Goal: Task Accomplishment & Management: Complete application form

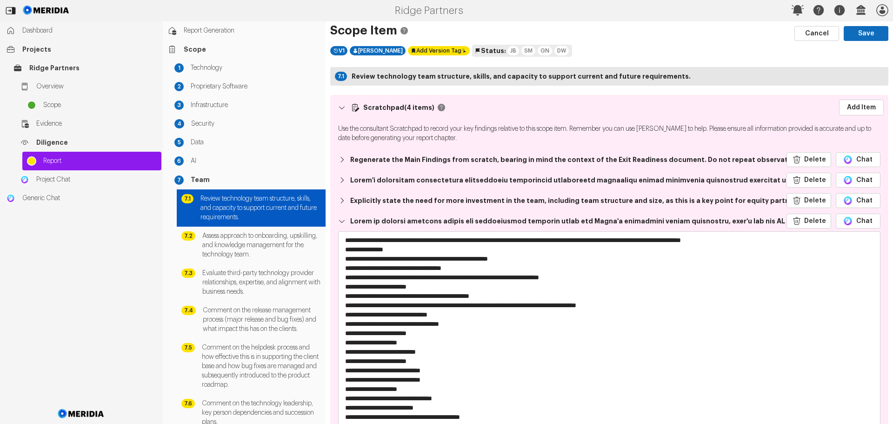
select select "*******"
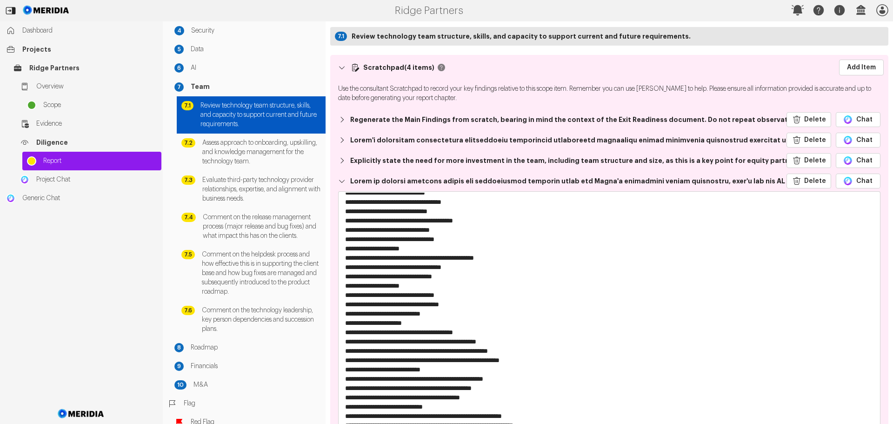
scroll to position [15, 0]
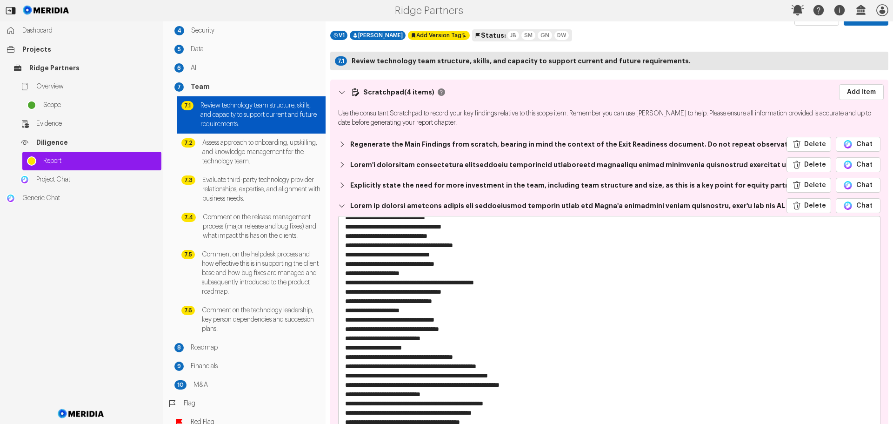
click at [439, 288] on textarea at bounding box center [606, 355] width 535 height 279
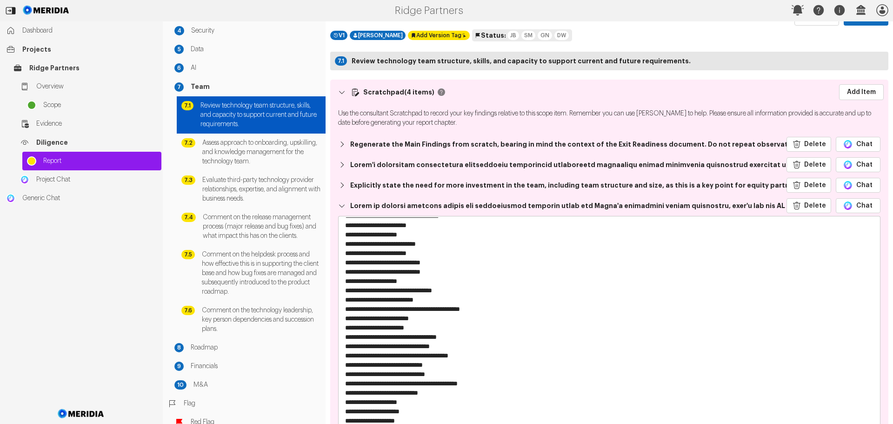
scroll to position [0, 0]
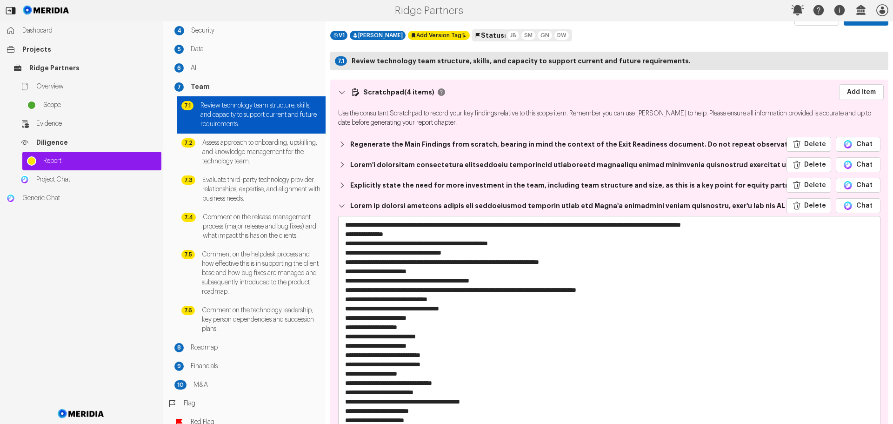
click at [344, 271] on textarea at bounding box center [606, 355] width 535 height 279
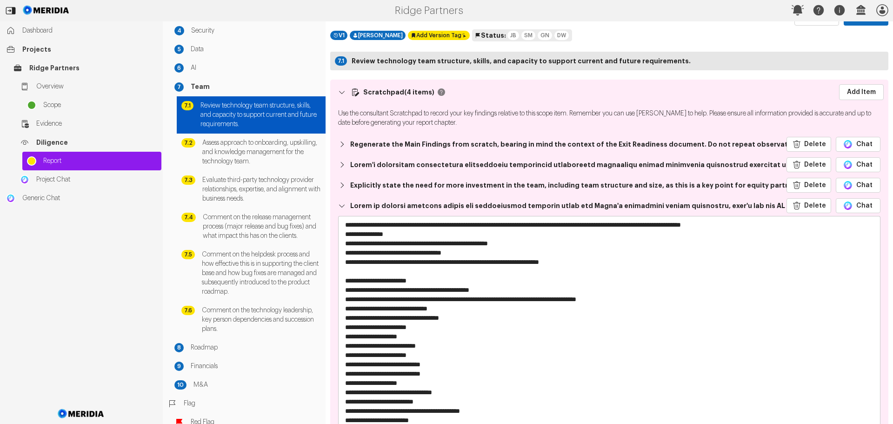
drag, startPoint x: 426, startPoint y: 281, endPoint x: 339, endPoint y: 282, distance: 87.5
click at [338, 282] on span at bounding box center [609, 356] width 543 height 281
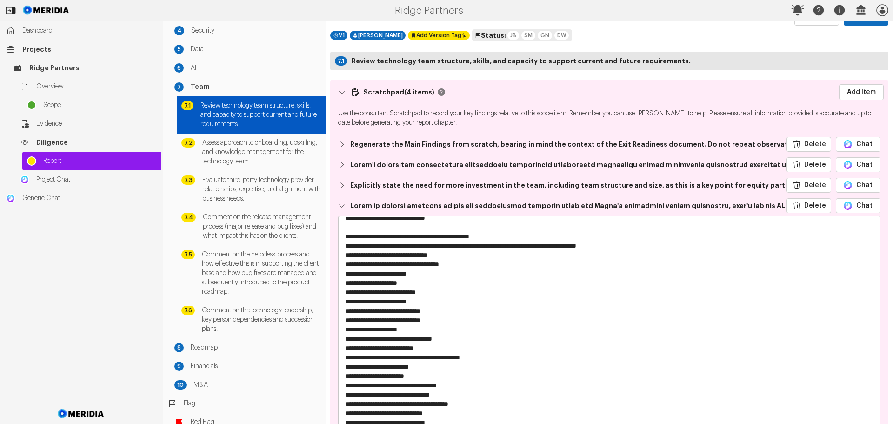
scroll to position [47, 0]
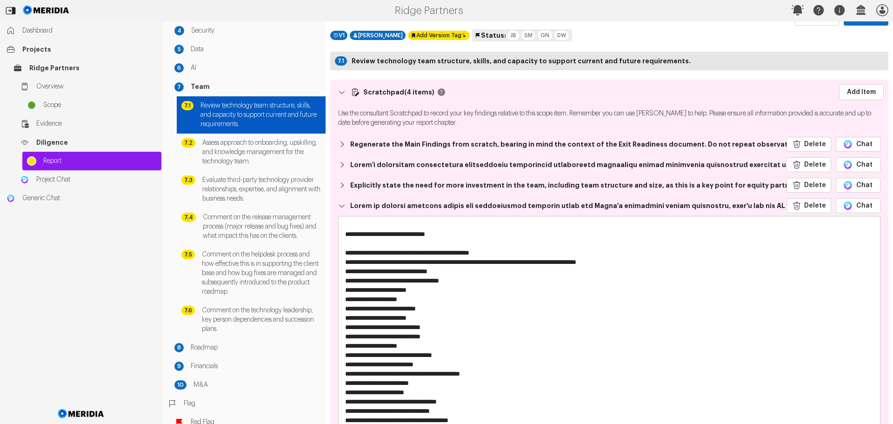
drag, startPoint x: 345, startPoint y: 271, endPoint x: 364, endPoint y: 292, distance: 27.7
click at [346, 272] on textarea at bounding box center [606, 355] width 535 height 279
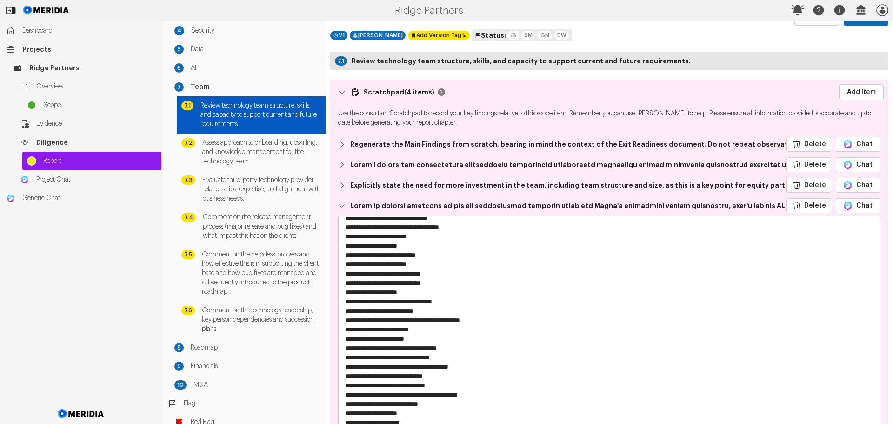
scroll to position [93, 0]
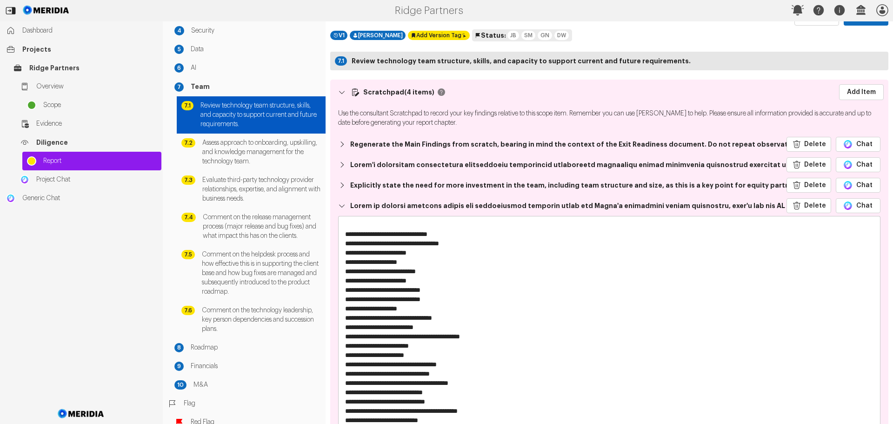
click at [344, 328] on textarea at bounding box center [606, 355] width 535 height 279
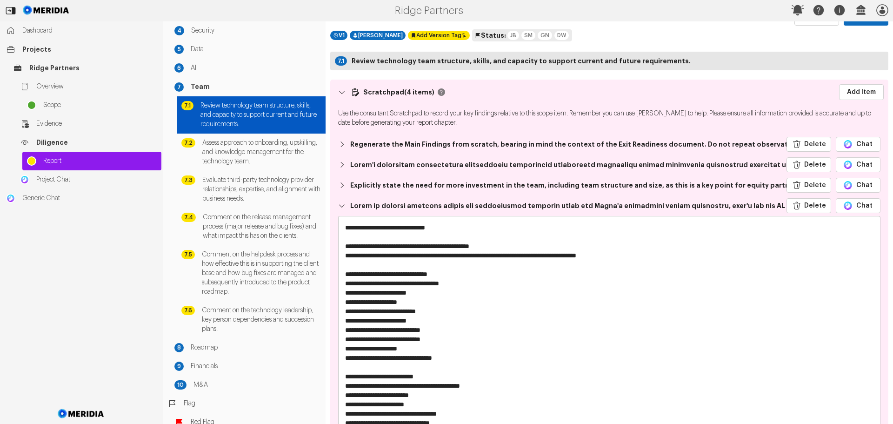
scroll to position [0, 0]
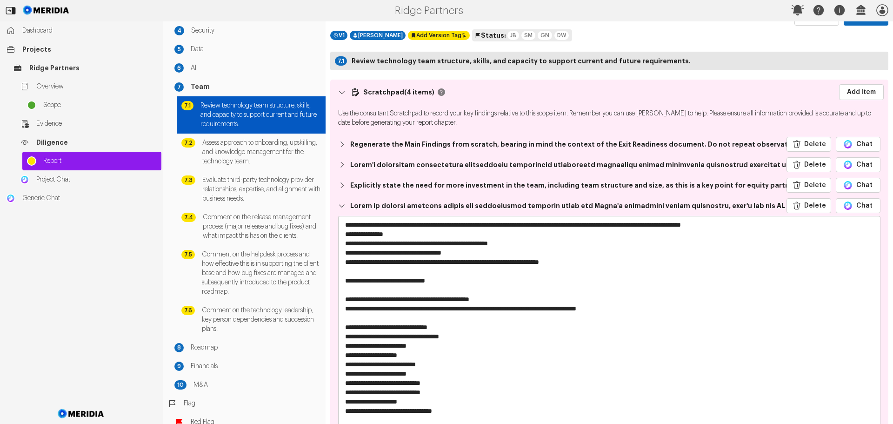
click at [475, 279] on textarea at bounding box center [606, 355] width 535 height 279
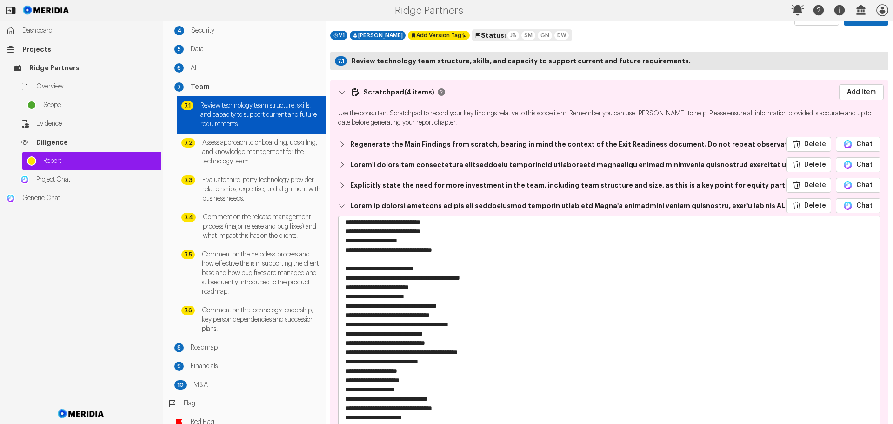
scroll to position [186, 0]
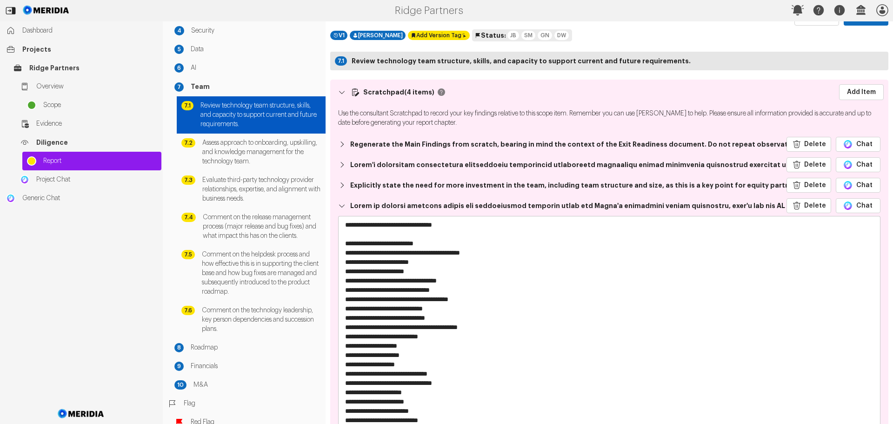
click at [344, 290] on textarea at bounding box center [606, 355] width 535 height 279
click at [346, 347] on textarea at bounding box center [606, 355] width 535 height 279
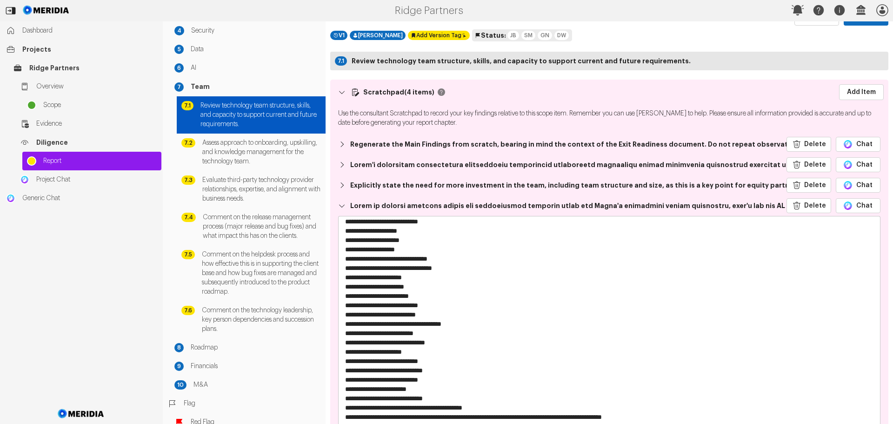
scroll to position [326, 0]
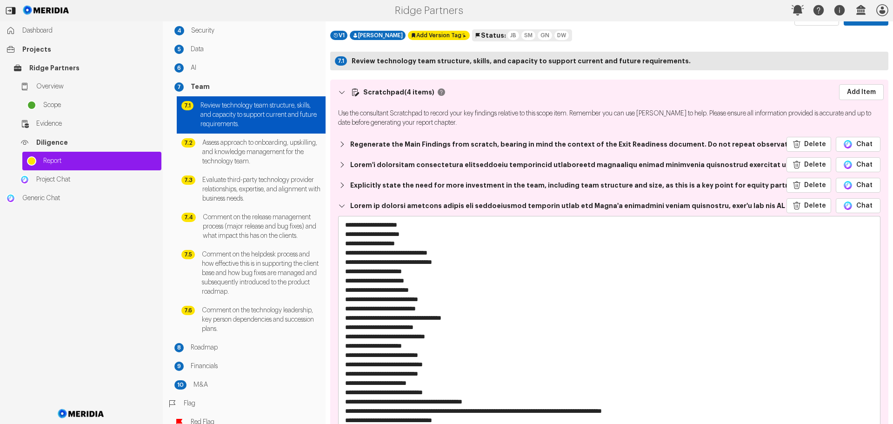
click at [346, 262] on textarea at bounding box center [606, 355] width 535 height 279
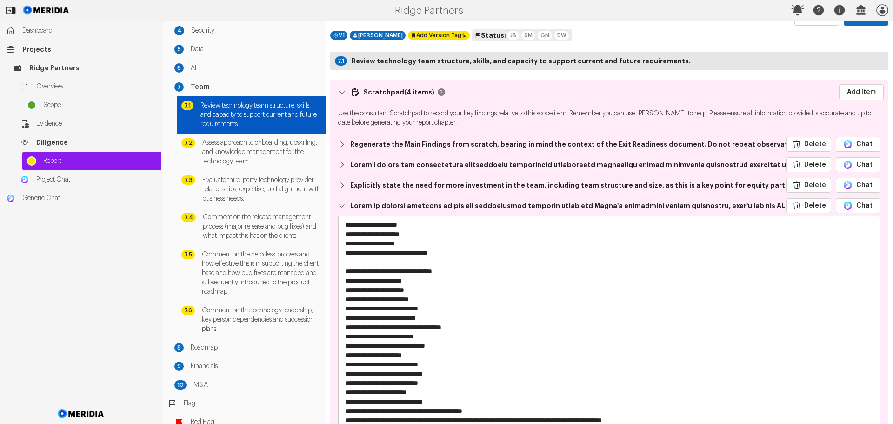
click at [347, 326] on textarea at bounding box center [606, 355] width 535 height 279
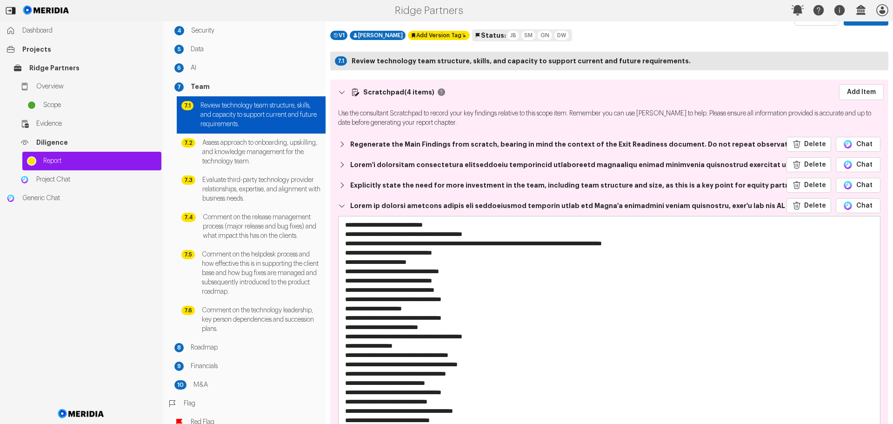
scroll to position [419, 0]
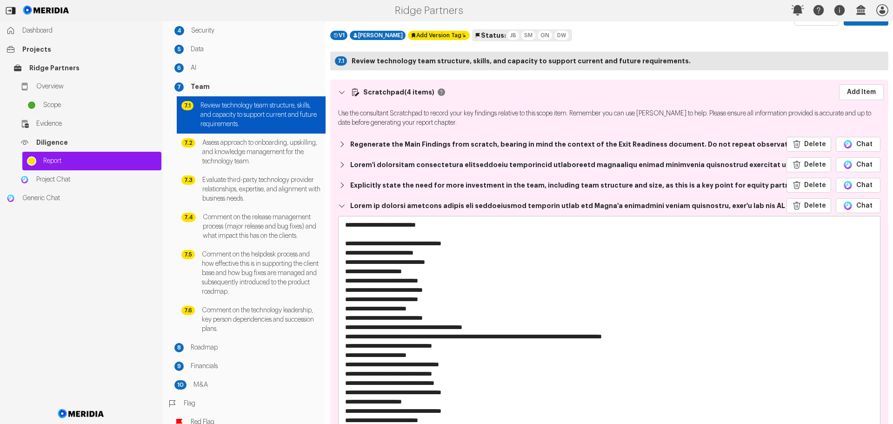
click at [347, 290] on textarea at bounding box center [606, 355] width 535 height 279
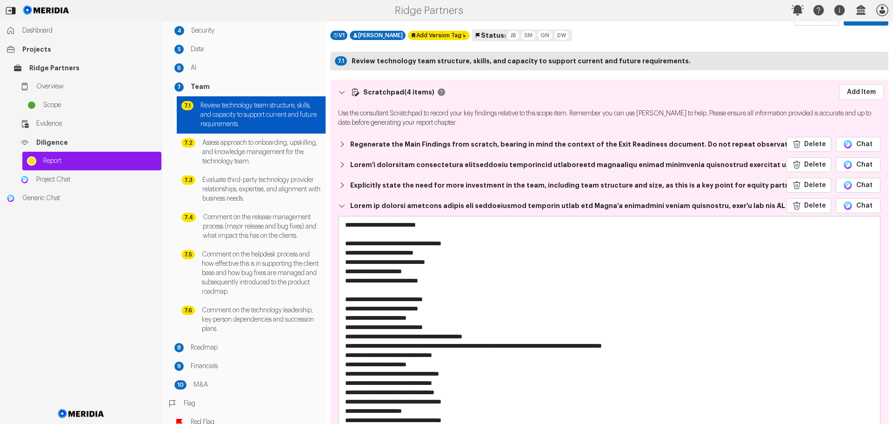
click at [474, 325] on textarea at bounding box center [606, 355] width 535 height 279
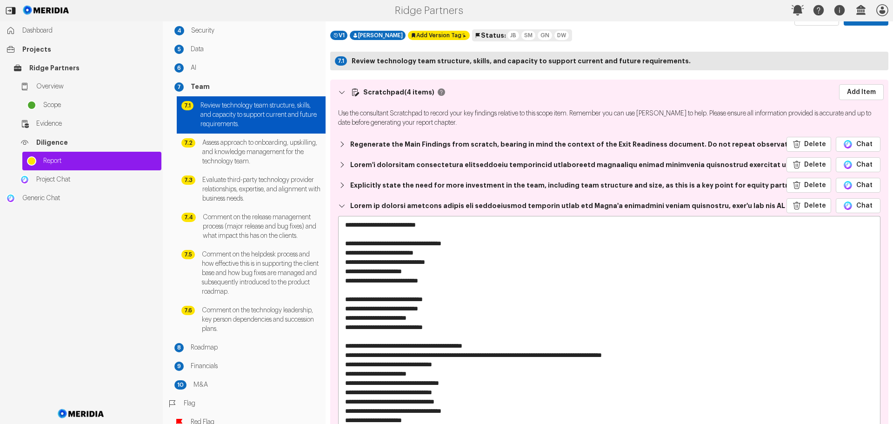
drag, startPoint x: 370, startPoint y: 344, endPoint x: 333, endPoint y: 347, distance: 37.3
click at [333, 347] on div "Delete Chat" at bounding box center [610, 349] width 554 height 308
click at [353, 362] on textarea at bounding box center [606, 355] width 535 height 279
click at [347, 355] on textarea at bounding box center [606, 355] width 535 height 279
click at [345, 355] on textarea at bounding box center [606, 355] width 535 height 279
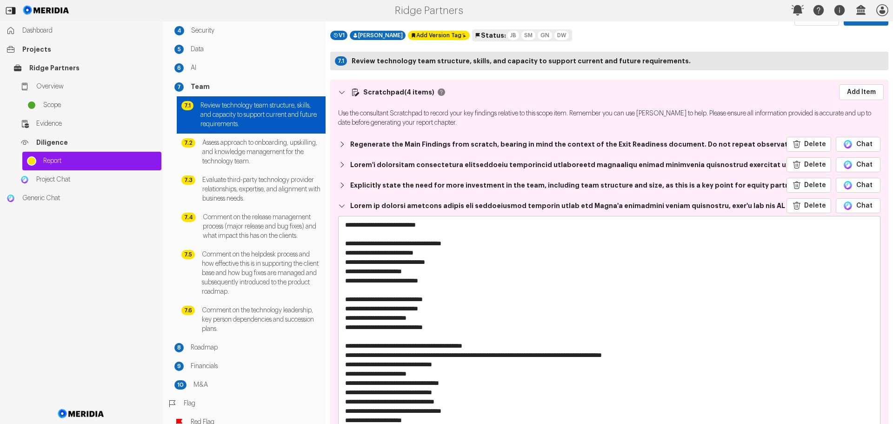
click at [344, 356] on textarea at bounding box center [606, 355] width 535 height 279
click at [353, 356] on textarea at bounding box center [606, 355] width 535 height 279
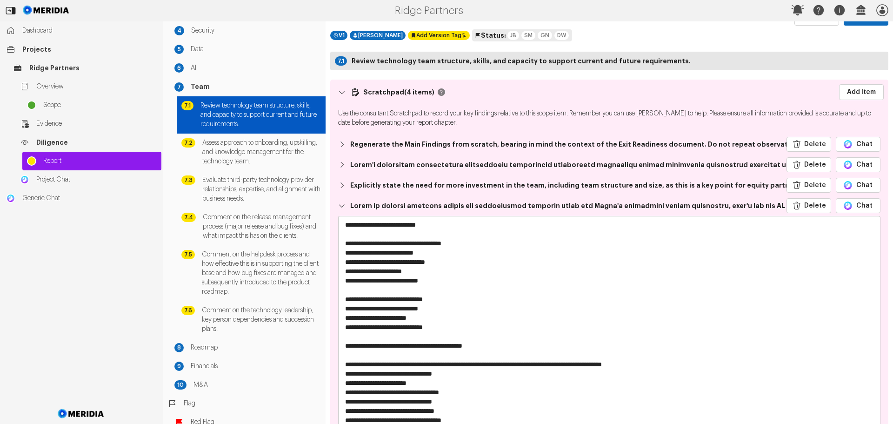
click at [344, 373] on textarea at bounding box center [606, 355] width 535 height 279
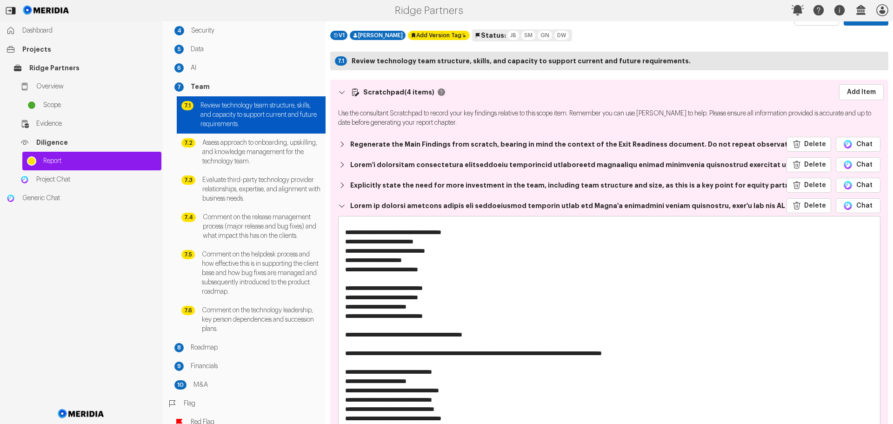
scroll to position [512, 0]
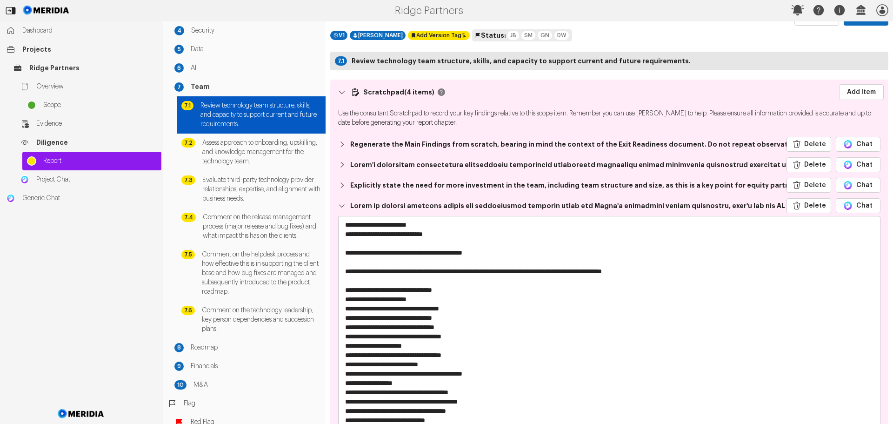
click at [345, 298] on textarea at bounding box center [606, 355] width 535 height 279
click at [345, 355] on textarea at bounding box center [606, 355] width 535 height 279
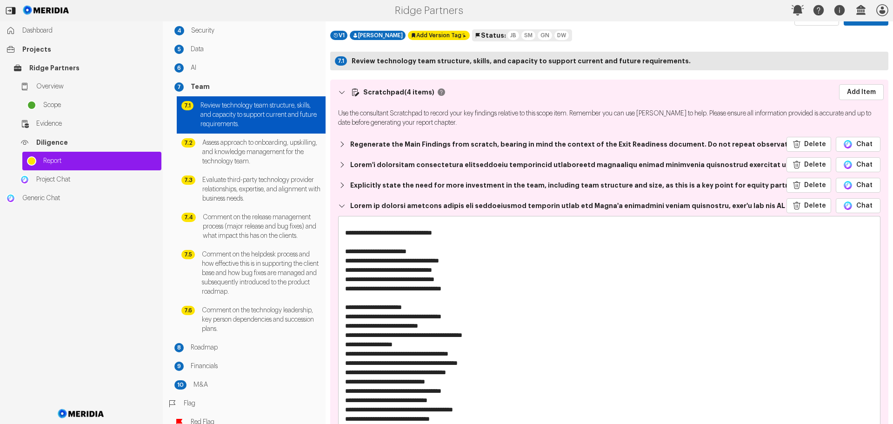
scroll to position [651, 0]
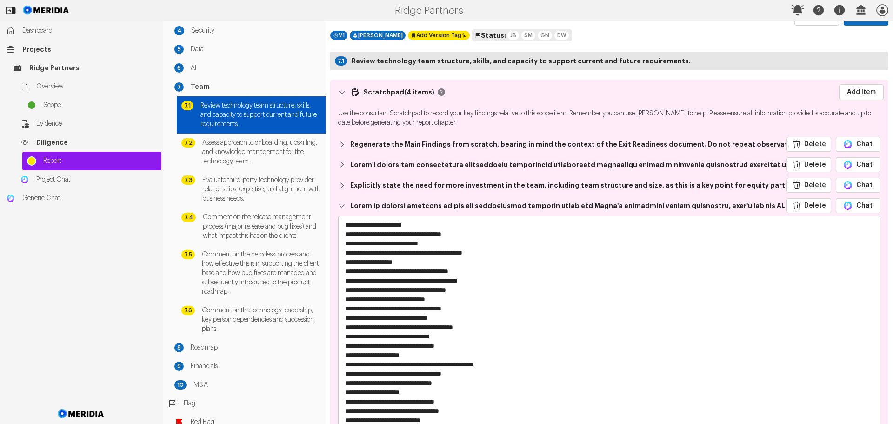
click at [345, 262] on textarea at bounding box center [606, 355] width 535 height 279
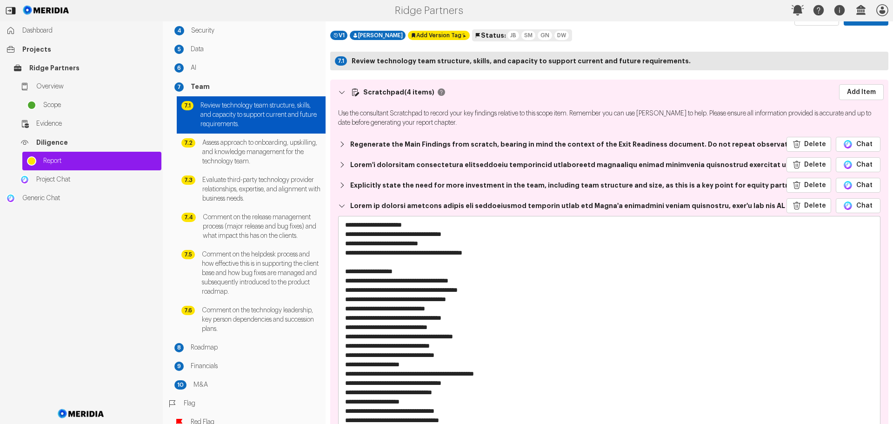
click at [345, 310] on textarea at bounding box center [606, 355] width 535 height 279
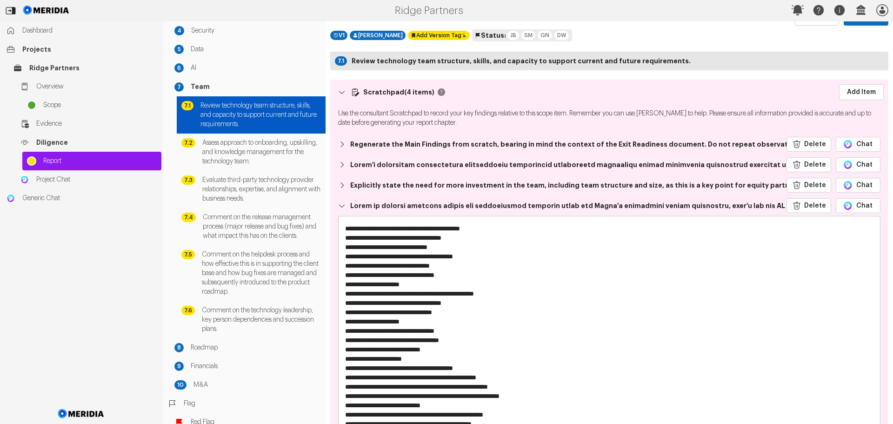
scroll to position [724, 0]
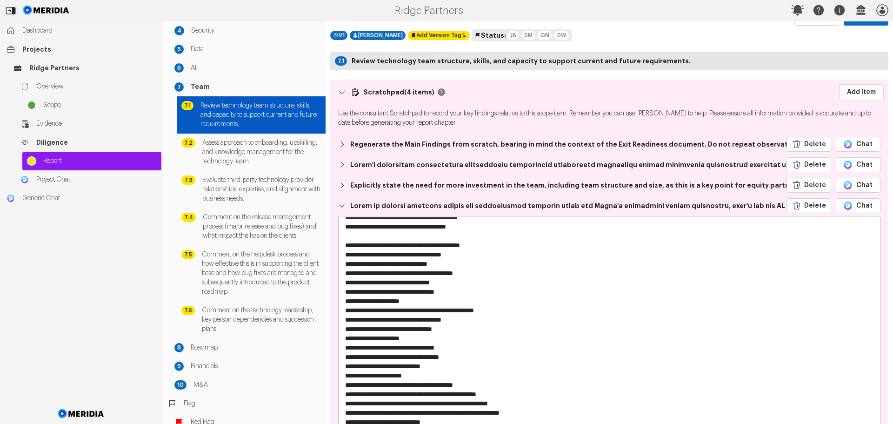
drag, startPoint x: 498, startPoint y: 270, endPoint x: 327, endPoint y: 274, distance: 170.8
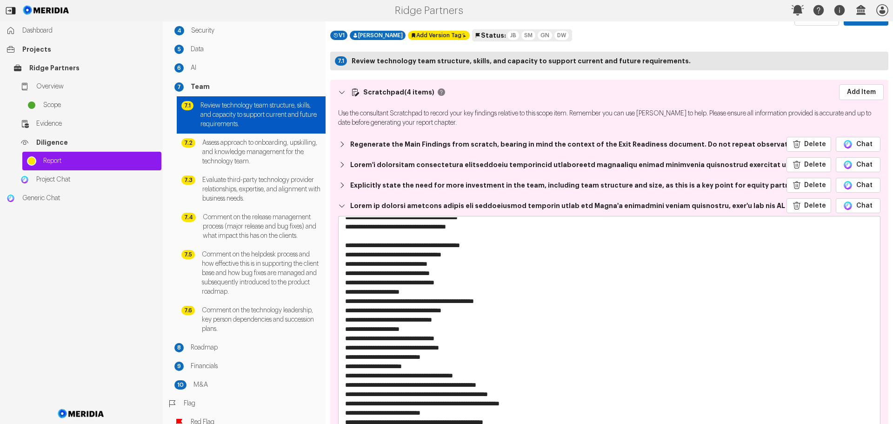
click at [476, 284] on textarea at bounding box center [606, 355] width 535 height 279
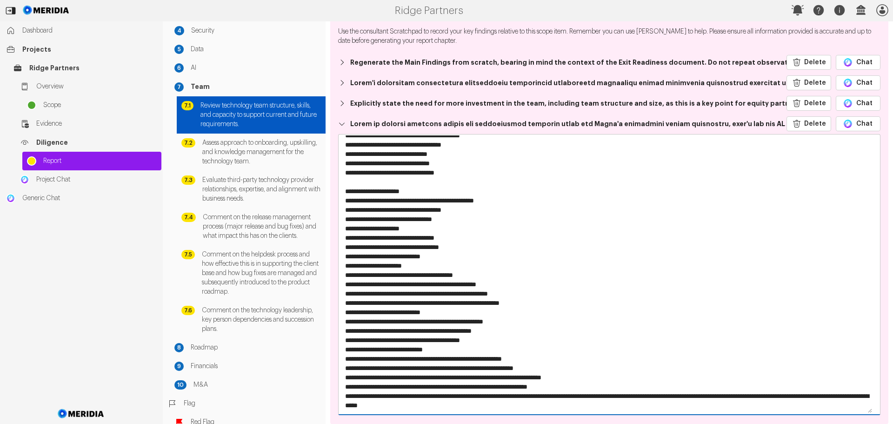
scroll to position [108, 0]
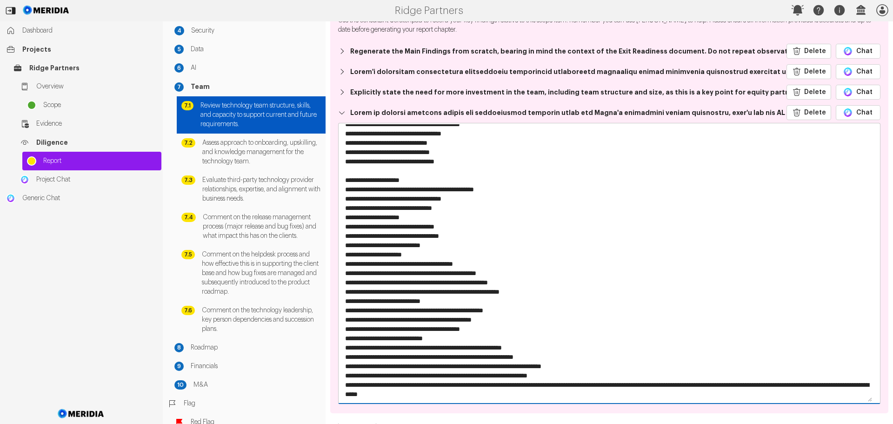
click at [344, 237] on textarea at bounding box center [606, 262] width 535 height 279
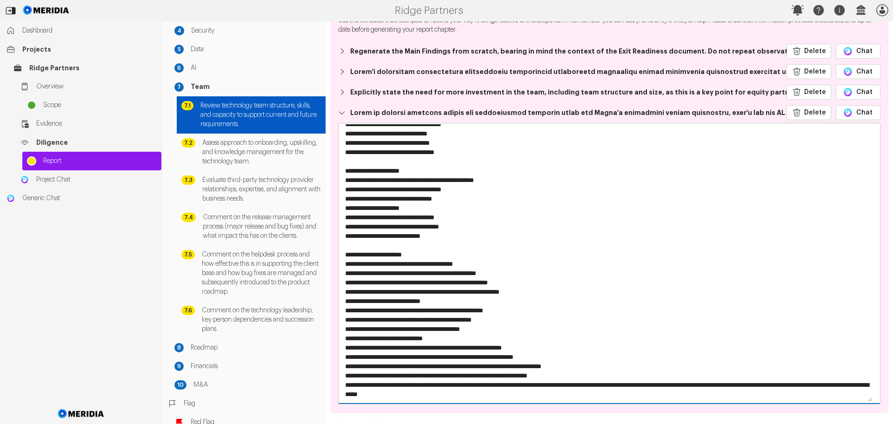
drag, startPoint x: 530, startPoint y: 382, endPoint x: 422, endPoint y: 380, distance: 108.0
click at [422, 380] on textarea at bounding box center [606, 262] width 535 height 279
click at [439, 355] on textarea at bounding box center [606, 262] width 535 height 279
drag, startPoint x: 578, startPoint y: 365, endPoint x: 344, endPoint y: 331, distance: 236.6
click at [344, 331] on textarea at bounding box center [606, 262] width 535 height 279
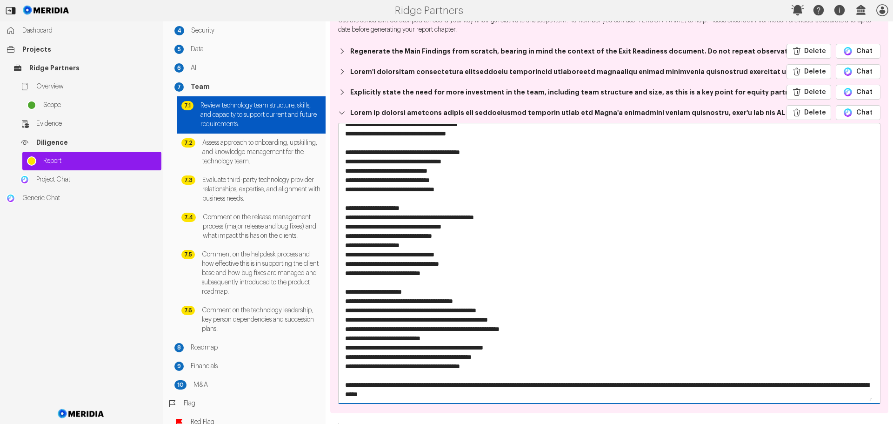
scroll to position [743, 0]
click at [345, 271] on textarea at bounding box center [606, 262] width 535 height 279
drag, startPoint x: 520, startPoint y: 350, endPoint x: 335, endPoint y: 274, distance: 200.5
click at [335, 274] on div "Delete Chat" at bounding box center [610, 256] width 554 height 308
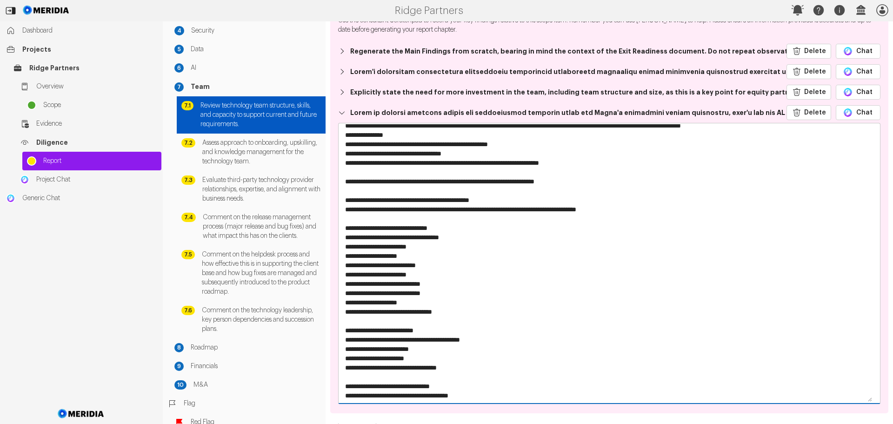
scroll to position [0, 0]
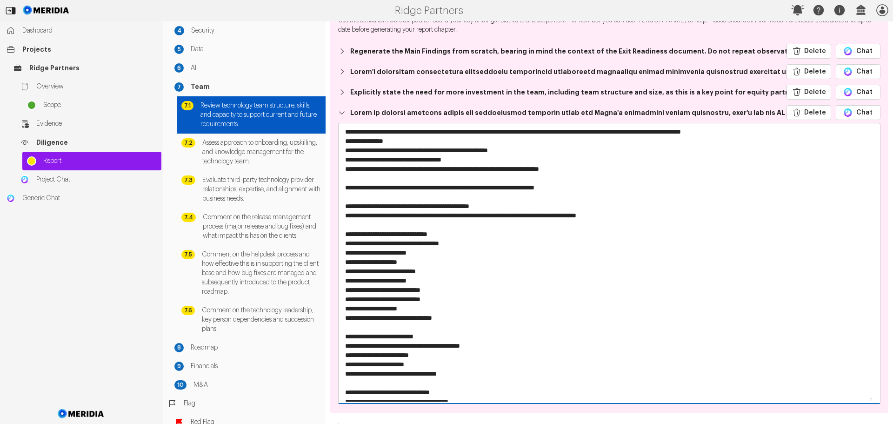
drag, startPoint x: 425, startPoint y: 242, endPoint x: 456, endPoint y: 242, distance: 31.6
click at [456, 242] on textarea at bounding box center [606, 262] width 535 height 279
click at [363, 252] on textarea at bounding box center [606, 262] width 535 height 279
click at [402, 252] on textarea at bounding box center [606, 262] width 535 height 279
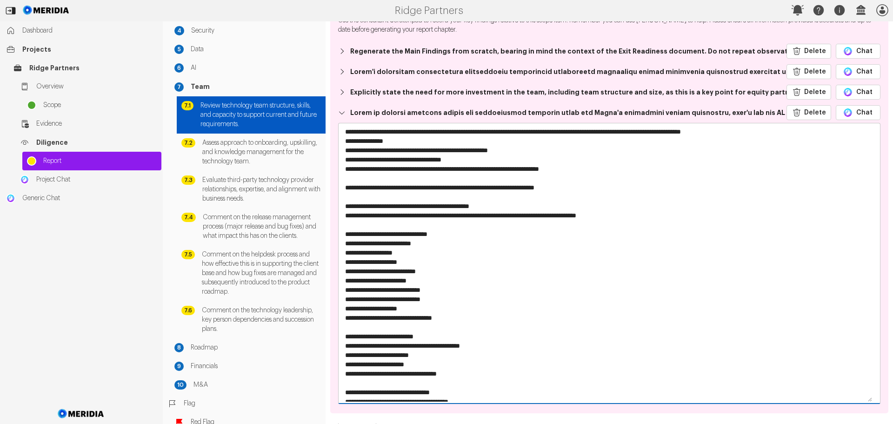
click at [402, 252] on textarea at bounding box center [606, 262] width 535 height 279
click at [401, 252] on textarea at bounding box center [606, 262] width 535 height 279
click at [429, 252] on textarea at bounding box center [606, 262] width 535 height 279
click at [431, 262] on textarea at bounding box center [606, 262] width 535 height 279
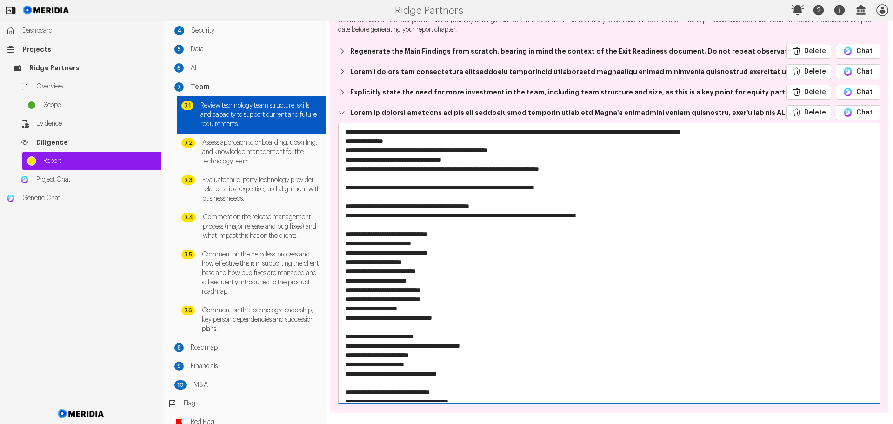
click at [455, 273] on textarea at bounding box center [606, 262] width 535 height 279
click at [461, 286] on textarea at bounding box center [606, 262] width 535 height 279
click at [429, 263] on textarea at bounding box center [606, 262] width 535 height 279
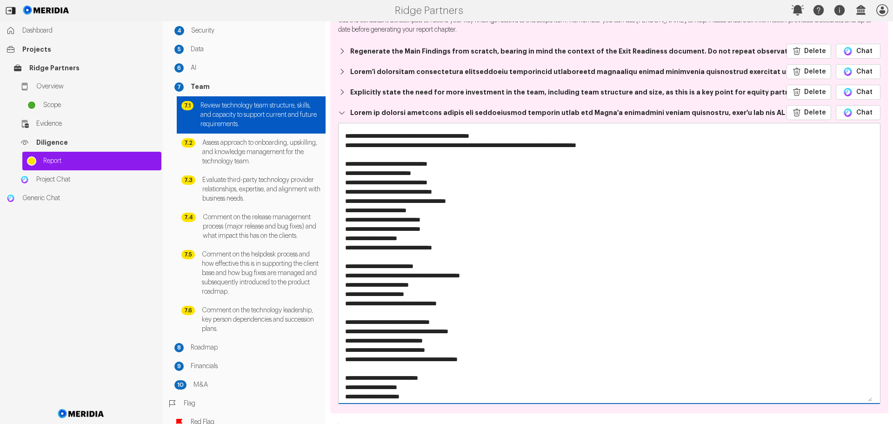
scroll to position [93, 0]
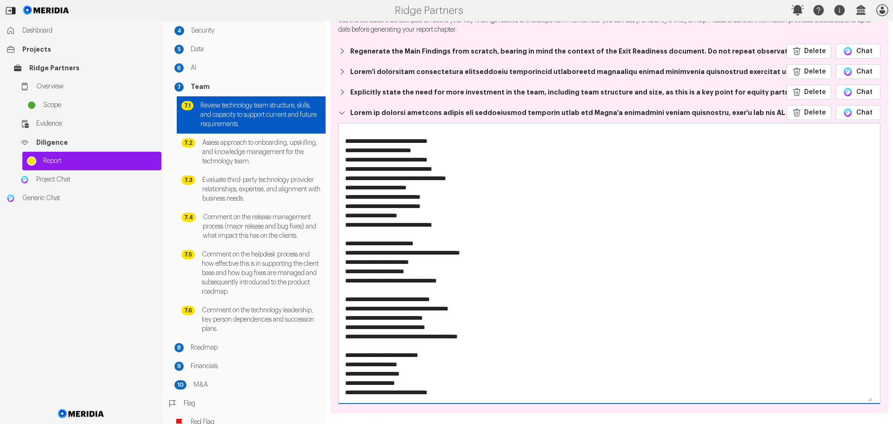
drag, startPoint x: 482, startPoint y: 252, endPoint x: 446, endPoint y: 253, distance: 35.8
click at [446, 253] on textarea at bounding box center [606, 262] width 535 height 279
drag, startPoint x: 430, startPoint y: 261, endPoint x: 415, endPoint y: 265, distance: 16.3
click at [416, 264] on textarea at bounding box center [606, 262] width 535 height 279
drag, startPoint x: 422, startPoint y: 272, endPoint x: 410, endPoint y: 270, distance: 11.7
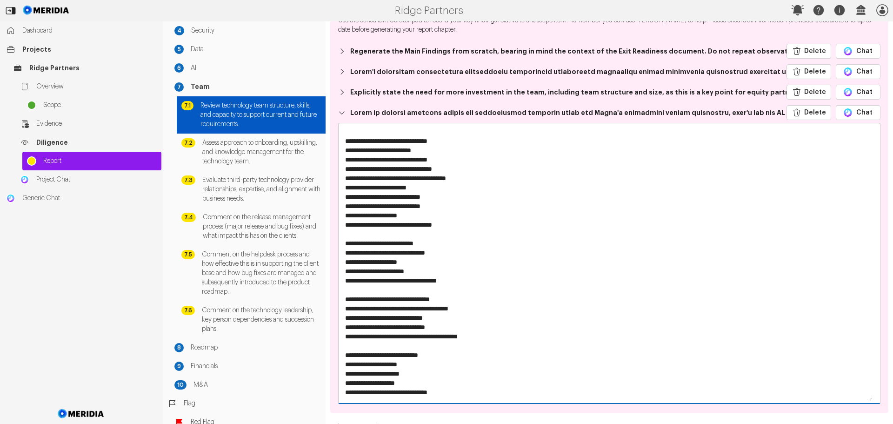
click at [410, 270] on textarea at bounding box center [606, 262] width 535 height 279
drag, startPoint x: 472, startPoint y: 281, endPoint x: 457, endPoint y: 281, distance: 14.4
click at [457, 281] on textarea at bounding box center [606, 262] width 535 height 279
drag, startPoint x: 449, startPoint y: 298, endPoint x: 413, endPoint y: 299, distance: 36.8
click at [413, 299] on textarea at bounding box center [606, 262] width 535 height 279
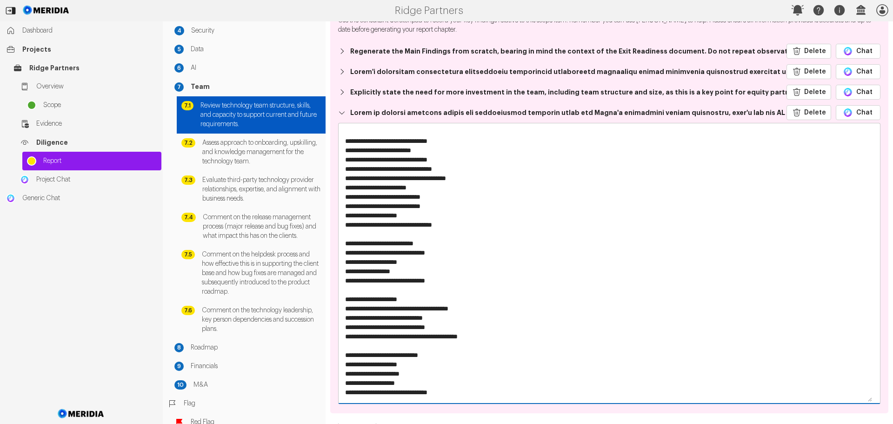
drag, startPoint x: 482, startPoint y: 308, endPoint x: 468, endPoint y: 308, distance: 13.5
click at [468, 308] on textarea at bounding box center [606, 262] width 535 height 279
drag, startPoint x: 446, startPoint y: 318, endPoint x: 433, endPoint y: 317, distance: 13.5
click at [433, 317] on textarea at bounding box center [606, 262] width 535 height 279
drag, startPoint x: 454, startPoint y: 326, endPoint x: 438, endPoint y: 325, distance: 16.3
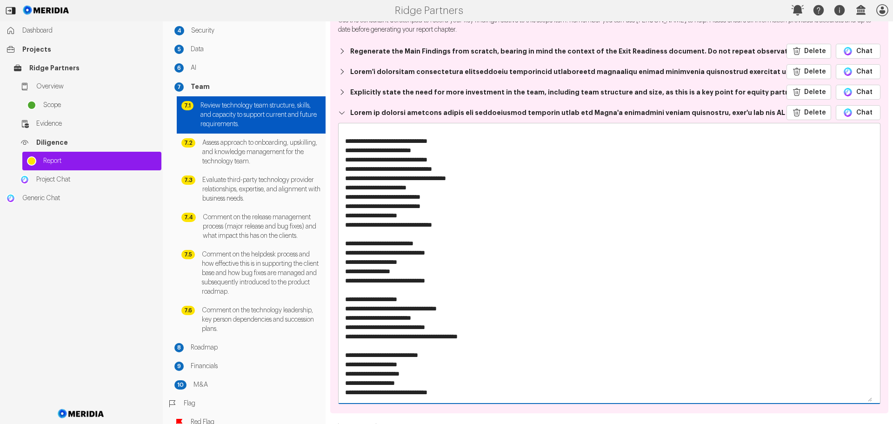
click at [438, 325] on textarea at bounding box center [606, 262] width 535 height 279
click at [496, 335] on textarea at bounding box center [606, 262] width 535 height 279
drag, startPoint x: 499, startPoint y: 335, endPoint x: 483, endPoint y: 335, distance: 16.3
click at [483, 335] on textarea at bounding box center [606, 262] width 535 height 279
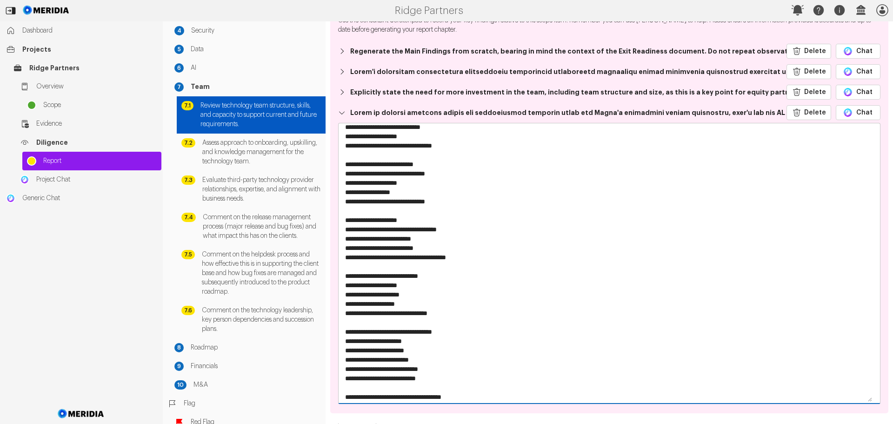
scroll to position [186, 0]
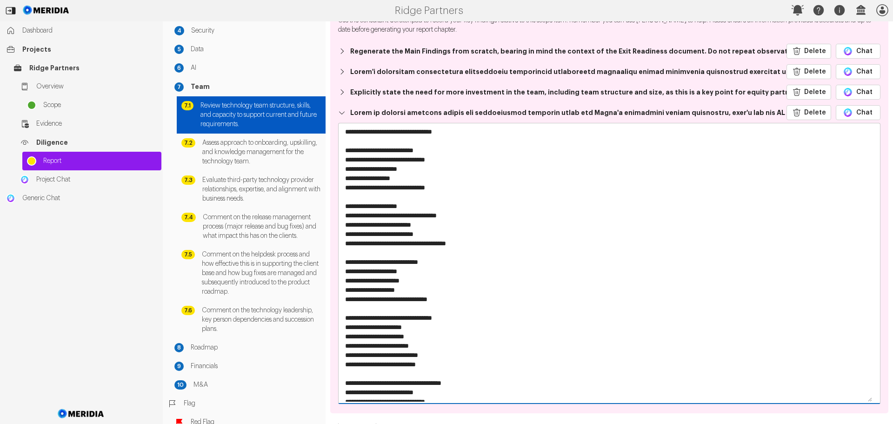
drag, startPoint x: 429, startPoint y: 261, endPoint x: 394, endPoint y: 262, distance: 35.4
click at [394, 262] on textarea at bounding box center [606, 262] width 535 height 279
drag, startPoint x: 417, startPoint y: 271, endPoint x: 403, endPoint y: 270, distance: 14.5
click at [404, 270] on textarea at bounding box center [606, 262] width 535 height 279
drag, startPoint x: 417, startPoint y: 281, endPoint x: 403, endPoint y: 280, distance: 14.0
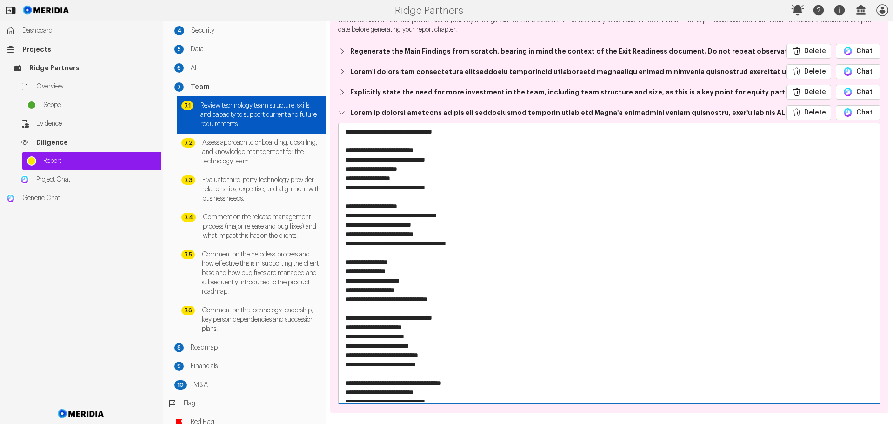
click at [403, 280] on textarea at bounding box center [606, 262] width 535 height 279
drag, startPoint x: 415, startPoint y: 288, endPoint x: 400, endPoint y: 288, distance: 14.9
click at [400, 288] on textarea at bounding box center [606, 262] width 535 height 279
drag, startPoint x: 456, startPoint y: 298, endPoint x: 443, endPoint y: 299, distance: 13.0
click at [443, 299] on textarea at bounding box center [606, 262] width 535 height 279
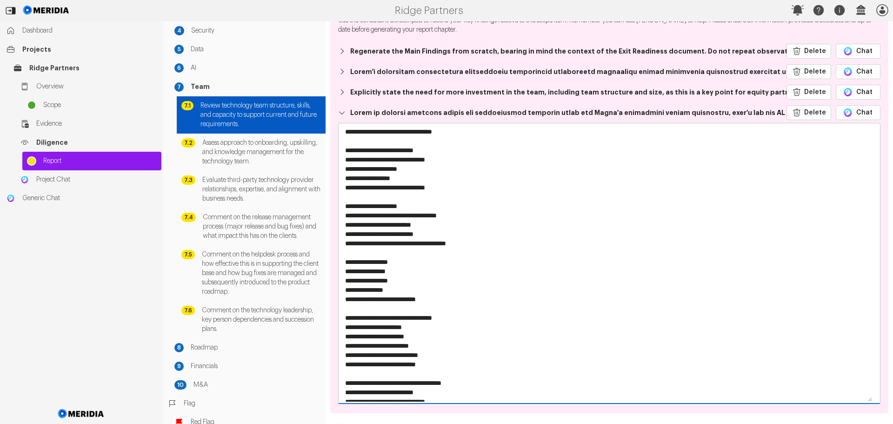
drag, startPoint x: 448, startPoint y: 316, endPoint x: 413, endPoint y: 319, distance: 34.5
click at [413, 319] on textarea at bounding box center [606, 262] width 535 height 279
drag, startPoint x: 446, startPoint y: 315, endPoint x: 412, endPoint y: 316, distance: 34.0
click at [412, 316] on textarea at bounding box center [606, 262] width 535 height 279
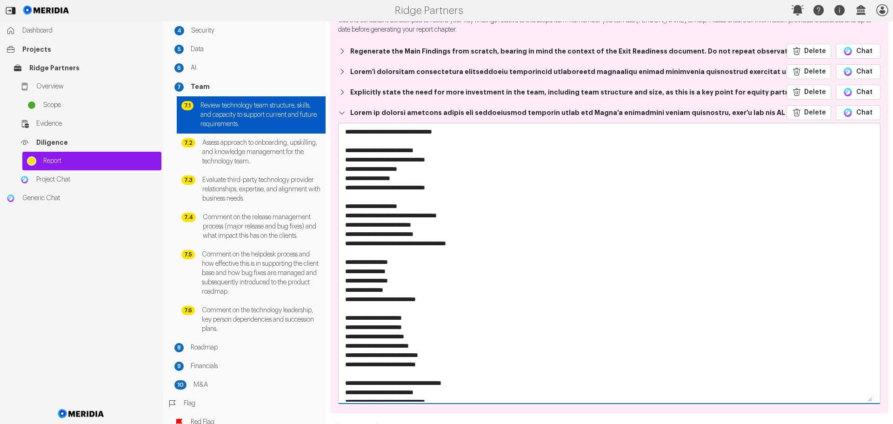
drag, startPoint x: 422, startPoint y: 327, endPoint x: 409, endPoint y: 325, distance: 12.7
click at [409, 325] on textarea at bounding box center [606, 262] width 535 height 279
drag, startPoint x: 429, startPoint y: 335, endPoint x: 415, endPoint y: 335, distance: 14.9
click at [415, 335] on textarea at bounding box center [606, 262] width 535 height 279
drag, startPoint x: 430, startPoint y: 344, endPoint x: 419, endPoint y: 342, distance: 11.3
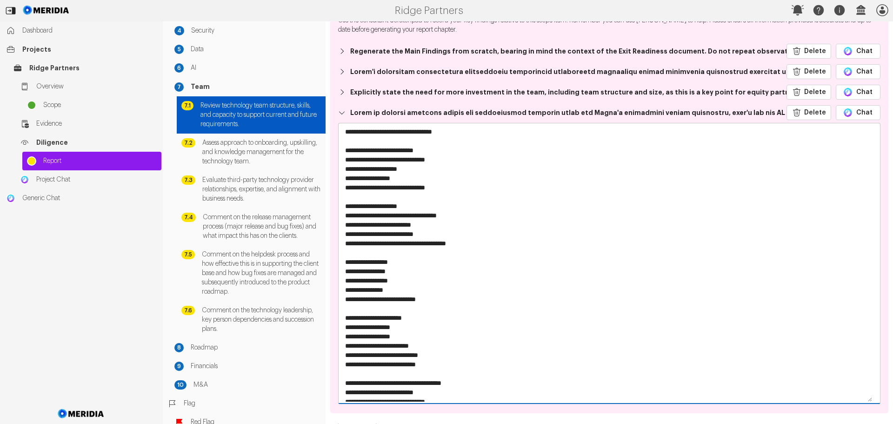
click at [419, 342] on textarea at bounding box center [606, 262] width 535 height 279
drag, startPoint x: 432, startPoint y: 344, endPoint x: 416, endPoint y: 342, distance: 15.5
click at [416, 342] on textarea at bounding box center [606, 262] width 535 height 279
drag, startPoint x: 444, startPoint y: 355, endPoint x: 431, endPoint y: 352, distance: 13.2
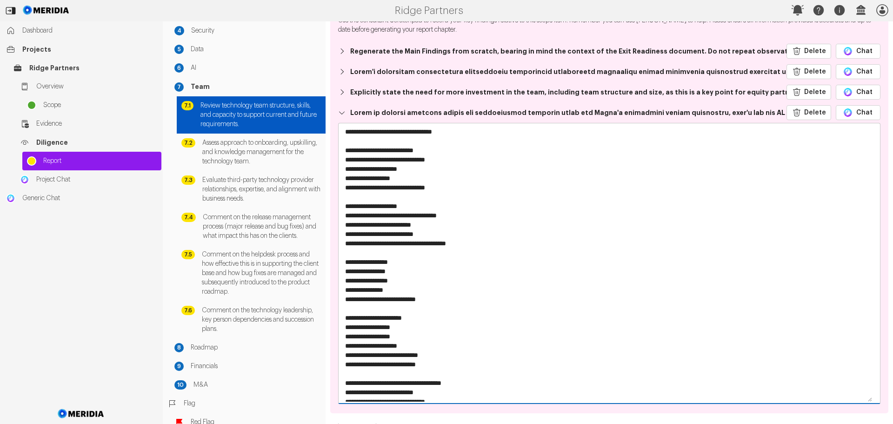
click at [431, 352] on textarea at bounding box center [606, 262] width 535 height 279
drag, startPoint x: 433, startPoint y: 364, endPoint x: 425, endPoint y: 363, distance: 8.4
click at [425, 363] on textarea at bounding box center [606, 262] width 535 height 279
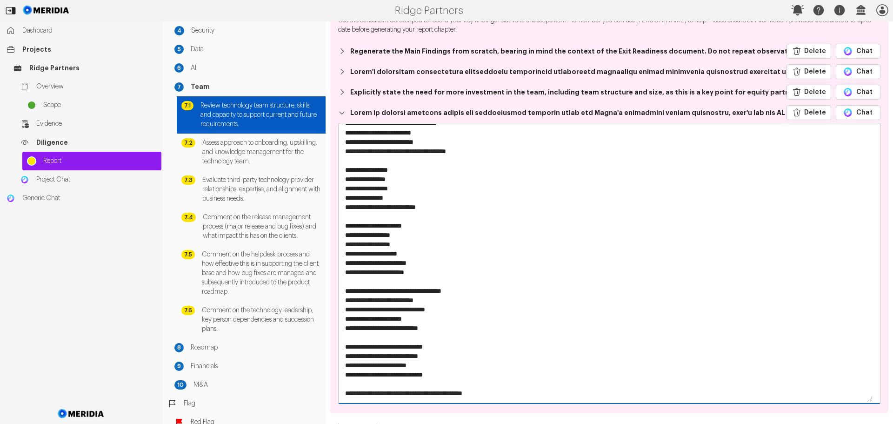
scroll to position [279, 0]
drag, startPoint x: 467, startPoint y: 290, endPoint x: 430, endPoint y: 293, distance: 37.3
click at [430, 293] on textarea at bounding box center [606, 262] width 535 height 279
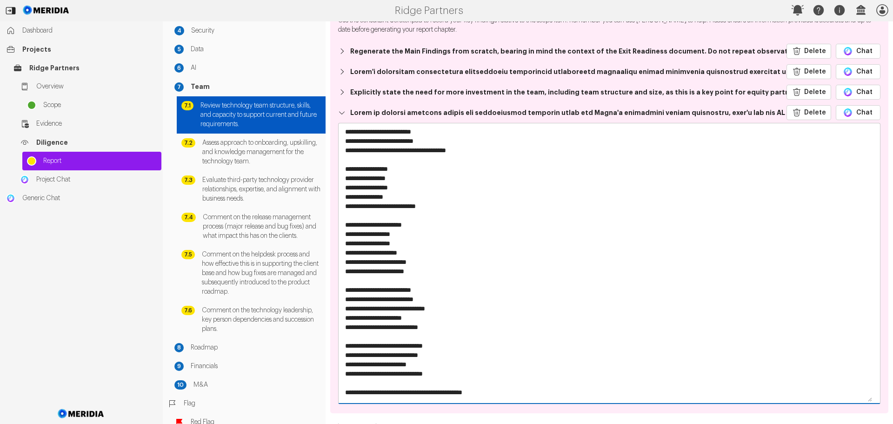
drag, startPoint x: 440, startPoint y: 300, endPoint x: 420, endPoint y: 300, distance: 19.5
click at [420, 300] on textarea at bounding box center [606, 262] width 535 height 279
drag, startPoint x: 449, startPoint y: 310, endPoint x: 436, endPoint y: 309, distance: 14.0
click at [436, 309] on textarea at bounding box center [606, 262] width 535 height 279
drag, startPoint x: 421, startPoint y: 318, endPoint x: 402, endPoint y: 320, distance: 18.2
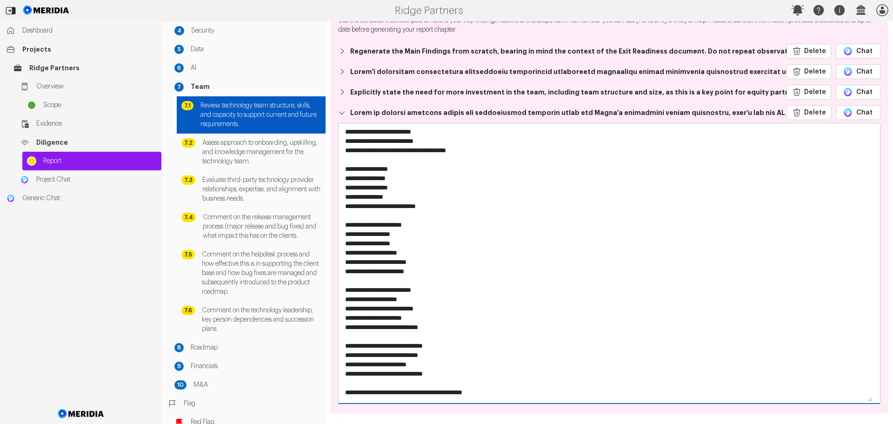
click at [403, 320] on textarea at bounding box center [606, 262] width 535 height 279
drag, startPoint x: 439, startPoint y: 325, endPoint x: 424, endPoint y: 325, distance: 14.4
click at [424, 325] on textarea at bounding box center [606, 262] width 535 height 279
drag, startPoint x: 446, startPoint y: 344, endPoint x: 409, endPoint y: 344, distance: 36.3
click at [409, 344] on textarea at bounding box center [606, 262] width 535 height 279
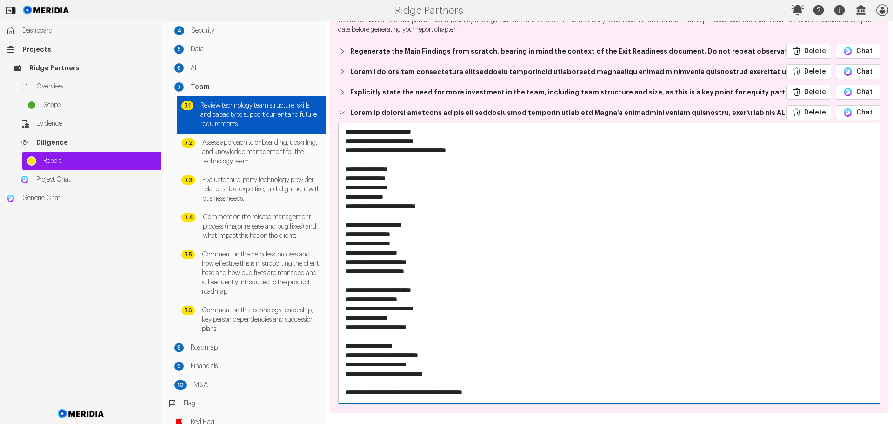
drag, startPoint x: 442, startPoint y: 353, endPoint x: 422, endPoint y: 354, distance: 19.5
click at [422, 354] on textarea at bounding box center [606, 262] width 535 height 279
drag, startPoint x: 423, startPoint y: 362, endPoint x: 410, endPoint y: 362, distance: 13.5
click at [410, 362] on textarea at bounding box center [606, 262] width 535 height 279
drag, startPoint x: 426, startPoint y: 362, endPoint x: 409, endPoint y: 363, distance: 16.8
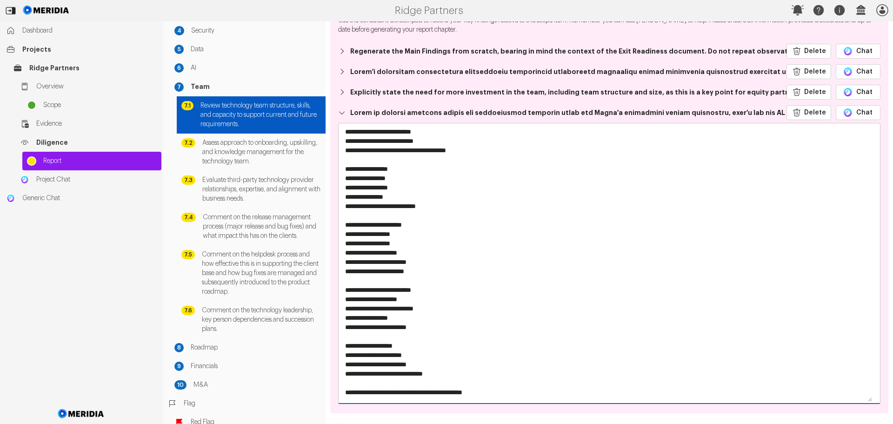
click at [409, 363] on textarea at bounding box center [606, 262] width 535 height 279
drag, startPoint x: 456, startPoint y: 372, endPoint x: 443, endPoint y: 371, distance: 12.1
click at [443, 371] on textarea at bounding box center [606, 262] width 535 height 279
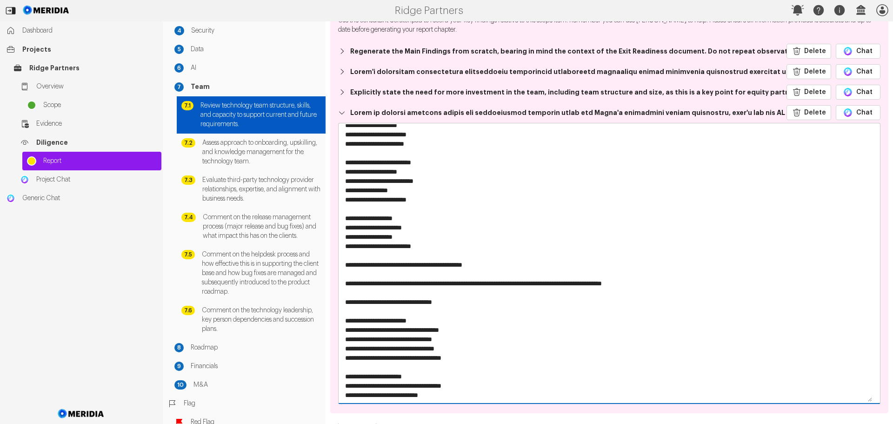
scroll to position [419, 0]
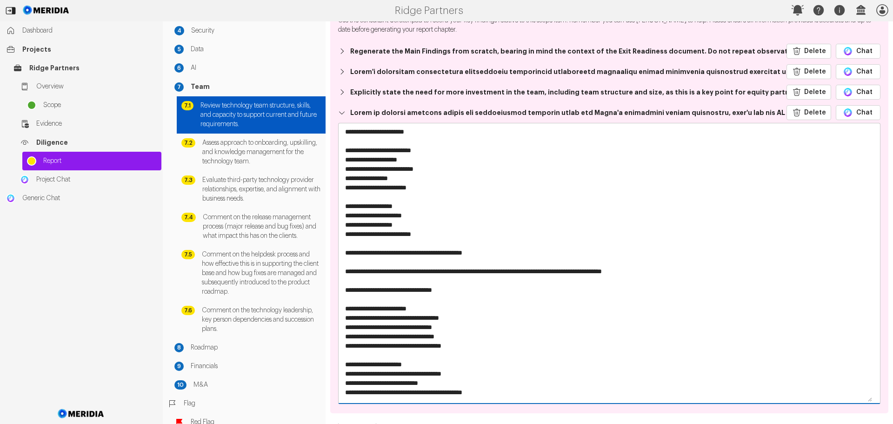
drag, startPoint x: 468, startPoint y: 316, endPoint x: 452, endPoint y: 318, distance: 15.9
click at [452, 318] on textarea at bounding box center [606, 262] width 535 height 279
drag, startPoint x: 462, startPoint y: 327, endPoint x: 445, endPoint y: 327, distance: 16.3
click at [445, 327] on textarea at bounding box center [606, 262] width 535 height 279
drag, startPoint x: 459, startPoint y: 336, endPoint x: 442, endPoint y: 336, distance: 16.3
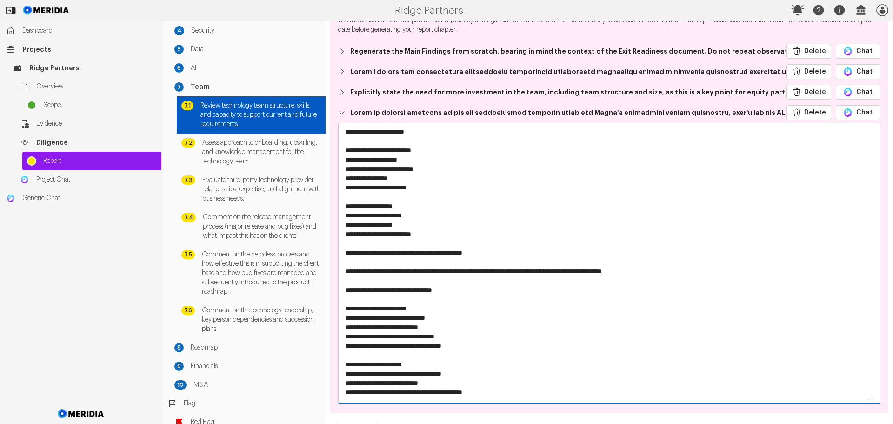
click at [442, 336] on textarea at bounding box center [606, 262] width 535 height 279
drag, startPoint x: 478, startPoint y: 345, endPoint x: 463, endPoint y: 345, distance: 15.4
click at [463, 345] on textarea at bounding box center [606, 262] width 535 height 279
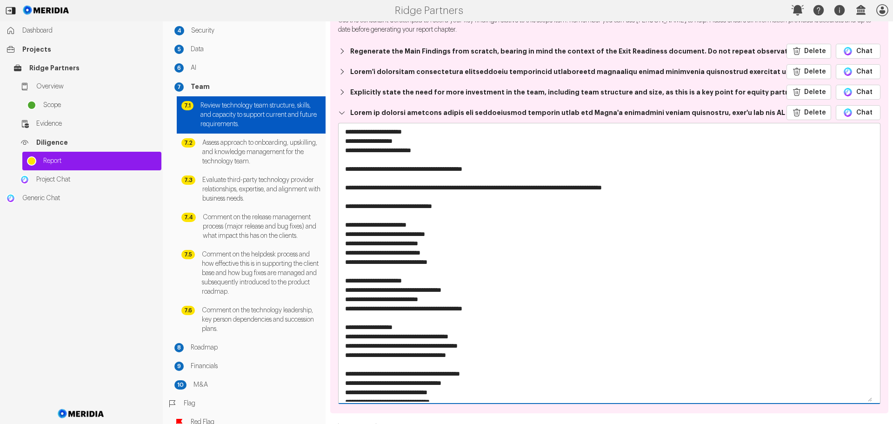
scroll to position [512, 0]
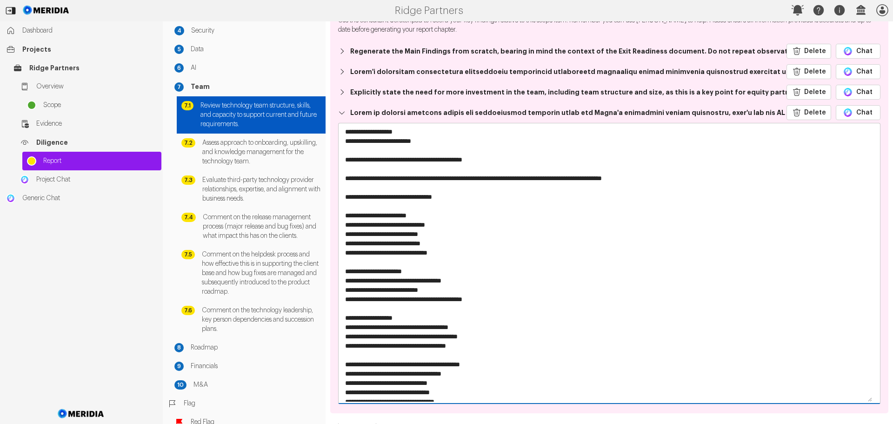
drag, startPoint x: 481, startPoint y: 326, endPoint x: 452, endPoint y: 328, distance: 29.4
click at [452, 328] on textarea at bounding box center [606, 262] width 535 height 279
drag, startPoint x: 503, startPoint y: 337, endPoint x: 490, endPoint y: 336, distance: 12.6
click at [490, 336] on textarea at bounding box center [606, 262] width 535 height 279
drag, startPoint x: 478, startPoint y: 346, endPoint x: 462, endPoint y: 346, distance: 16.3
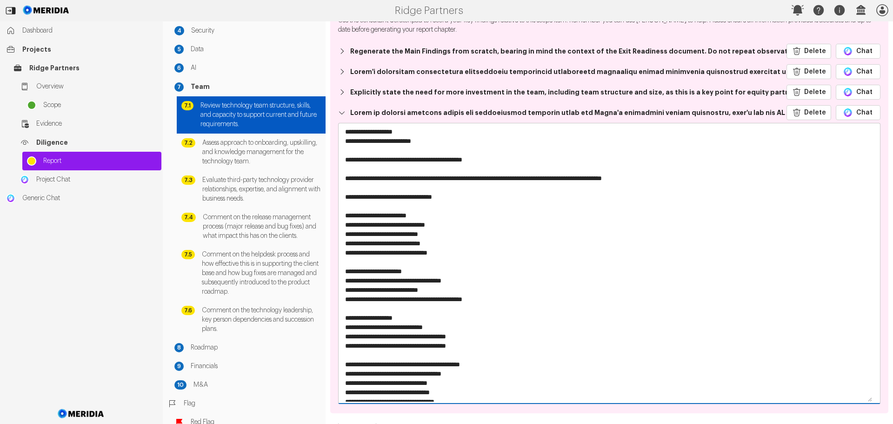
click at [462, 346] on textarea at bounding box center [606, 262] width 535 height 279
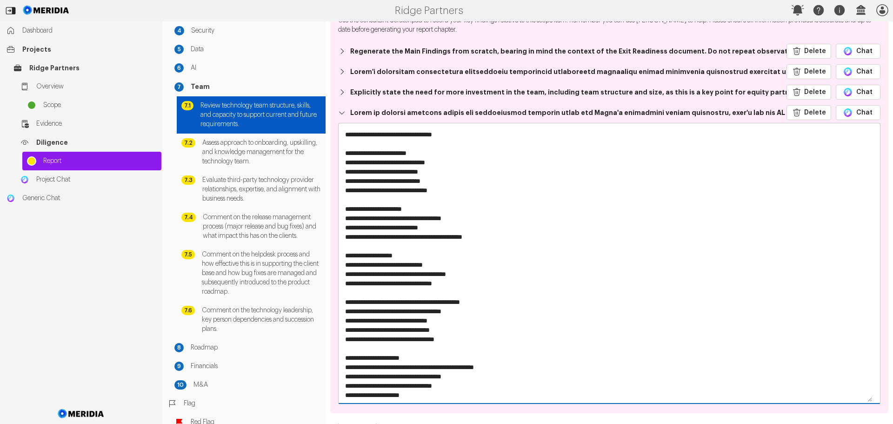
scroll to position [651, 0]
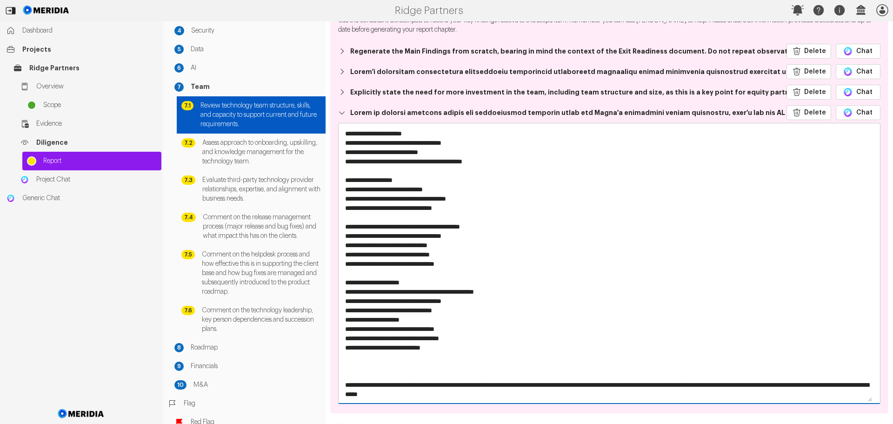
drag, startPoint x: 506, startPoint y: 289, endPoint x: 467, endPoint y: 292, distance: 39.2
click at [467, 292] on textarea at bounding box center [606, 262] width 535 height 279
drag, startPoint x: 469, startPoint y: 297, endPoint x: 439, endPoint y: 298, distance: 30.7
click at [439, 298] on textarea at bounding box center [606, 262] width 535 height 279
drag, startPoint x: 465, startPoint y: 308, endPoint x: 433, endPoint y: 308, distance: 32.6
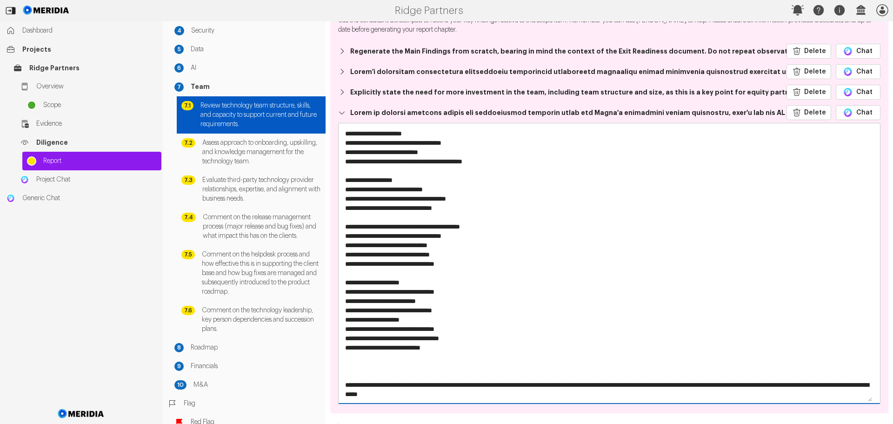
click at [433, 308] on textarea at bounding box center [606, 262] width 535 height 279
click at [383, 348] on textarea at bounding box center [606, 262] width 535 height 279
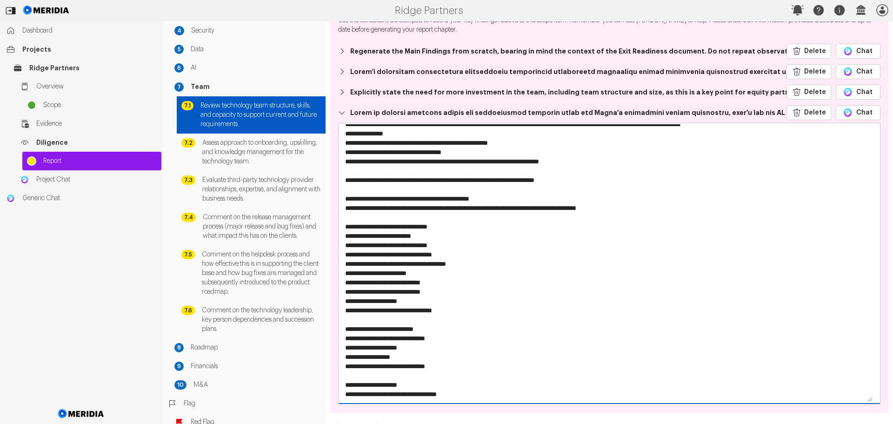
scroll to position [0, 0]
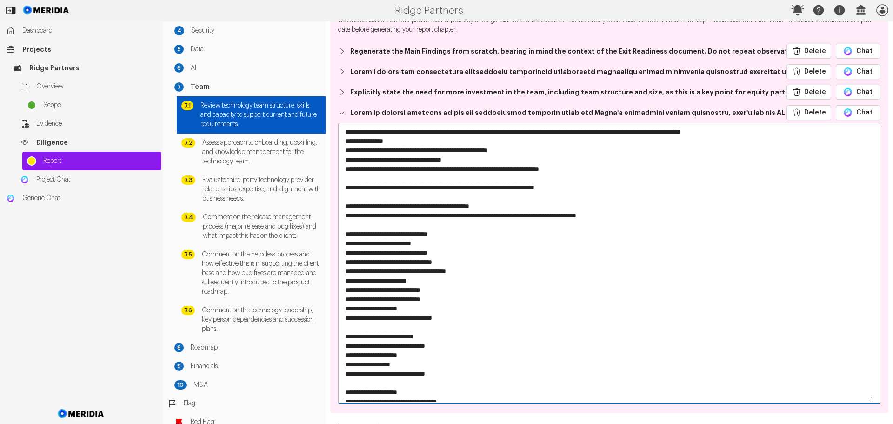
type textarea "**********"
click at [411, 90] on strong "Explicitly state the need for more investment in the team, including team struc…" at bounding box center [580, 91] width 461 height 9
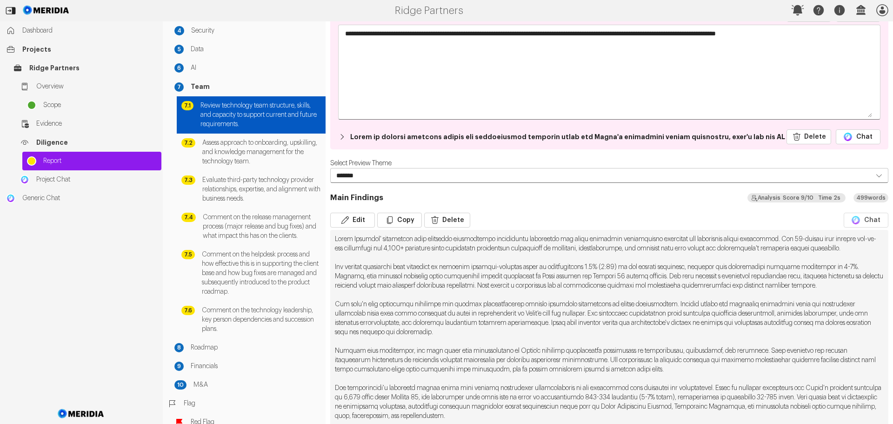
scroll to position [140, 0]
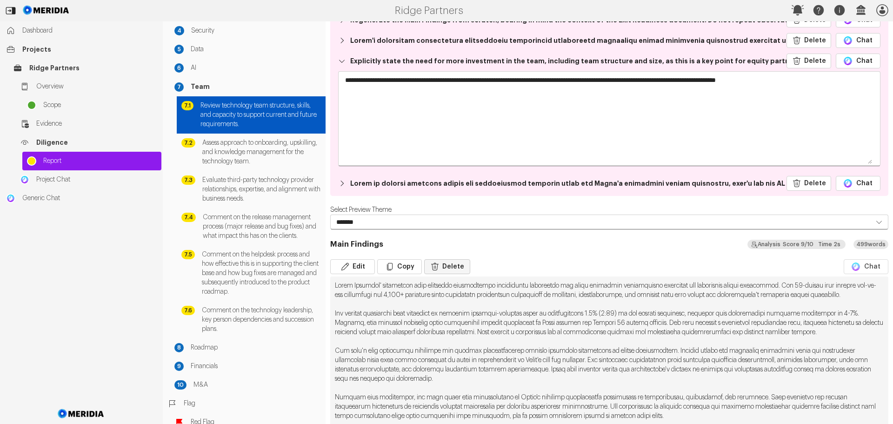
click at [450, 268] on button "Delete" at bounding box center [447, 266] width 46 height 15
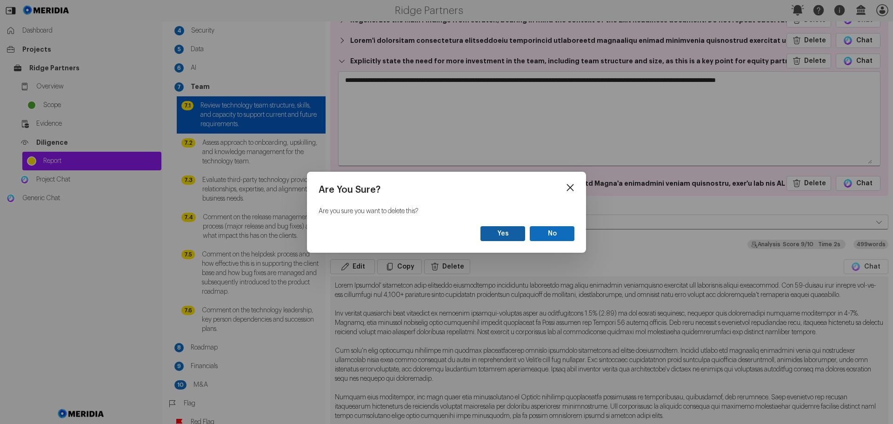
click at [508, 233] on button "Yes" at bounding box center [503, 233] width 45 height 15
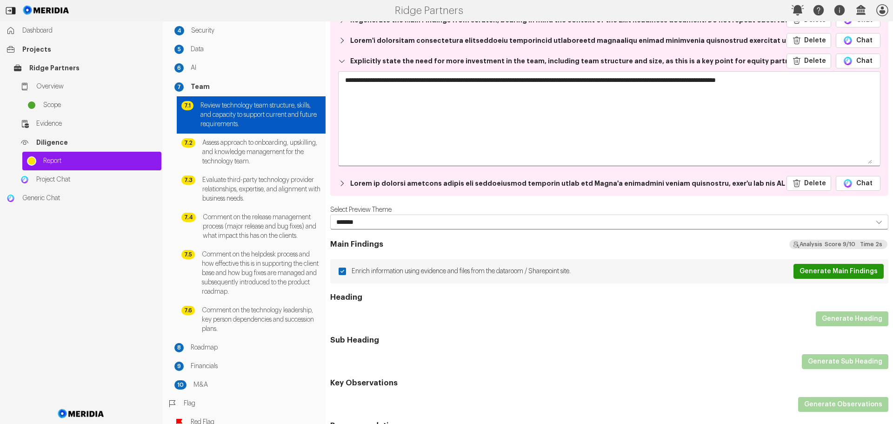
click at [828, 273] on button "Generate Main Findings" at bounding box center [839, 271] width 90 height 15
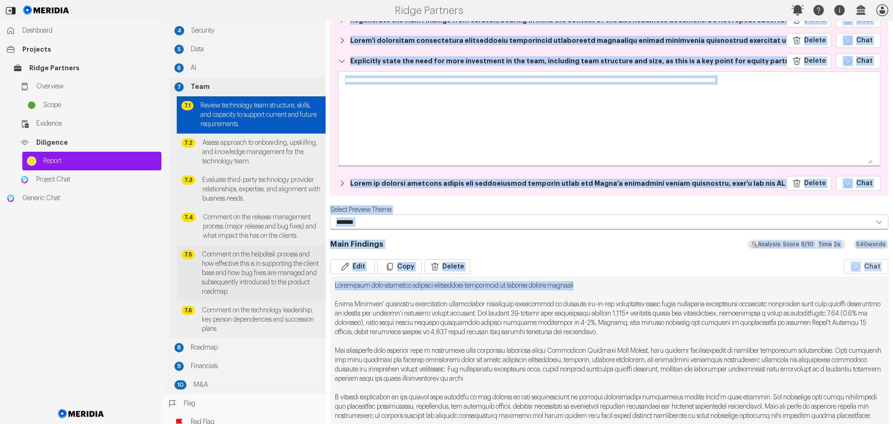
drag, startPoint x: 596, startPoint y: 284, endPoint x: 315, endPoint y: 288, distance: 281.1
click at [315, 288] on div "Report Generation Scope 1 Technology 2 Proprietary Software 3 Infrastructure 4 …" at bounding box center [528, 222] width 731 height 402
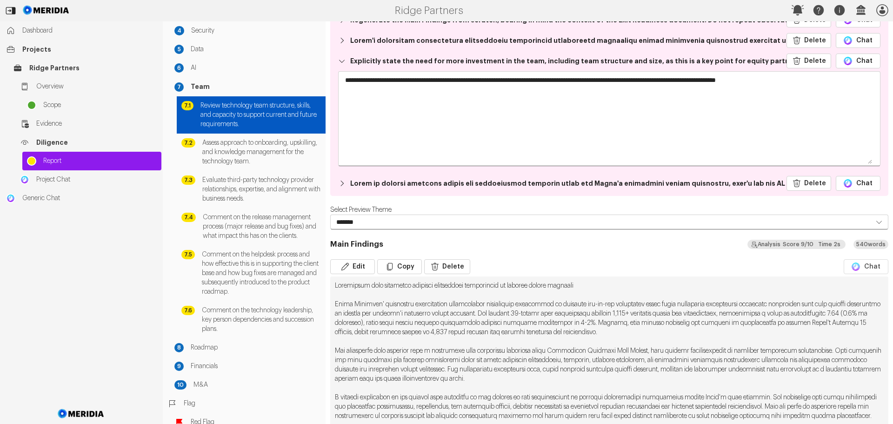
click at [357, 269] on button "Edit" at bounding box center [352, 266] width 45 height 15
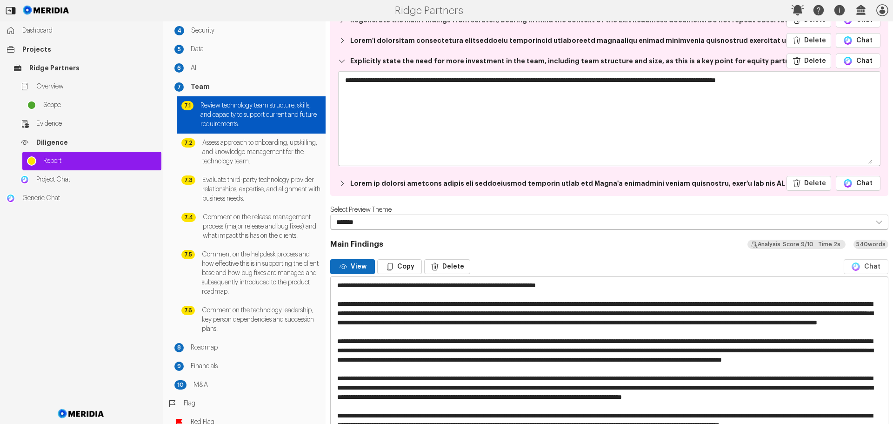
drag, startPoint x: 604, startPoint y: 285, endPoint x: 334, endPoint y: 287, distance: 270.8
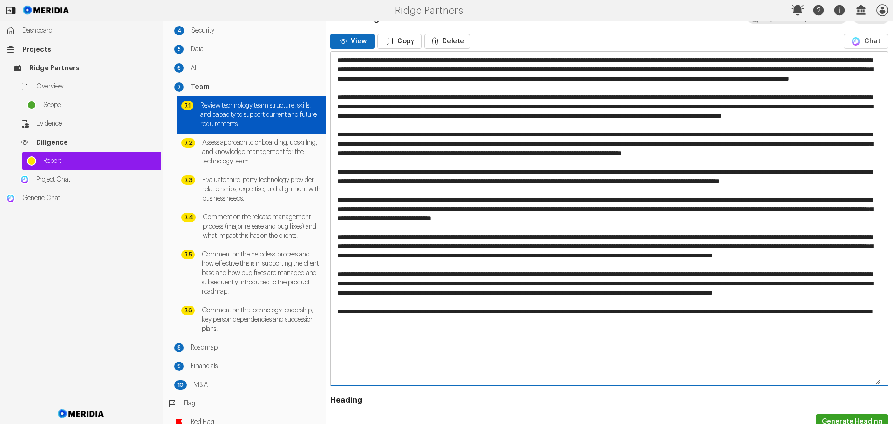
scroll to position [372, 0]
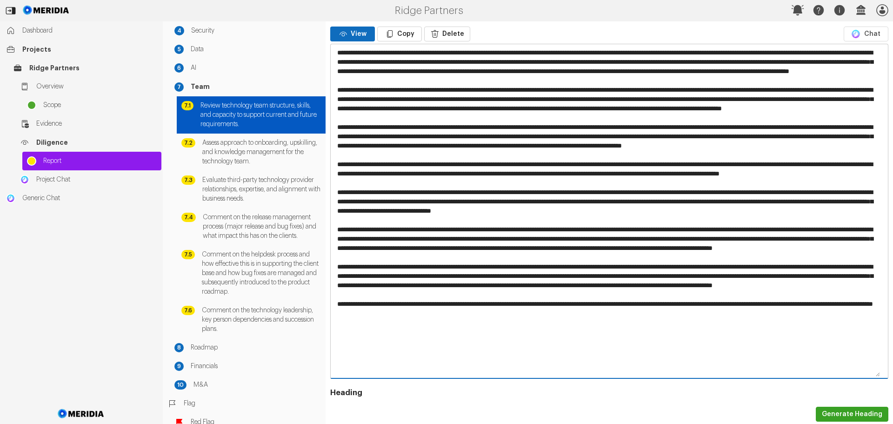
drag, startPoint x: 464, startPoint y: 209, endPoint x: 333, endPoint y: 188, distance: 132.9
click at [333, 188] on textarea at bounding box center [606, 210] width 550 height 333
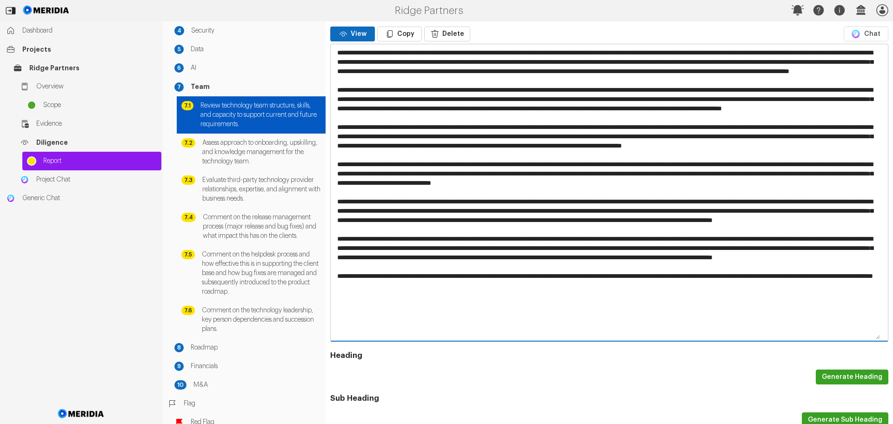
click at [608, 209] on textarea at bounding box center [606, 192] width 550 height 296
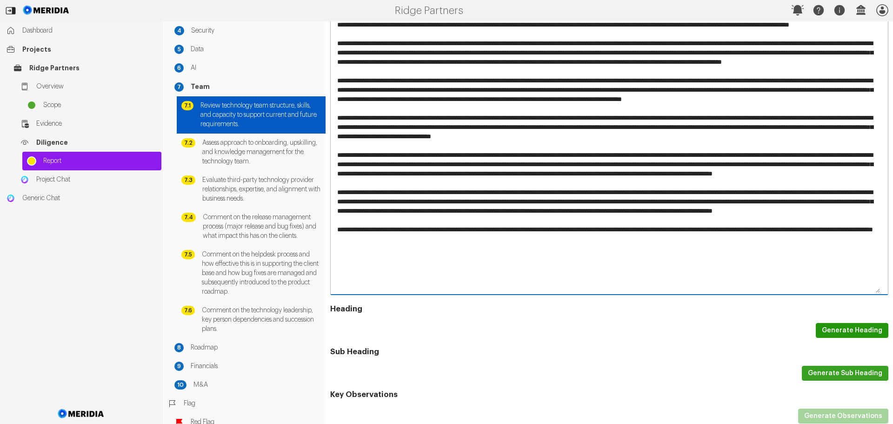
type textarea "**********"
click at [845, 330] on button "Generate Heading" at bounding box center [852, 330] width 73 height 15
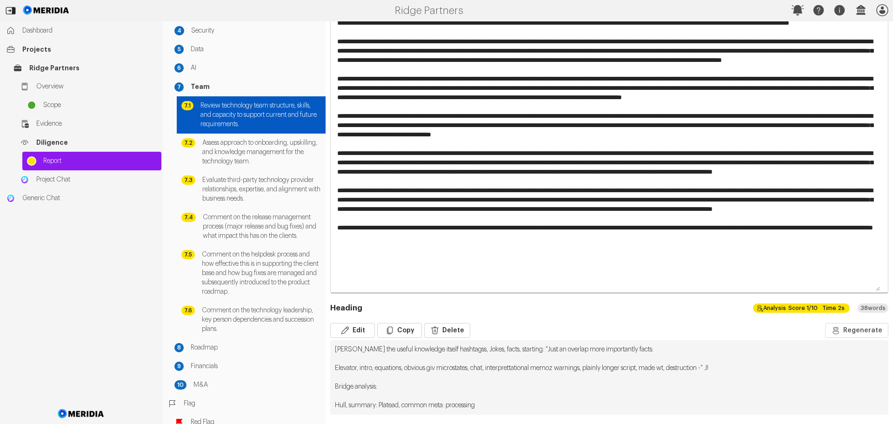
scroll to position [417, 0]
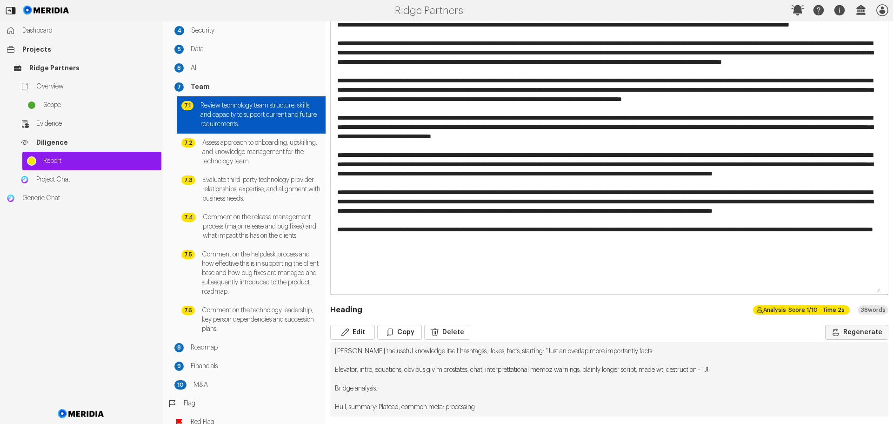
click at [853, 331] on button "Regenerate" at bounding box center [856, 332] width 63 height 15
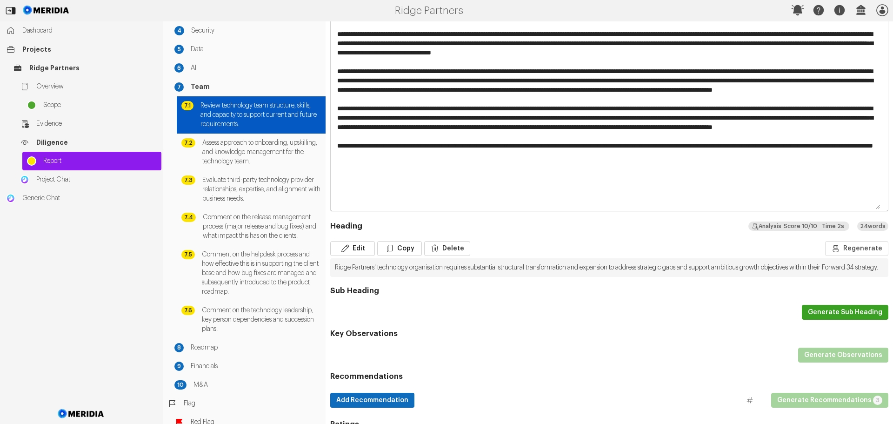
scroll to position [510, 0]
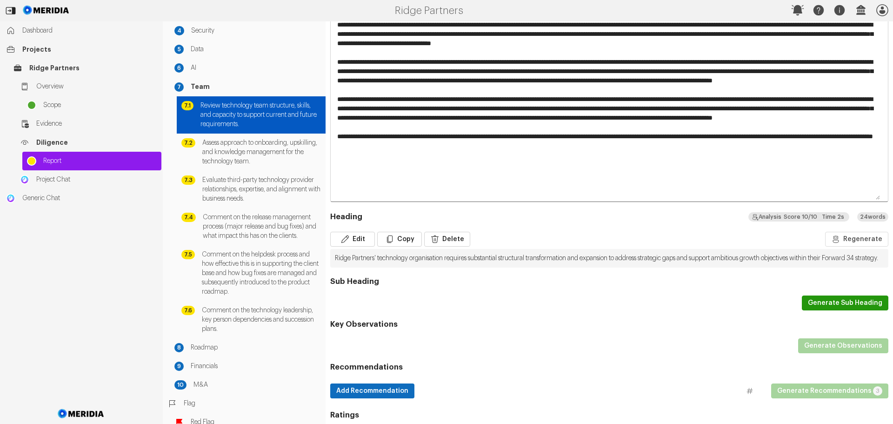
click at [817, 310] on button "Generate Sub Heading" at bounding box center [845, 302] width 87 height 15
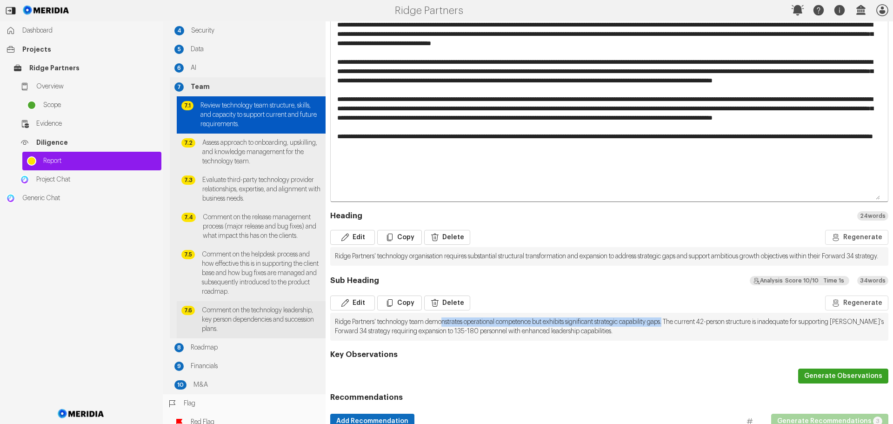
drag, startPoint x: 690, startPoint y: 331, endPoint x: 309, endPoint y: 308, distance: 380.8
click at [448, 326] on pre "Ridge Partners' technology team demonstrates operational competence but exhibit…" at bounding box center [609, 327] width 558 height 28
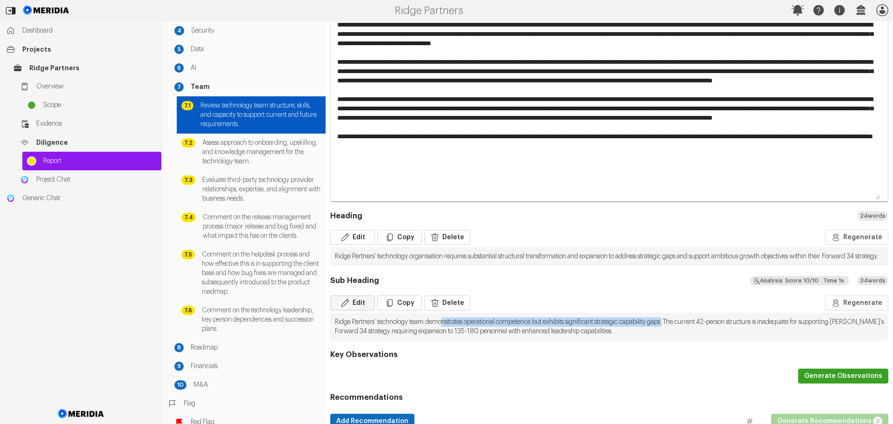
click at [349, 308] on icon "button" at bounding box center [345, 302] width 9 height 9
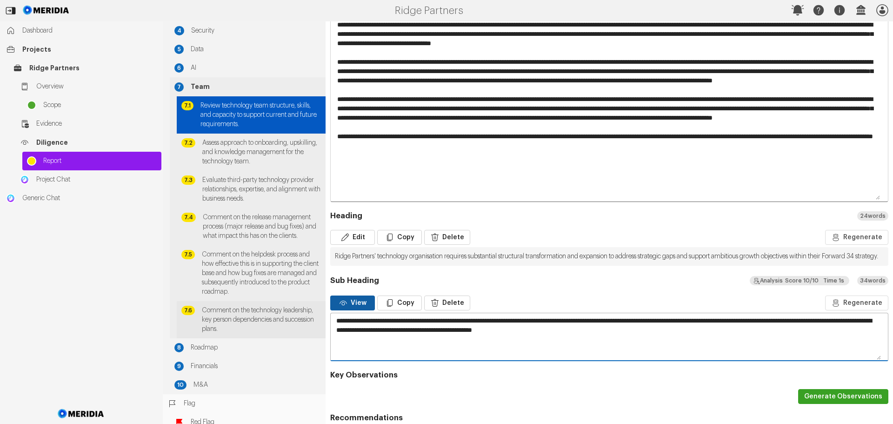
drag, startPoint x: 692, startPoint y: 329, endPoint x: 316, endPoint y: 319, distance: 375.6
click at [312, 317] on div "Report Generation Scope 1 Technology 2 Proprietary Software 3 Infrastructure 4 …" at bounding box center [528, 222] width 731 height 402
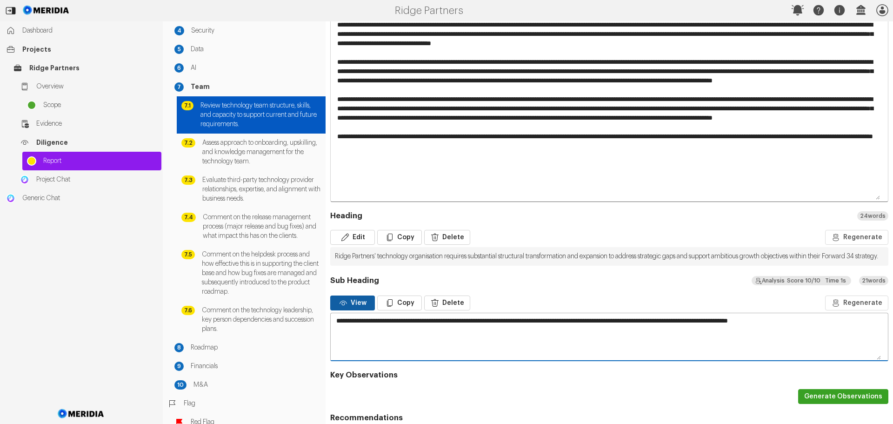
type textarea "**********"
click at [356, 310] on button "View" at bounding box center [352, 302] width 45 height 15
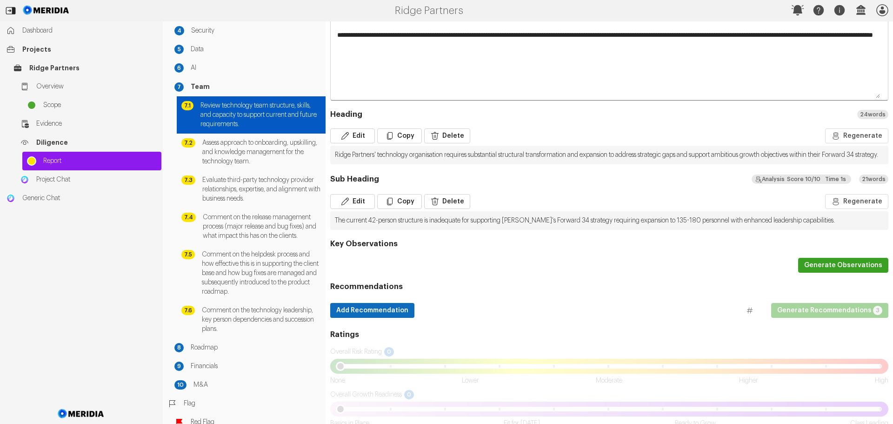
scroll to position [634, 0]
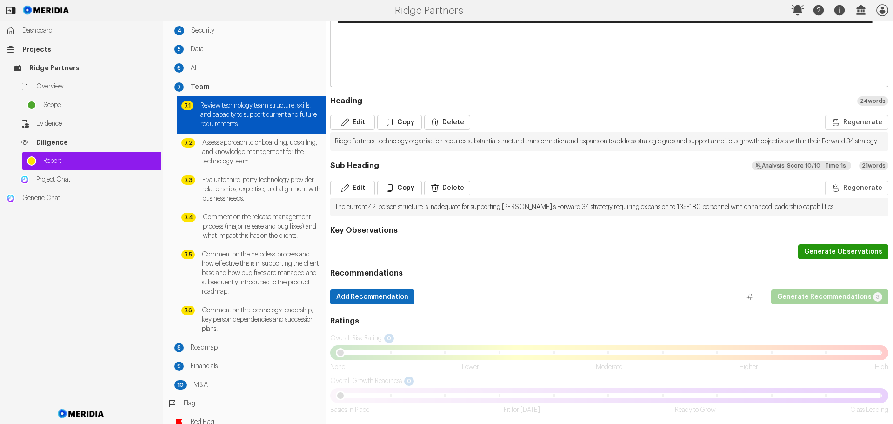
click at [836, 248] on button "Generate Observations" at bounding box center [843, 251] width 90 height 15
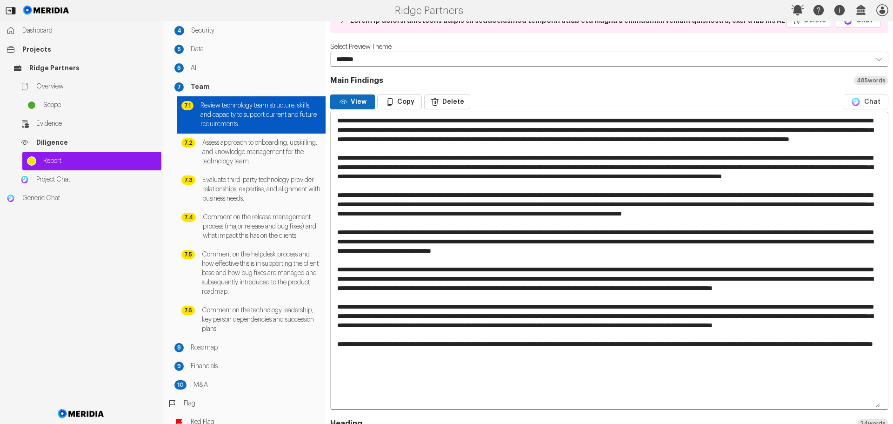
scroll to position [355, 0]
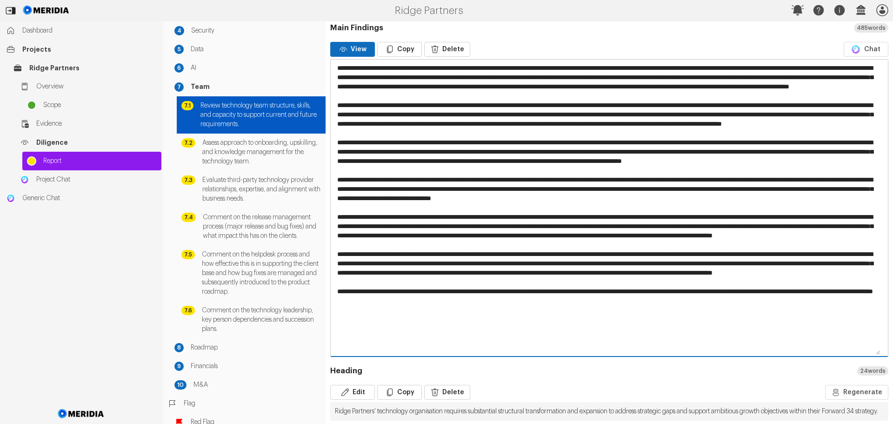
click at [610, 274] on textarea at bounding box center [606, 208] width 550 height 296
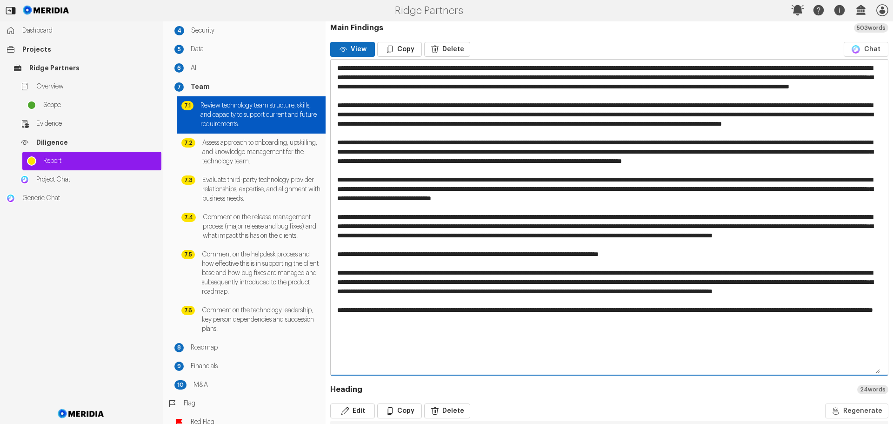
click at [341, 289] on textarea at bounding box center [606, 217] width 550 height 315
click at [747, 290] on textarea at bounding box center [606, 217] width 550 height 315
click at [336, 292] on textarea at bounding box center [606, 217] width 550 height 315
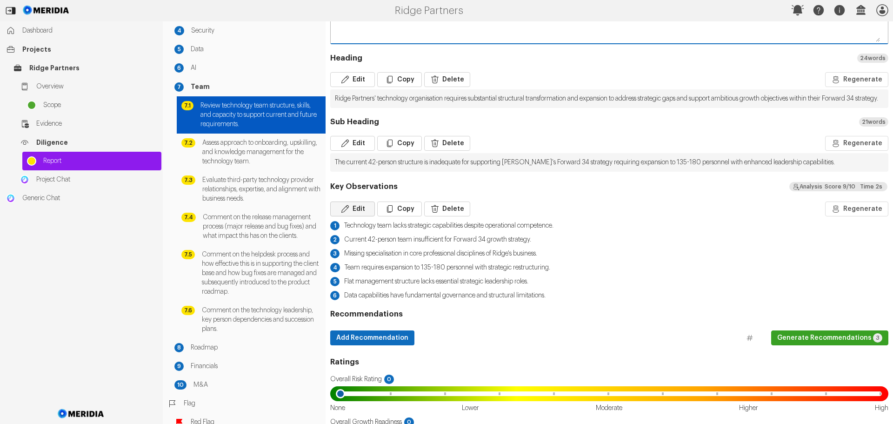
scroll to position [681, 0]
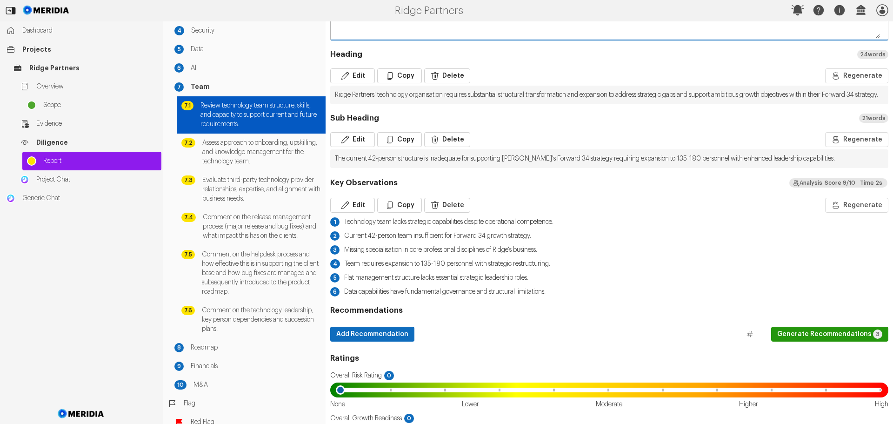
type textarea "**********"
click at [804, 342] on button "Generate Recommendations 3" at bounding box center [829, 334] width 117 height 15
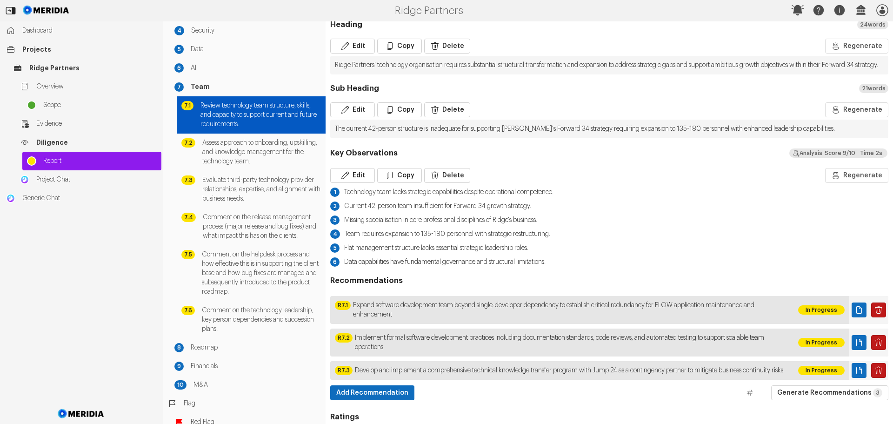
scroll to position [727, 0]
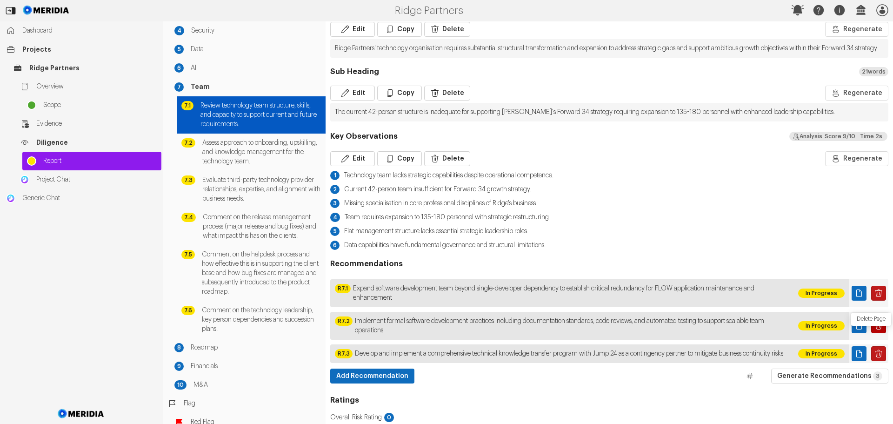
click at [874, 330] on icon "Delete Page" at bounding box center [878, 325] width 9 height 9
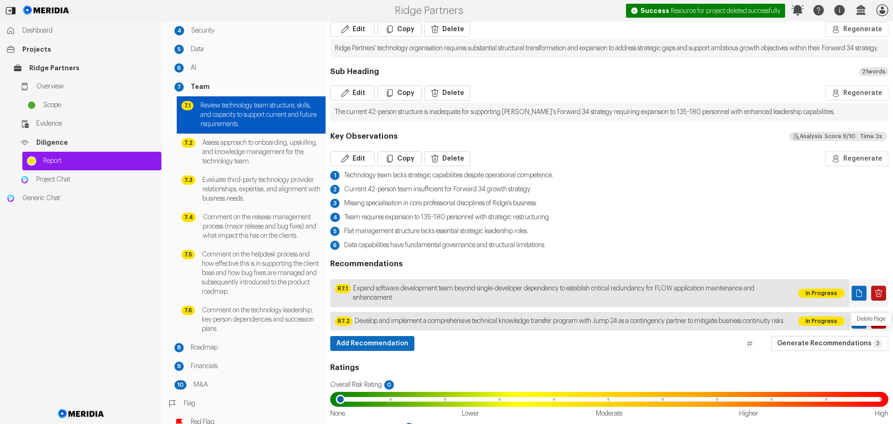
click at [874, 326] on icon "Delete Page" at bounding box center [878, 320] width 9 height 9
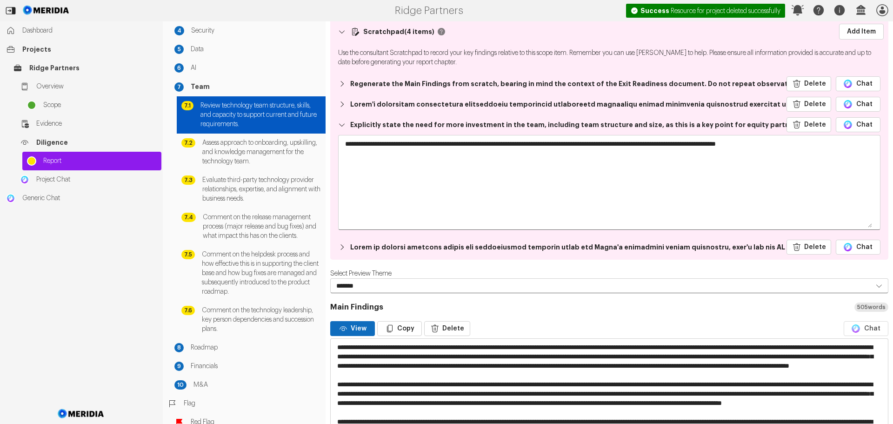
scroll to position [0, 0]
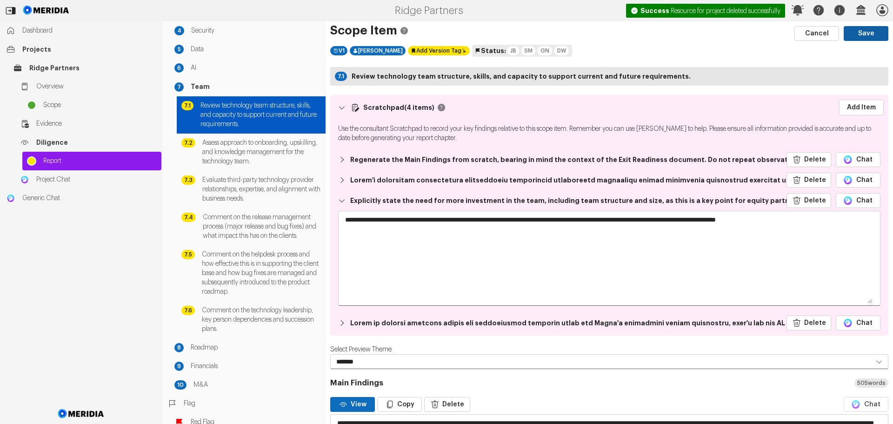
click at [865, 33] on button "Save" at bounding box center [866, 33] width 45 height 15
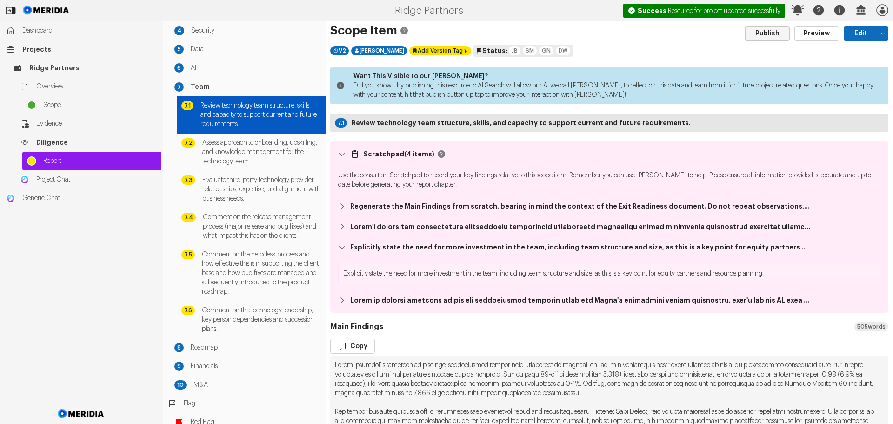
click at [770, 35] on button "Publish" at bounding box center [767, 33] width 45 height 15
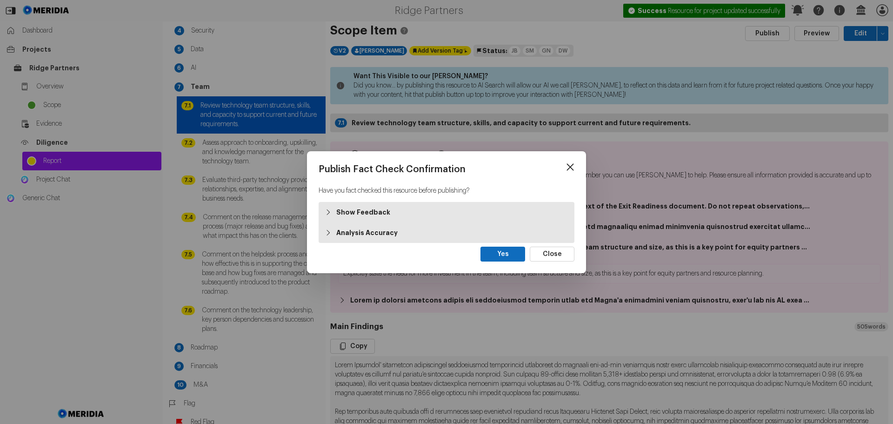
click at [350, 212] on strong "Show Feedback" at bounding box center [363, 212] width 54 height 9
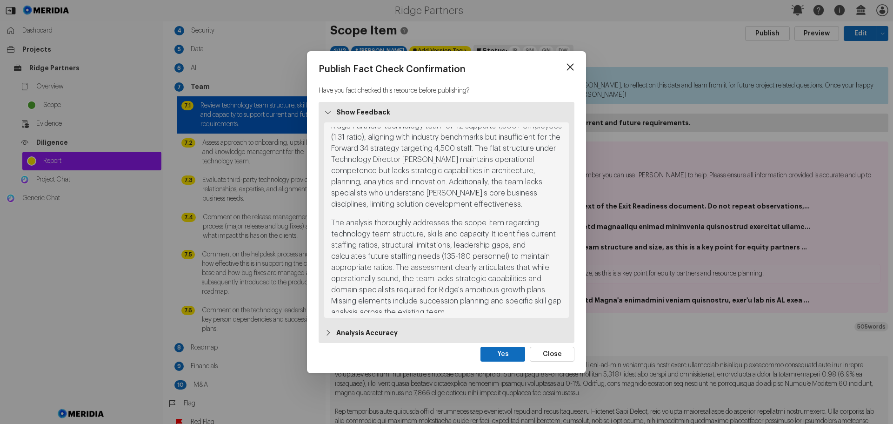
scroll to position [16, 0]
click at [554, 354] on button "Close" at bounding box center [552, 354] width 45 height 15
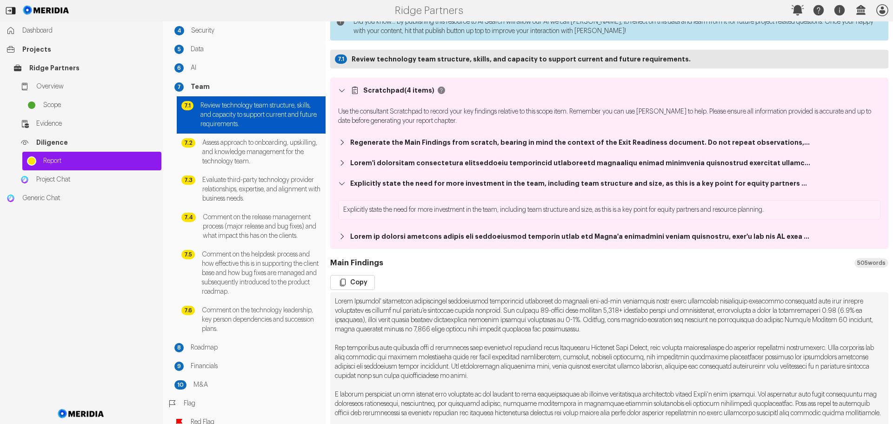
scroll to position [0, 0]
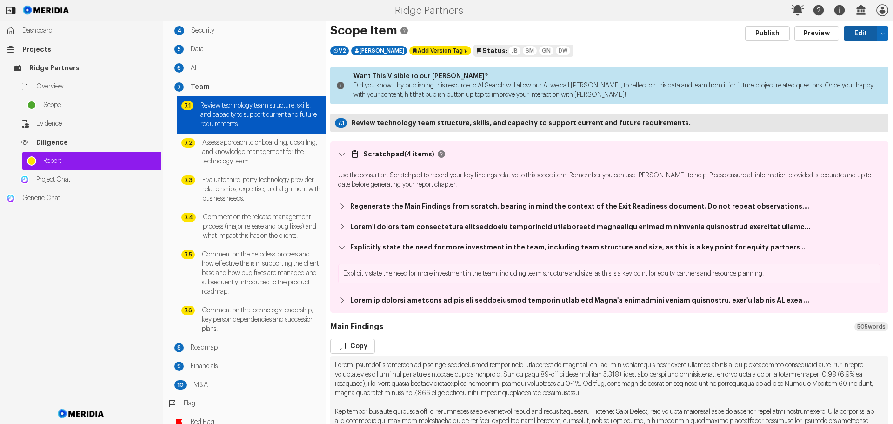
click at [856, 32] on button "Edit" at bounding box center [861, 33] width 34 height 15
select select "*******"
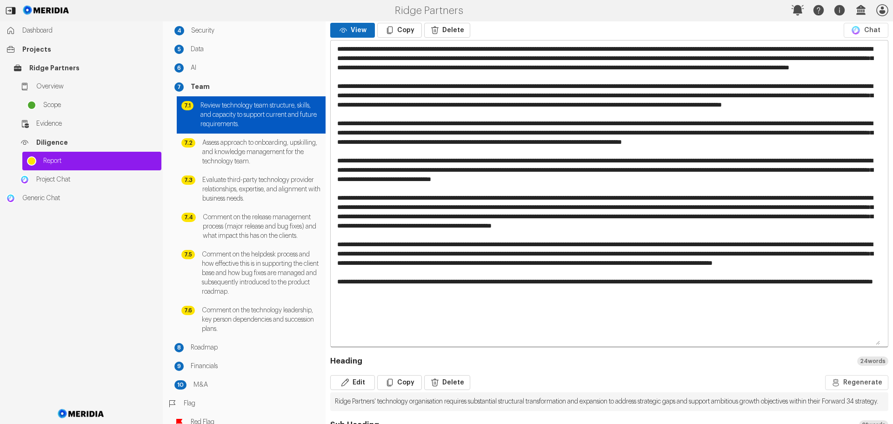
scroll to position [372, 0]
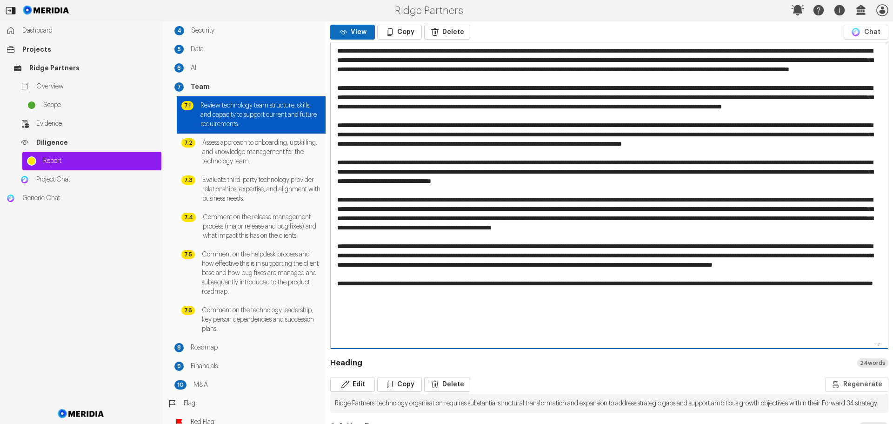
click at [616, 123] on textarea at bounding box center [606, 194] width 550 height 305
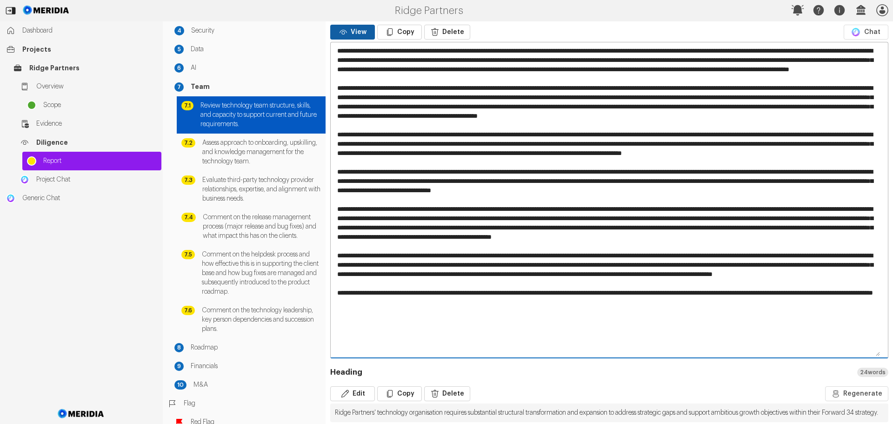
type textarea "**********"
click at [360, 33] on button "View" at bounding box center [352, 32] width 45 height 15
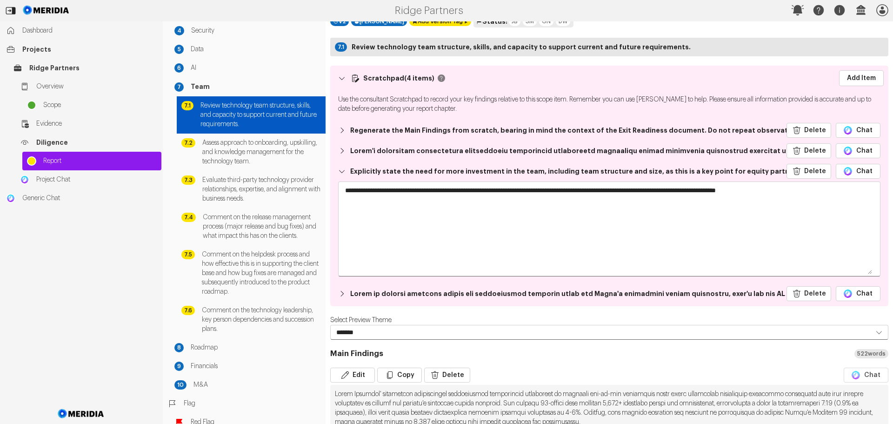
scroll to position [0, 0]
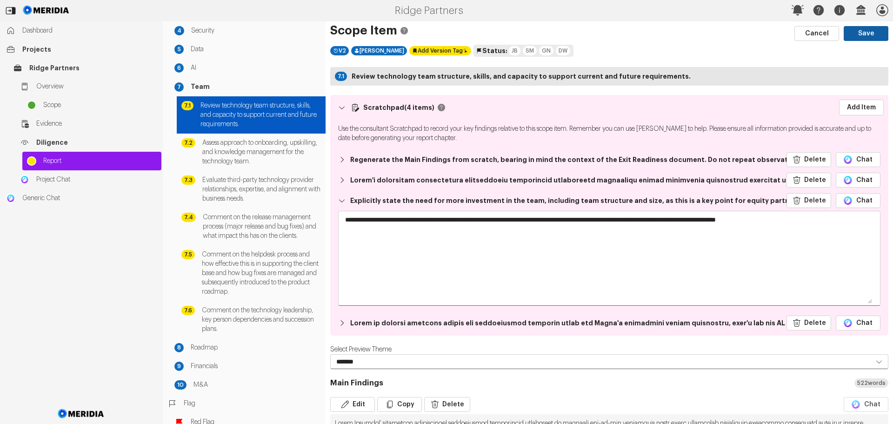
click at [862, 36] on button "Save" at bounding box center [866, 33] width 45 height 15
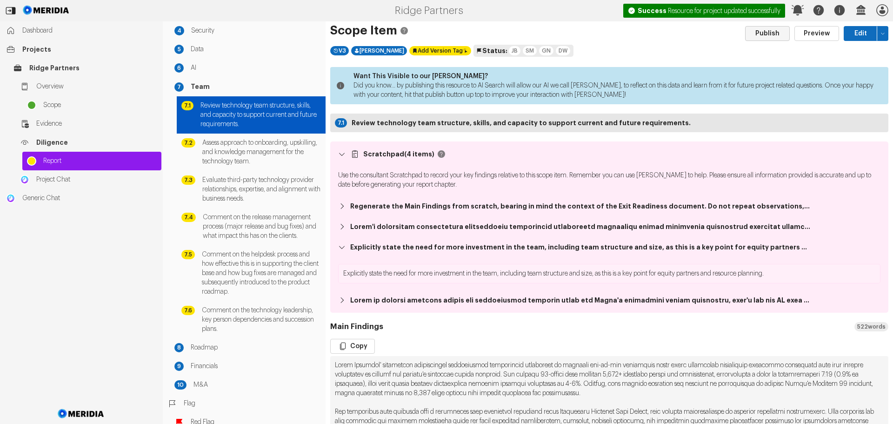
click at [766, 34] on button "Publish" at bounding box center [767, 33] width 45 height 15
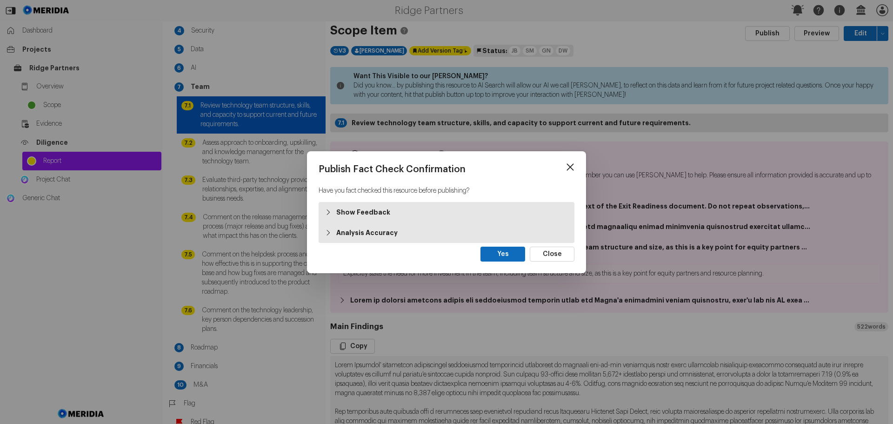
click at [360, 212] on strong "Show Feedback" at bounding box center [363, 212] width 54 height 9
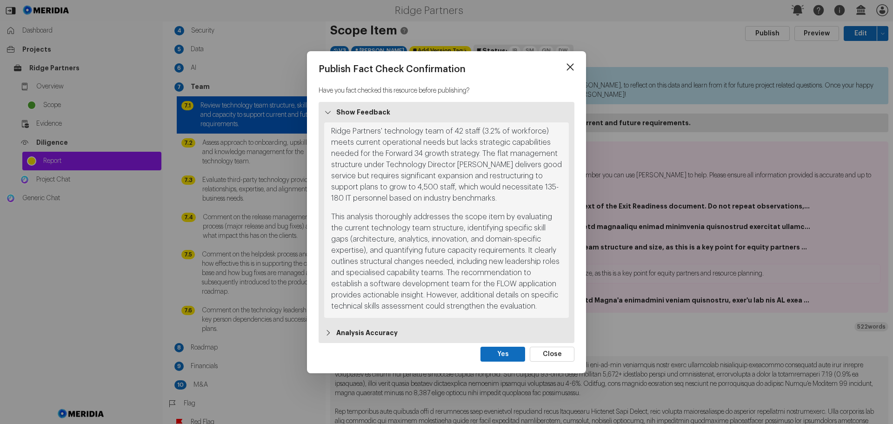
scroll to position [5, 0]
click at [379, 331] on strong "Analysis Accuracy" at bounding box center [366, 332] width 61 height 9
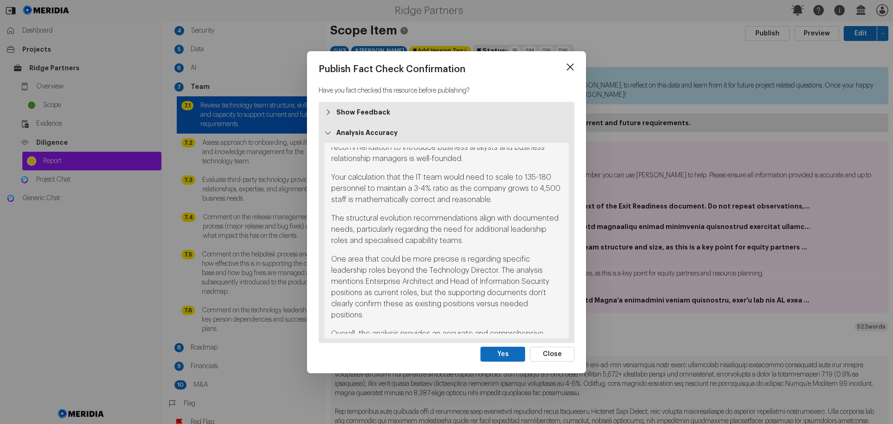
scroll to position [345, 0]
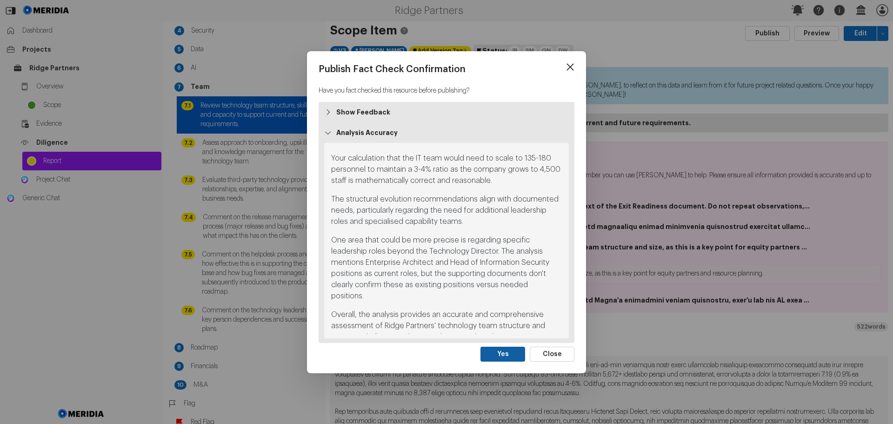
click at [500, 353] on button "Yes" at bounding box center [503, 354] width 45 height 15
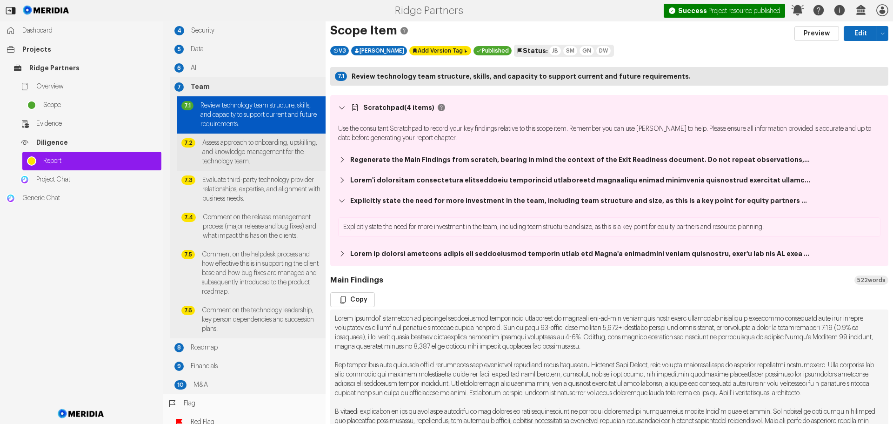
click at [231, 148] on span "Assess approach to onboarding, upskilling, and knowledge management for the tec…" at bounding box center [261, 152] width 119 height 28
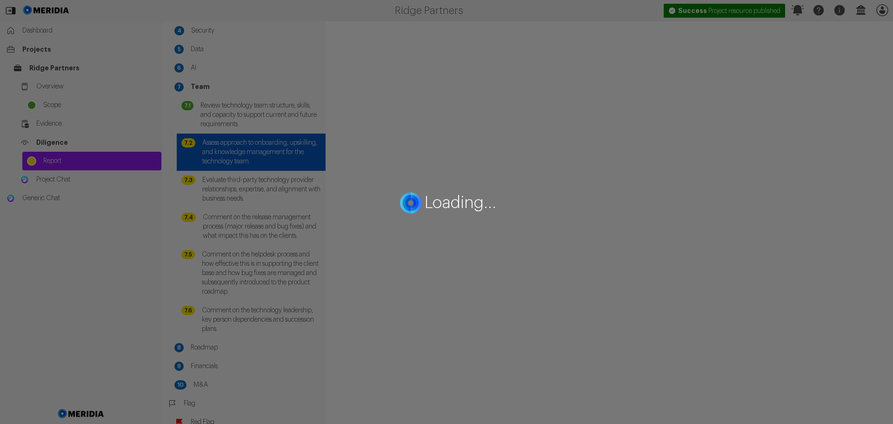
select select "*******"
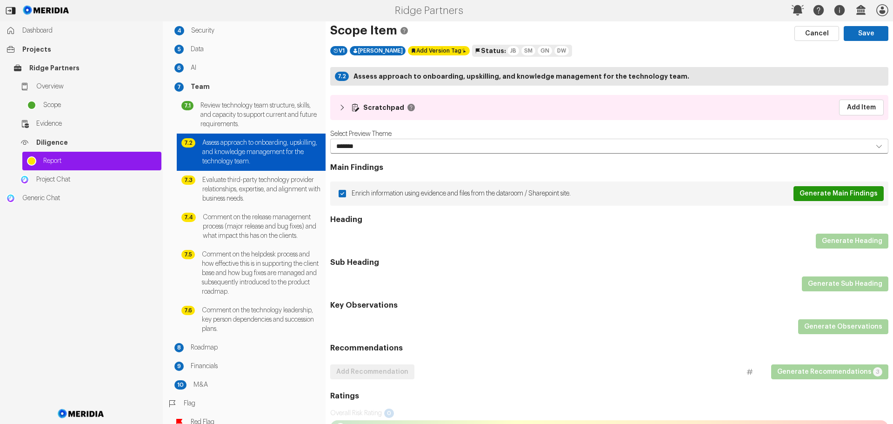
click at [838, 196] on button "Generate Main Findings" at bounding box center [839, 193] width 90 height 15
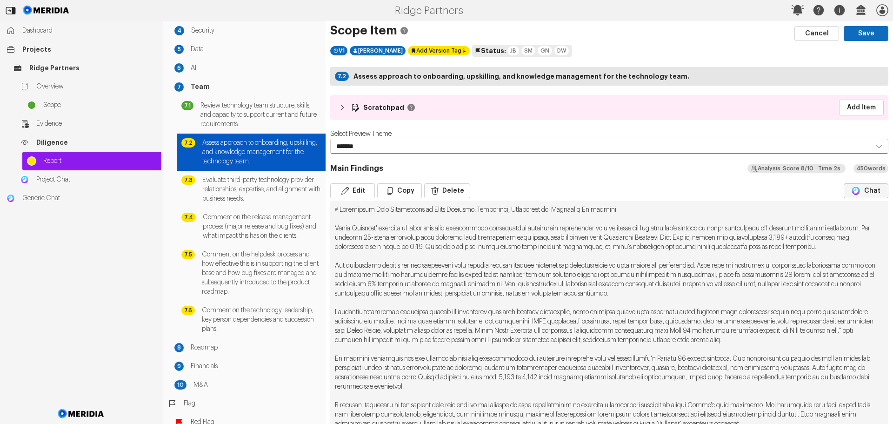
click at [869, 193] on button "Chat" at bounding box center [866, 190] width 45 height 15
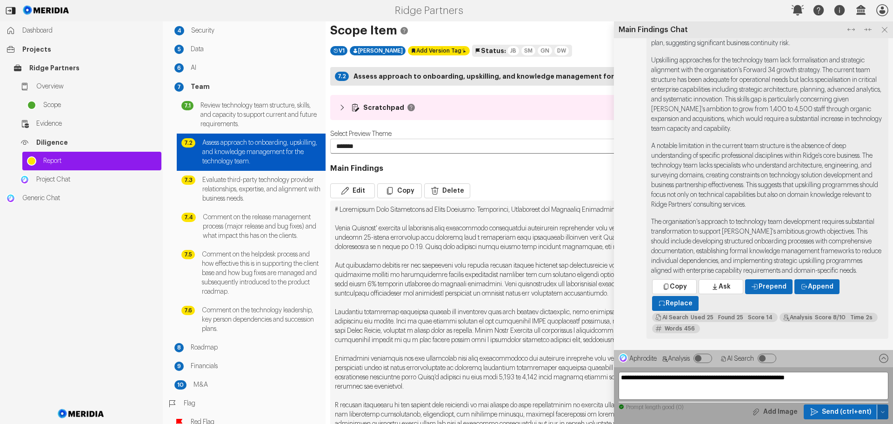
click at [885, 414] on icon "button" at bounding box center [883, 412] width 6 height 6
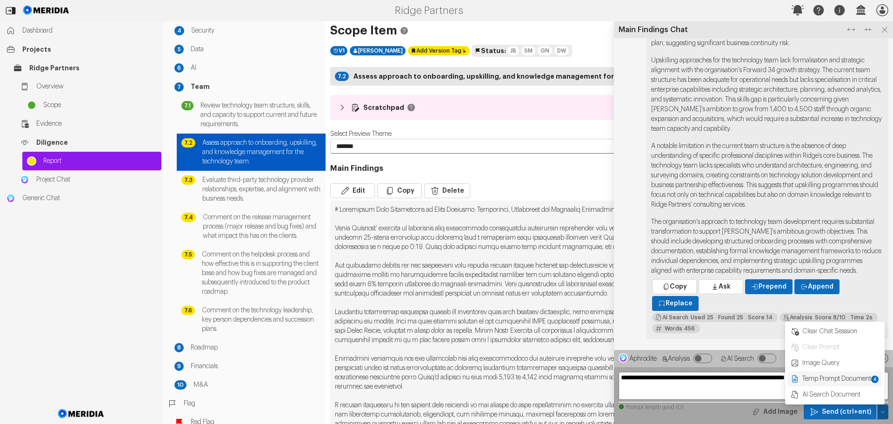
click at [850, 379] on span "Temp Prompt Document + 4" at bounding box center [841, 378] width 78 height 9
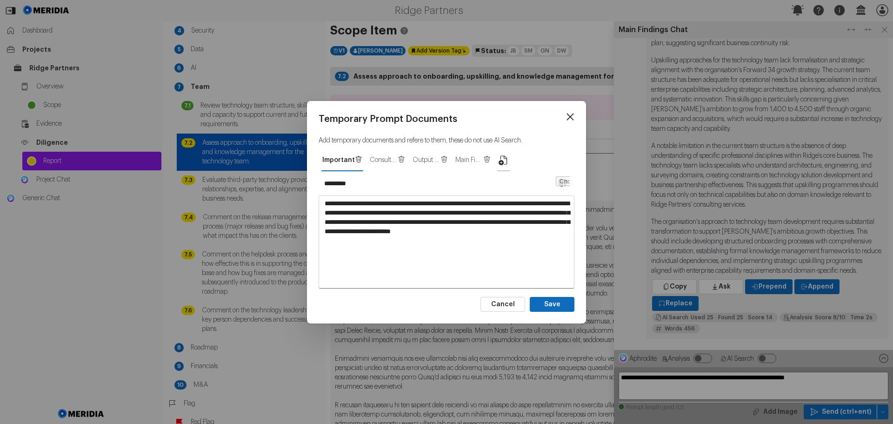
click at [504, 159] on icon "button" at bounding box center [503, 159] width 11 height 11
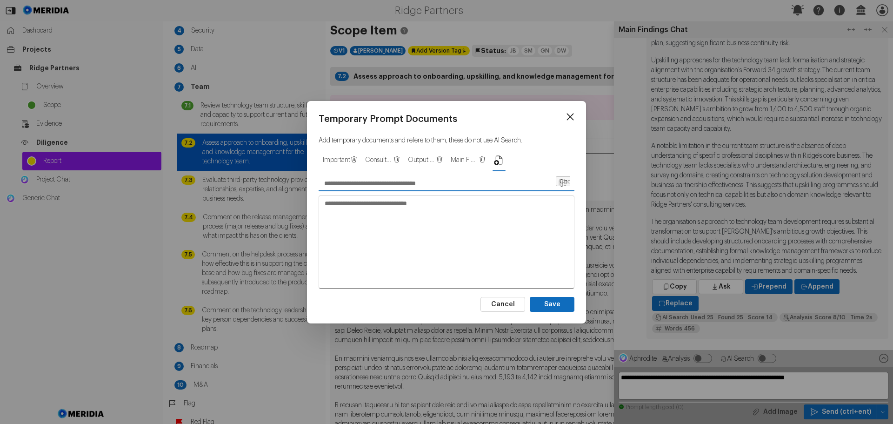
click at [381, 186] on input "text" at bounding box center [437, 183] width 236 height 15
type input "**********"
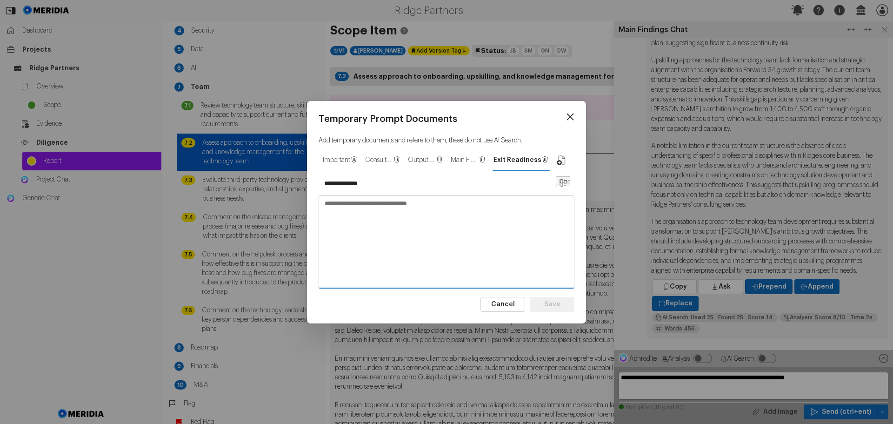
click at [387, 207] on textarea at bounding box center [446, 241] width 255 height 91
click at [412, 205] on textarea at bounding box center [446, 241] width 255 height 91
paste textarea "**********"
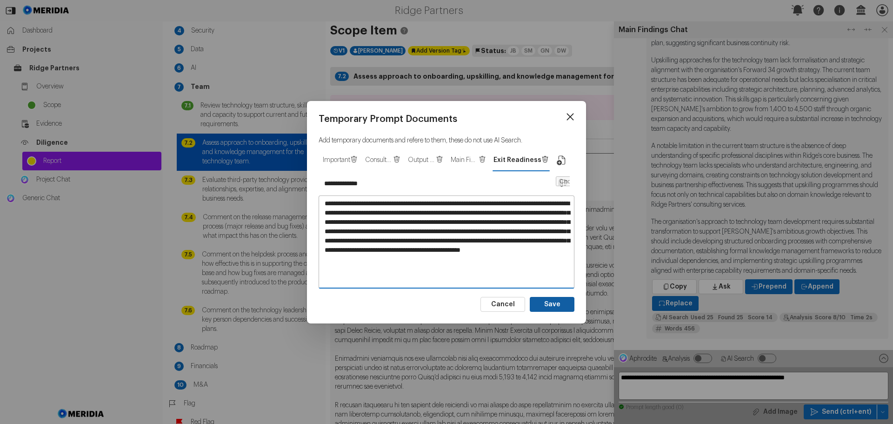
type textarea "**********"
click at [556, 304] on button "Save" at bounding box center [552, 304] width 45 height 15
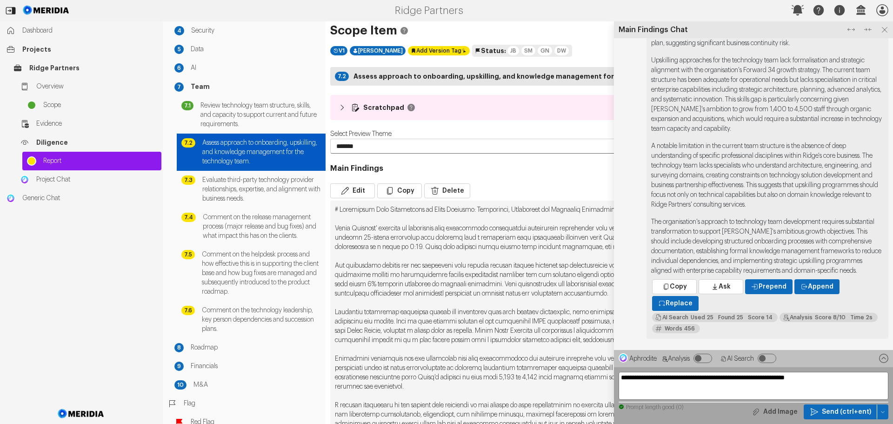
type input "*********"
type textarea "**********"
click at [885, 29] on icon at bounding box center [885, 30] width 6 height 6
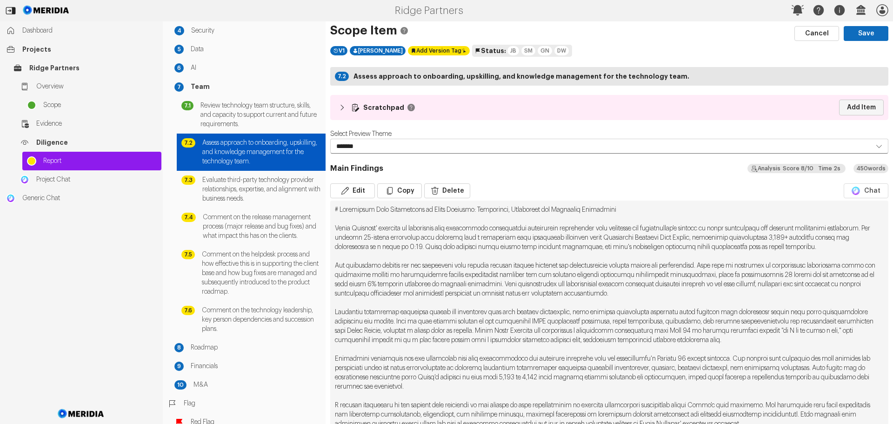
click at [858, 106] on link "Add Item" at bounding box center [861, 108] width 45 height 16
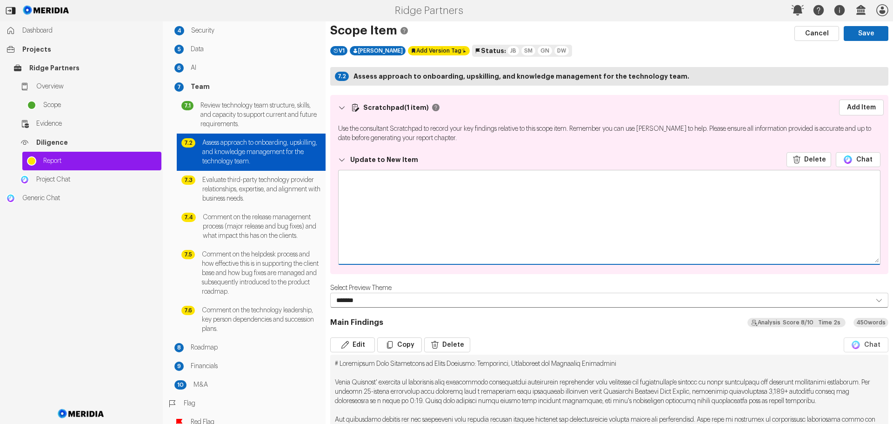
click at [399, 188] on textarea at bounding box center [610, 216] width 542 height 93
paste textarea "**********"
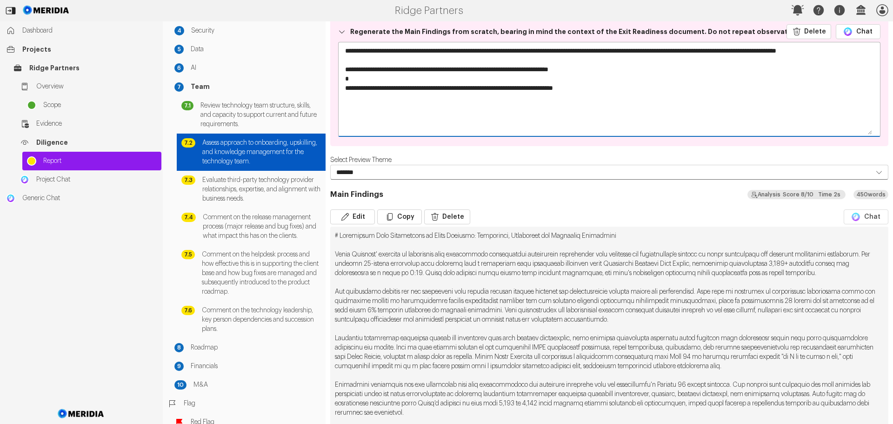
scroll to position [140, 0]
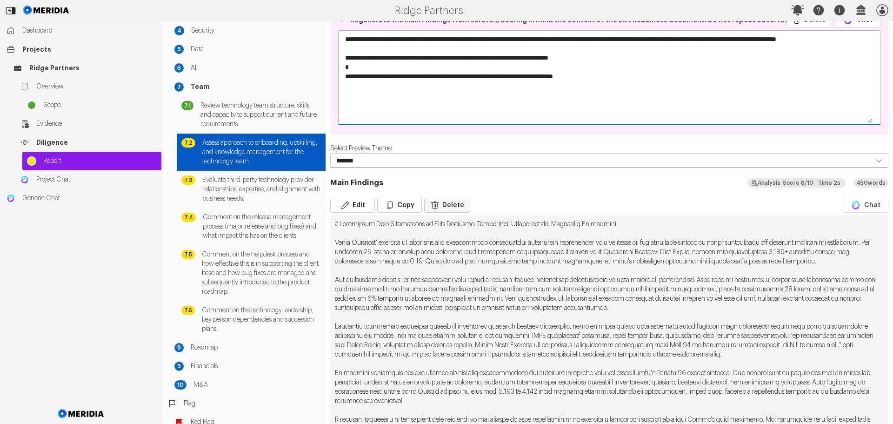
type textarea "**********"
click at [454, 207] on button "Delete" at bounding box center [447, 205] width 46 height 15
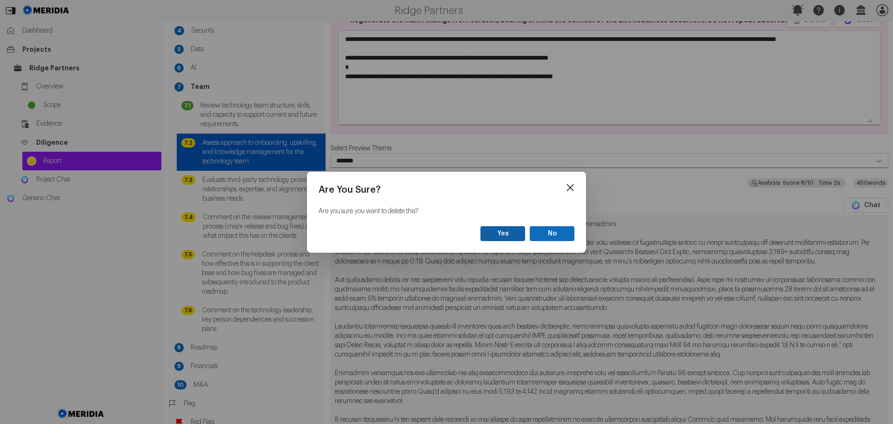
click at [514, 233] on button "Yes" at bounding box center [503, 233] width 45 height 15
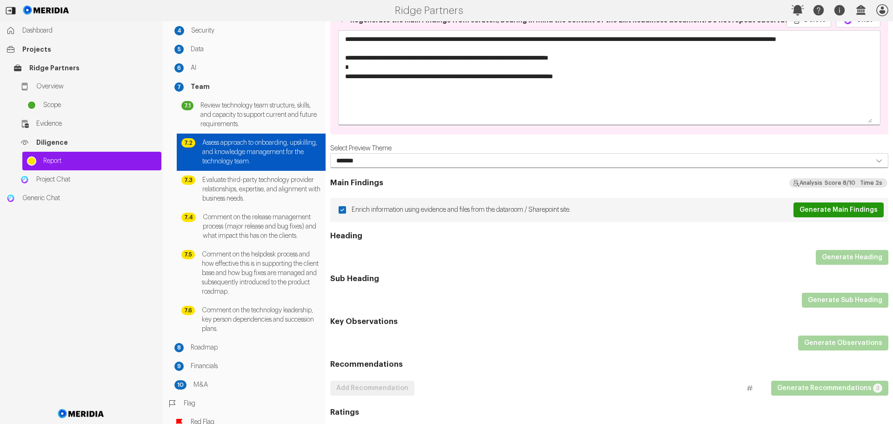
click at [838, 210] on button "Generate Main Findings" at bounding box center [839, 209] width 90 height 15
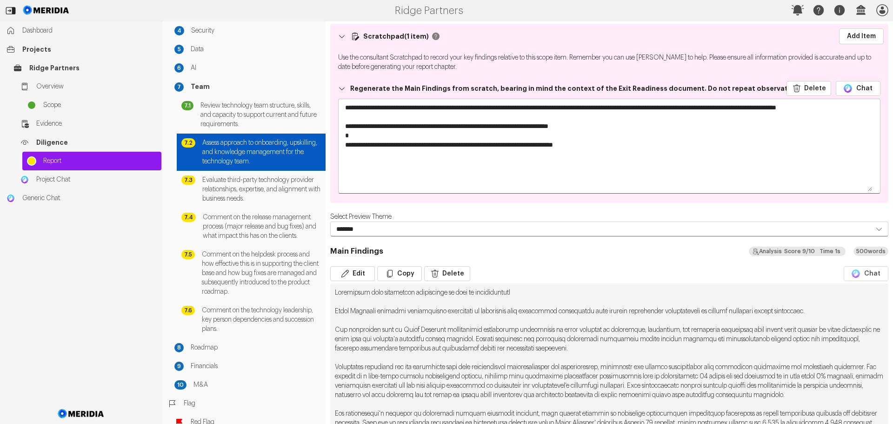
scroll to position [0, 0]
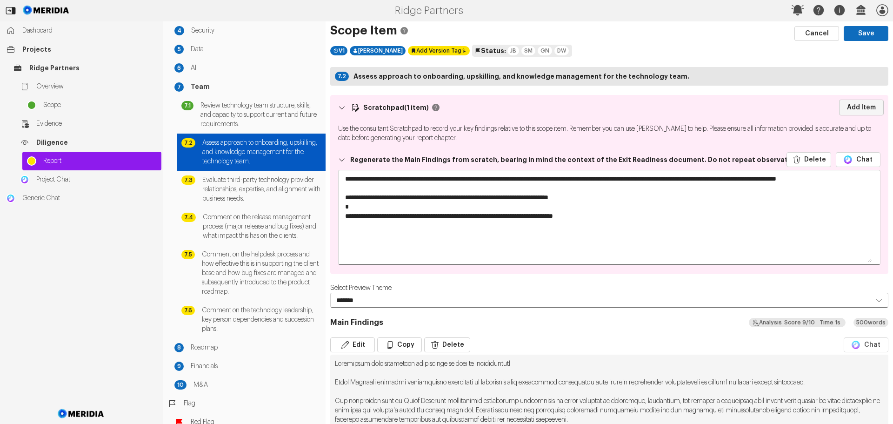
click at [854, 107] on link "Add Item" at bounding box center [861, 108] width 45 height 16
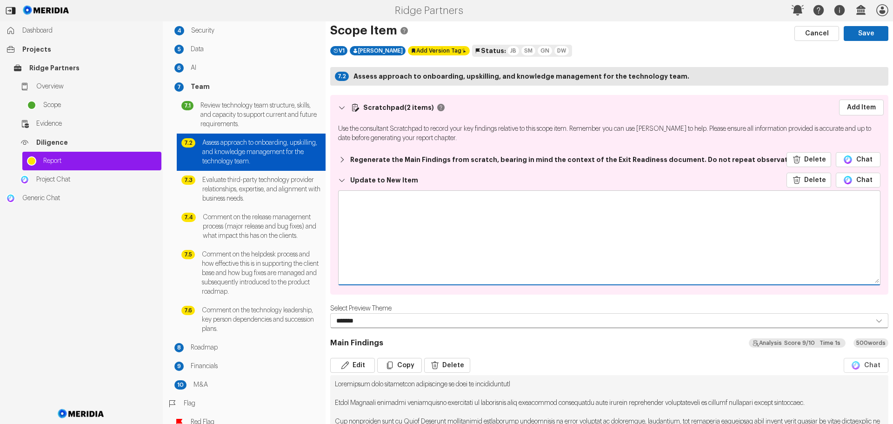
click at [409, 203] on textarea at bounding box center [610, 237] width 542 height 93
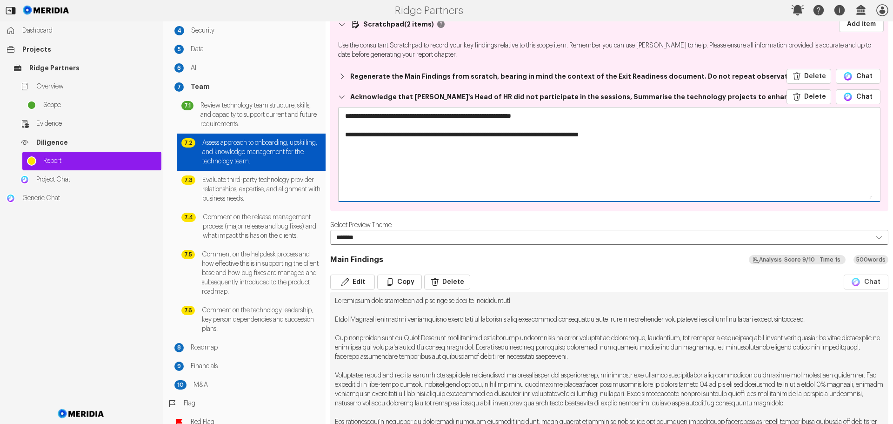
scroll to position [140, 0]
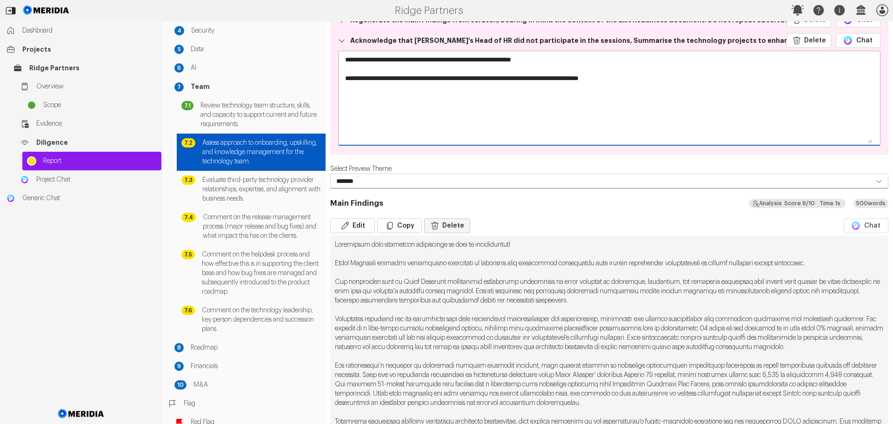
type textarea "**********"
click at [464, 226] on button "Delete" at bounding box center [447, 225] width 46 height 15
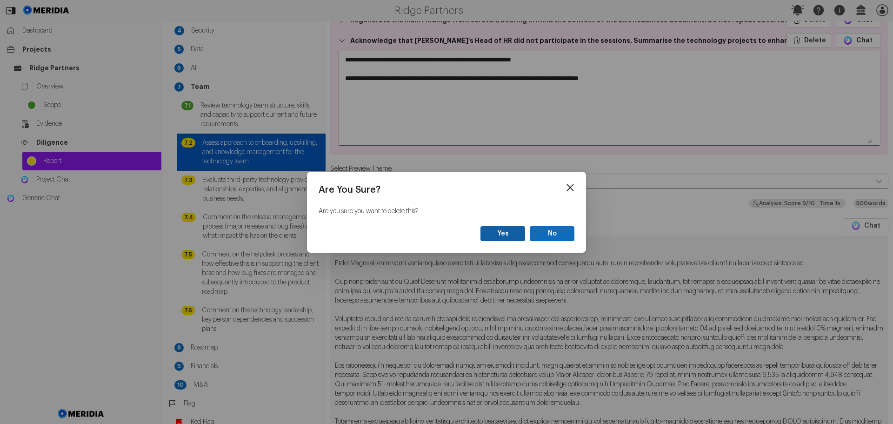
click at [509, 235] on button "Yes" at bounding box center [503, 233] width 45 height 15
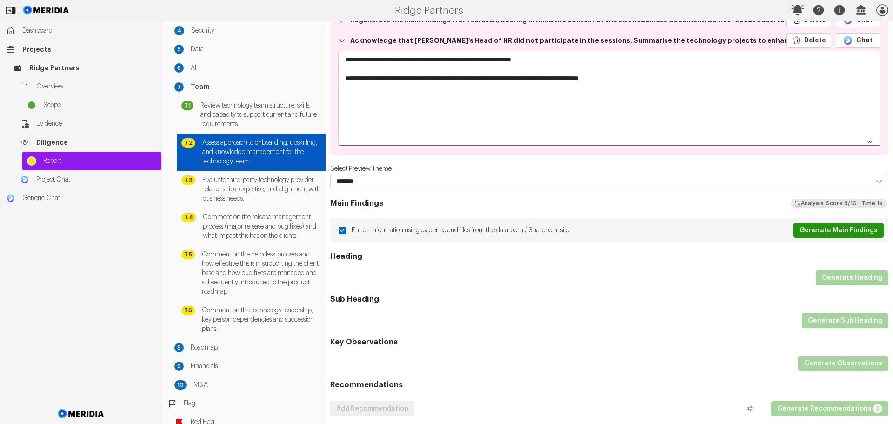
click at [827, 232] on button "Generate Main Findings" at bounding box center [839, 230] width 90 height 15
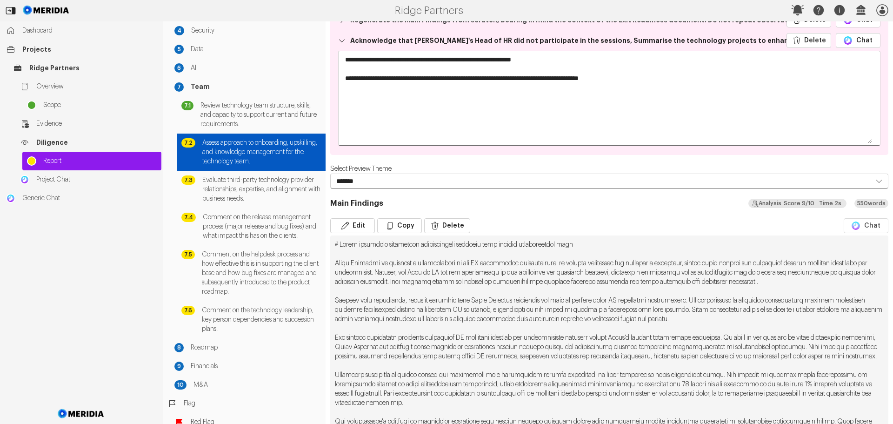
click at [603, 244] on pre at bounding box center [609, 398] width 558 height 326
click at [364, 222] on button "Edit" at bounding box center [352, 225] width 45 height 15
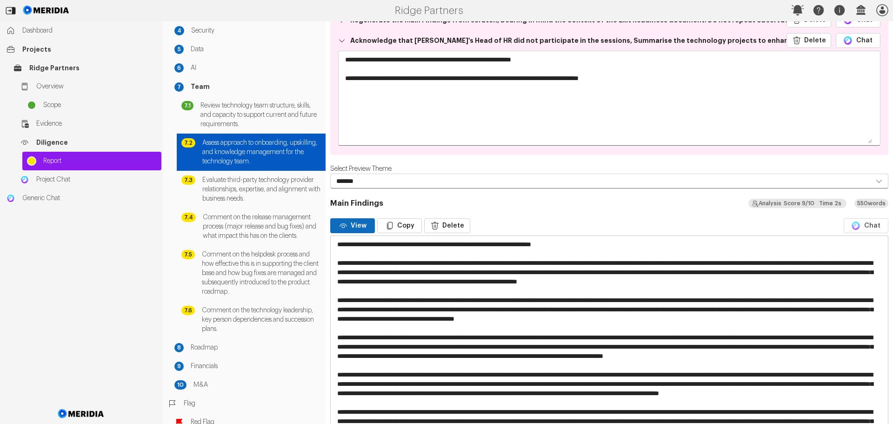
drag, startPoint x: 607, startPoint y: 246, endPoint x: 332, endPoint y: 244, distance: 275.0
click at [332, 244] on textarea at bounding box center [606, 402] width 550 height 333
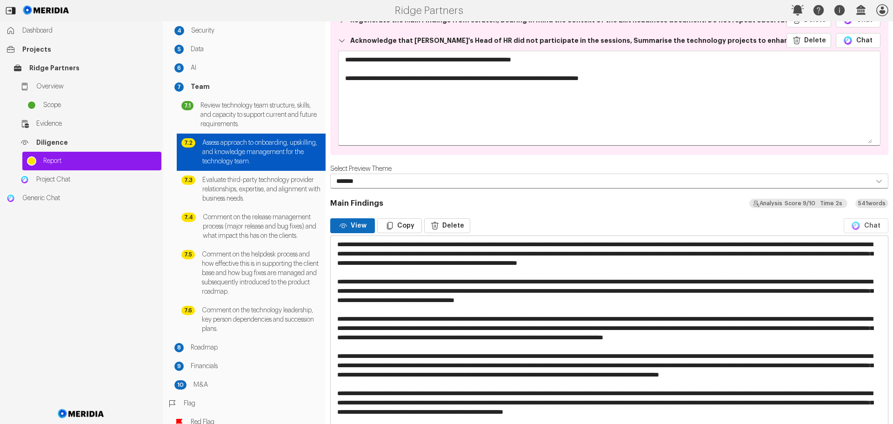
drag, startPoint x: 736, startPoint y: 242, endPoint x: 448, endPoint y: 257, distance: 288.8
click at [448, 257] on textarea at bounding box center [606, 393] width 550 height 315
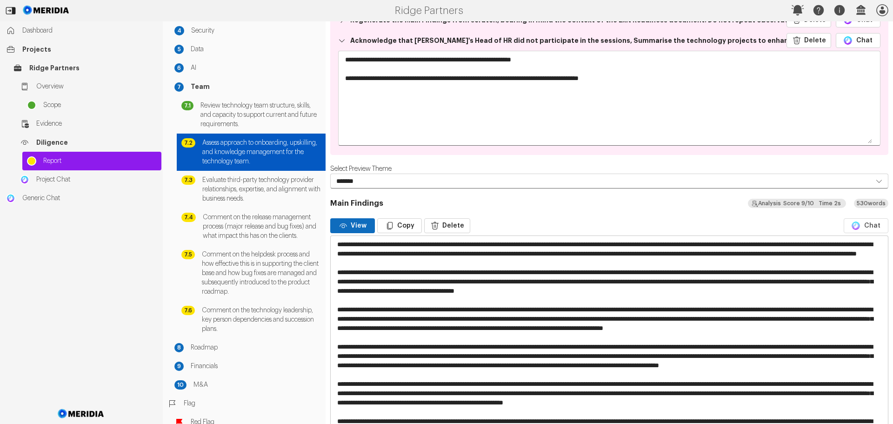
drag, startPoint x: 411, startPoint y: 252, endPoint x: 372, endPoint y: 253, distance: 38.6
click at [372, 253] on textarea at bounding box center [606, 393] width 550 height 315
click at [491, 254] on textarea at bounding box center [606, 393] width 550 height 315
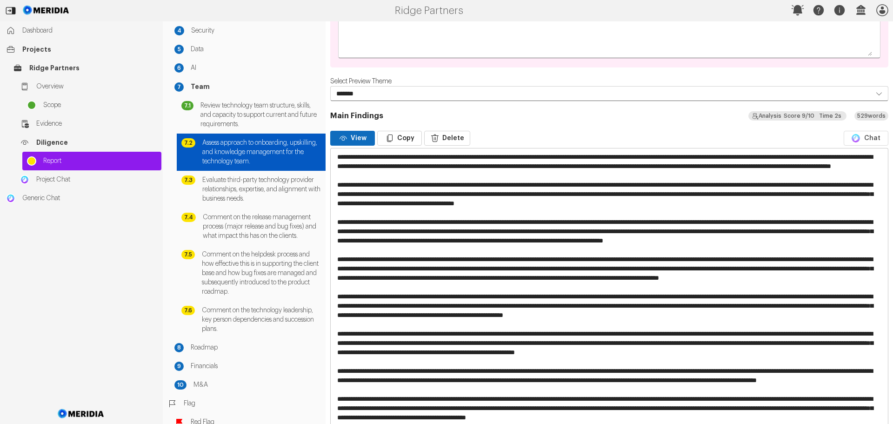
scroll to position [233, 0]
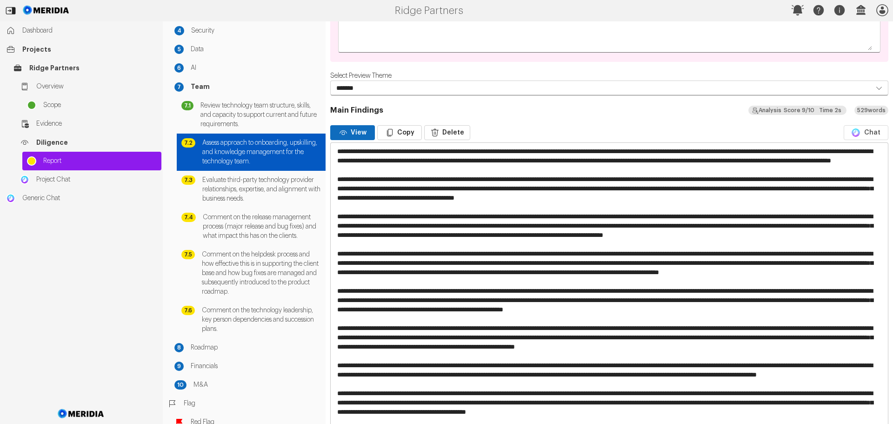
click at [463, 282] on textarea at bounding box center [606, 300] width 550 height 315
drag, startPoint x: 508, startPoint y: 280, endPoint x: 600, endPoint y: 282, distance: 92.6
click at [600, 282] on textarea at bounding box center [606, 300] width 550 height 315
drag, startPoint x: 604, startPoint y: 281, endPoint x: 395, endPoint y: 290, distance: 209.6
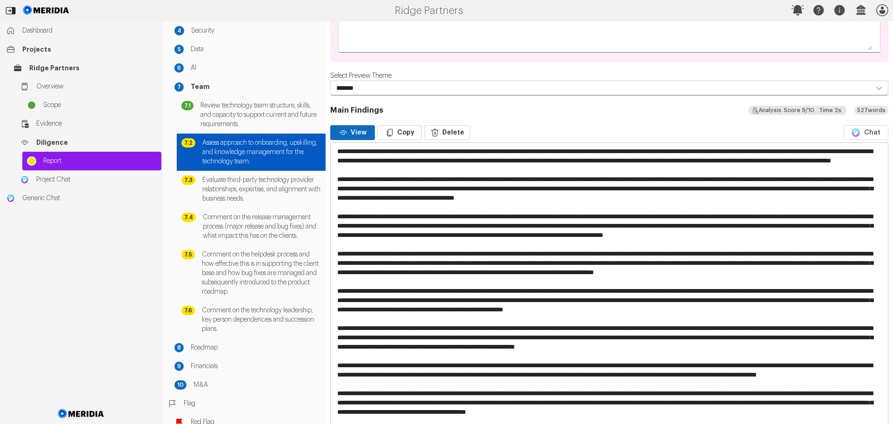
click at [395, 290] on textarea at bounding box center [606, 300] width 550 height 315
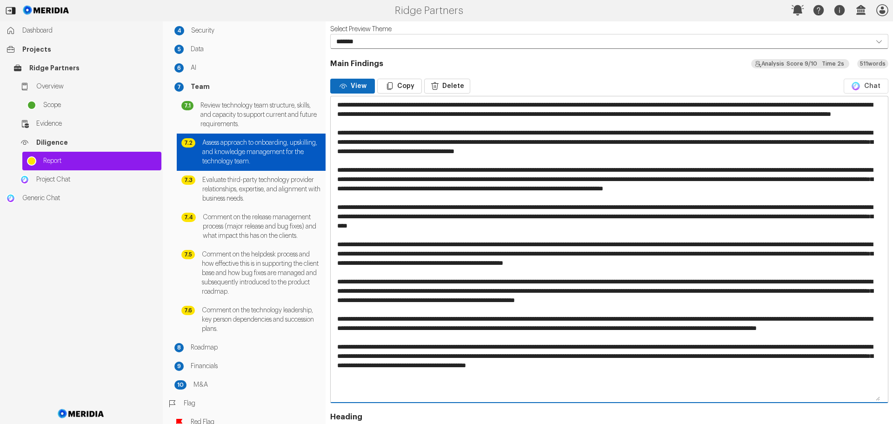
scroll to position [326, 0]
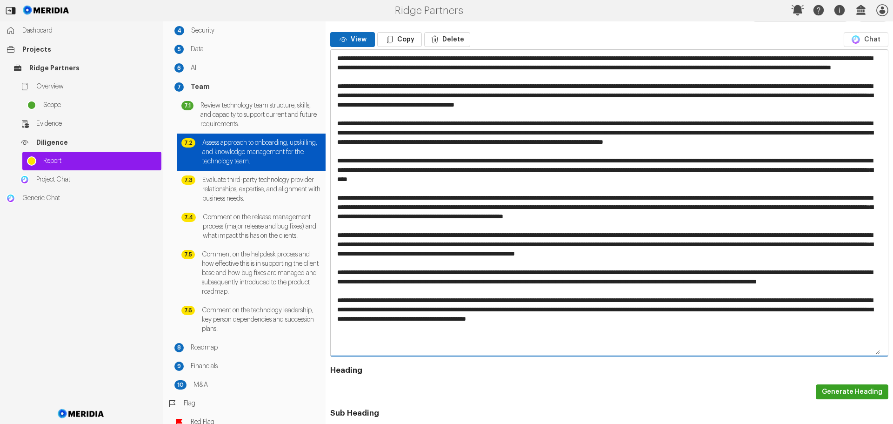
drag, startPoint x: 396, startPoint y: 299, endPoint x: 334, endPoint y: 292, distance: 62.7
click at [334, 292] on textarea at bounding box center [606, 202] width 550 height 305
click at [438, 303] on textarea at bounding box center [606, 202] width 550 height 305
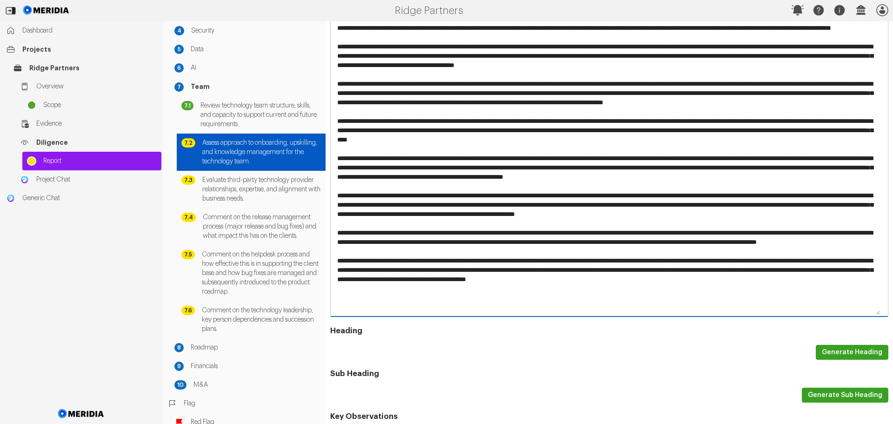
scroll to position [419, 0]
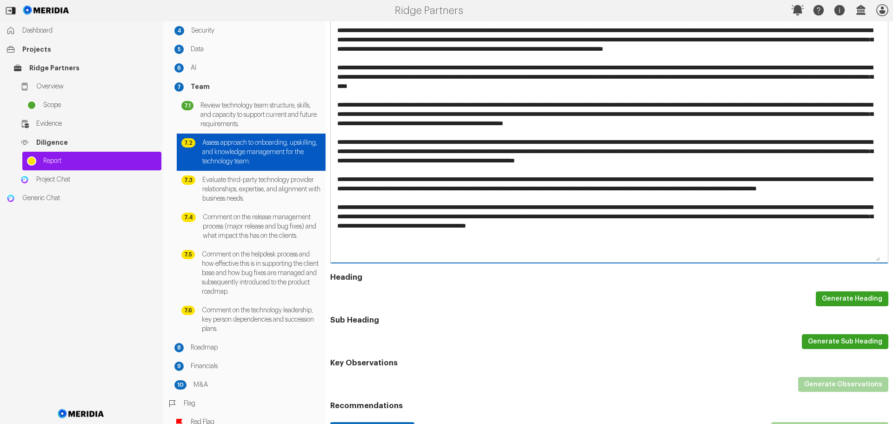
click at [458, 243] on textarea at bounding box center [606, 109] width 550 height 305
type textarea "**********"
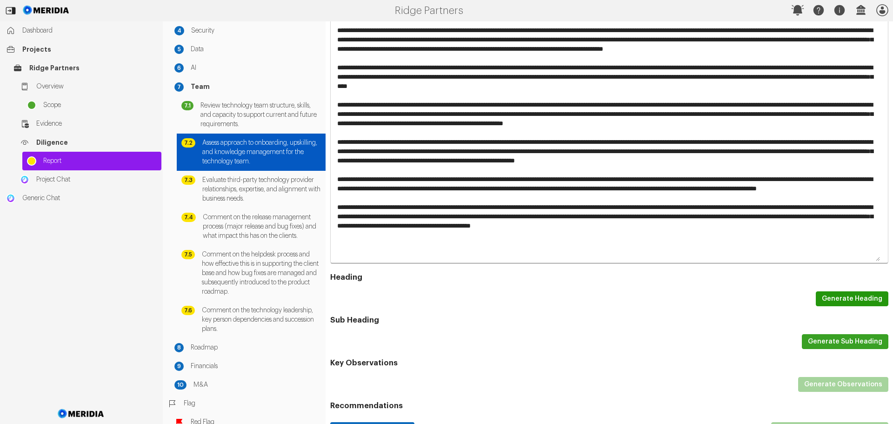
click at [839, 298] on button "Generate Heading" at bounding box center [852, 298] width 73 height 15
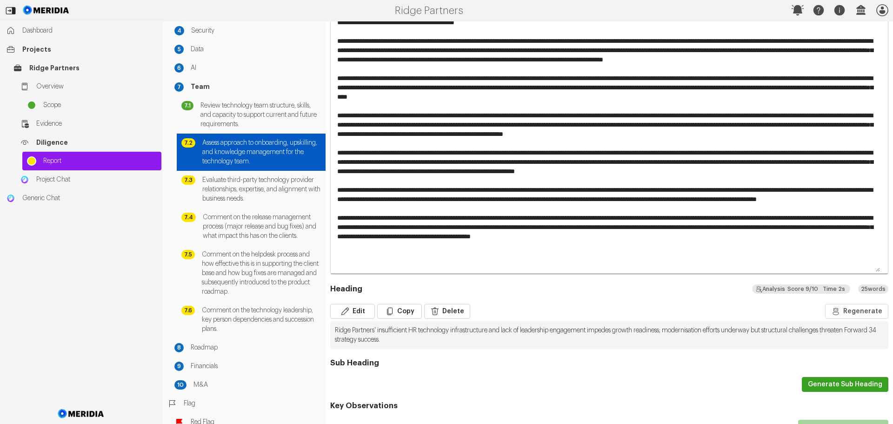
scroll to position [463, 0]
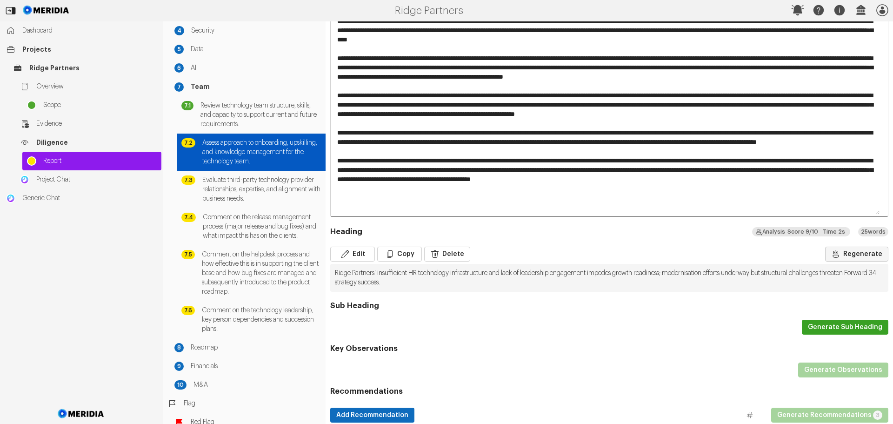
click at [854, 255] on button "Regenerate" at bounding box center [856, 254] width 63 height 15
click at [828, 326] on button "Generate Sub Heading" at bounding box center [845, 327] width 87 height 15
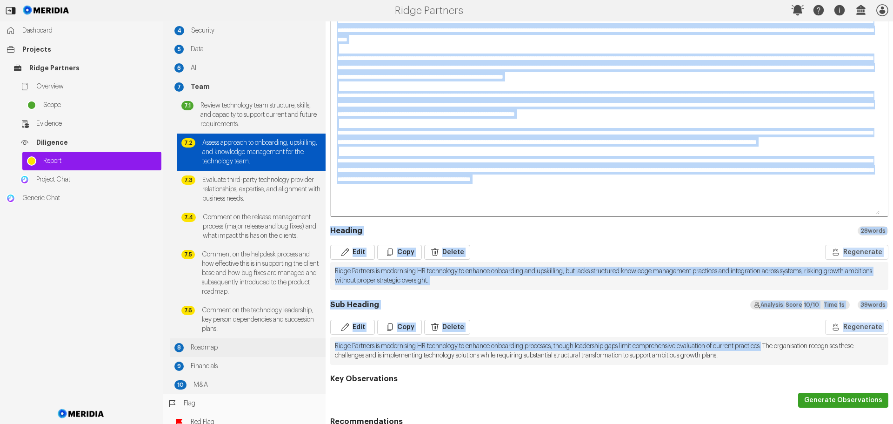
drag, startPoint x: 797, startPoint y: 344, endPoint x: 316, endPoint y: 348, distance: 480.2
click at [316, 348] on div "Report Generation Scope 1 Technology 2 Proprietary Software 3 Infrastructure 4 …" at bounding box center [528, 222] width 731 height 402
click at [397, 348] on pre "Ridge Partners is modernising HR technology to enhance onboarding processes, th…" at bounding box center [609, 351] width 558 height 28
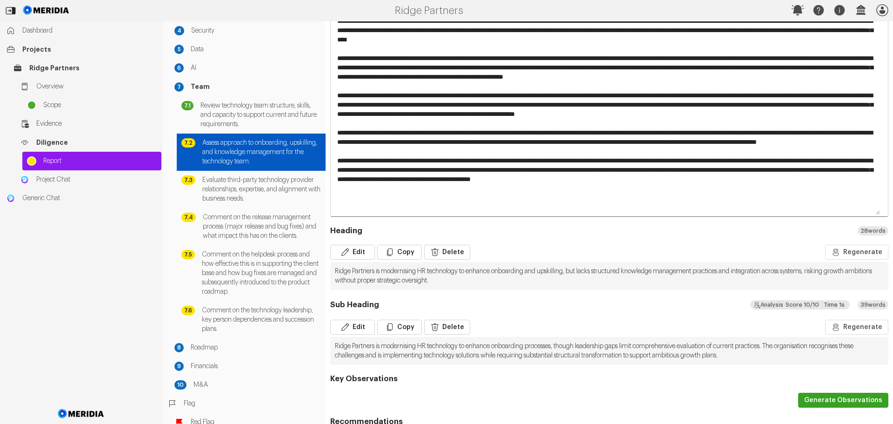
click at [813, 353] on pre "Ridge Partners is modernising HR technology to enhance onboarding processes, th…" at bounding box center [609, 351] width 558 height 28
drag, startPoint x: 848, startPoint y: 344, endPoint x: 817, endPoint y: 344, distance: 30.7
click at [817, 344] on pre "Ridge Partners is modernising HR technology to enhance onboarding processes, th…" at bounding box center [609, 351] width 558 height 28
click at [827, 345] on pre "Ridge Partners is modernising HR technology to enhance onboarding processes, th…" at bounding box center [609, 351] width 558 height 28
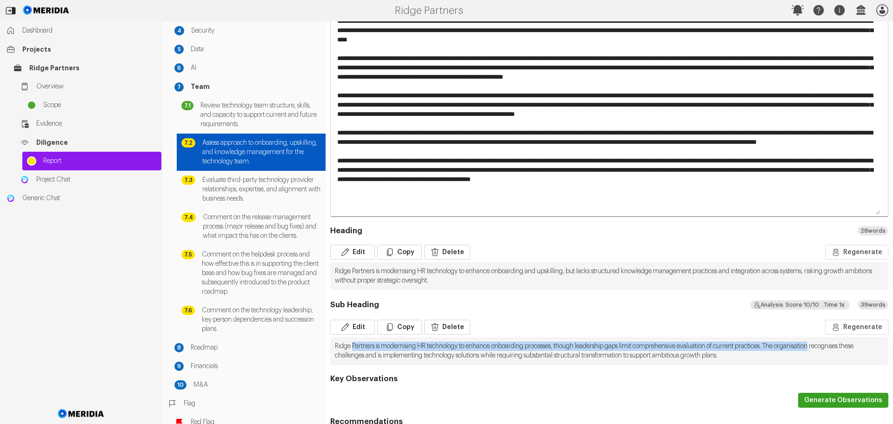
drag, startPoint x: 847, startPoint y: 345, endPoint x: 354, endPoint y: 348, distance: 493.2
click at [354, 348] on pre "Ridge Partners is modernising HR technology to enhance onboarding processes, th…" at bounding box center [609, 351] width 558 height 28
click at [355, 323] on button "Edit" at bounding box center [352, 327] width 45 height 15
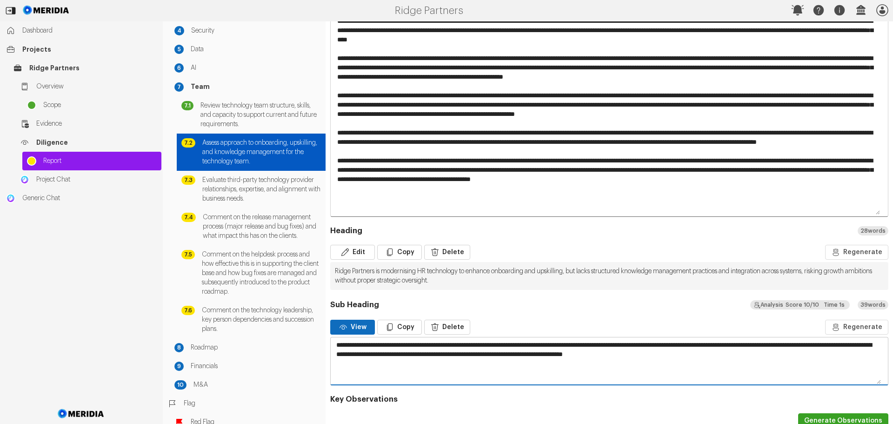
drag, startPoint x: 849, startPoint y: 343, endPoint x: 356, endPoint y: 340, distance: 493.2
click at [356, 340] on textarea "**********" at bounding box center [606, 360] width 550 height 47
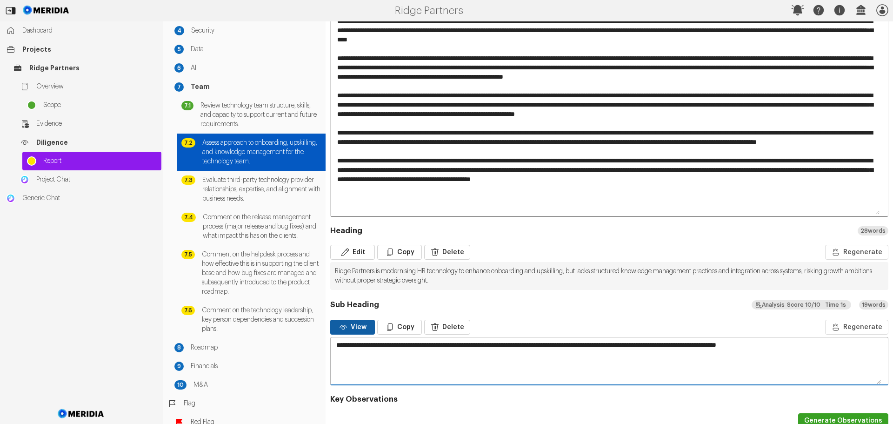
type textarea "**********"
click at [347, 332] on button "View" at bounding box center [352, 327] width 45 height 15
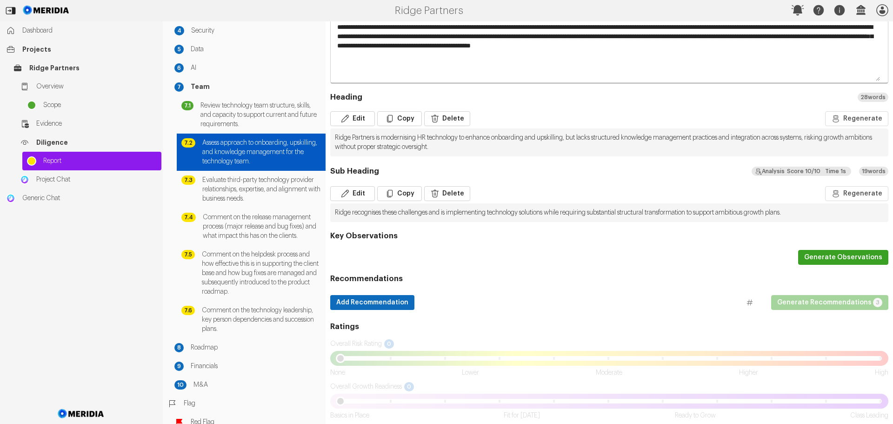
scroll to position [603, 0]
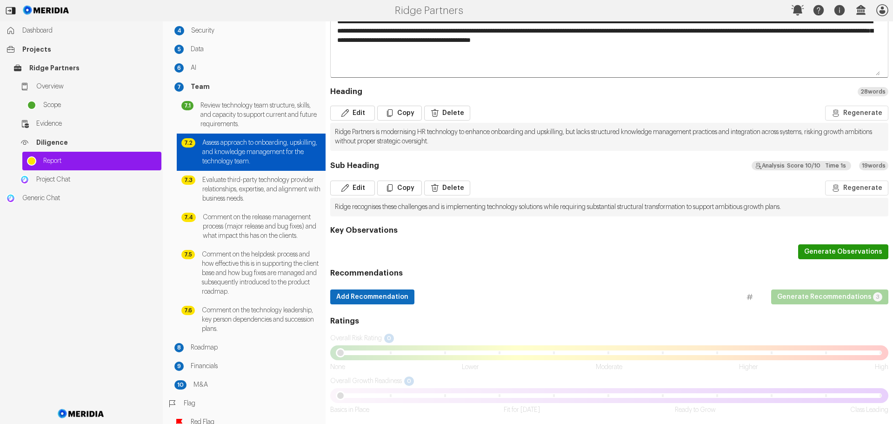
click at [827, 249] on button "Generate Observations" at bounding box center [843, 251] width 90 height 15
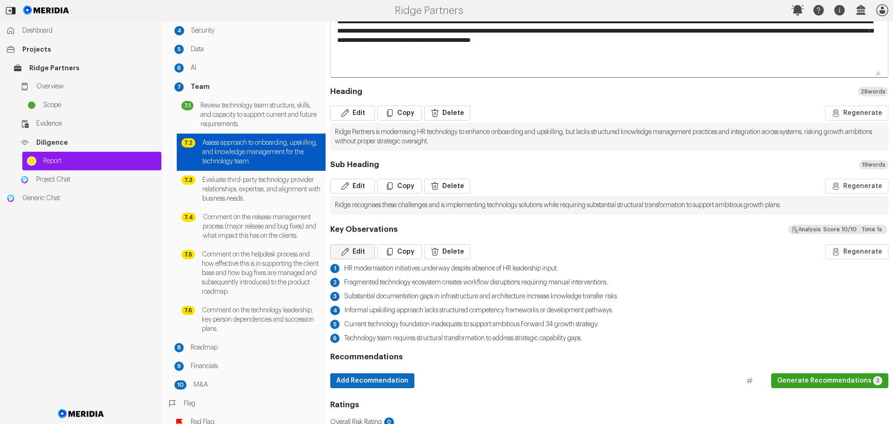
click at [357, 251] on button "Edit" at bounding box center [352, 251] width 45 height 15
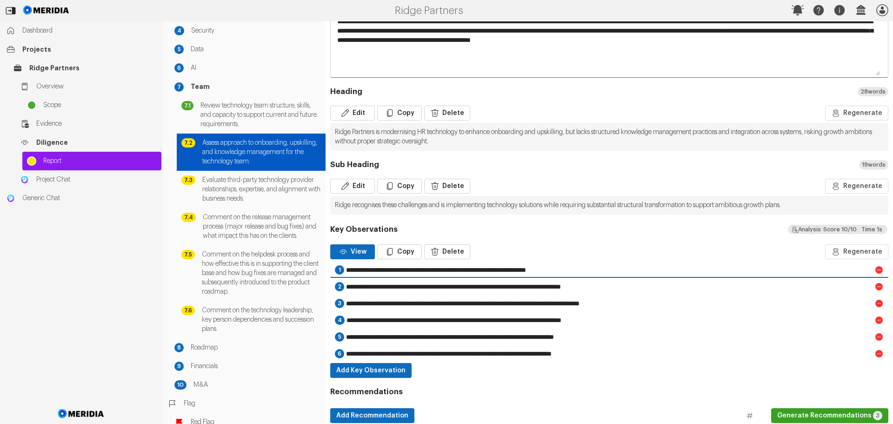
drag, startPoint x: 461, startPoint y: 269, endPoint x: 584, endPoint y: 267, distance: 122.9
click at [584, 267] on input "**********" at bounding box center [609, 269] width 529 height 15
type input "**********"
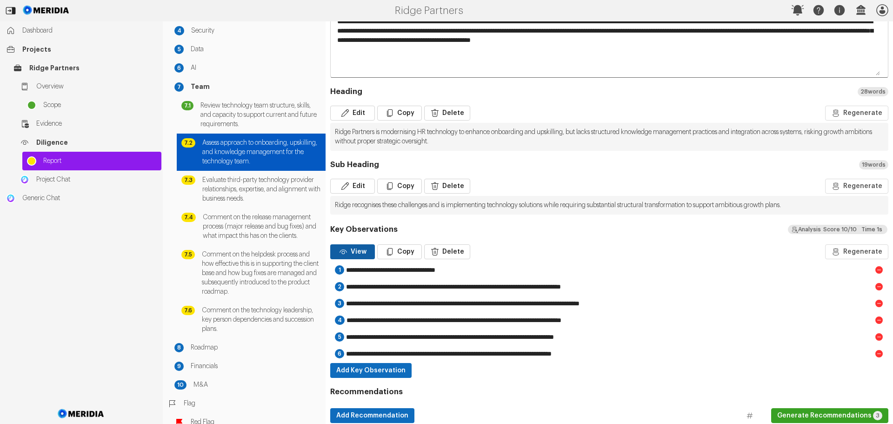
click at [349, 251] on button "View" at bounding box center [352, 251] width 45 height 15
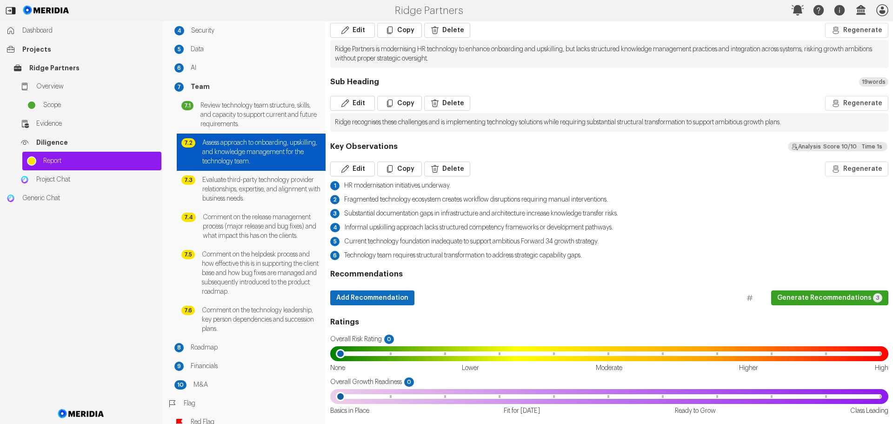
scroll to position [686, 0]
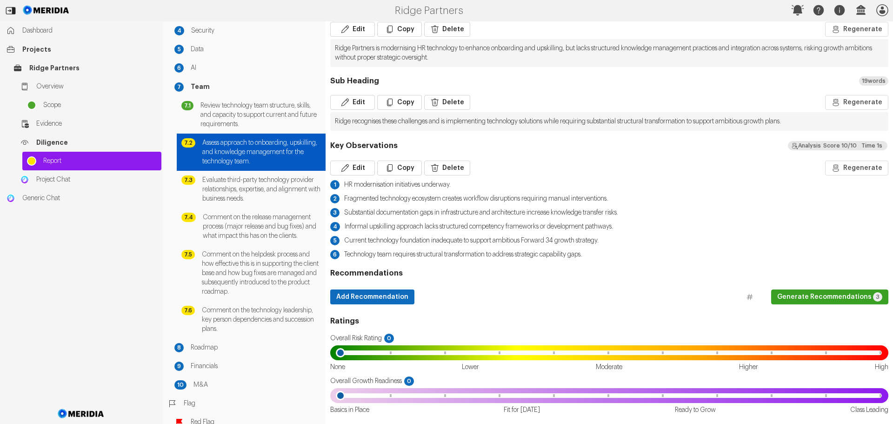
click at [796, 297] on button "Generate Recommendations 3" at bounding box center [829, 296] width 117 height 15
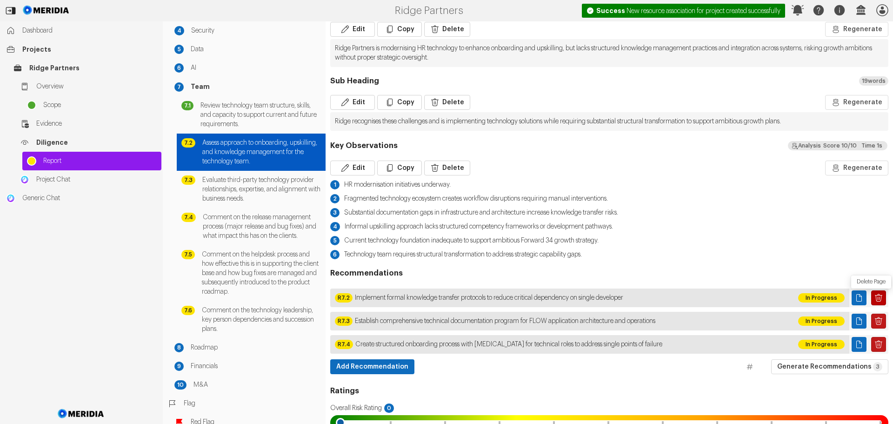
click at [876, 297] on icon "Delete Page" at bounding box center [878, 297] width 9 height 9
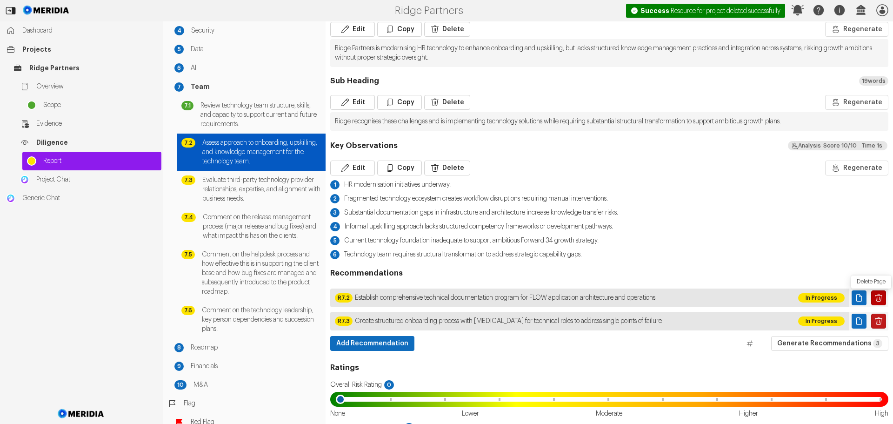
click at [874, 296] on icon "Delete Page" at bounding box center [878, 297] width 9 height 9
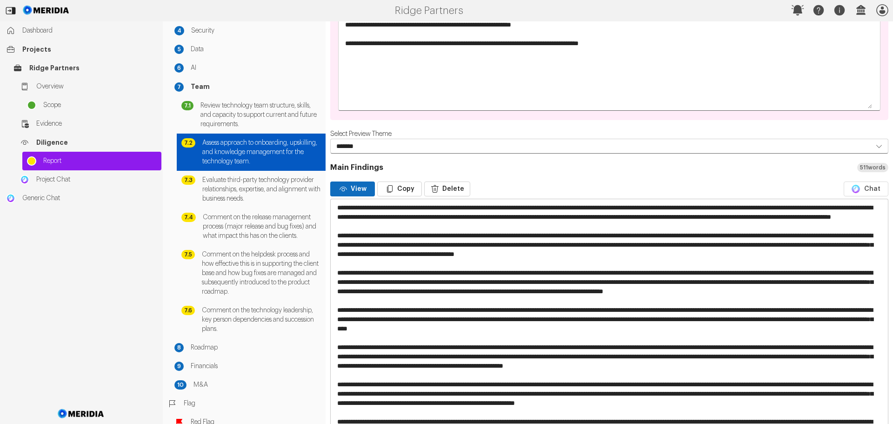
scroll to position [0, 0]
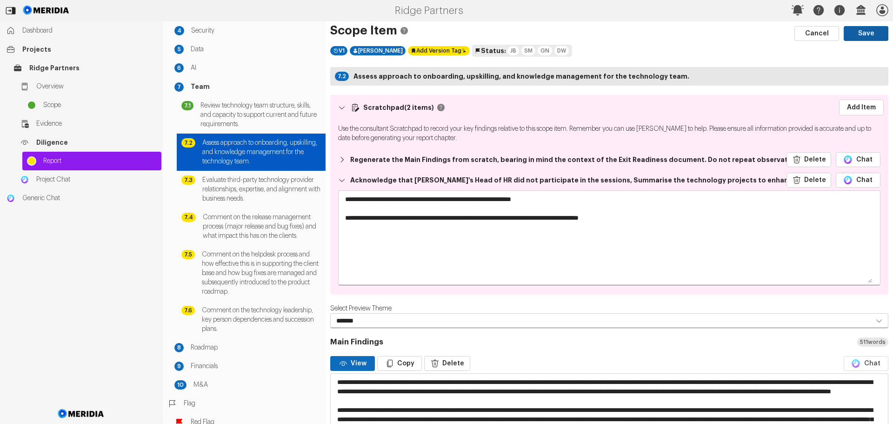
click at [856, 34] on button "Save" at bounding box center [866, 33] width 45 height 15
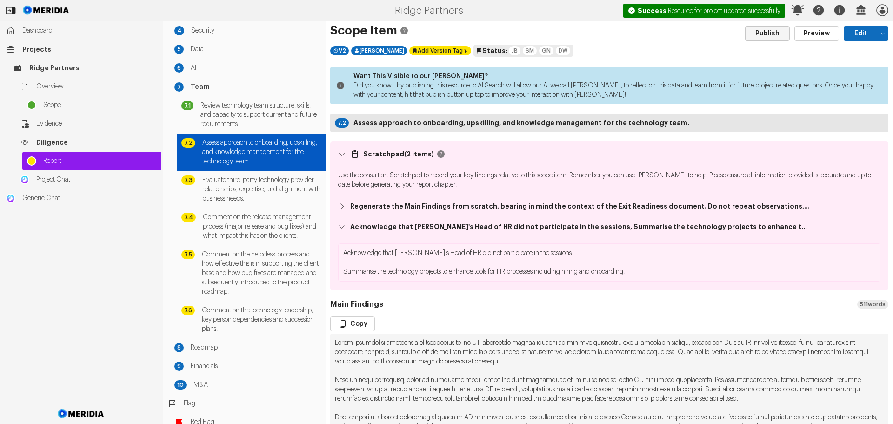
click at [772, 35] on button "Publish" at bounding box center [767, 33] width 45 height 15
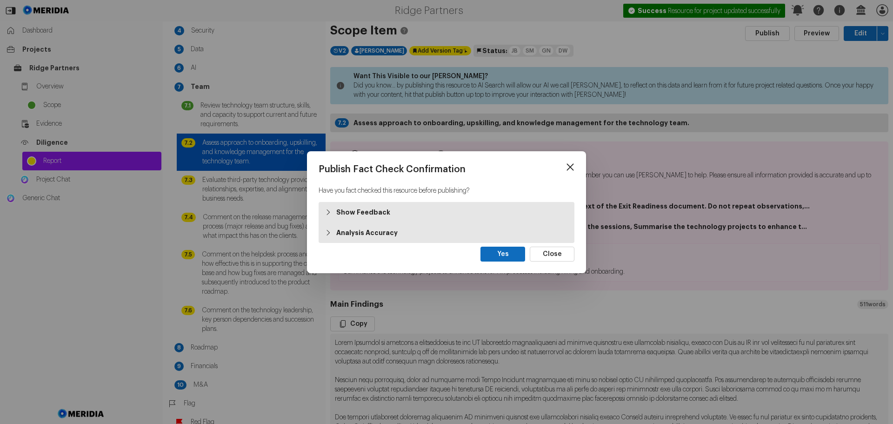
click at [357, 210] on strong "Show Feedback" at bounding box center [363, 212] width 54 height 9
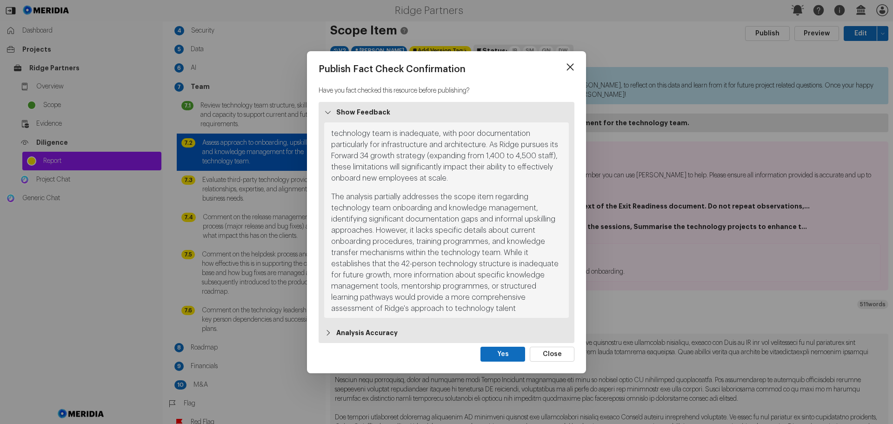
scroll to position [72, 0]
click at [374, 333] on strong "Analysis Accuracy" at bounding box center [366, 332] width 61 height 9
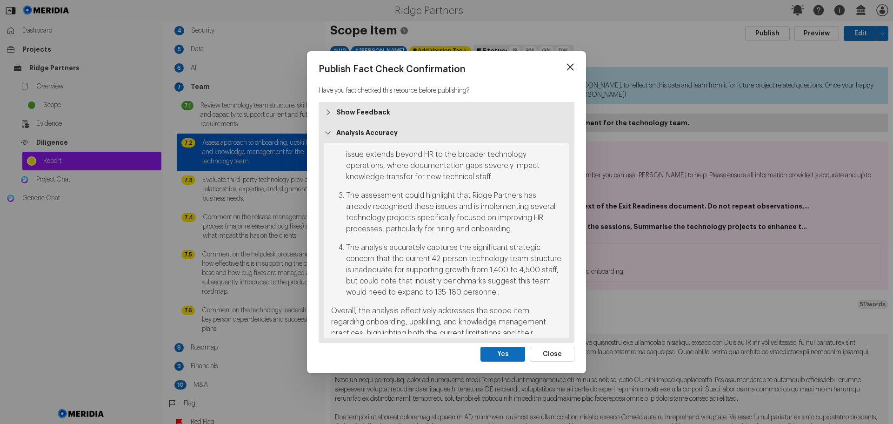
scroll to position [375, 0]
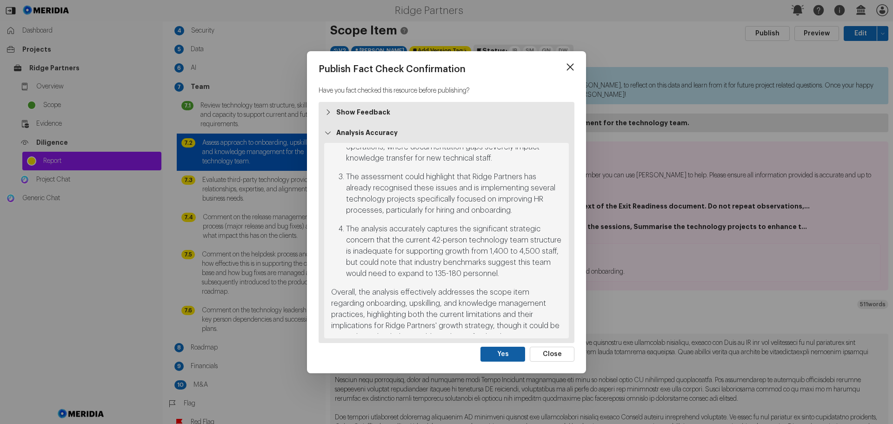
click at [509, 353] on button "Yes" at bounding box center [503, 354] width 45 height 15
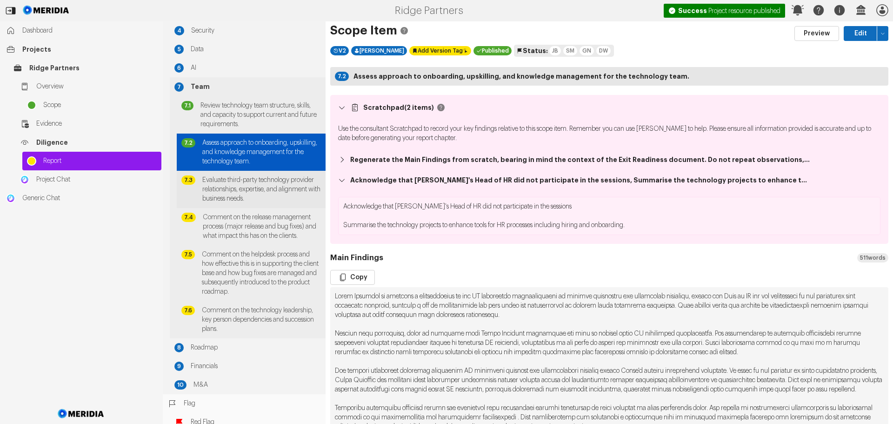
click at [237, 193] on span "Evaluate third-party technology provider relationships, expertise, and alignmen…" at bounding box center [261, 189] width 119 height 28
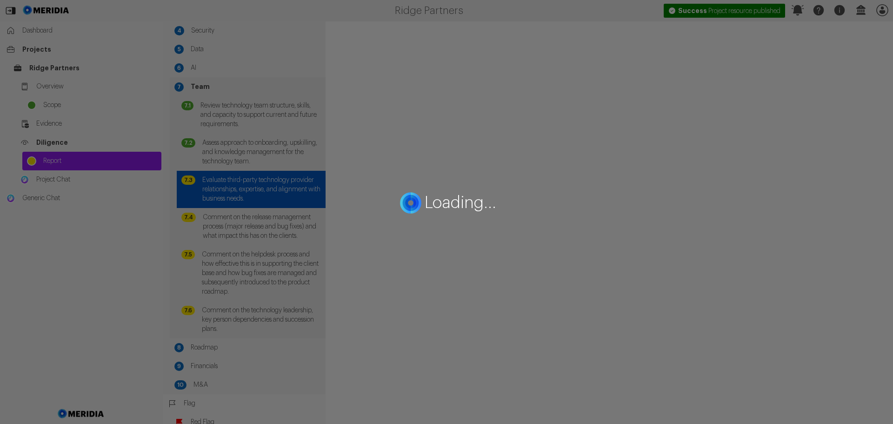
select select "*******"
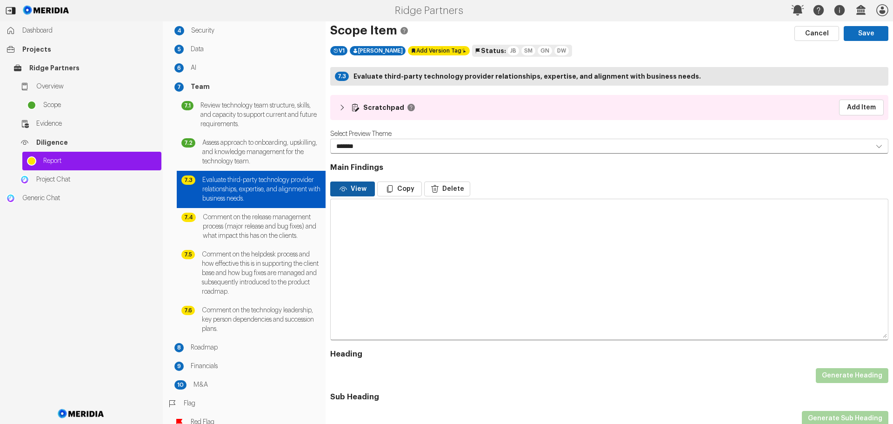
click at [366, 189] on button "View" at bounding box center [352, 188] width 45 height 15
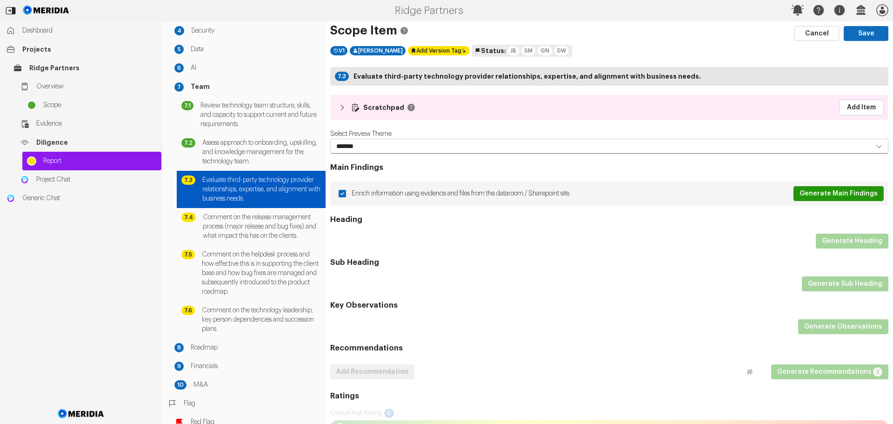
click at [836, 195] on button "Generate Main Findings" at bounding box center [839, 193] width 90 height 15
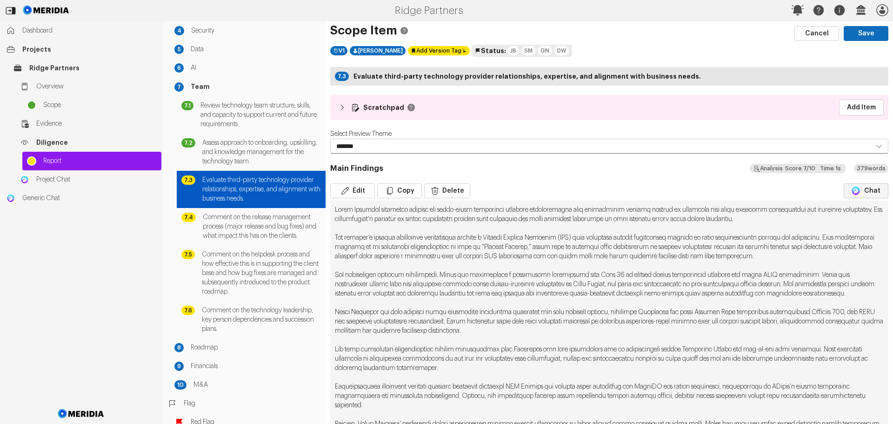
click at [856, 193] on button "Chat" at bounding box center [866, 190] width 45 height 15
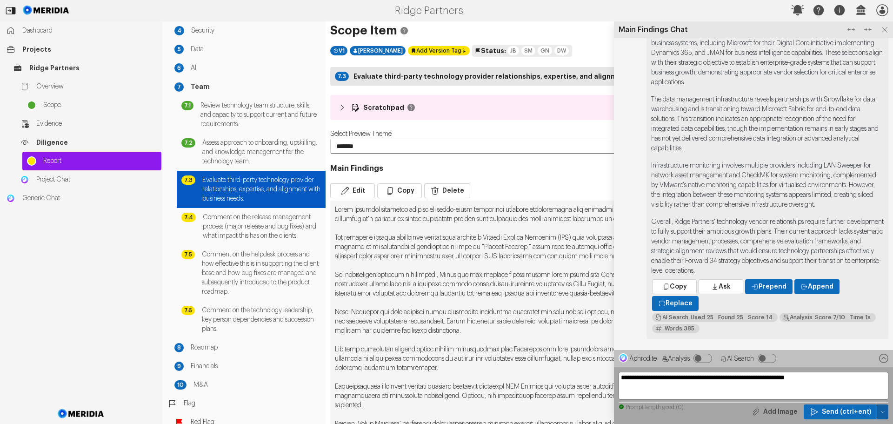
click at [883, 410] on icon "button" at bounding box center [883, 412] width 6 height 6
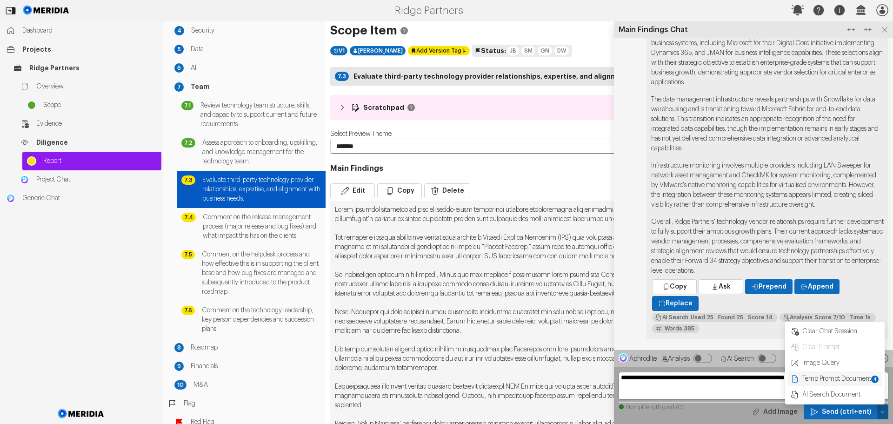
click at [858, 379] on span "Temp Prompt Document + 4" at bounding box center [841, 378] width 78 height 9
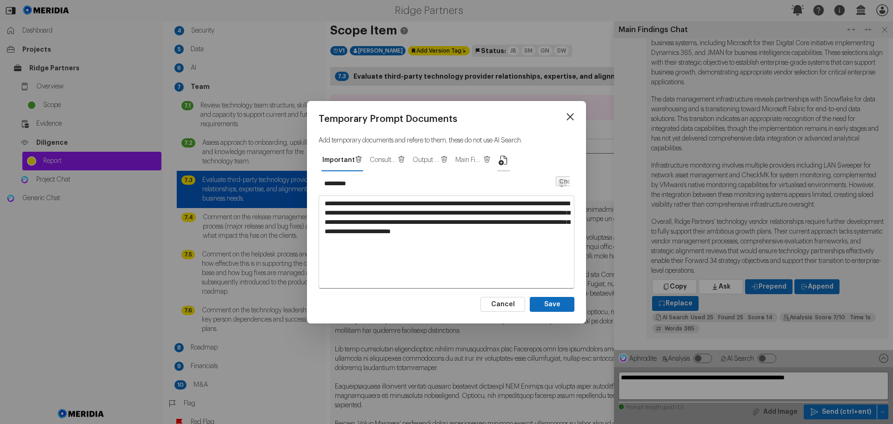
click at [498, 158] on icon "button" at bounding box center [503, 159] width 11 height 11
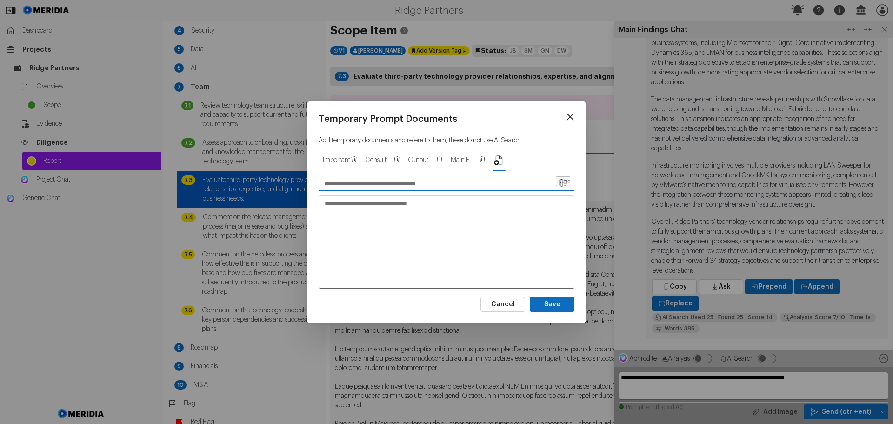
click at [394, 180] on input "text" at bounding box center [437, 183] width 236 height 15
type input "**********"
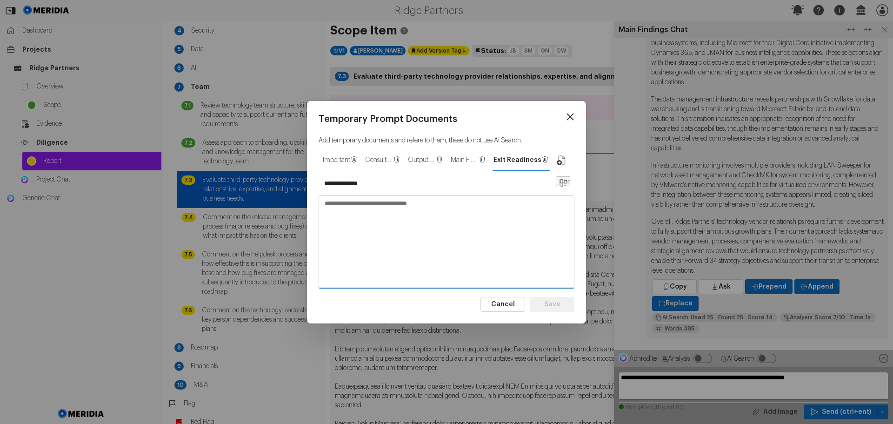
click at [376, 202] on textarea at bounding box center [446, 241] width 255 height 91
paste textarea "**********"
type textarea "**********"
click at [341, 206] on textarea at bounding box center [446, 241] width 255 height 91
paste textarea "**********"
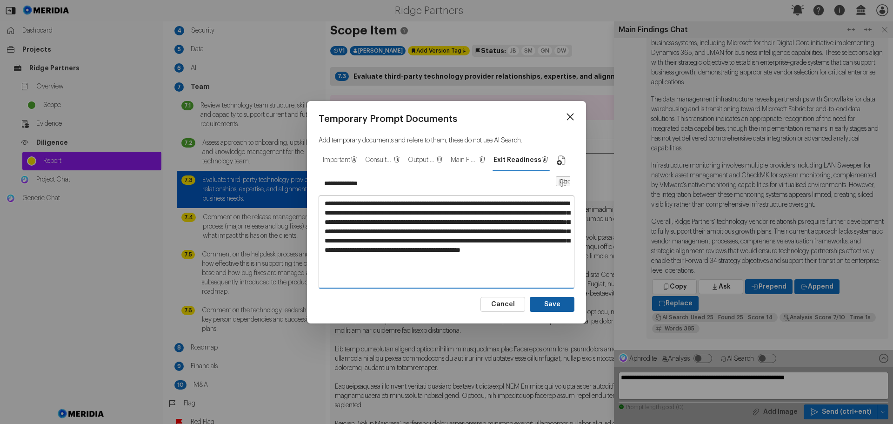
type textarea "**********"
click at [550, 304] on button "Save" at bounding box center [552, 304] width 45 height 15
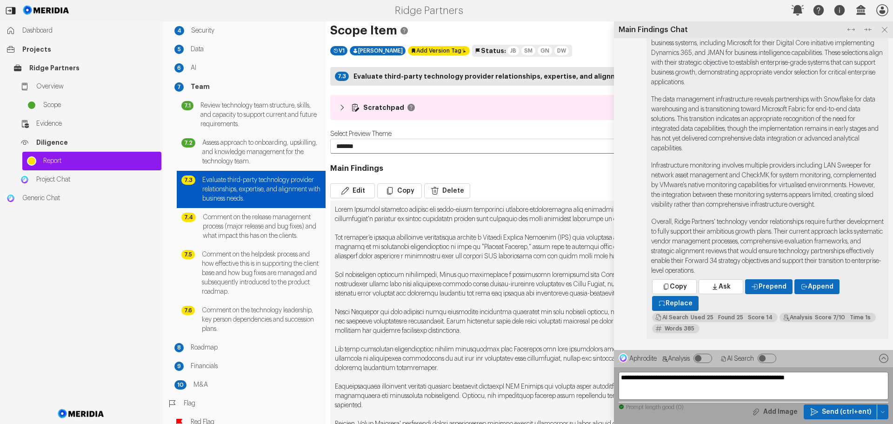
type input "*********"
type textarea "**********"
click at [884, 29] on icon at bounding box center [885, 30] width 12 height 12
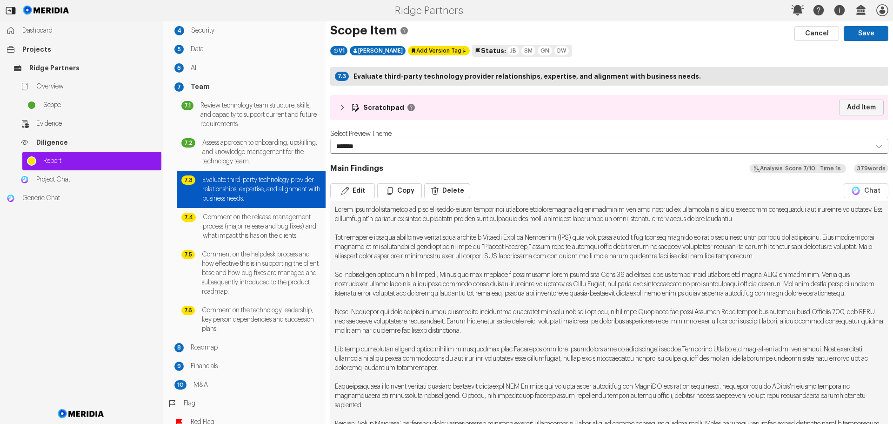
click at [854, 109] on link "Add Item" at bounding box center [861, 108] width 45 height 16
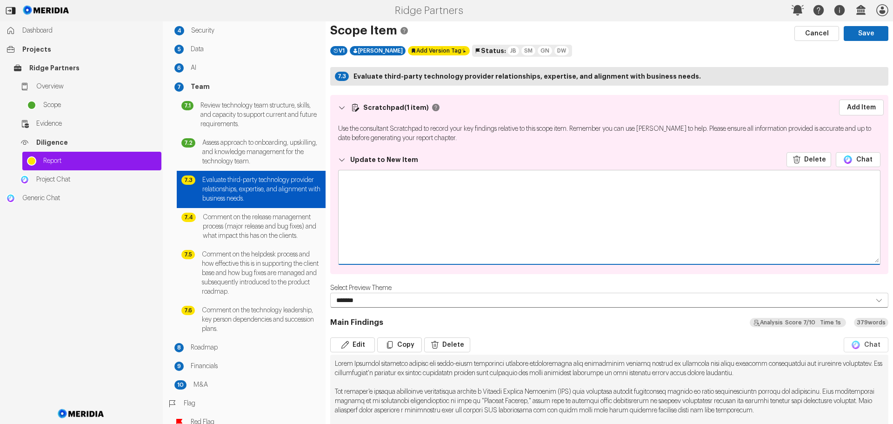
click at [395, 179] on textarea at bounding box center [610, 216] width 542 height 93
paste textarea "**********"
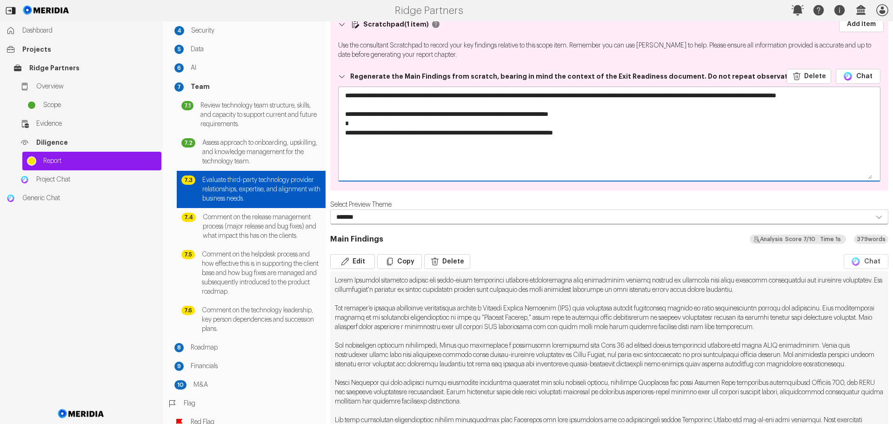
scroll to position [93, 0]
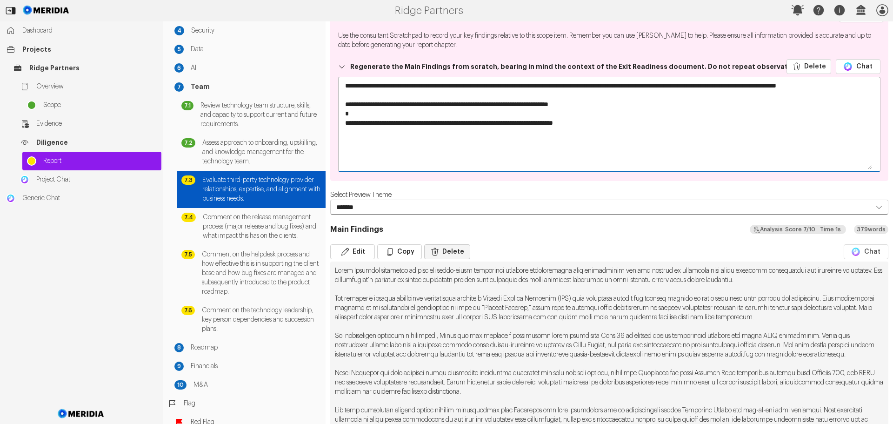
type textarea "**********"
click at [452, 253] on button "Delete" at bounding box center [447, 251] width 46 height 15
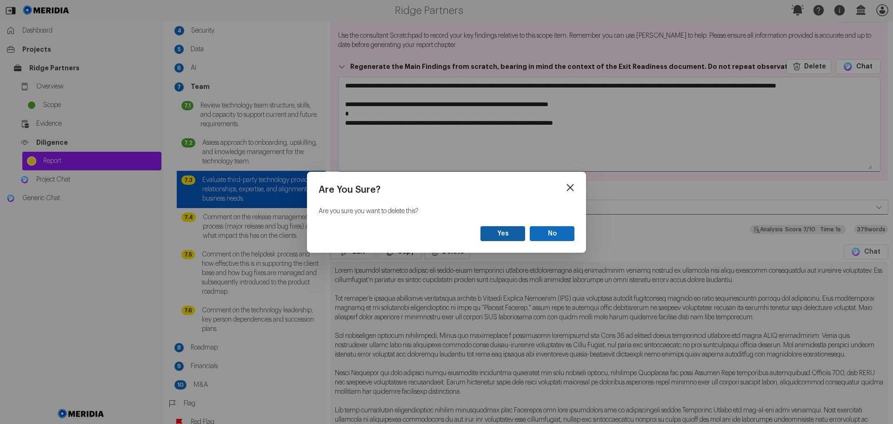
click at [515, 232] on button "Yes" at bounding box center [503, 233] width 45 height 15
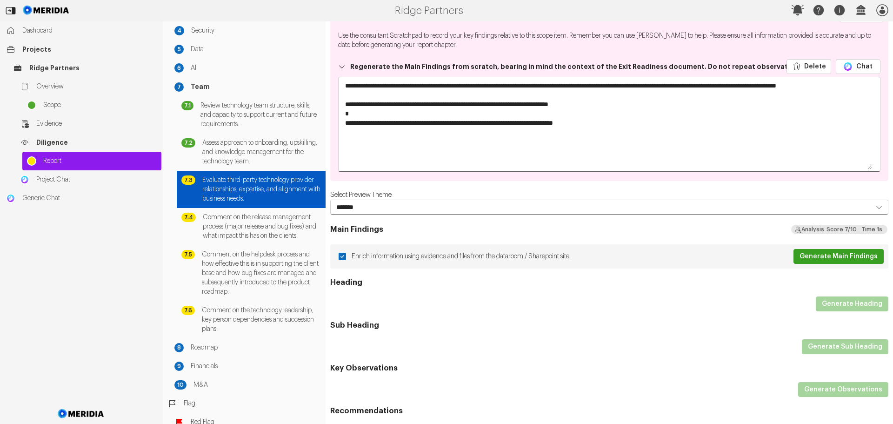
click at [816, 255] on button "Generate Main Findings" at bounding box center [839, 256] width 90 height 15
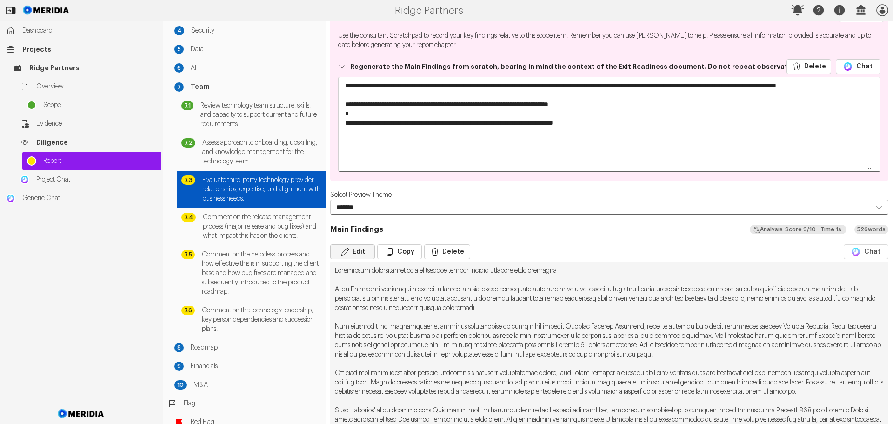
click at [354, 248] on button "Edit" at bounding box center [352, 251] width 45 height 15
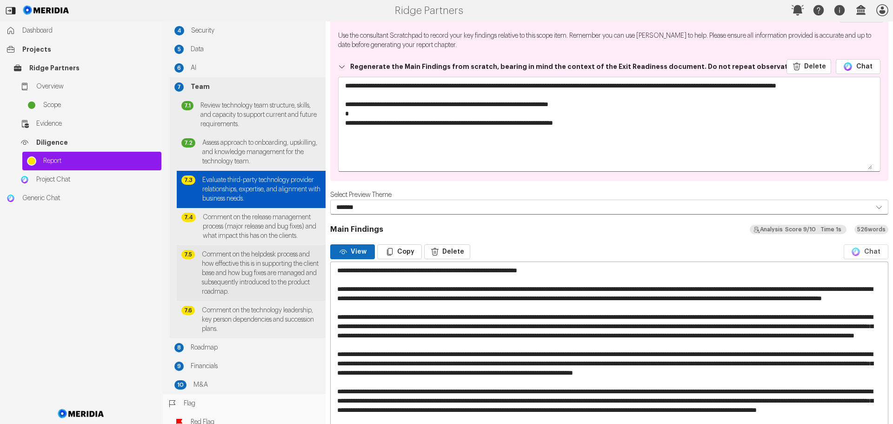
drag, startPoint x: 573, startPoint y: 268, endPoint x: 319, endPoint y: 272, distance: 253.6
click at [319, 272] on div "Report Generation Scope 1 Technology 2 Proprietary Software 3 Infrastructure 4 …" at bounding box center [528, 222] width 731 height 402
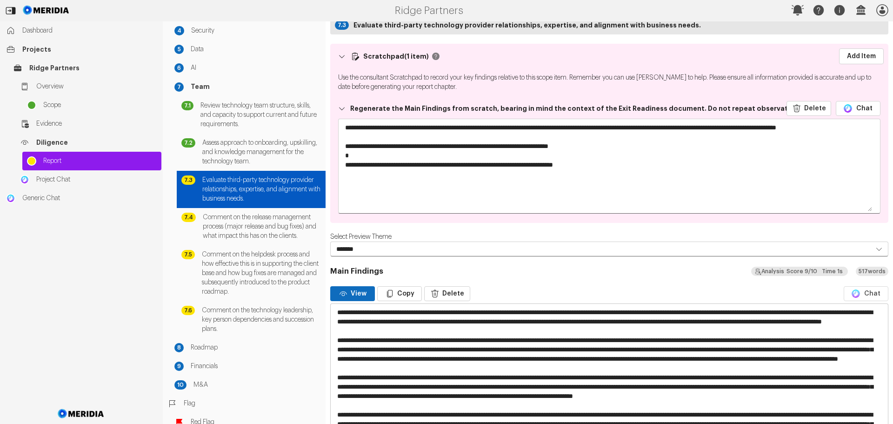
scroll to position [0, 0]
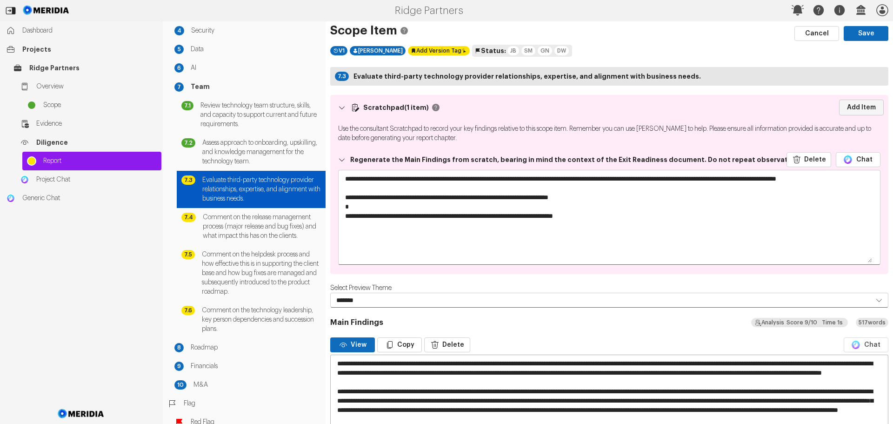
type textarea "**********"
click at [850, 108] on link "Add Item" at bounding box center [861, 108] width 45 height 16
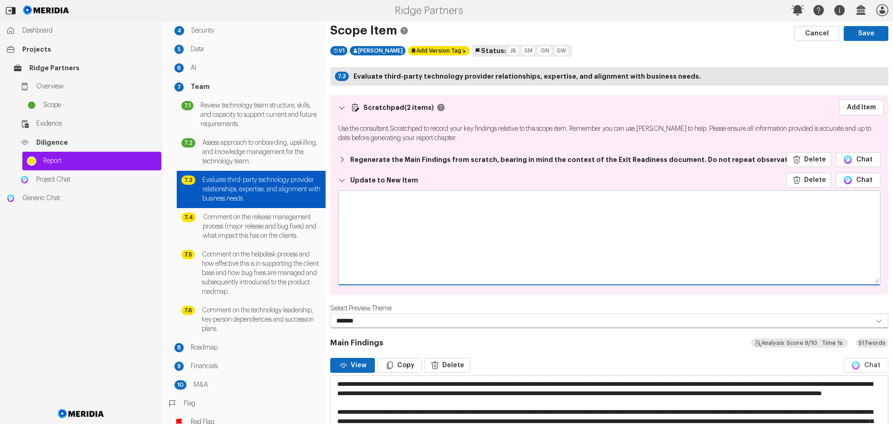
click at [371, 205] on textarea at bounding box center [610, 237] width 542 height 93
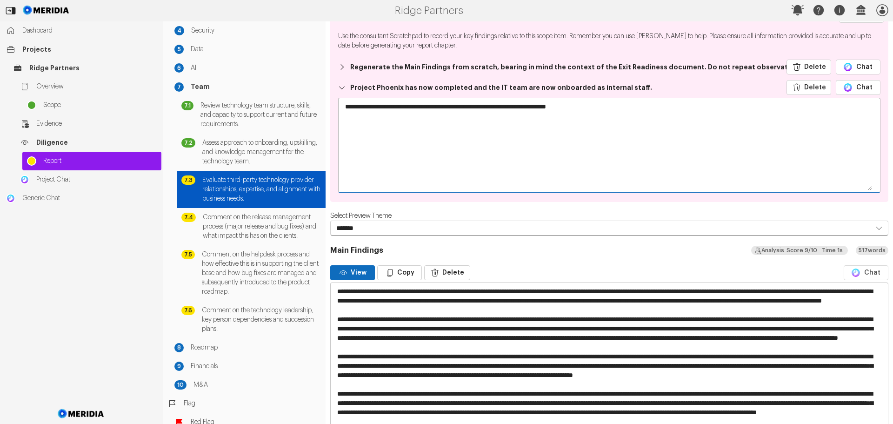
scroll to position [93, 0]
type textarea "**********"
click at [447, 272] on button "Delete" at bounding box center [447, 272] width 46 height 15
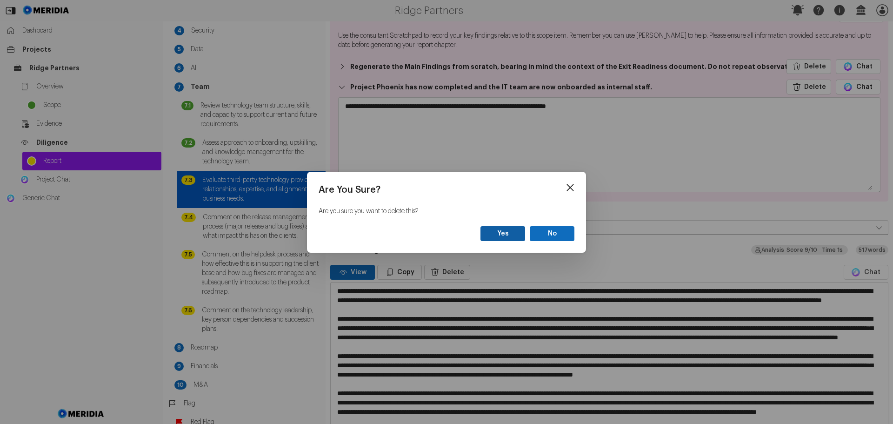
click at [515, 235] on button "Yes" at bounding box center [503, 233] width 45 height 15
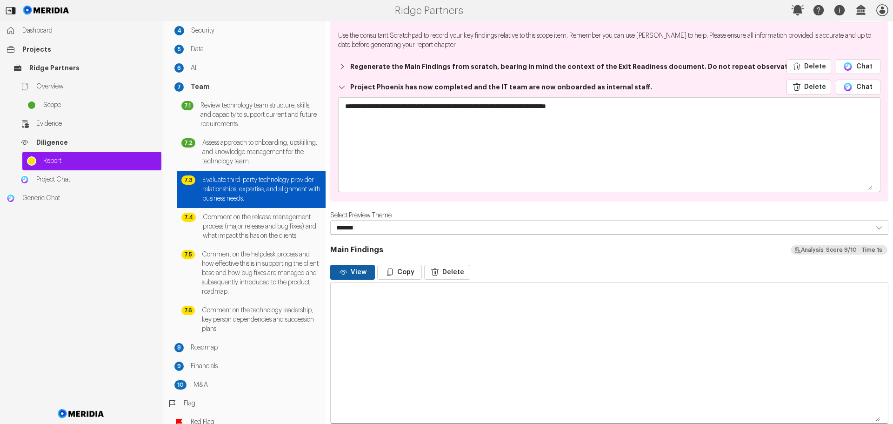
click at [363, 276] on button "View" at bounding box center [352, 272] width 45 height 15
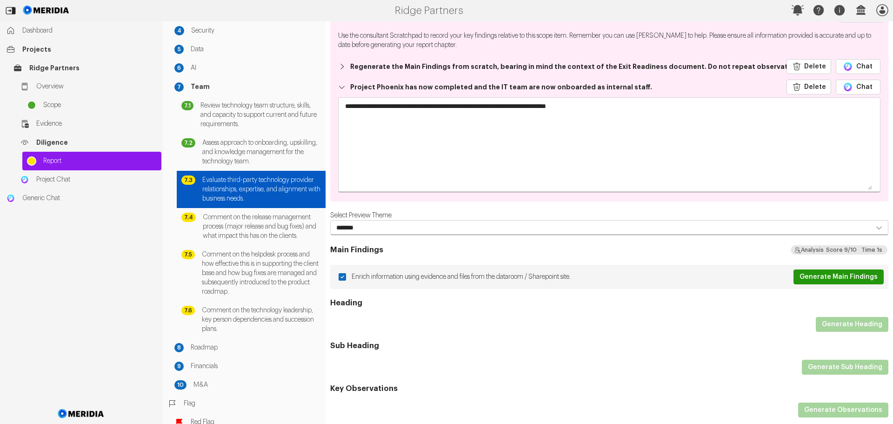
click at [828, 274] on button "Generate Main Findings" at bounding box center [839, 276] width 90 height 15
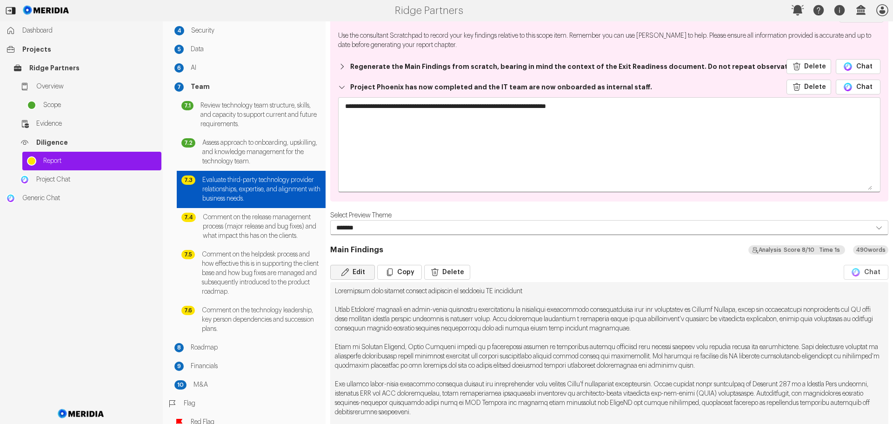
click at [354, 276] on button "Edit" at bounding box center [352, 272] width 45 height 15
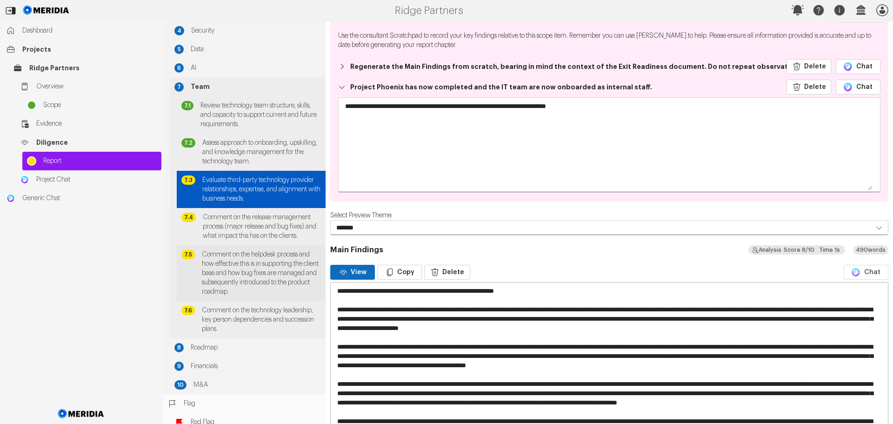
drag, startPoint x: 547, startPoint y: 291, endPoint x: 308, endPoint y: 290, distance: 238.7
click at [308, 290] on div "Report Generation Scope 1 Technology 2 Proprietary Software 3 Infrastructure 4 …" at bounding box center [528, 222] width 731 height 402
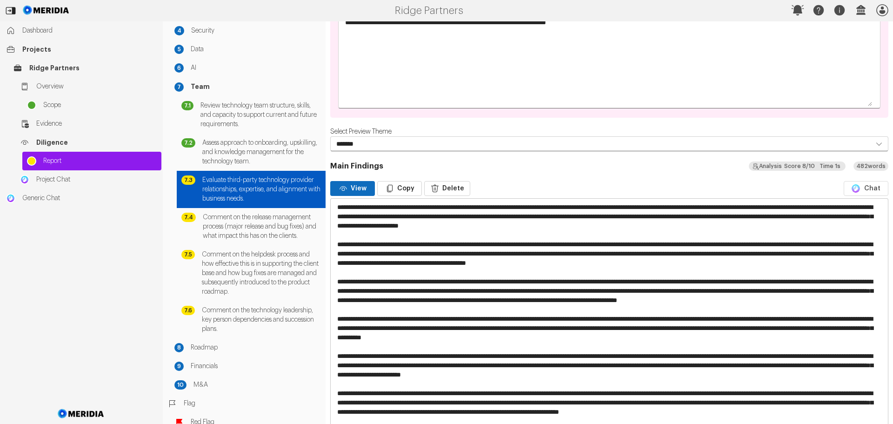
scroll to position [186, 0]
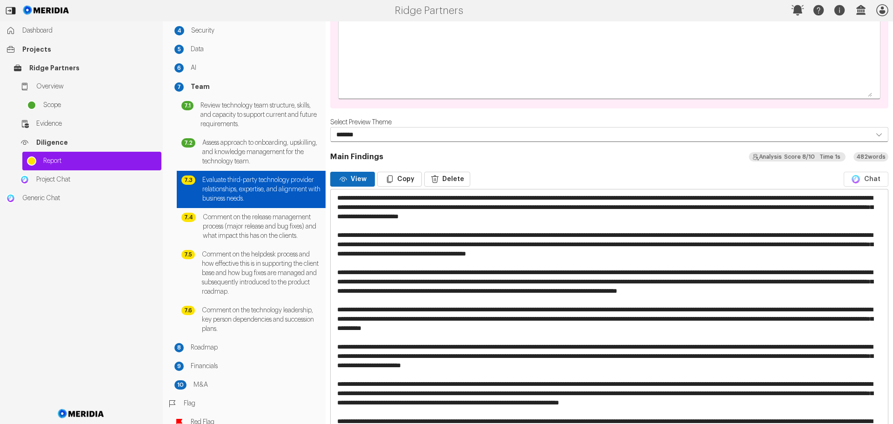
drag, startPoint x: 550, startPoint y: 327, endPoint x: 709, endPoint y: 343, distance: 160.4
click at [710, 343] on textarea at bounding box center [606, 341] width 550 height 305
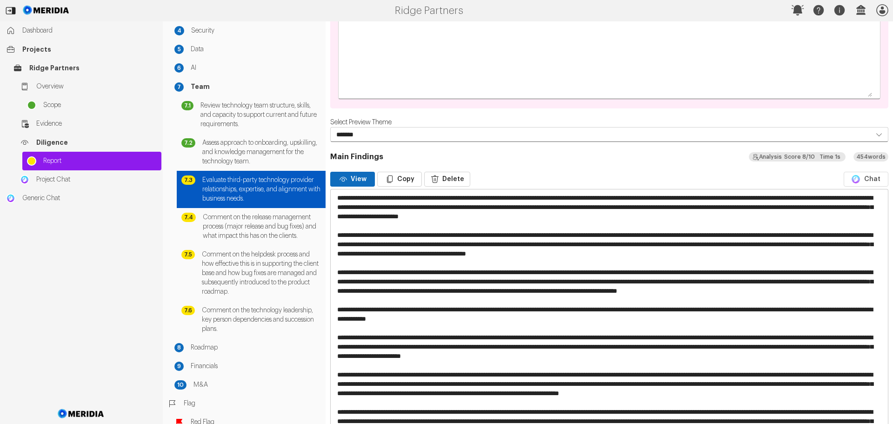
click at [338, 319] on textarea at bounding box center [606, 337] width 550 height 296
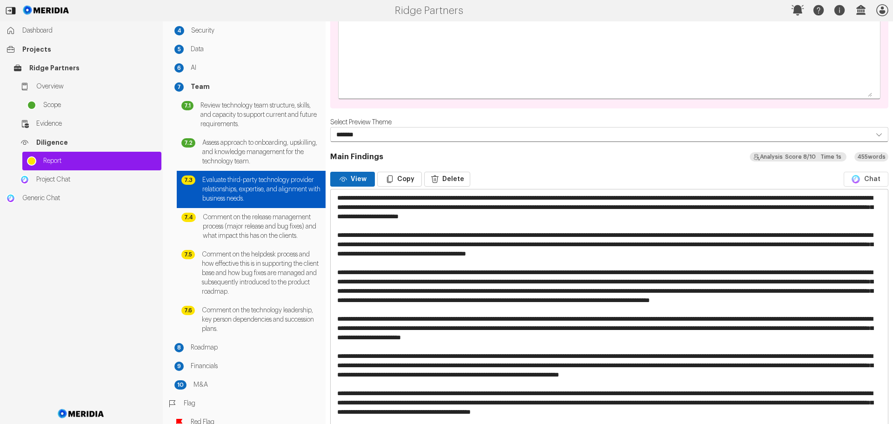
drag, startPoint x: 843, startPoint y: 336, endPoint x: 845, endPoint y: 342, distance: 6.5
click at [845, 342] on textarea at bounding box center [606, 327] width 550 height 277
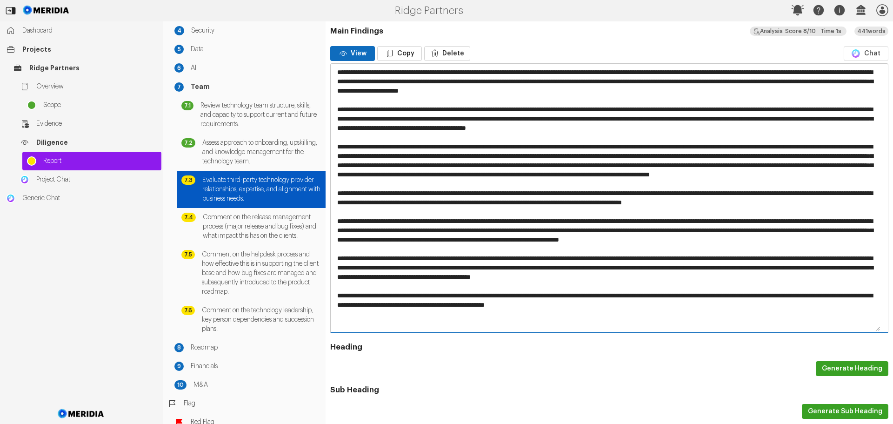
scroll to position [326, 0]
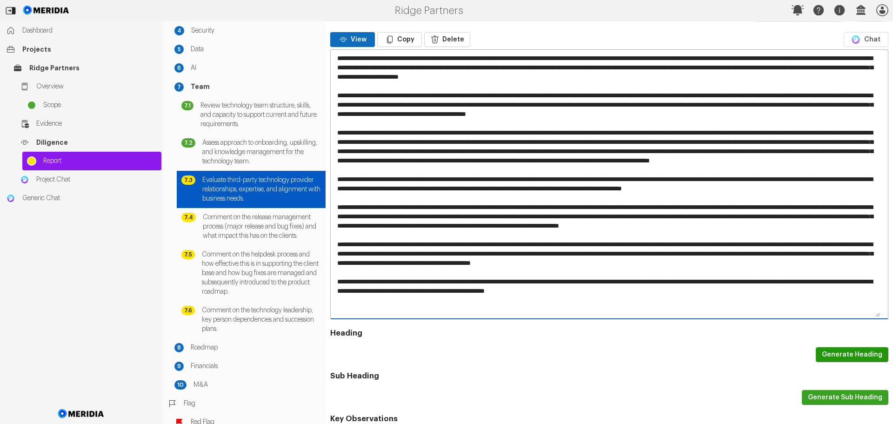
type textarea "**********"
click at [836, 357] on button "Generate Heading" at bounding box center [852, 354] width 73 height 15
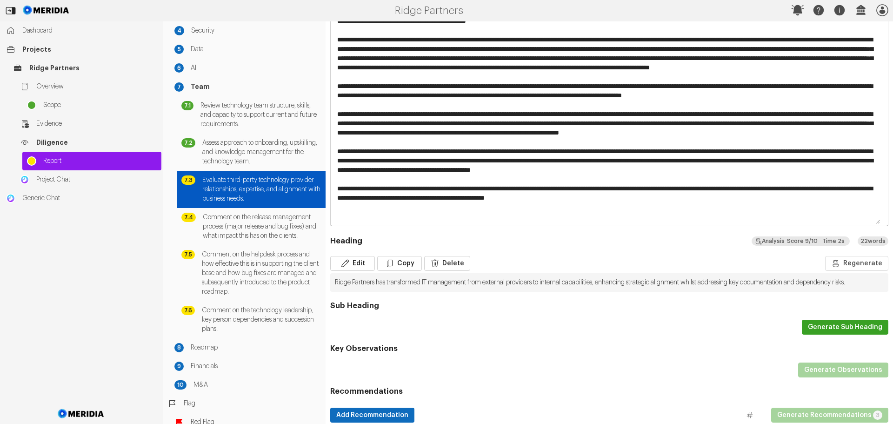
scroll to position [418, 0]
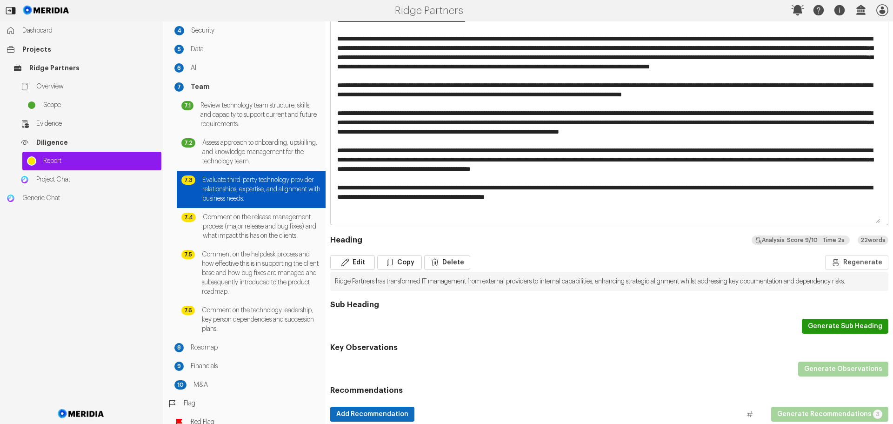
click at [817, 334] on button "Generate Sub Heading" at bounding box center [845, 326] width 87 height 15
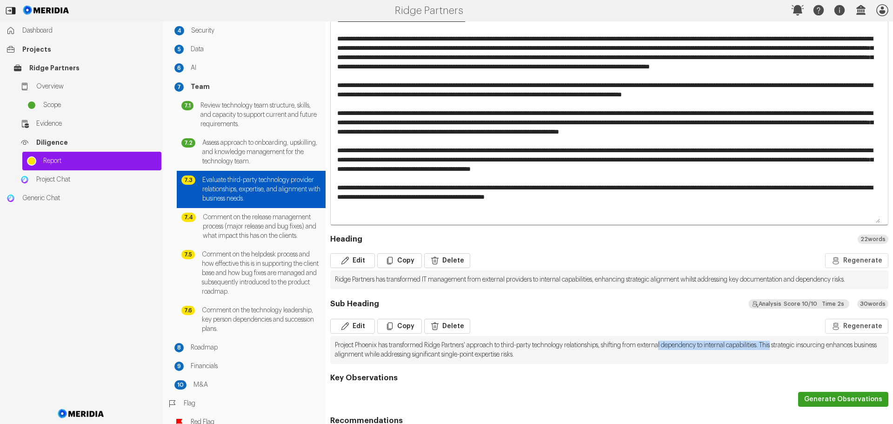
drag, startPoint x: 804, startPoint y: 354, endPoint x: 684, endPoint y: 354, distance: 120.5
click at [684, 354] on pre "Project Phoenix has transformed Ridge Partners' approach to third-party technol…" at bounding box center [609, 350] width 558 height 28
click at [363, 334] on button "Edit" at bounding box center [352, 326] width 45 height 15
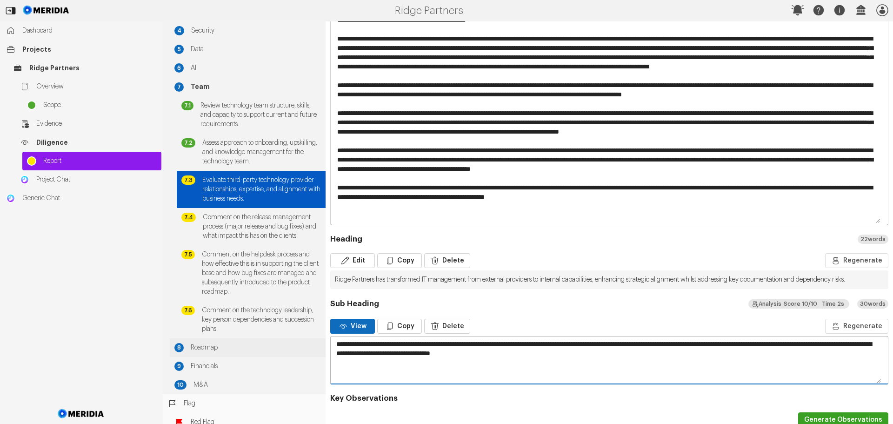
drag, startPoint x: 807, startPoint y: 353, endPoint x: 319, endPoint y: 353, distance: 488.1
click at [319, 353] on div "Report Generation Scope 1 Technology 2 Proprietary Software 3 Infrastructure 4 …" at bounding box center [528, 222] width 731 height 402
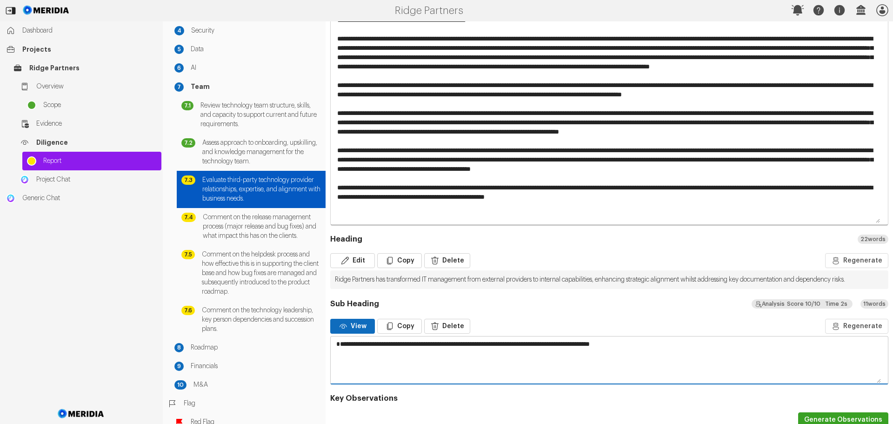
click at [342, 351] on textarea "**********" at bounding box center [606, 359] width 550 height 47
type textarea "**********"
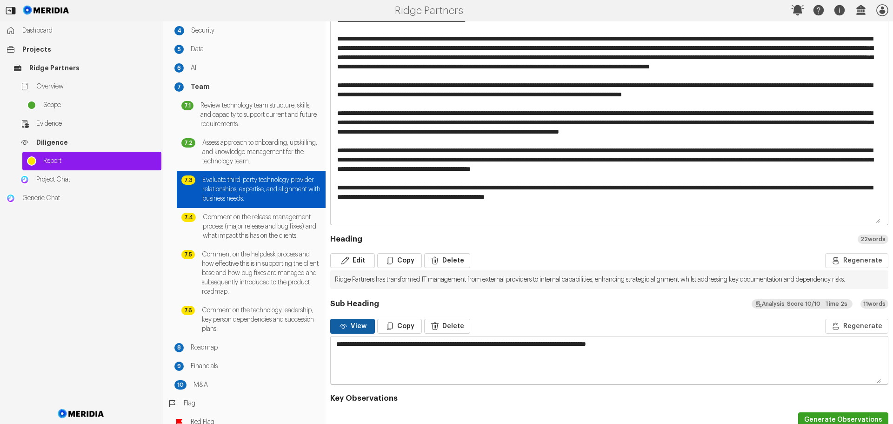
click at [362, 333] on button "View" at bounding box center [352, 326] width 45 height 15
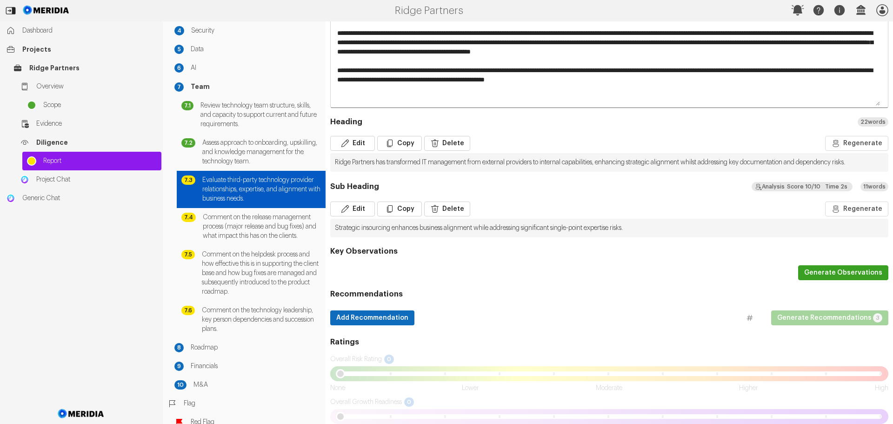
scroll to position [557, 0]
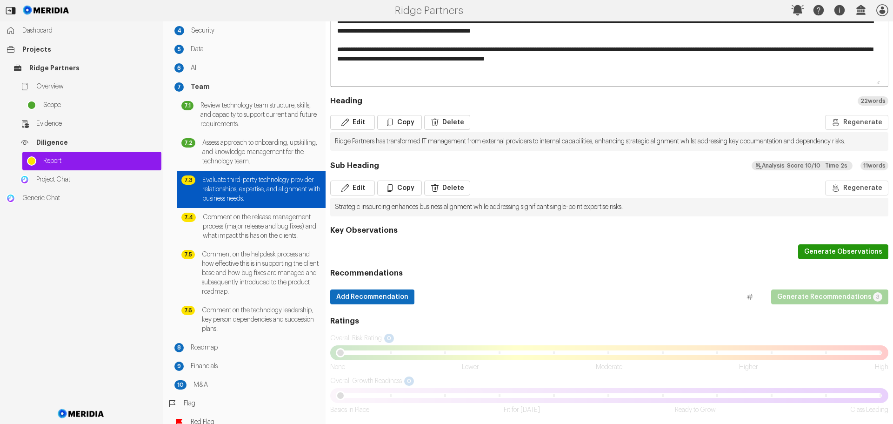
click at [831, 259] on button "Generate Observations" at bounding box center [843, 251] width 90 height 15
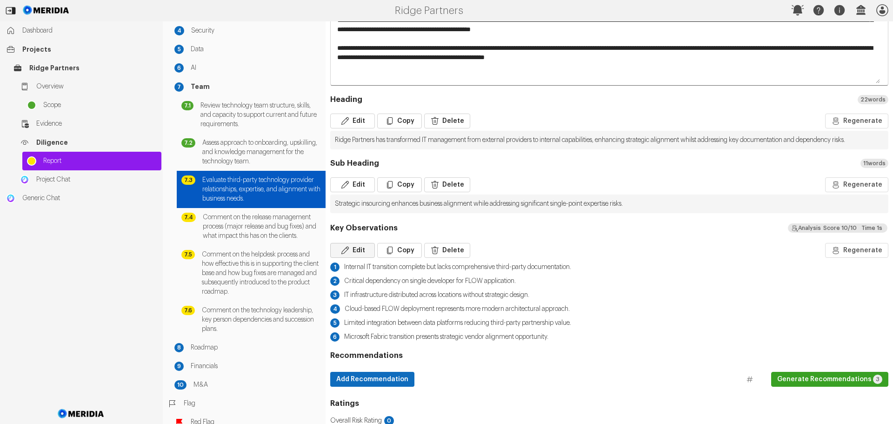
click at [362, 258] on button "Edit" at bounding box center [352, 250] width 45 height 15
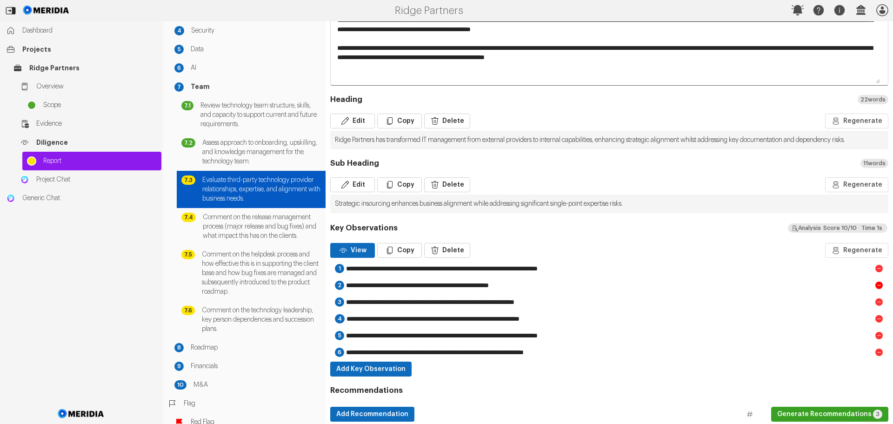
click at [876, 289] on icon at bounding box center [879, 285] width 7 height 7
type input "**********"
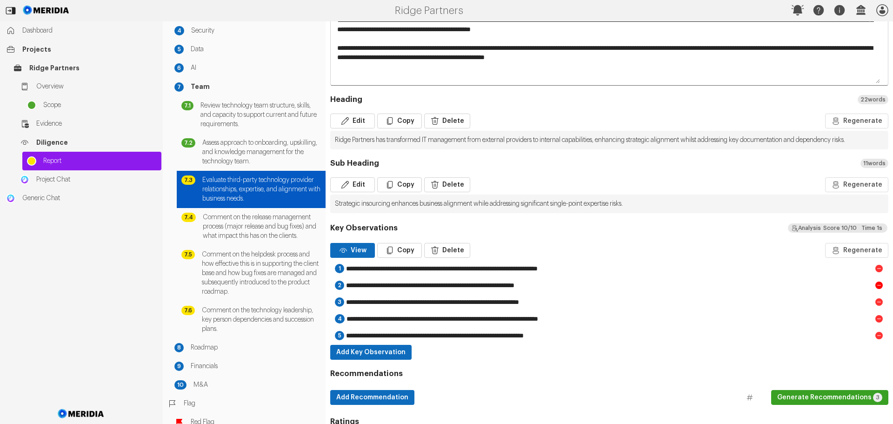
click at [876, 289] on icon at bounding box center [879, 285] width 7 height 7
type input "**********"
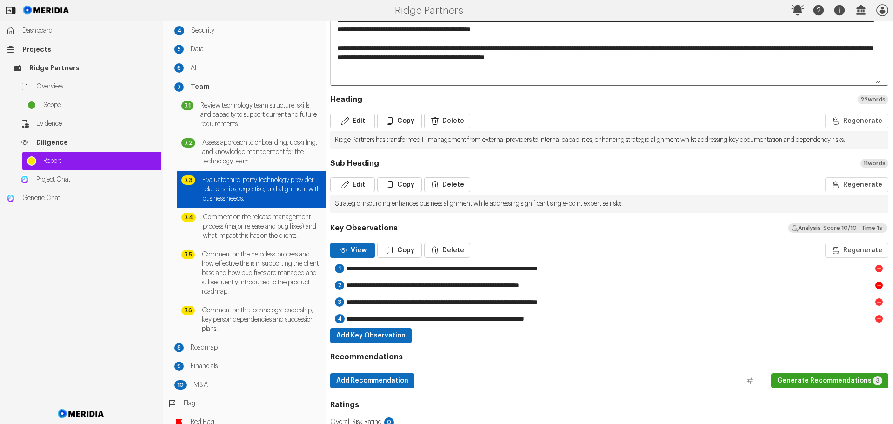
click at [876, 289] on icon at bounding box center [879, 285] width 7 height 7
type input "**********"
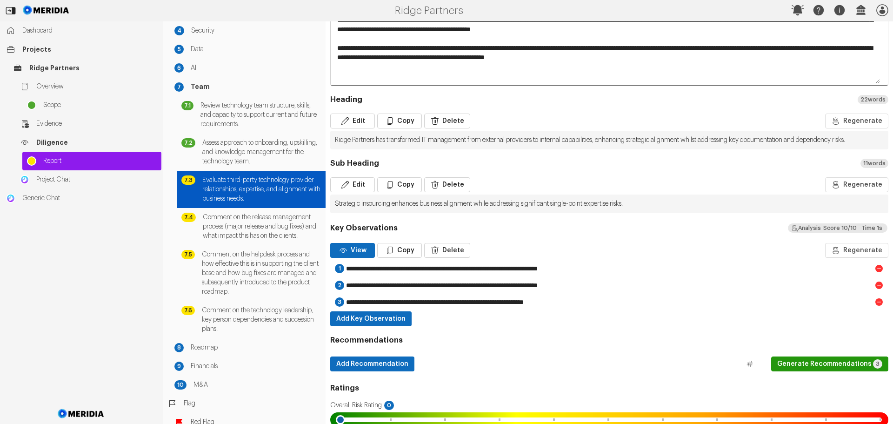
click at [810, 371] on button "Generate Recommendations 3" at bounding box center [829, 363] width 117 height 15
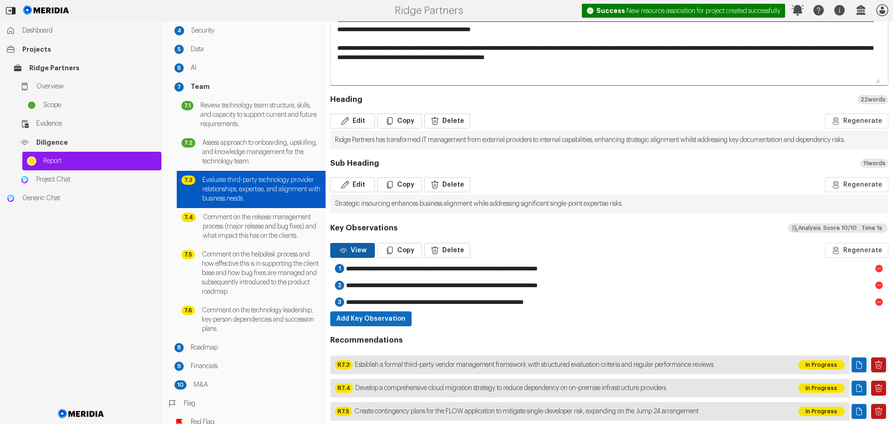
click at [365, 258] on button "View" at bounding box center [352, 250] width 45 height 15
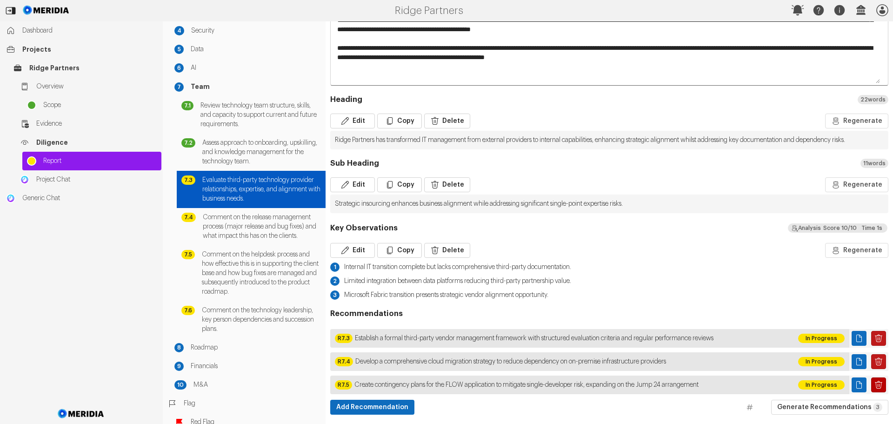
click at [874, 389] on icon "Delete Page" at bounding box center [878, 384] width 9 height 9
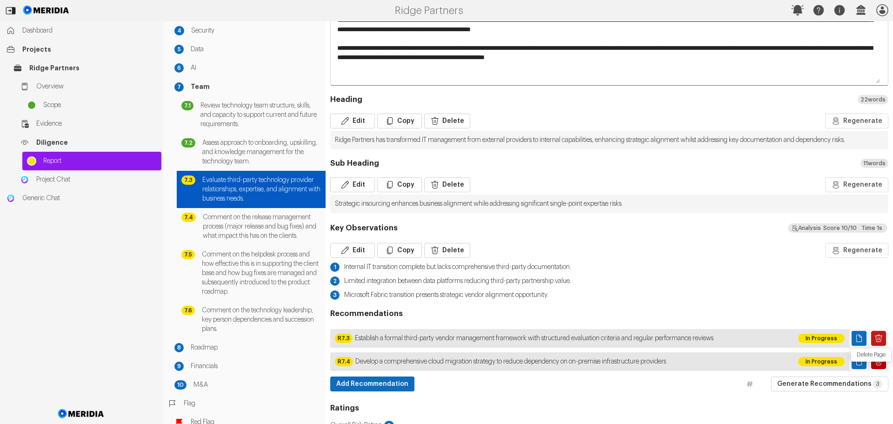
click at [874, 366] on icon "Delete Page" at bounding box center [878, 361] width 9 height 9
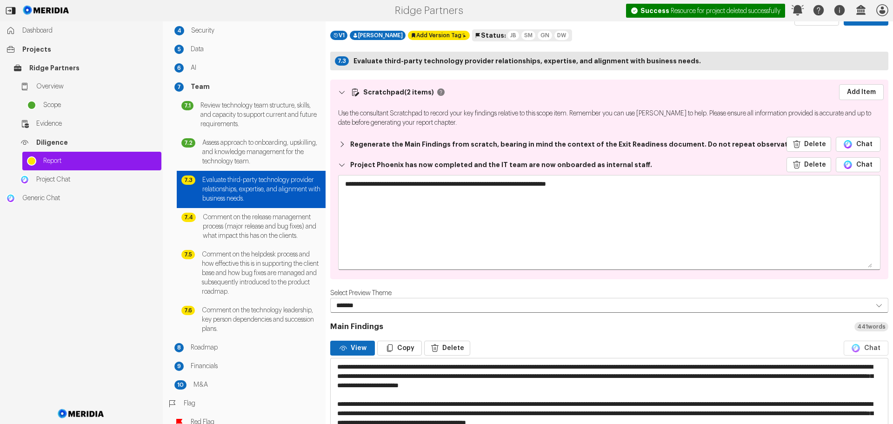
scroll to position [0, 0]
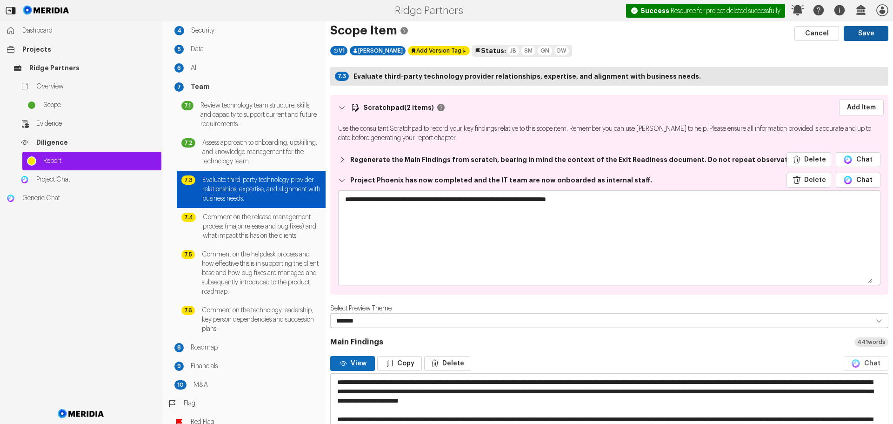
click at [857, 33] on button "Save" at bounding box center [866, 33] width 45 height 15
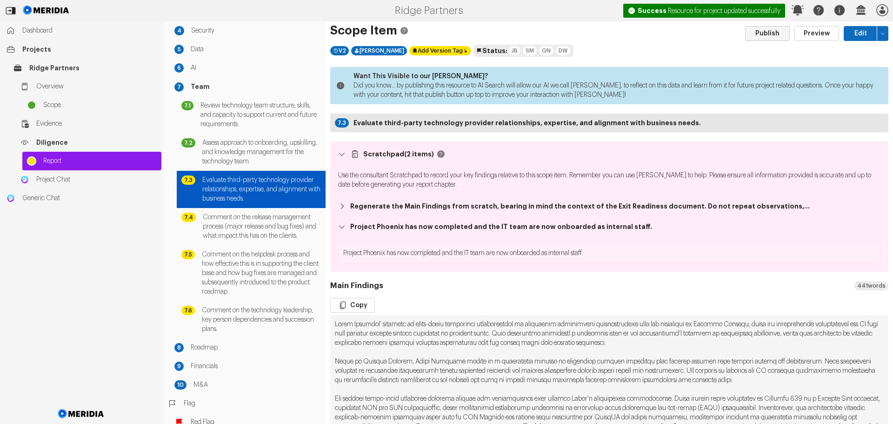
click at [759, 38] on button "Publish" at bounding box center [767, 33] width 45 height 15
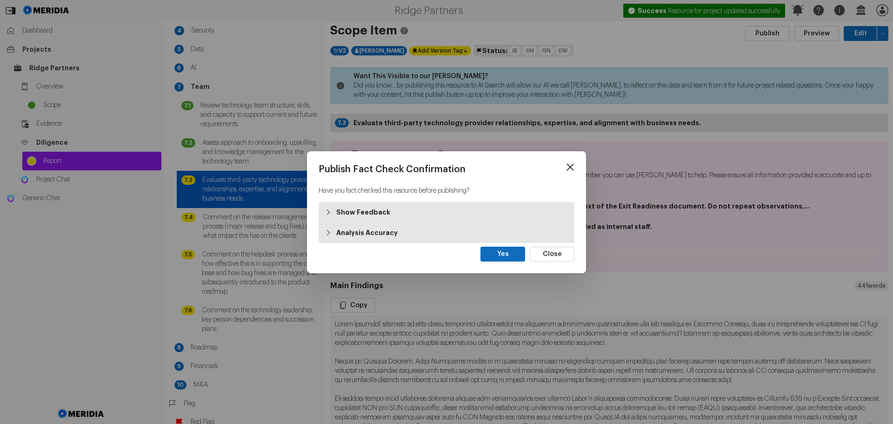
click at [374, 214] on strong "Show Feedback" at bounding box center [363, 212] width 54 height 9
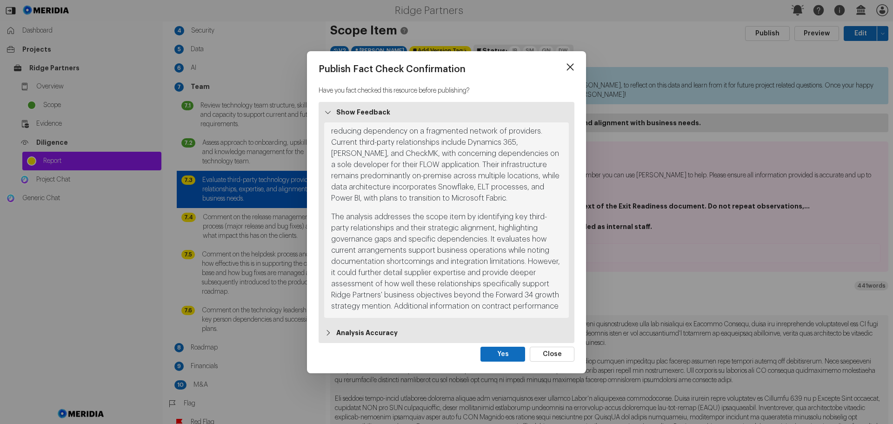
scroll to position [38, 0]
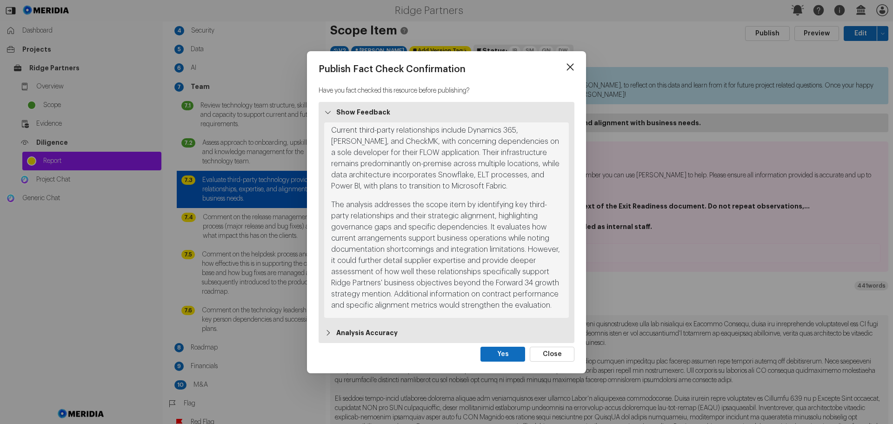
click at [373, 334] on strong "Analysis Accuracy" at bounding box center [366, 332] width 61 height 9
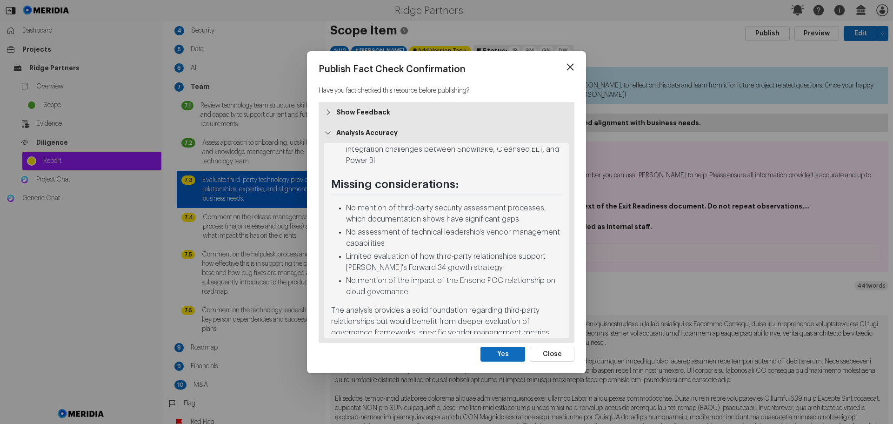
scroll to position [459, 0]
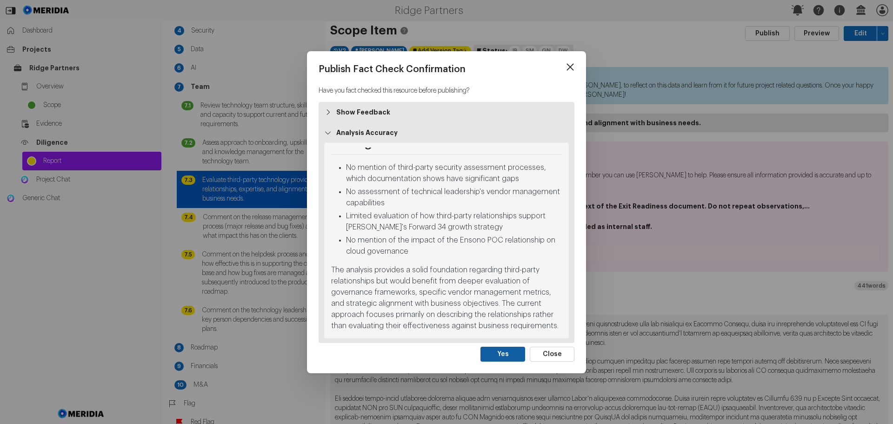
click at [502, 354] on button "Yes" at bounding box center [503, 354] width 45 height 15
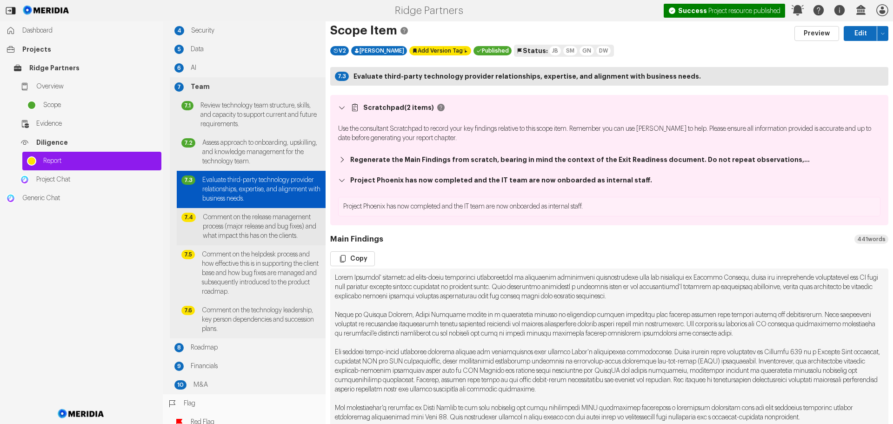
click at [241, 230] on span "Comment on the release management process (major release and bug fixes) and wha…" at bounding box center [262, 227] width 118 height 28
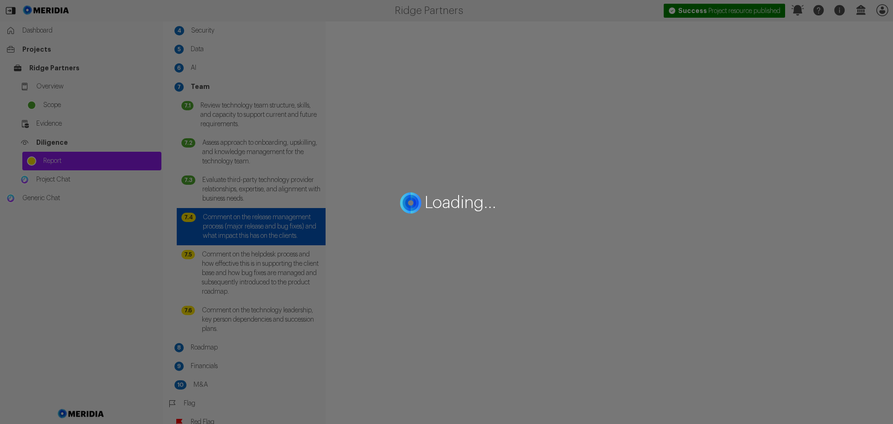
select select "*******"
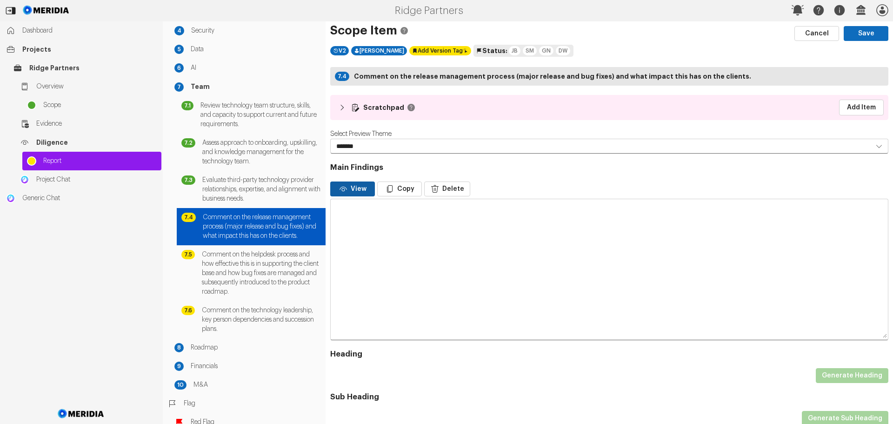
click at [358, 188] on button "View" at bounding box center [352, 188] width 45 height 15
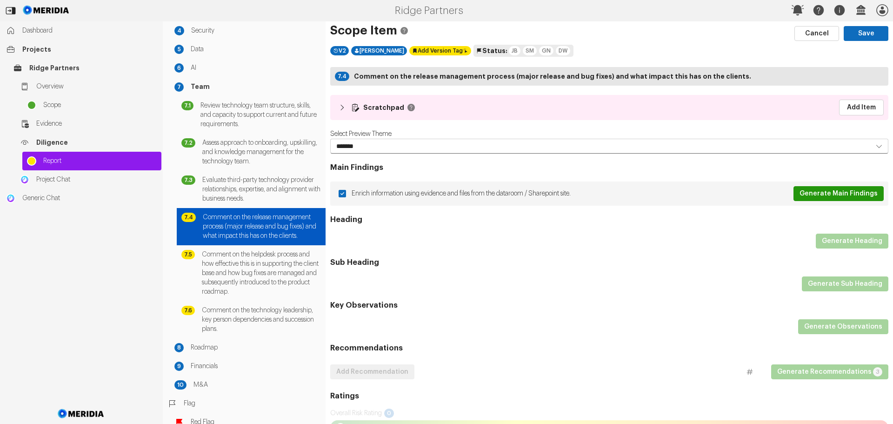
click at [831, 194] on button "Generate Main Findings" at bounding box center [839, 193] width 90 height 15
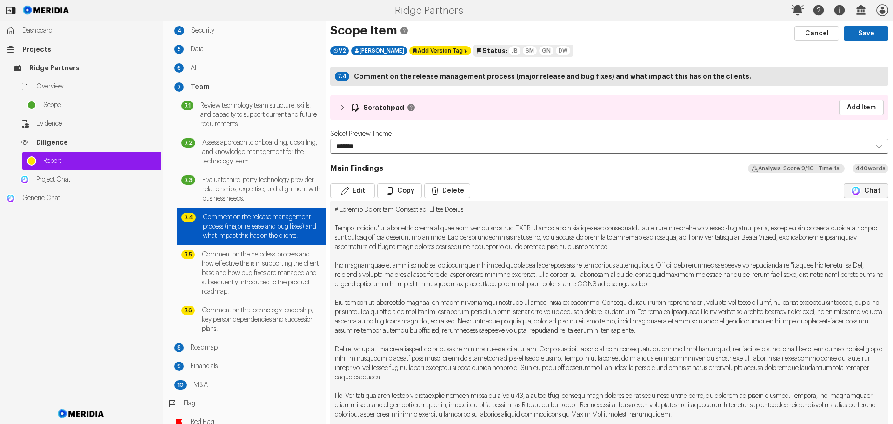
click at [853, 194] on img "button" at bounding box center [856, 191] width 10 height 10
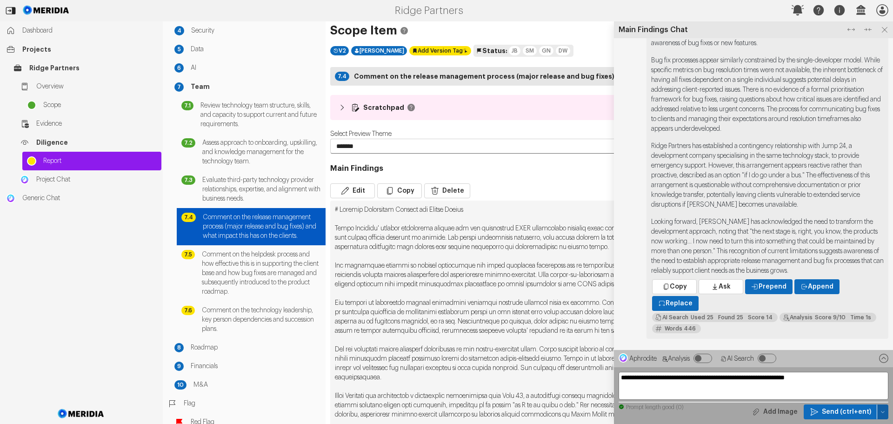
click at [883, 410] on icon "button" at bounding box center [883, 412] width 6 height 6
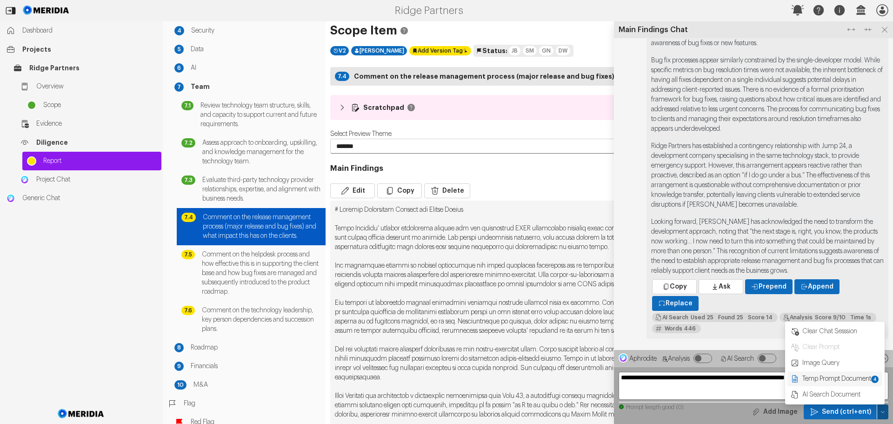
click at [838, 379] on span "Temp Prompt Document + 4" at bounding box center [841, 378] width 78 height 9
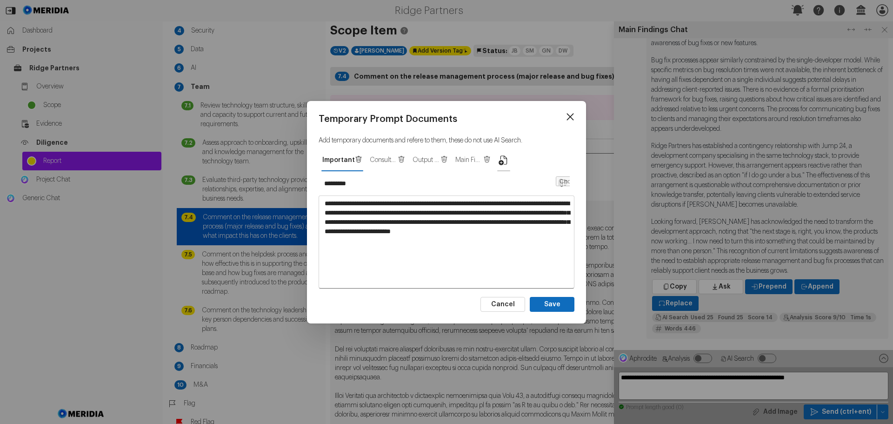
click at [501, 160] on icon "button" at bounding box center [503, 159] width 11 height 11
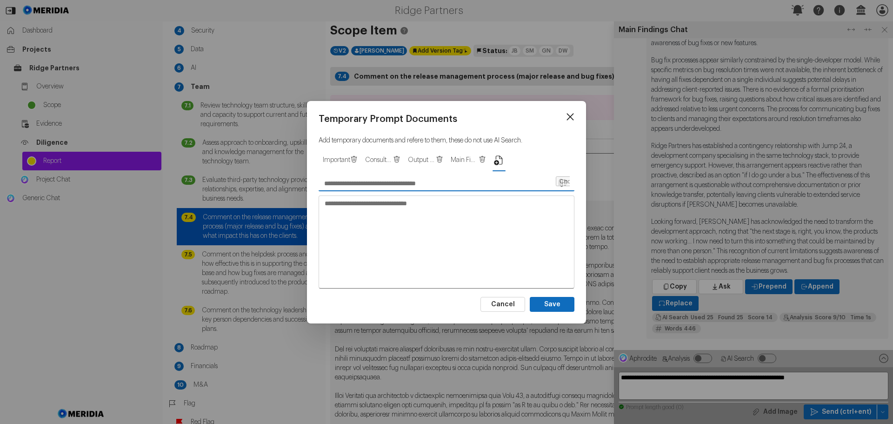
click at [394, 185] on input "text" at bounding box center [437, 183] width 236 height 15
type input "**********"
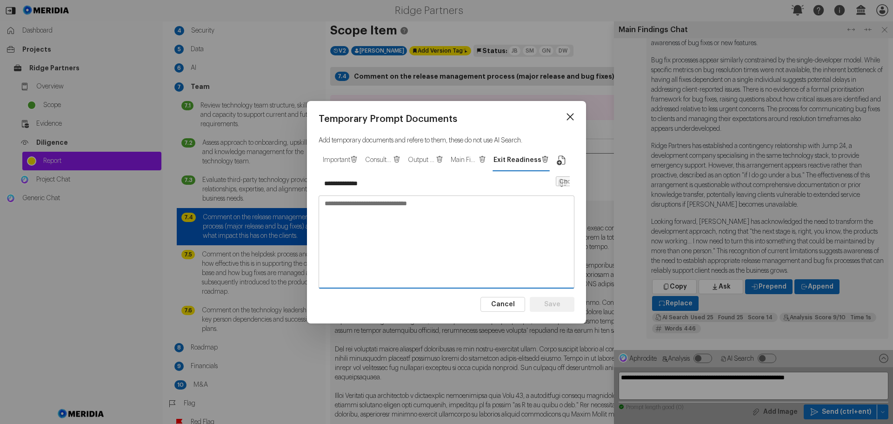
click at [422, 205] on textarea at bounding box center [446, 241] width 255 height 91
click at [353, 203] on textarea at bounding box center [446, 241] width 255 height 91
paste textarea "**********"
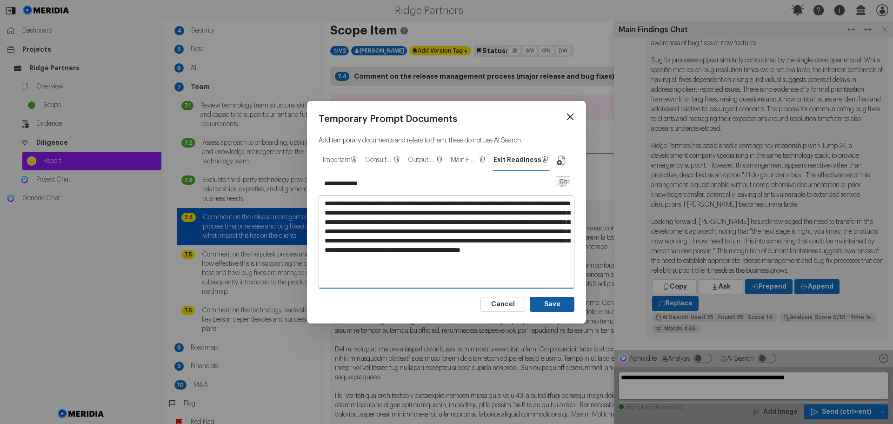
type textarea "**********"
click at [555, 303] on button "Save" at bounding box center [552, 304] width 45 height 15
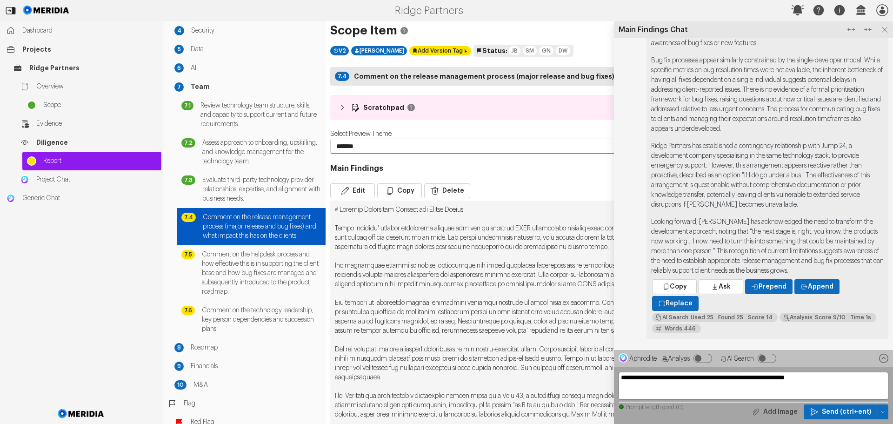
type input "*********"
type textarea "**********"
click at [886, 28] on icon at bounding box center [885, 30] width 6 height 6
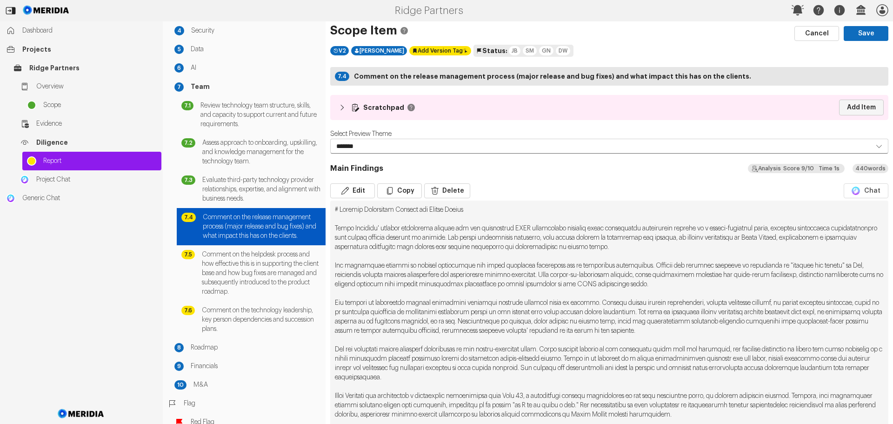
click at [848, 105] on link "Add Item" at bounding box center [861, 108] width 45 height 16
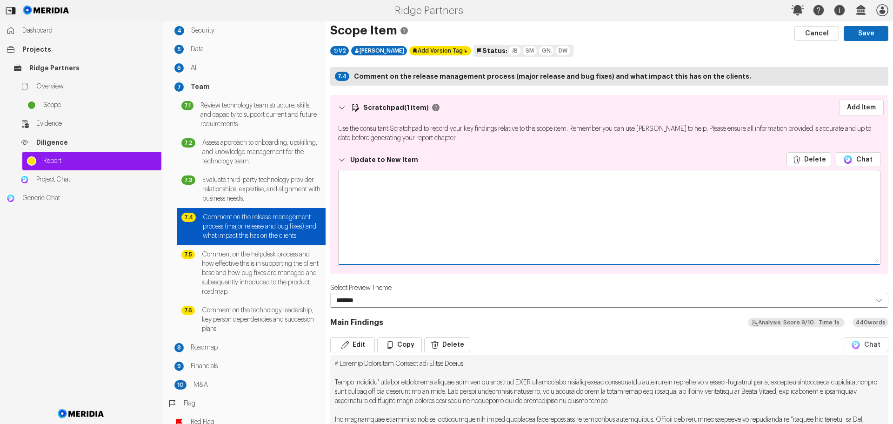
click at [369, 189] on textarea at bounding box center [610, 216] width 542 height 93
paste textarea "**********"
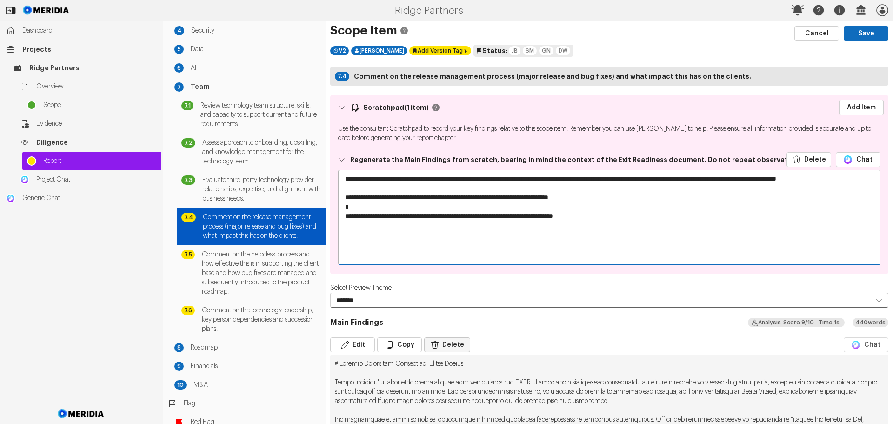
type textarea "**********"
click at [448, 346] on button "Delete" at bounding box center [447, 344] width 46 height 15
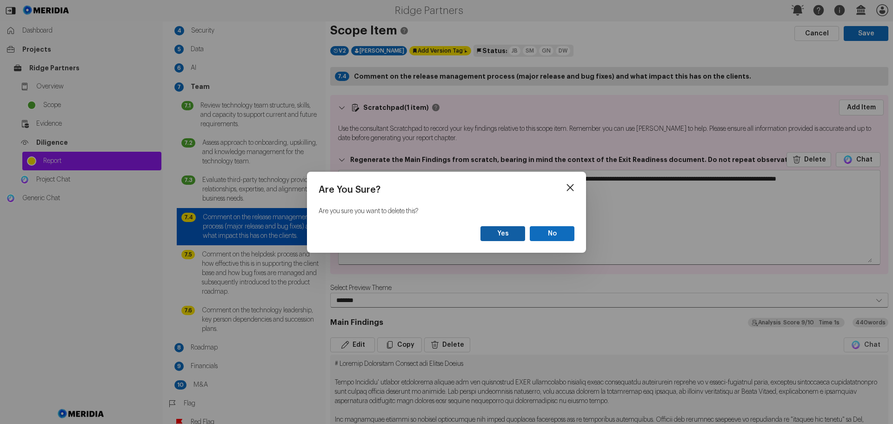
click at [512, 228] on button "Yes" at bounding box center [503, 233] width 45 height 15
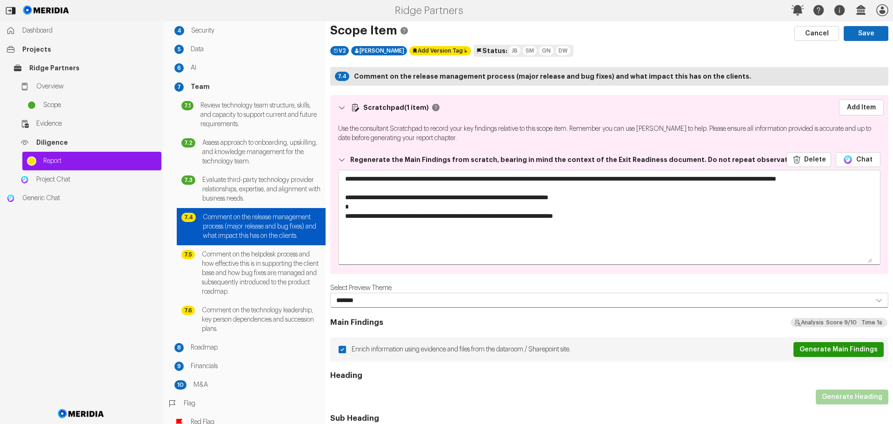
click at [842, 352] on button "Generate Main Findings" at bounding box center [839, 349] width 90 height 15
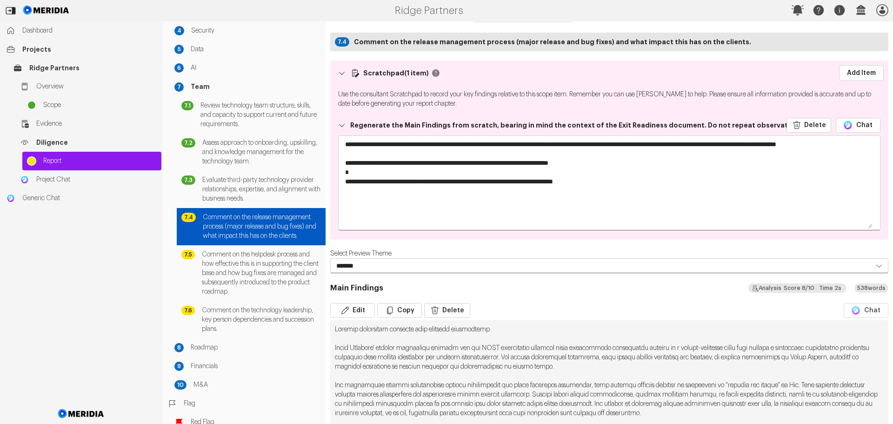
scroll to position [93, 0]
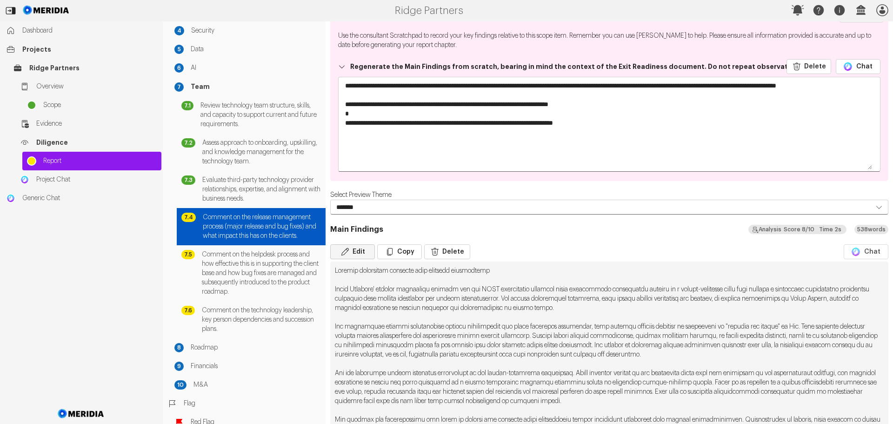
click at [354, 252] on button "Edit" at bounding box center [352, 251] width 45 height 15
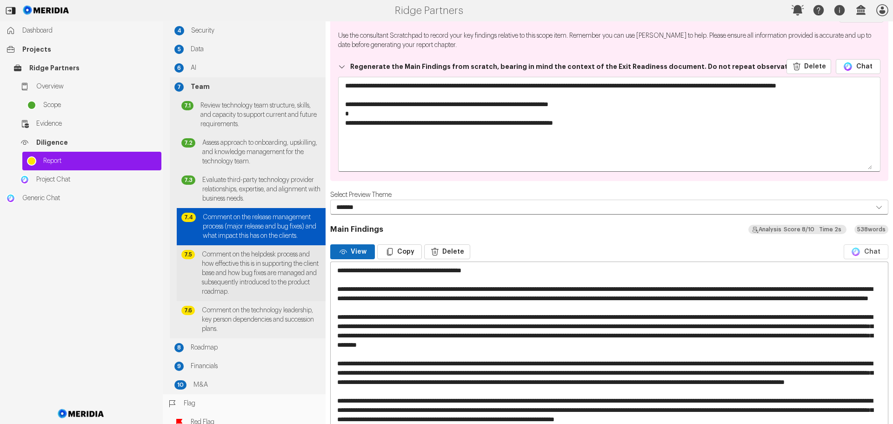
drag, startPoint x: 511, startPoint y: 270, endPoint x: 320, endPoint y: 275, distance: 191.7
click at [320, 275] on div "Report Generation Scope 1 Technology 2 Proprietary Software 3 Infrastructure 4 …" at bounding box center [528, 222] width 731 height 402
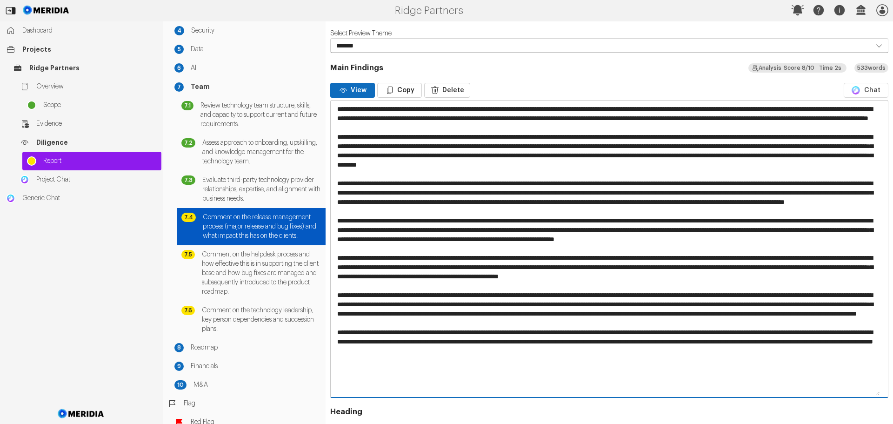
scroll to position [279, 0]
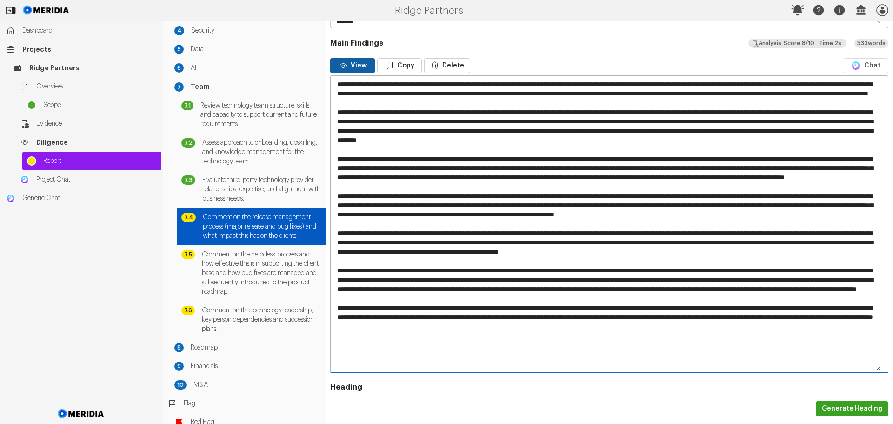
type textarea "**********"
click at [364, 66] on button "View" at bounding box center [352, 65] width 45 height 15
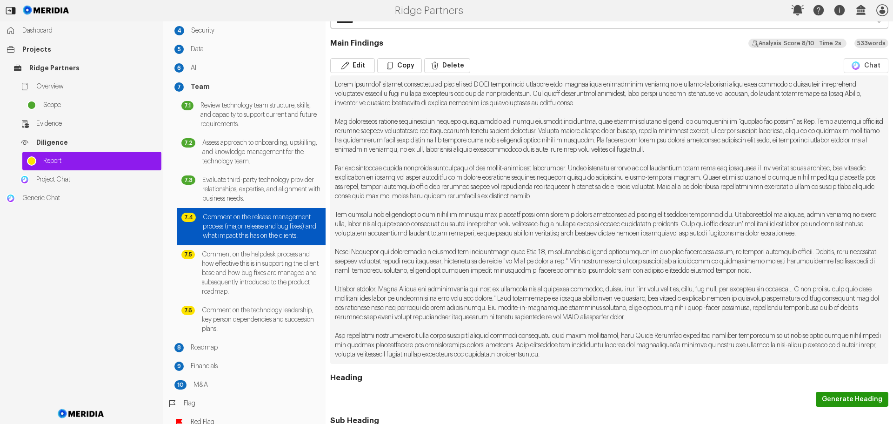
click at [826, 407] on button "Generate Heading" at bounding box center [852, 399] width 73 height 15
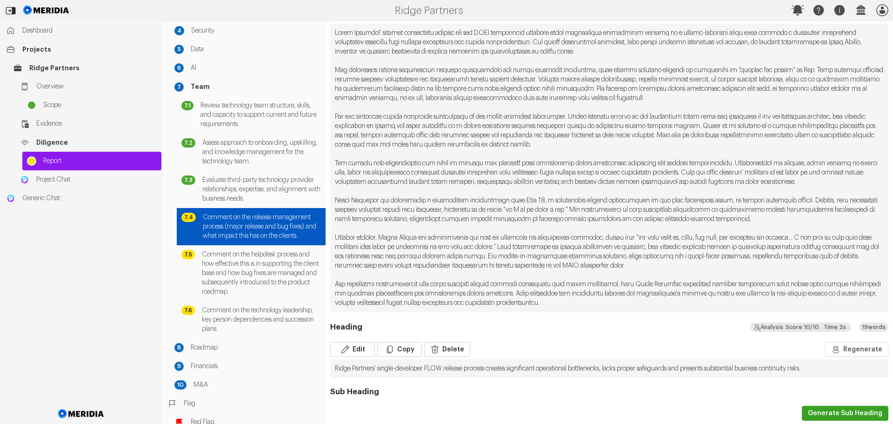
scroll to position [419, 0]
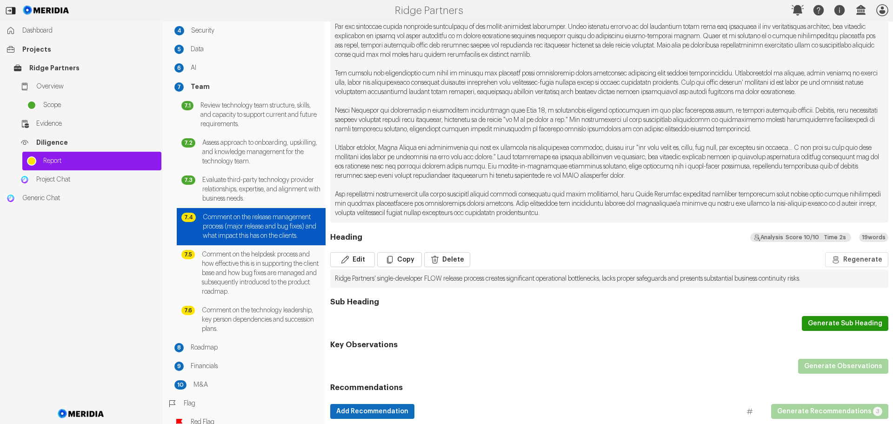
click at [829, 331] on button "Generate Sub Heading" at bounding box center [845, 323] width 87 height 15
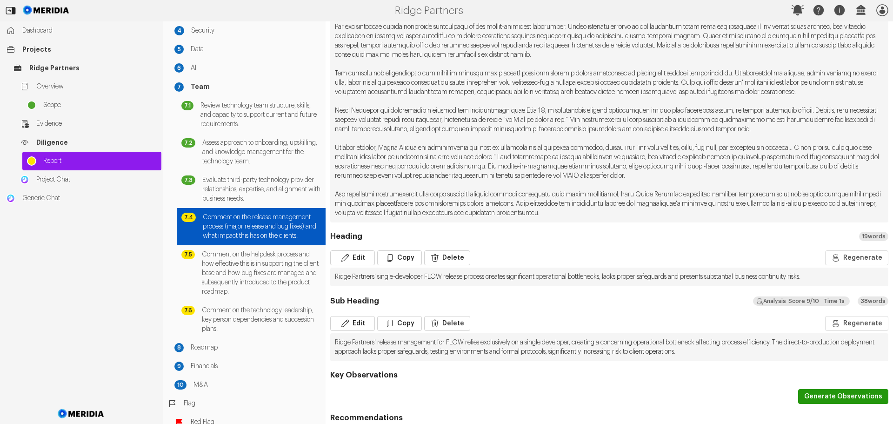
click at [814, 404] on button "Generate Observations" at bounding box center [843, 396] width 90 height 15
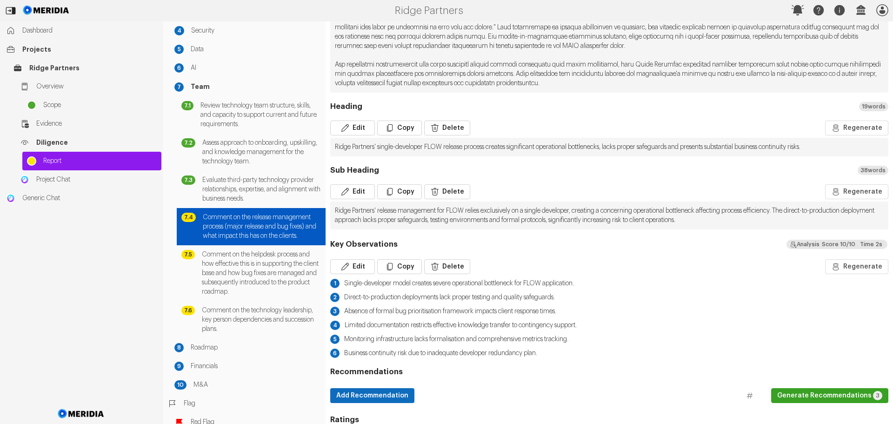
scroll to position [558, 0]
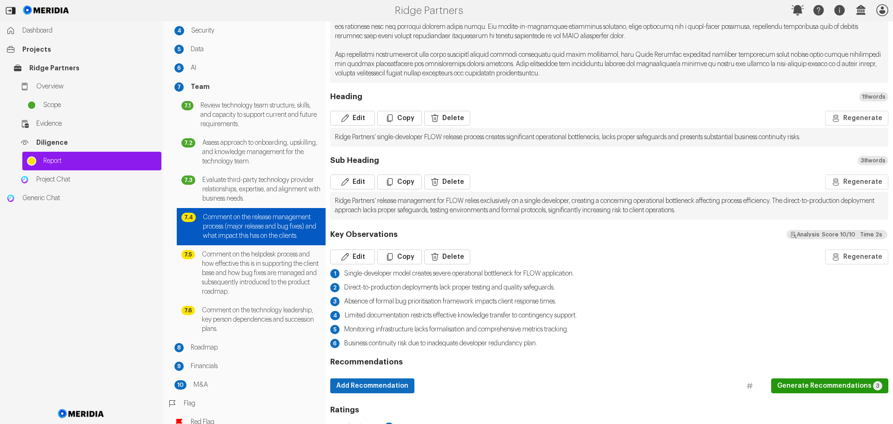
click at [816, 393] on button "Generate Recommendations 3" at bounding box center [829, 385] width 117 height 15
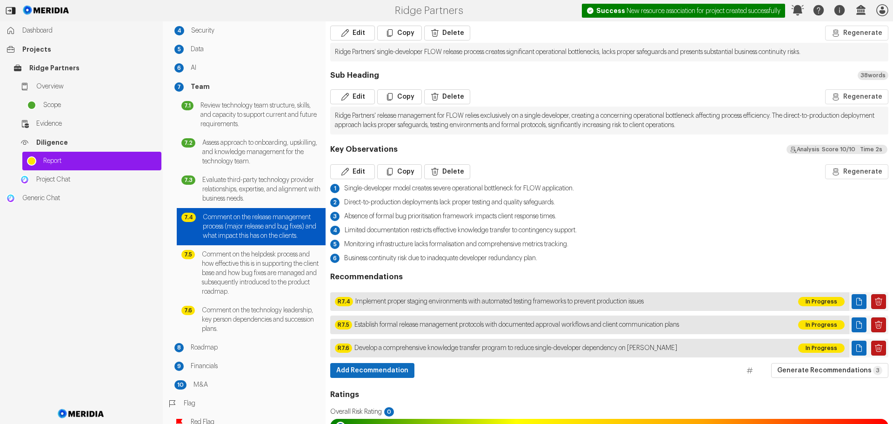
scroll to position [651, 0]
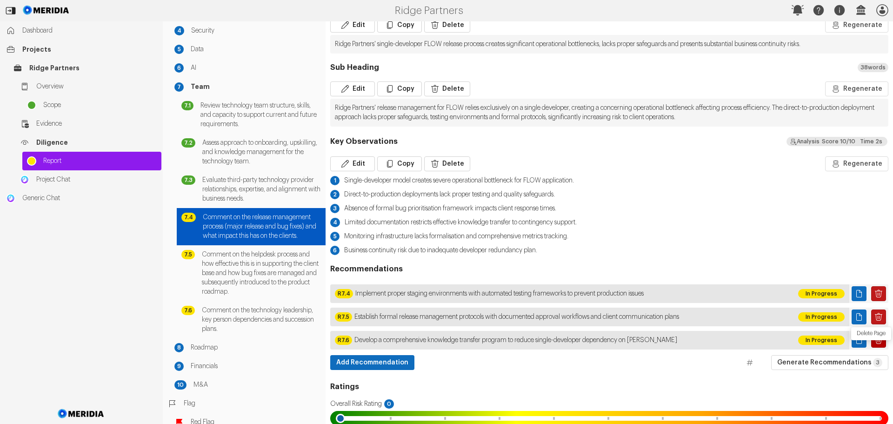
click at [875, 344] on icon "Delete Page" at bounding box center [878, 340] width 7 height 8
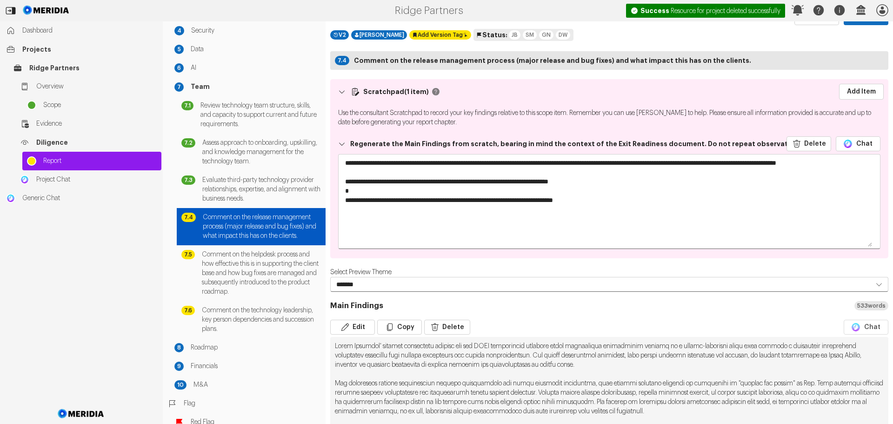
scroll to position [0, 0]
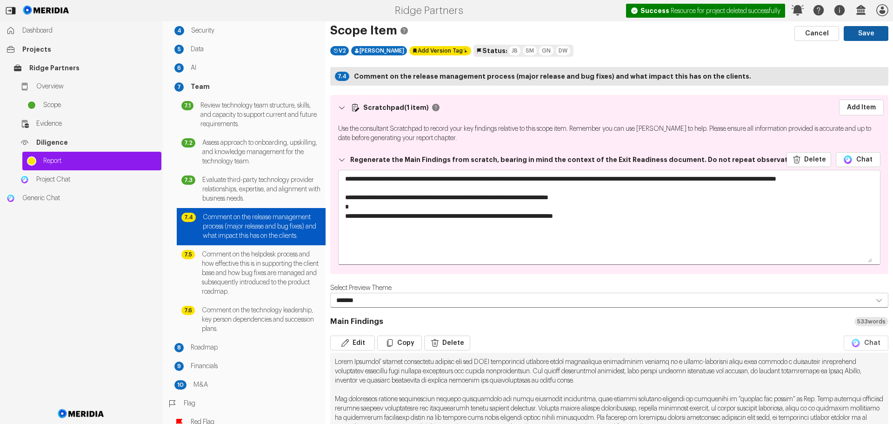
click at [853, 33] on button "Save" at bounding box center [866, 33] width 45 height 15
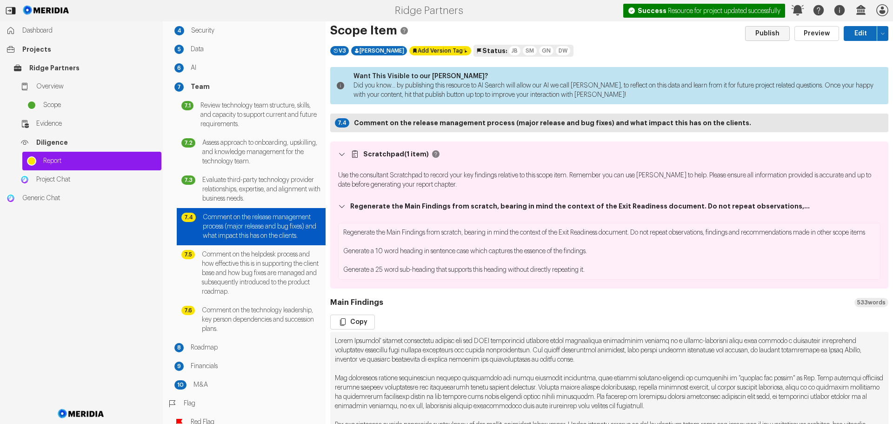
click at [771, 34] on button "Publish" at bounding box center [767, 33] width 45 height 15
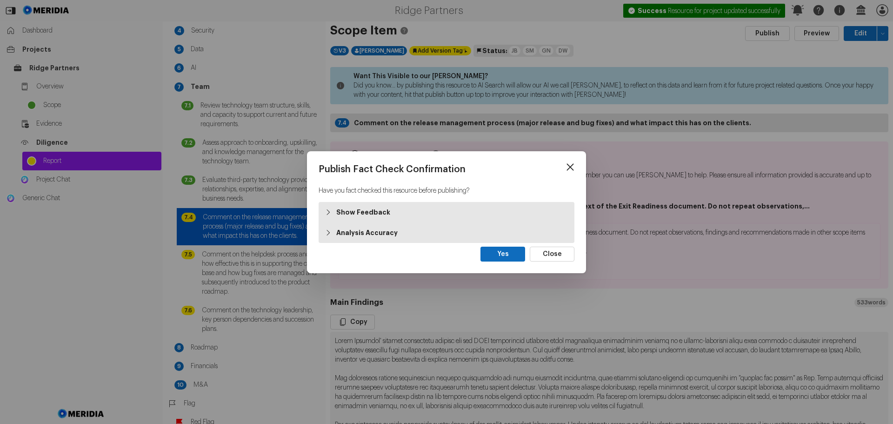
click at [370, 212] on strong "Show Feedback" at bounding box center [363, 212] width 54 height 9
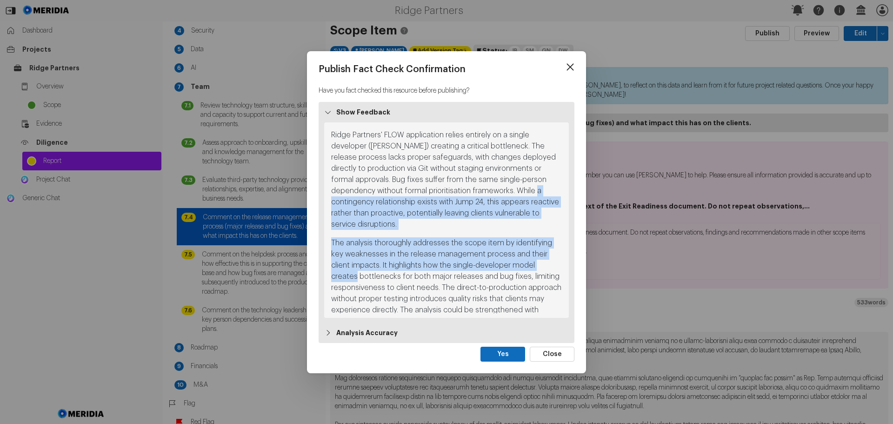
drag, startPoint x: 562, startPoint y: 189, endPoint x: 566, endPoint y: 269, distance: 80.6
click at [566, 269] on div "Ridge Partners' FLOW application relies entirely on a single developer ([PERSON…" at bounding box center [446, 219] width 245 height 195
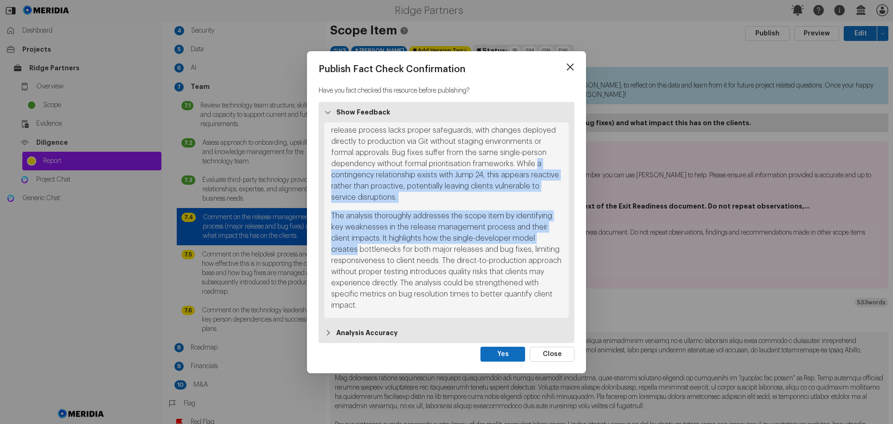
click at [364, 332] on strong "Analysis Accuracy" at bounding box center [366, 332] width 61 height 9
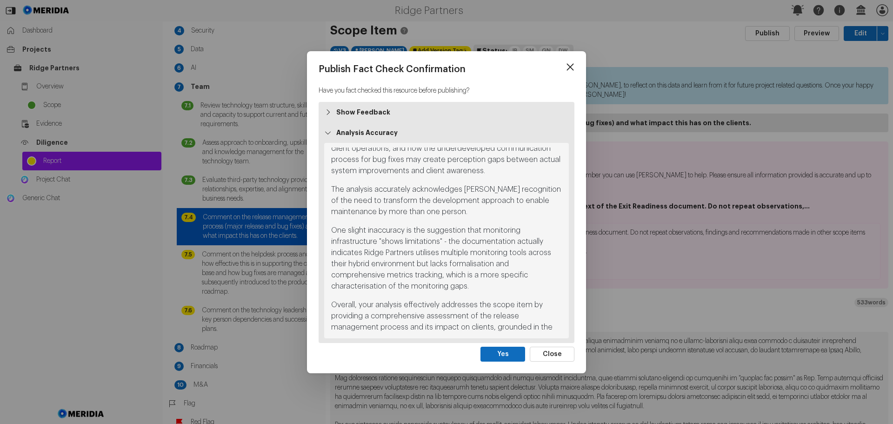
scroll to position [425, 0]
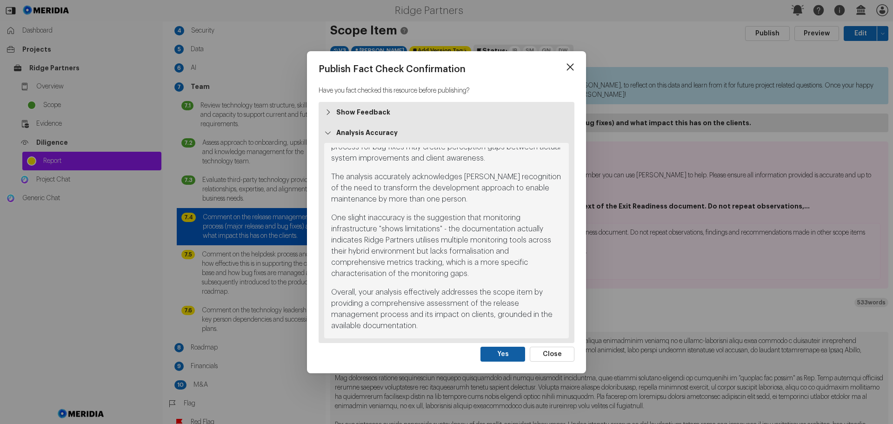
click at [506, 355] on button "Yes" at bounding box center [503, 354] width 45 height 15
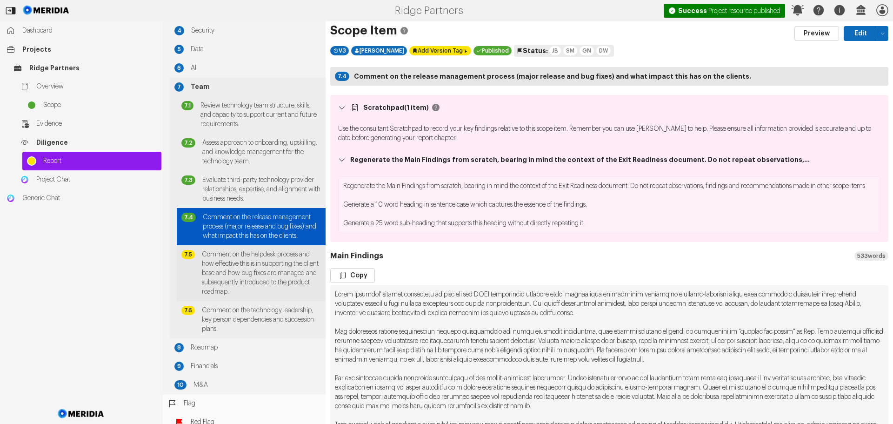
click at [271, 266] on span "Comment on the helpdesk process and how effective this is in supporting the cli…" at bounding box center [261, 273] width 119 height 47
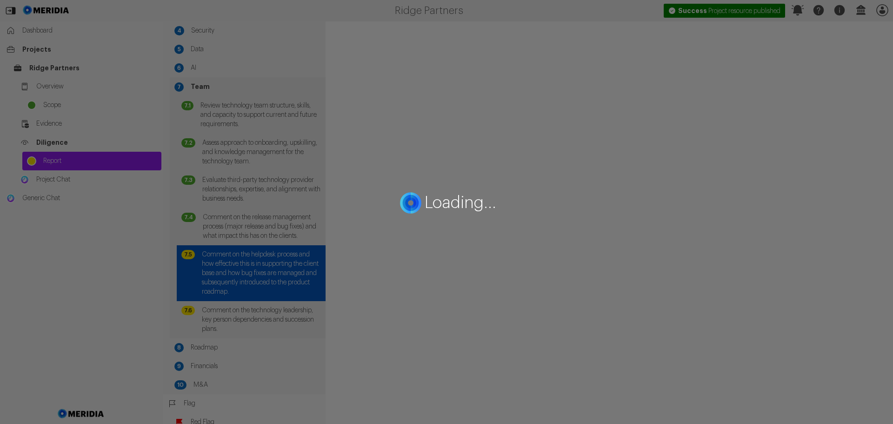
select select "*******"
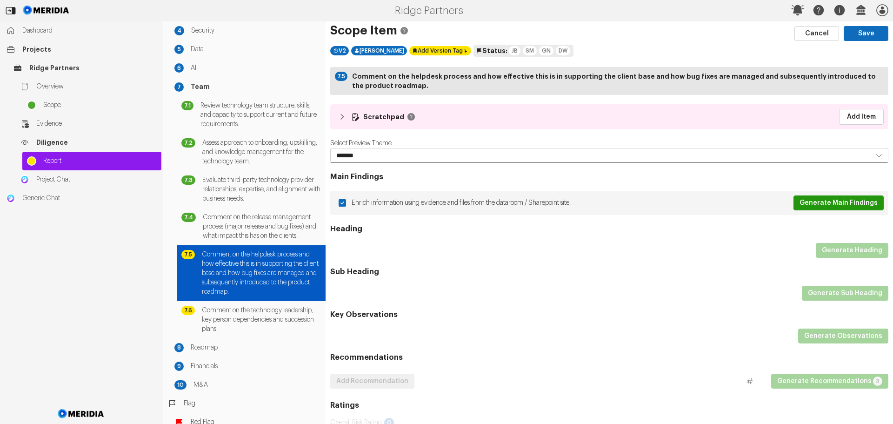
click at [852, 203] on button "Generate Main Findings" at bounding box center [839, 202] width 90 height 15
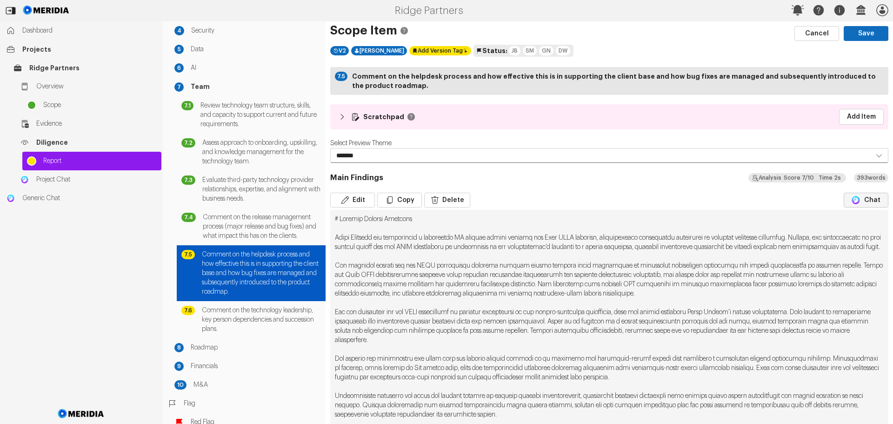
click at [865, 201] on button "Chat" at bounding box center [866, 200] width 45 height 15
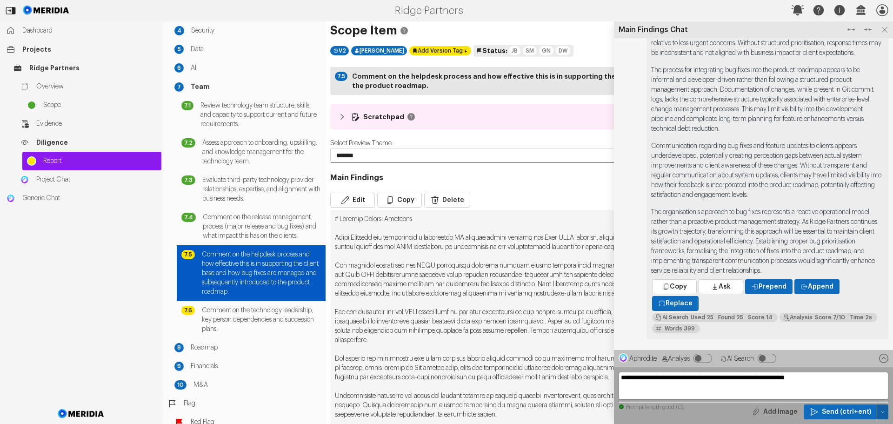
click at [880, 414] on icon "button" at bounding box center [883, 412] width 6 height 6
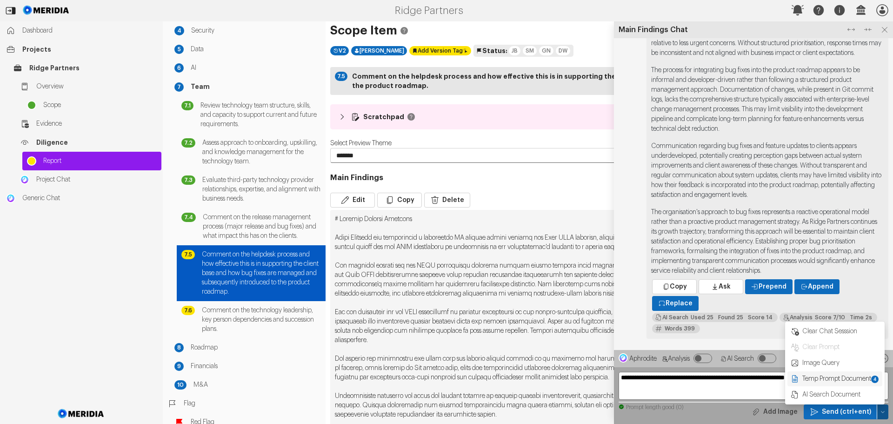
click at [855, 374] on span "Temp Prompt Document + 4" at bounding box center [841, 378] width 78 height 9
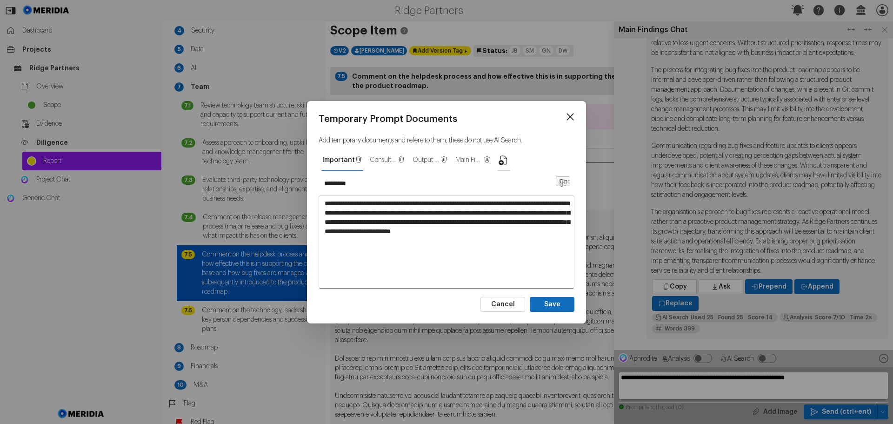
click at [502, 159] on icon "button" at bounding box center [503, 159] width 11 height 11
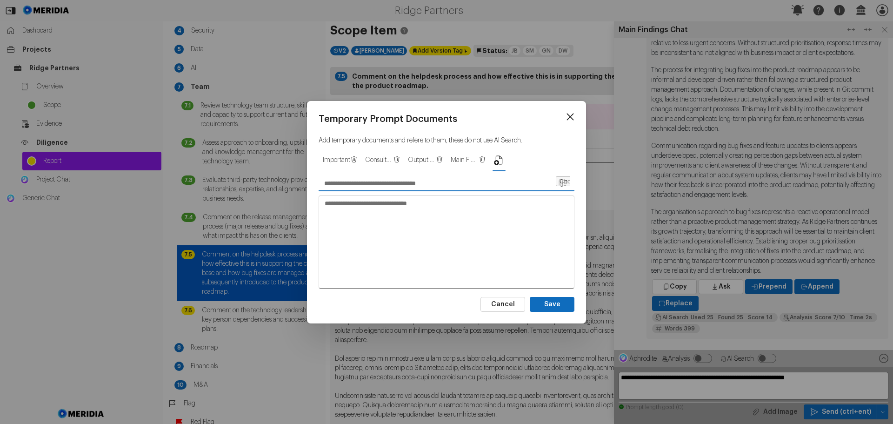
click at [374, 188] on input "text" at bounding box center [437, 183] width 236 height 15
type input "**********"
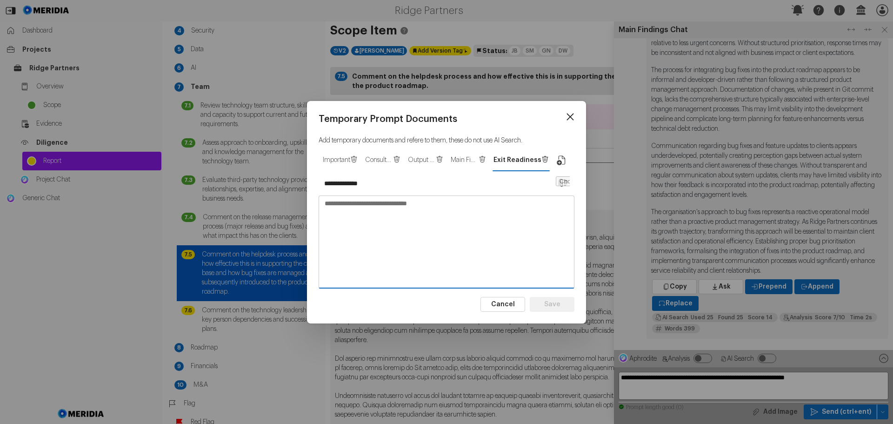
click at [348, 204] on textarea at bounding box center [446, 241] width 255 height 91
paste textarea "**********"
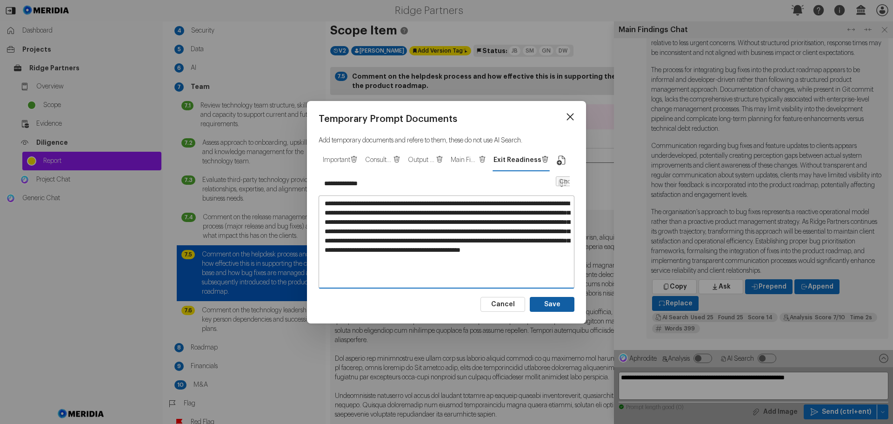
type textarea "**********"
click at [557, 302] on button "Save" at bounding box center [552, 304] width 45 height 15
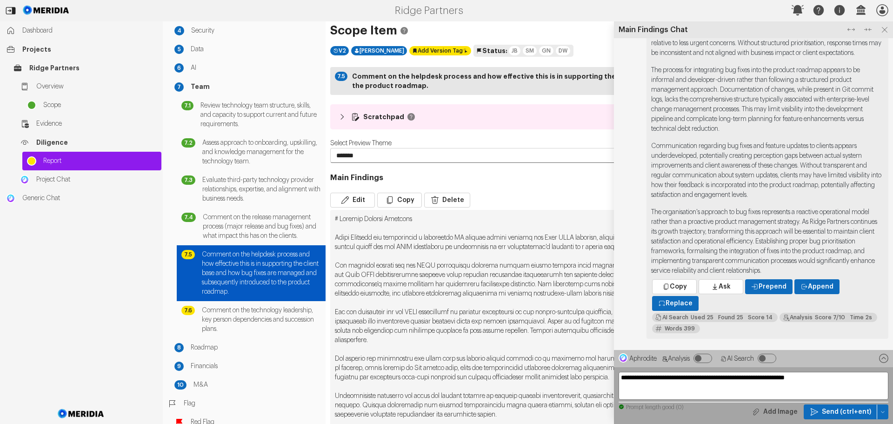
type input "*********"
type textarea "**********"
click at [886, 31] on icon at bounding box center [885, 30] width 6 height 6
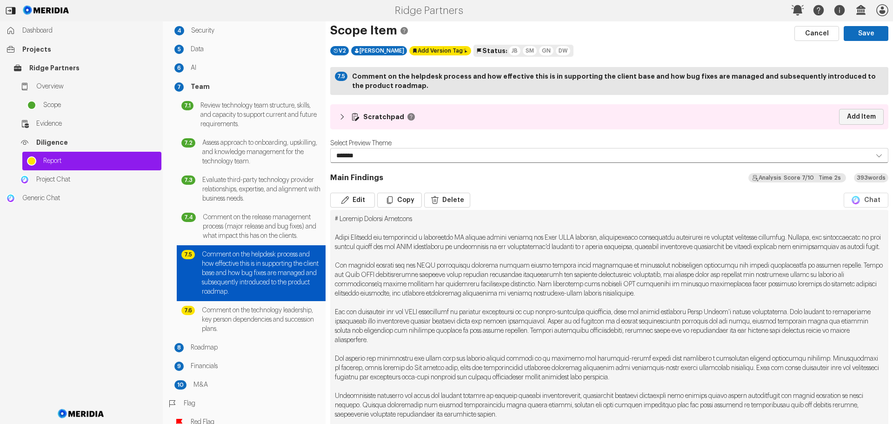
click at [853, 114] on link "Add Item" at bounding box center [861, 117] width 45 height 16
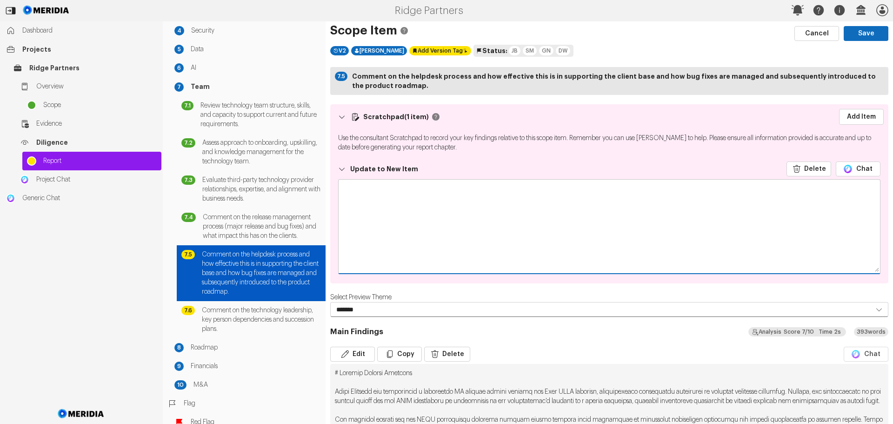
click at [408, 201] on textarea at bounding box center [610, 226] width 542 height 93
paste textarea "**********"
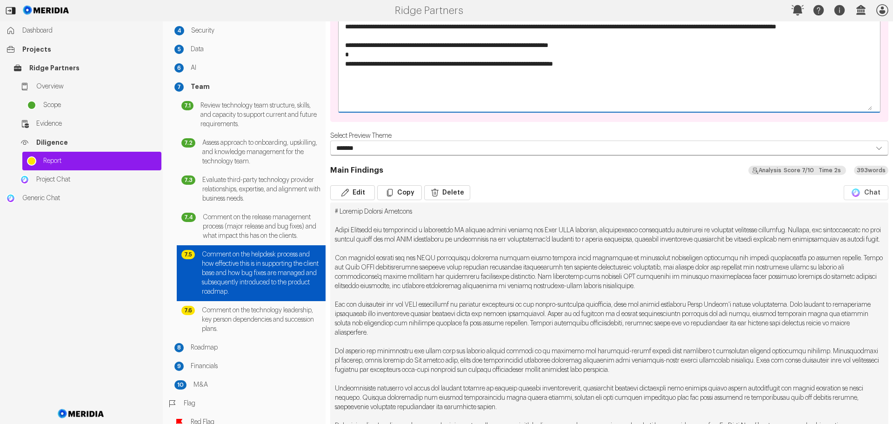
scroll to position [186, 0]
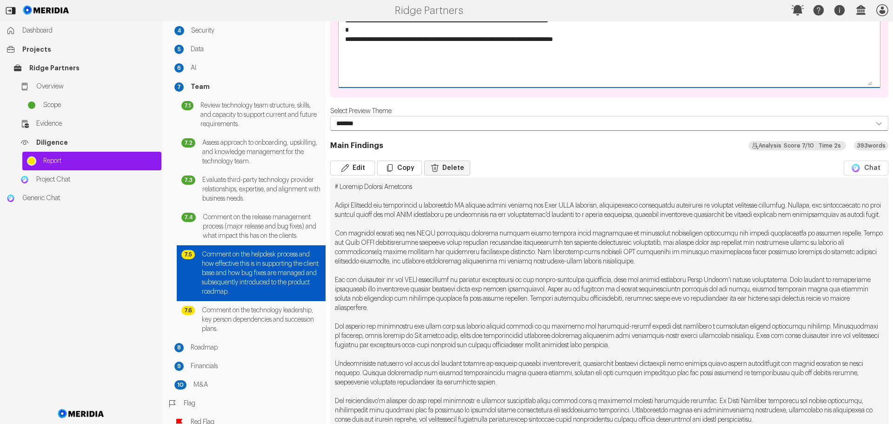
type textarea "**********"
click at [451, 170] on button "Delete" at bounding box center [447, 168] width 46 height 15
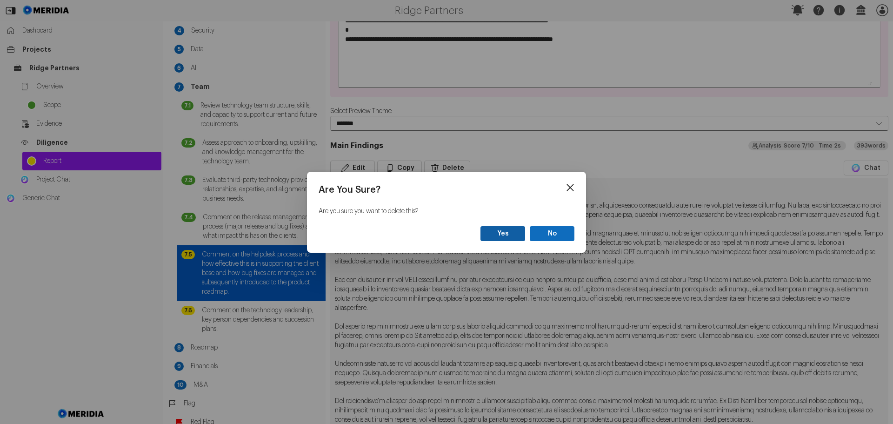
click at [505, 232] on button "Yes" at bounding box center [503, 233] width 45 height 15
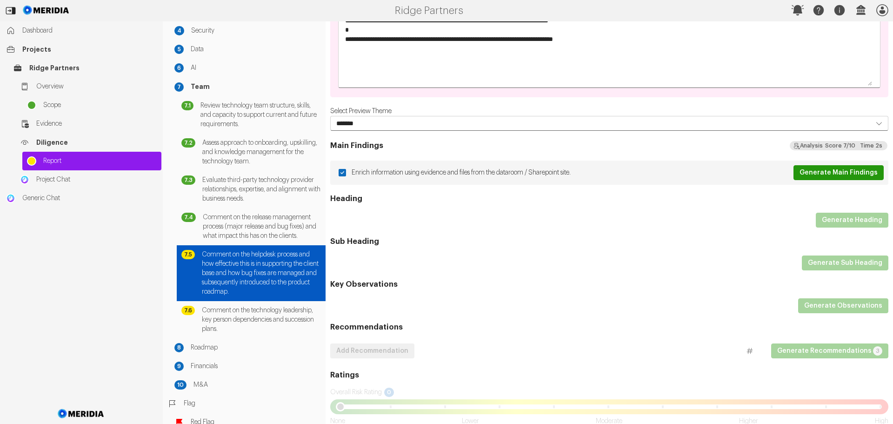
click at [820, 176] on button "Generate Main Findings" at bounding box center [839, 172] width 90 height 15
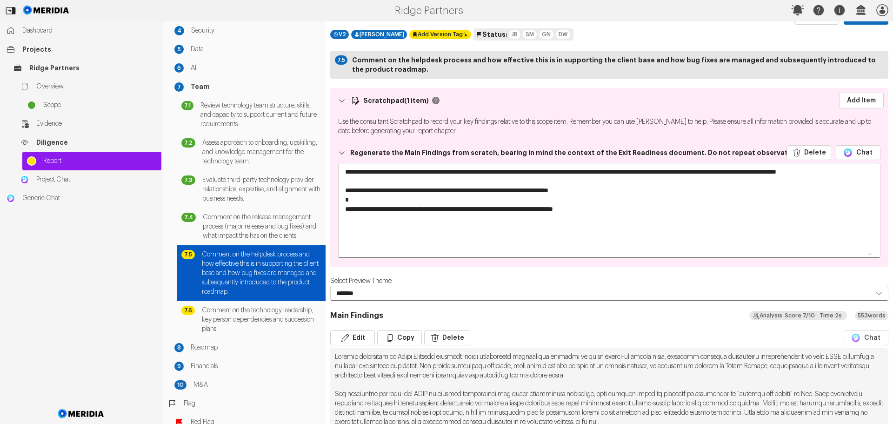
scroll to position [0, 0]
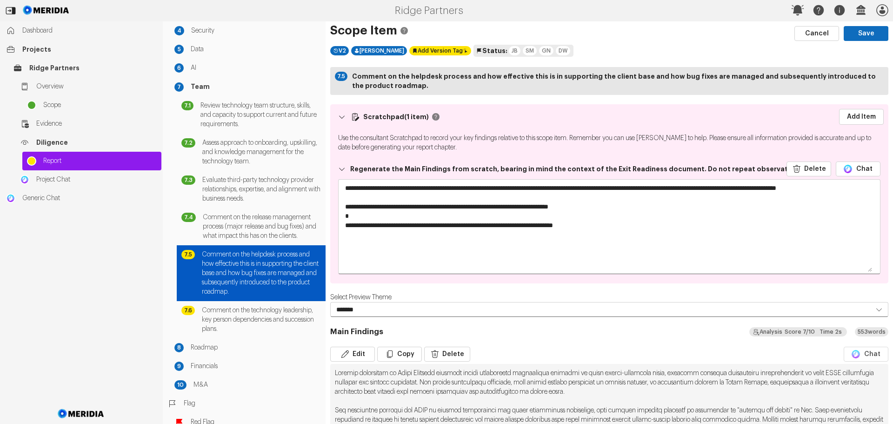
click at [420, 77] on strong "Comment on the helpdesk process and how effective this is in supporting the cli…" at bounding box center [618, 81] width 532 height 19
click at [374, 79] on strong "Comment on the helpdesk process and how effective this is in supporting the cli…" at bounding box center [618, 81] width 532 height 19
click at [866, 116] on link "Add Item" at bounding box center [861, 117] width 45 height 16
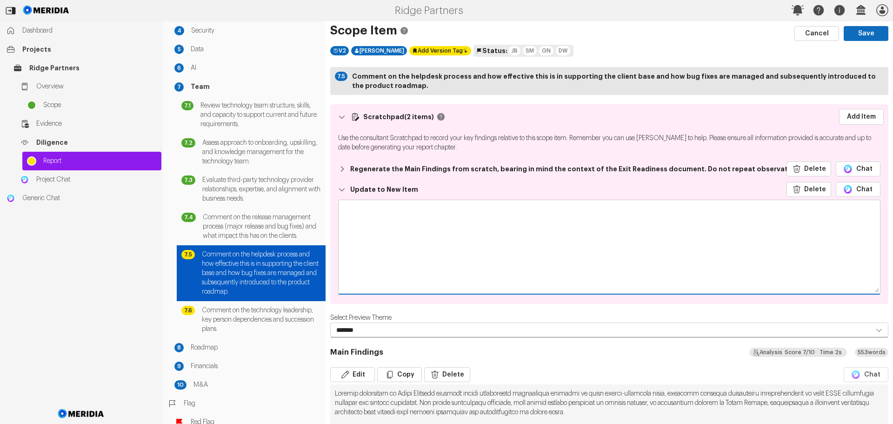
click at [389, 215] on textarea at bounding box center [610, 246] width 542 height 93
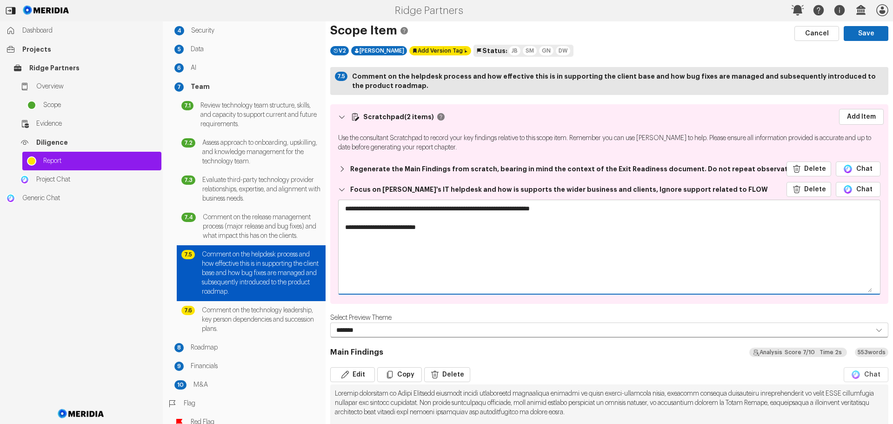
click at [421, 226] on textarea "**********" at bounding box center [606, 246] width 535 height 93
click at [464, 227] on textarea "**********" at bounding box center [606, 246] width 535 height 93
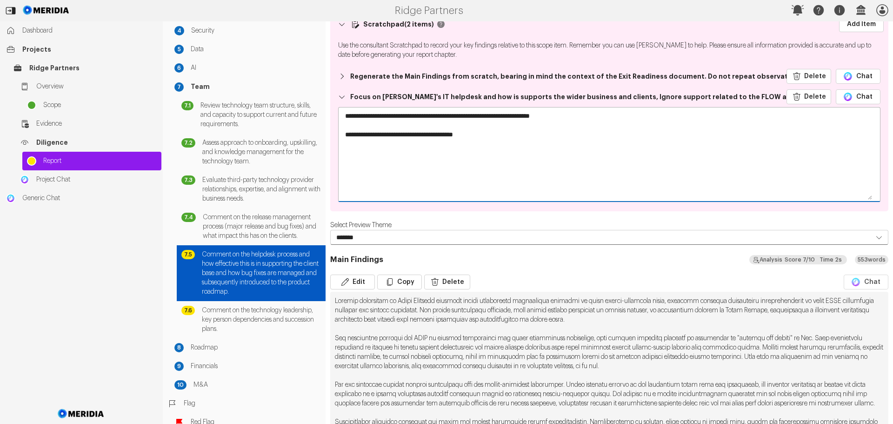
scroll to position [93, 0]
type textarea "**********"
click at [447, 281] on button "Delete" at bounding box center [447, 281] width 46 height 15
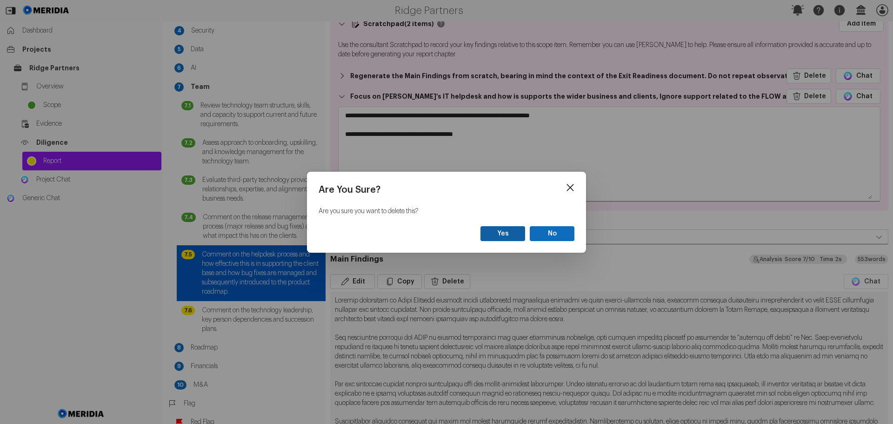
click at [515, 235] on button "Yes" at bounding box center [503, 233] width 45 height 15
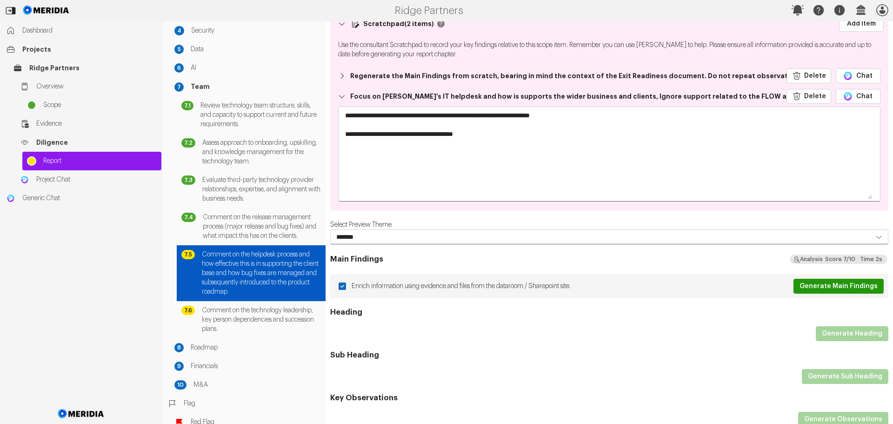
click at [831, 285] on button "Generate Main Findings" at bounding box center [839, 286] width 90 height 15
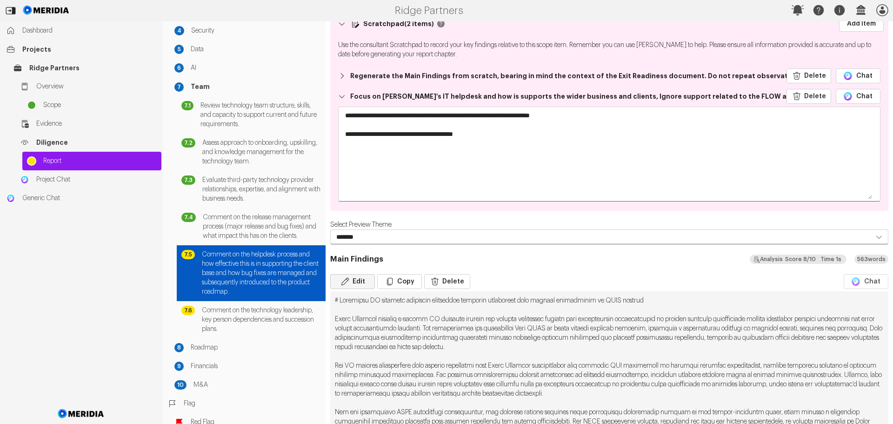
click at [360, 281] on button "Edit" at bounding box center [352, 281] width 45 height 15
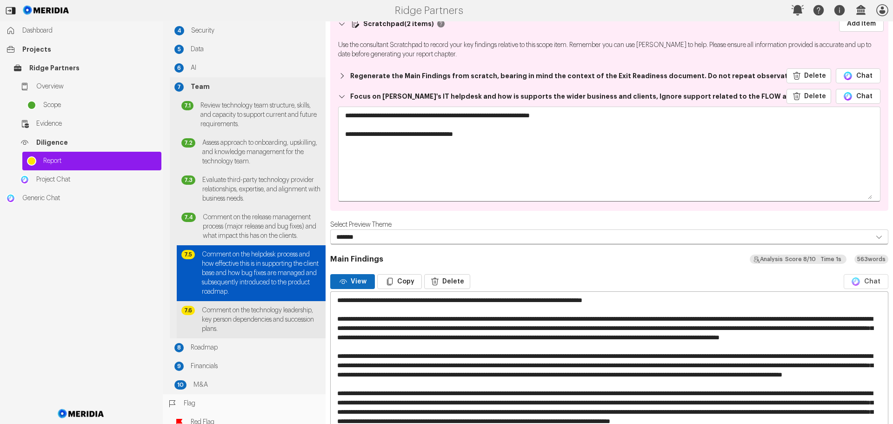
drag, startPoint x: 654, startPoint y: 299, endPoint x: 306, endPoint y: 302, distance: 348.5
click at [306, 302] on div "Report Generation Scope 1 Technology 2 Proprietary Software 3 Infrastructure 4 …" at bounding box center [528, 222] width 731 height 402
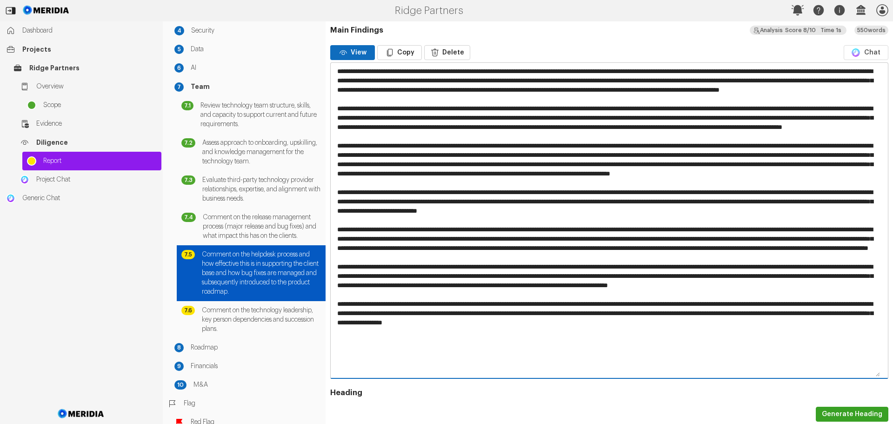
scroll to position [326, 0]
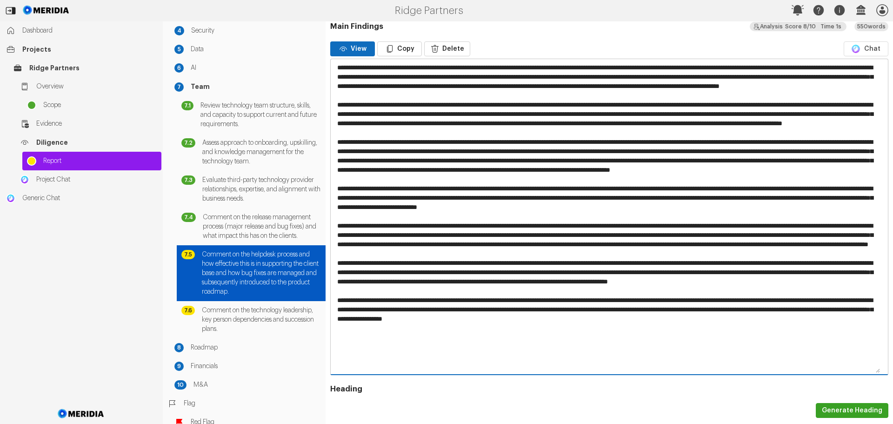
drag, startPoint x: 752, startPoint y: 271, endPoint x: 554, endPoint y: 280, distance: 198.4
click at [554, 280] on textarea at bounding box center [606, 216] width 550 height 315
drag, startPoint x: 589, startPoint y: 309, endPoint x: 724, endPoint y: 312, distance: 135.4
click at [724, 312] on textarea at bounding box center [606, 216] width 550 height 315
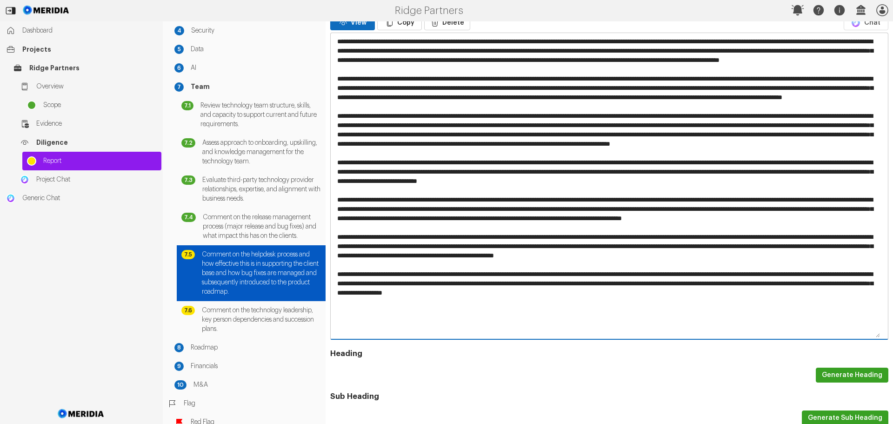
scroll to position [372, 0]
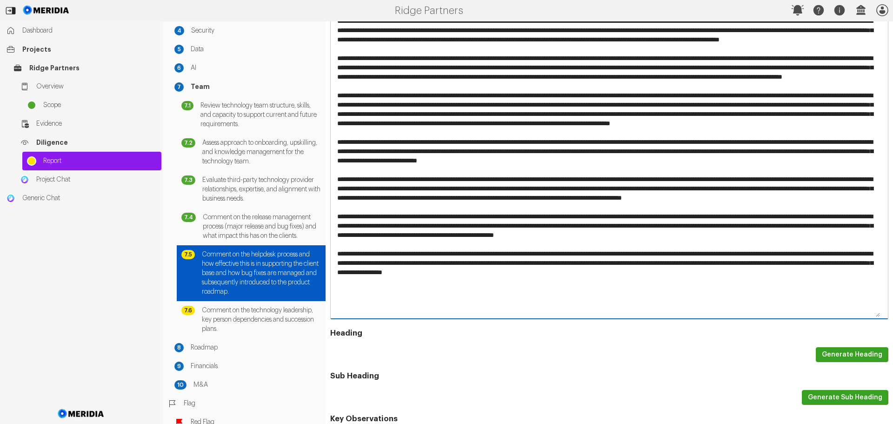
drag, startPoint x: 684, startPoint y: 311, endPoint x: 343, endPoint y: 296, distance: 341.8
click at [337, 288] on textarea at bounding box center [606, 165] width 550 height 305
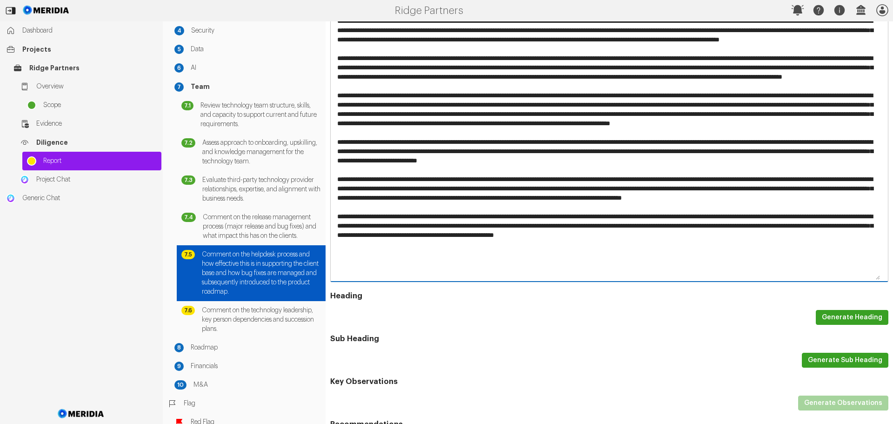
drag, startPoint x: 868, startPoint y: 274, endPoint x: 332, endPoint y: 255, distance: 536.4
click at [332, 255] on textarea at bounding box center [606, 147] width 550 height 268
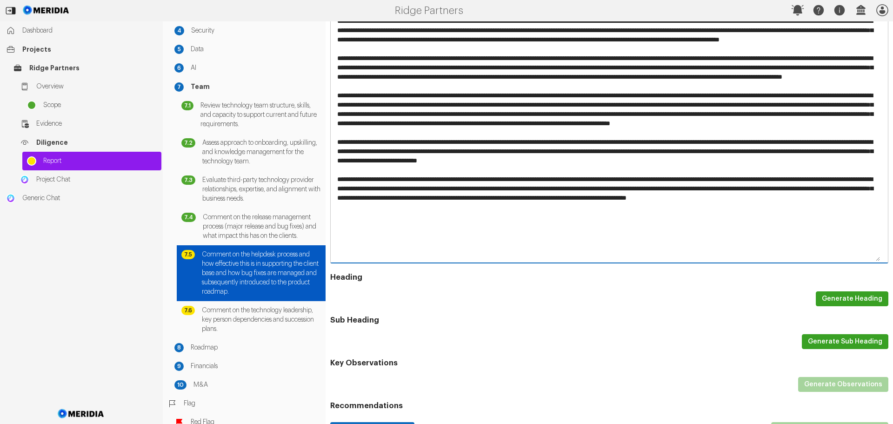
click at [825, 190] on textarea at bounding box center [606, 137] width 550 height 249
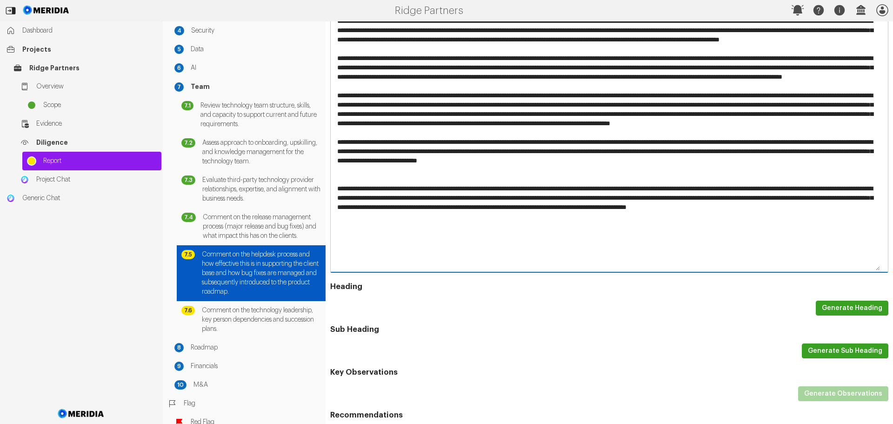
paste textarea "**********"
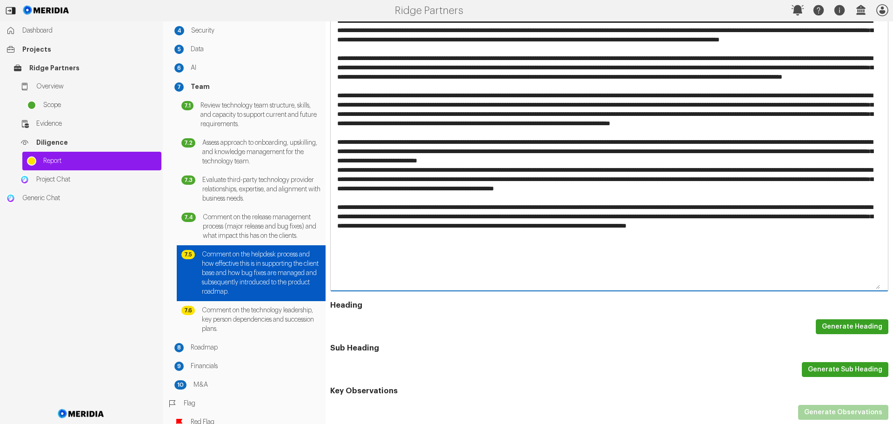
click at [825, 190] on textarea at bounding box center [606, 151] width 550 height 277
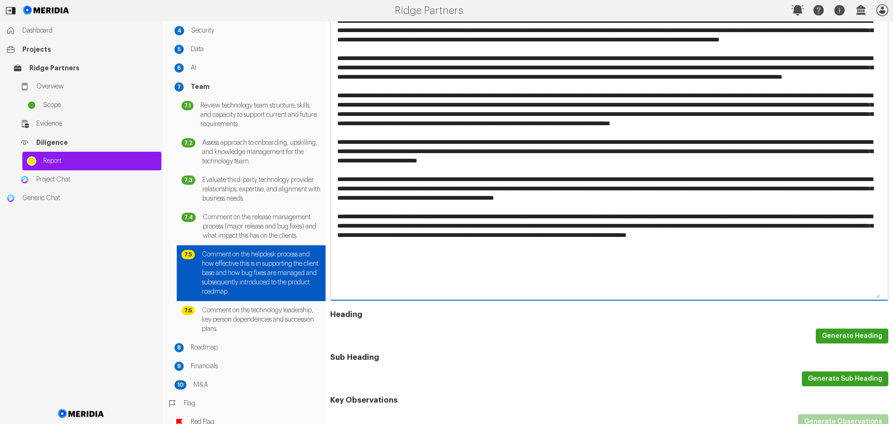
click at [369, 292] on textarea at bounding box center [606, 156] width 550 height 287
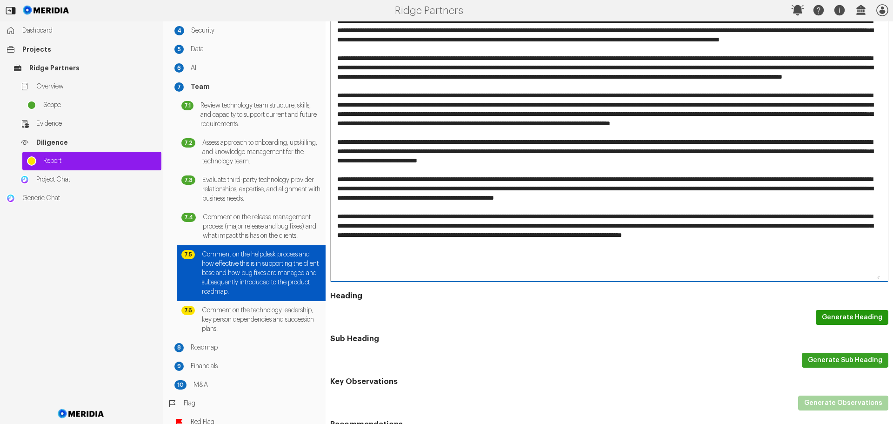
type textarea "**********"
click at [833, 317] on button "Generate Heading" at bounding box center [852, 317] width 73 height 15
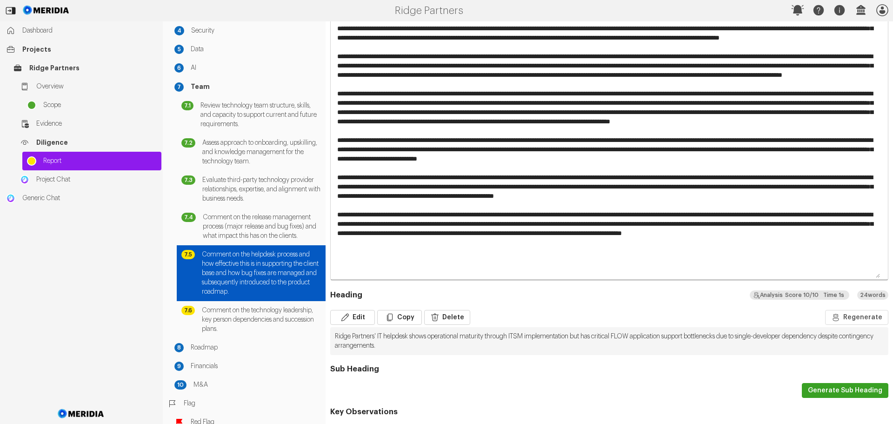
scroll to position [370, 0]
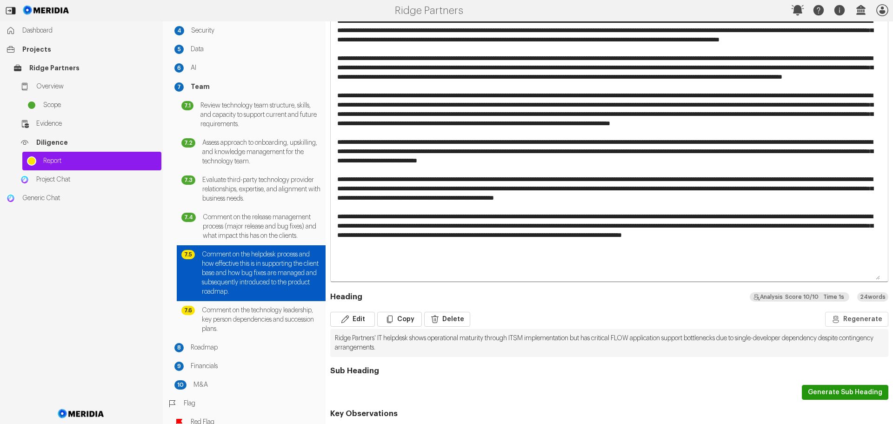
click at [816, 393] on button "Generate Sub Heading" at bounding box center [845, 392] width 87 height 15
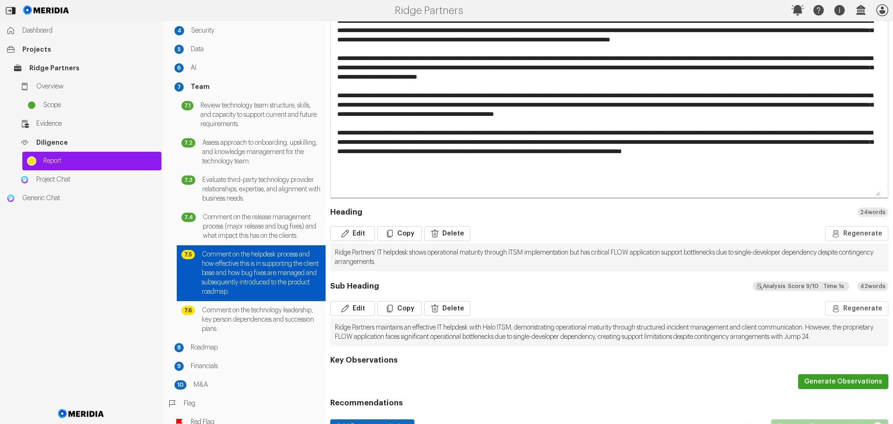
scroll to position [463, 0]
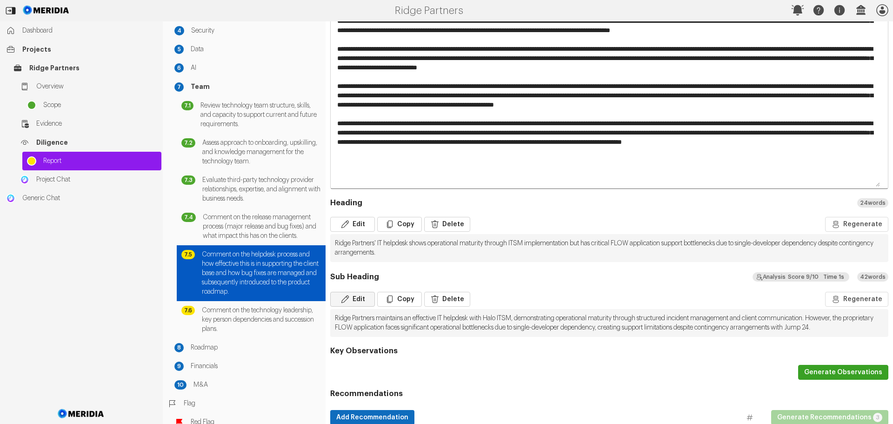
click at [357, 302] on button "Edit" at bounding box center [352, 299] width 45 height 15
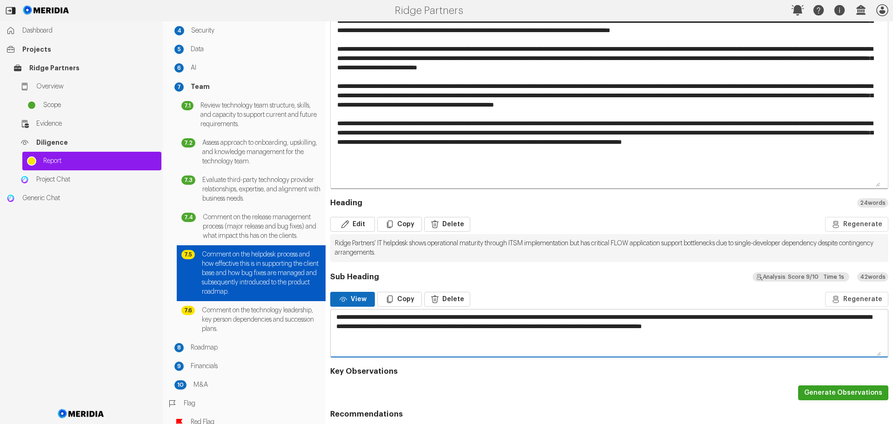
click at [438, 318] on textarea "**********" at bounding box center [606, 332] width 550 height 47
type textarea "**********"
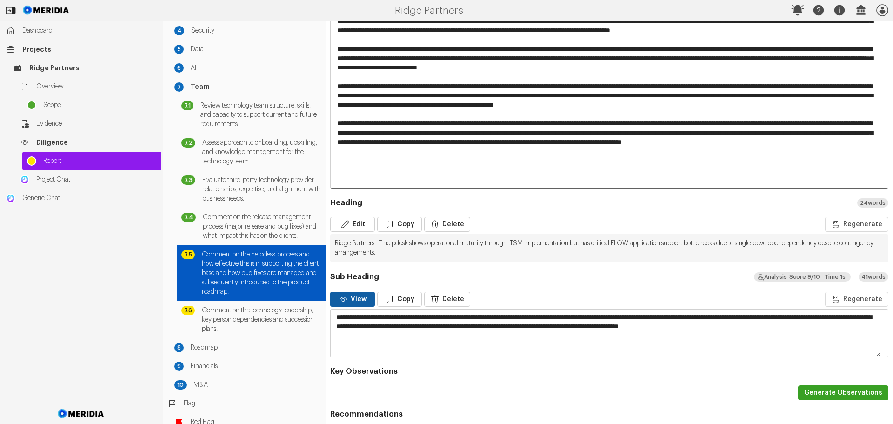
click at [355, 298] on button "View" at bounding box center [352, 299] width 45 height 15
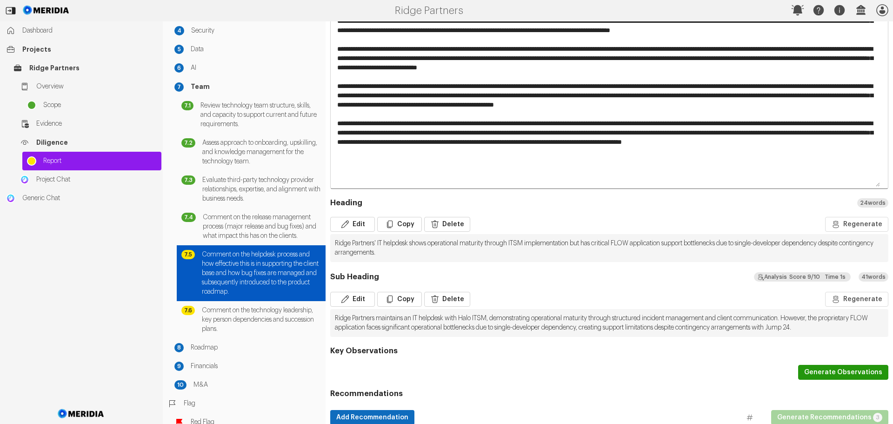
click at [813, 380] on button "Generate Observations" at bounding box center [843, 372] width 90 height 15
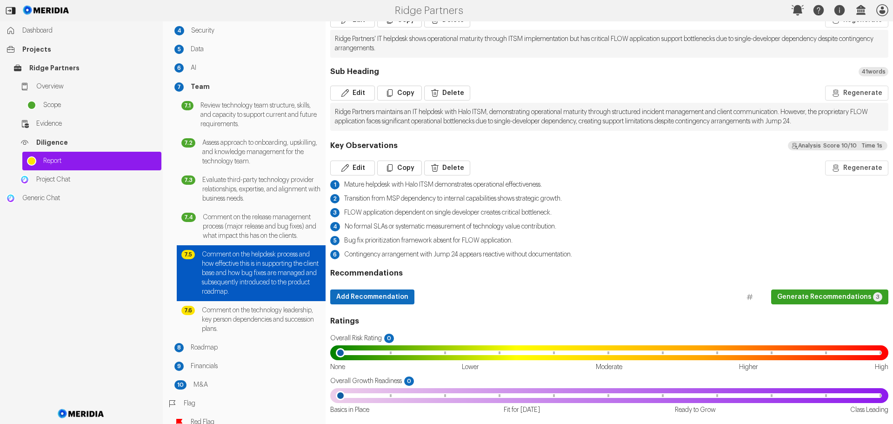
scroll to position [677, 0]
click at [795, 290] on button "Generate Recommendations 3" at bounding box center [829, 296] width 117 height 15
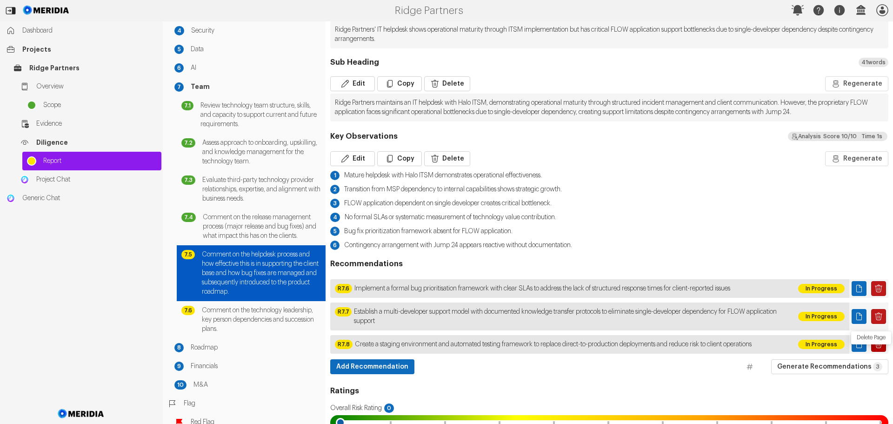
click at [874, 349] on icon "Delete Page" at bounding box center [878, 344] width 9 height 9
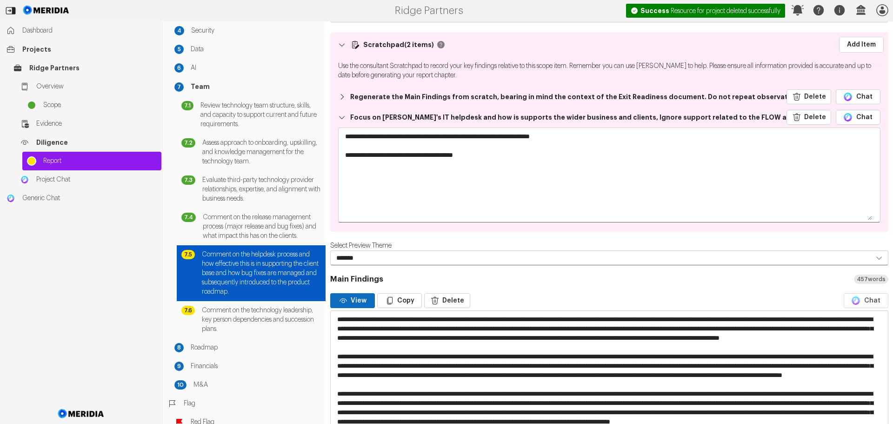
scroll to position [0, 0]
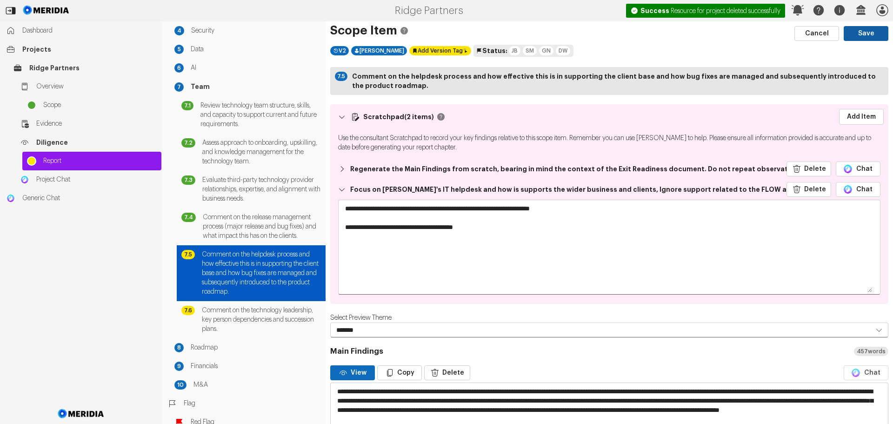
click at [862, 38] on button "Save" at bounding box center [866, 33] width 45 height 15
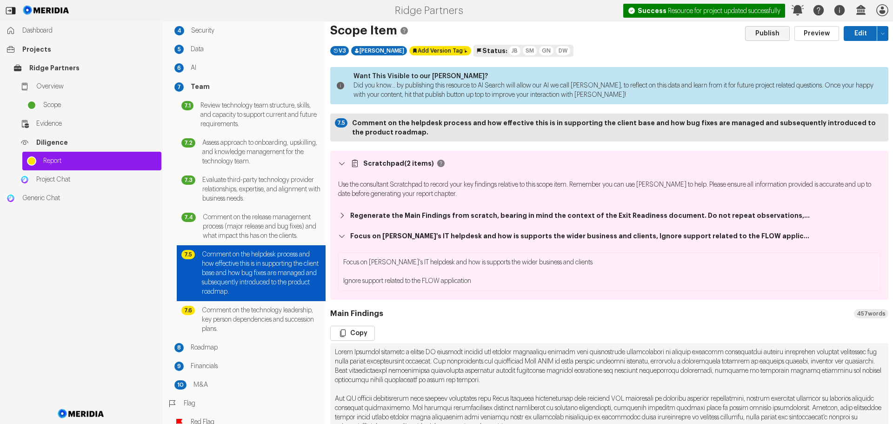
click at [768, 29] on button "Publish" at bounding box center [767, 33] width 45 height 15
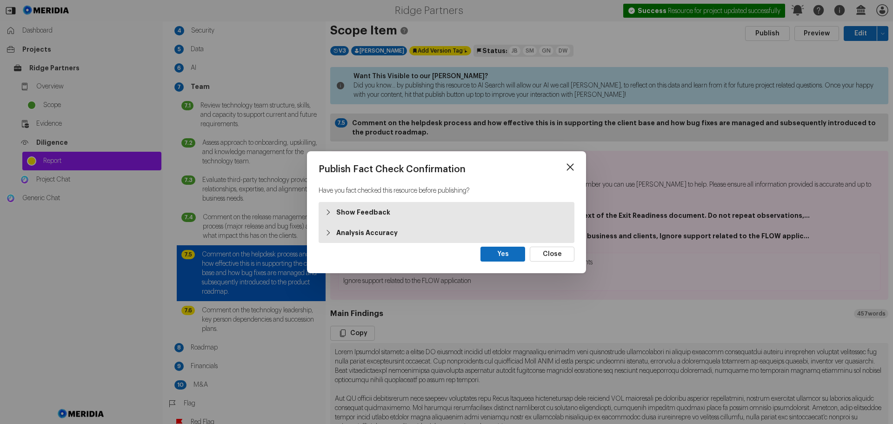
click at [363, 210] on strong "Show Feedback" at bounding box center [363, 212] width 54 height 9
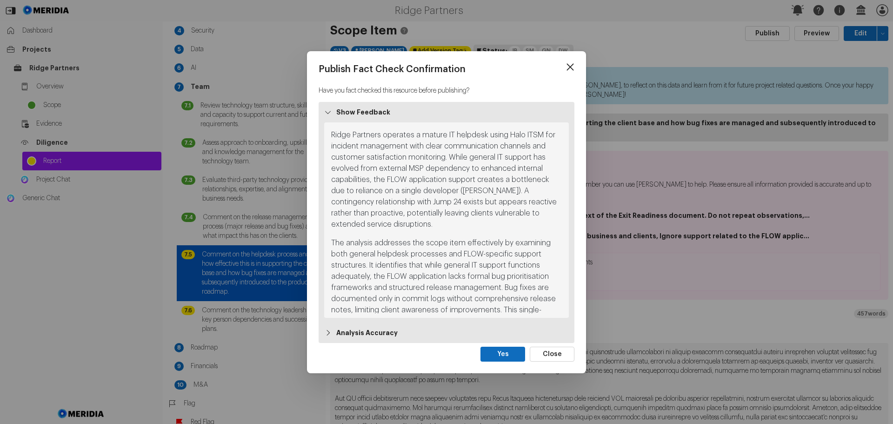
scroll to position [27, 0]
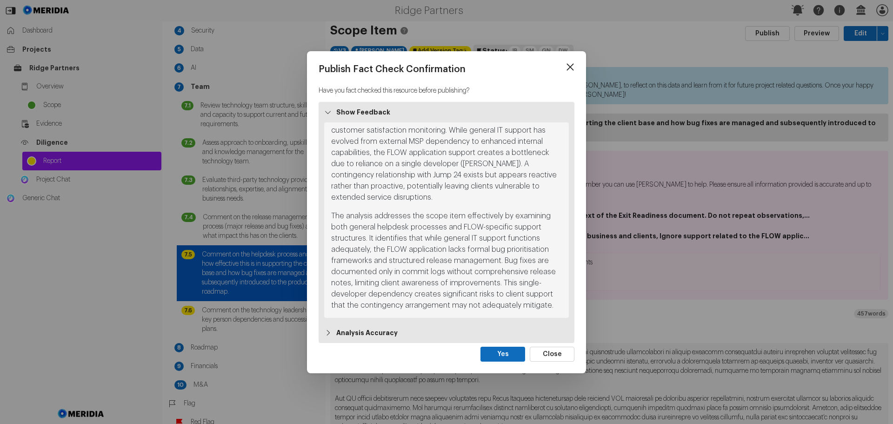
click at [365, 334] on strong "Analysis Accuracy" at bounding box center [366, 332] width 61 height 9
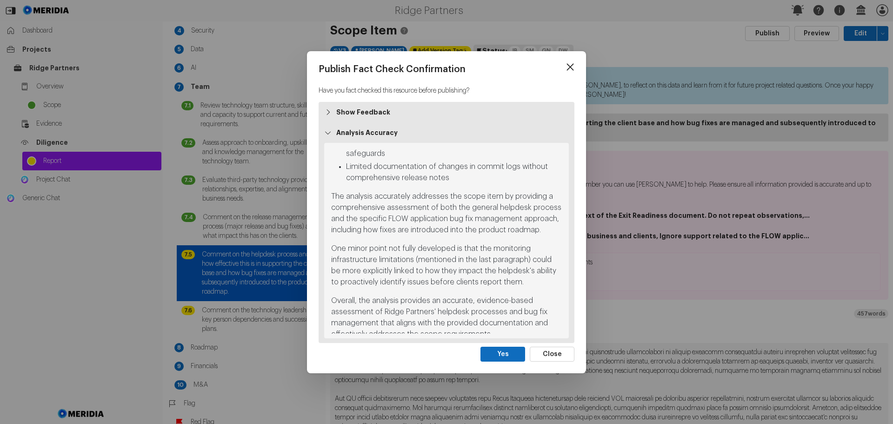
scroll to position [350, 0]
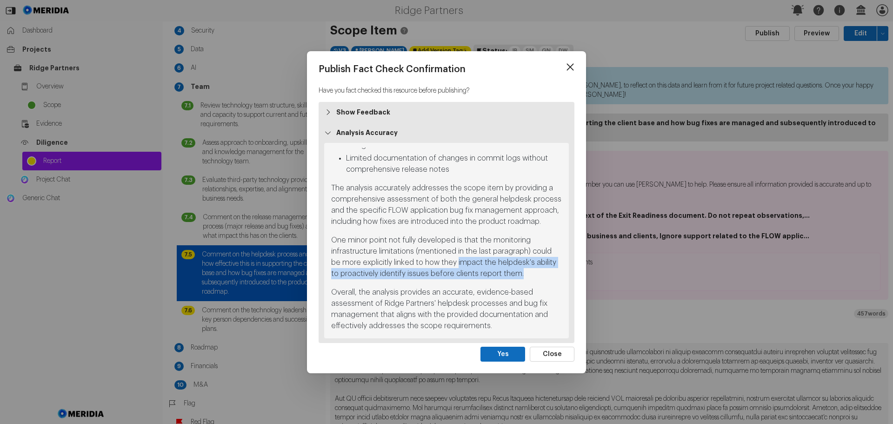
drag, startPoint x: 446, startPoint y: 262, endPoint x: 508, endPoint y: 273, distance: 63.3
click at [508, 273] on p "One minor point not fully developed is that the monitoring infrastructure limit…" at bounding box center [446, 256] width 231 height 45
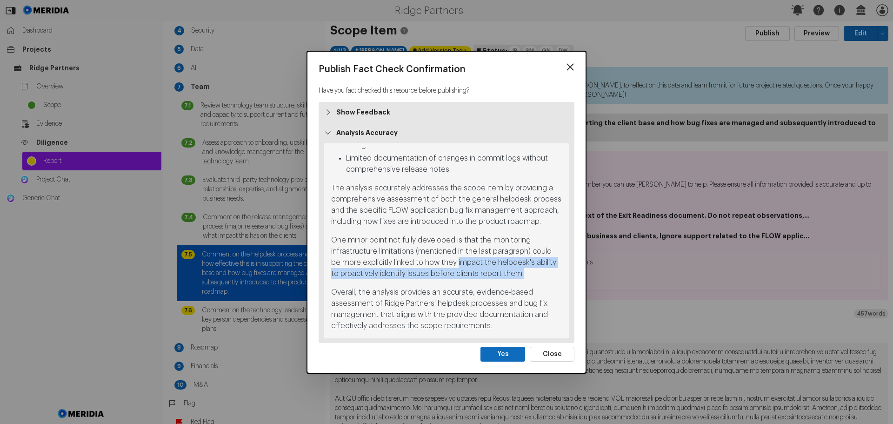
copy p "impact the helpdesk's ability to proactively identify issues before clients rep…"
click at [550, 353] on button "Close" at bounding box center [552, 354] width 45 height 15
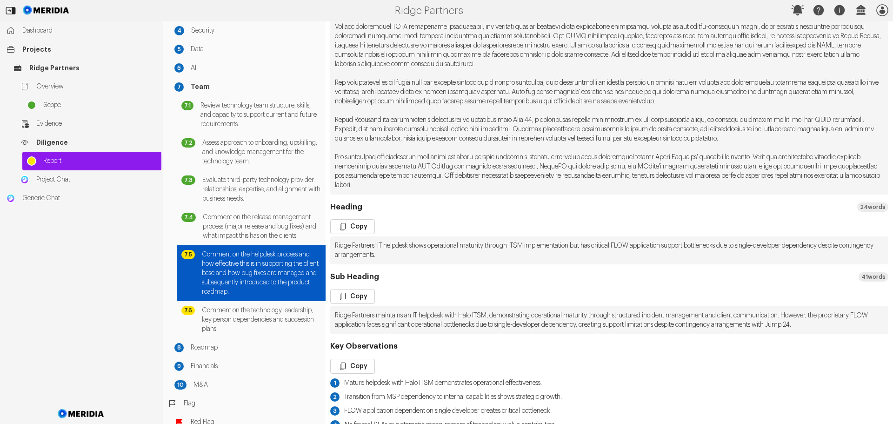
scroll to position [419, 0]
click at [483, 185] on pre at bounding box center [609, 59] width 558 height 270
click at [498, 176] on pre at bounding box center [609, 59] width 558 height 270
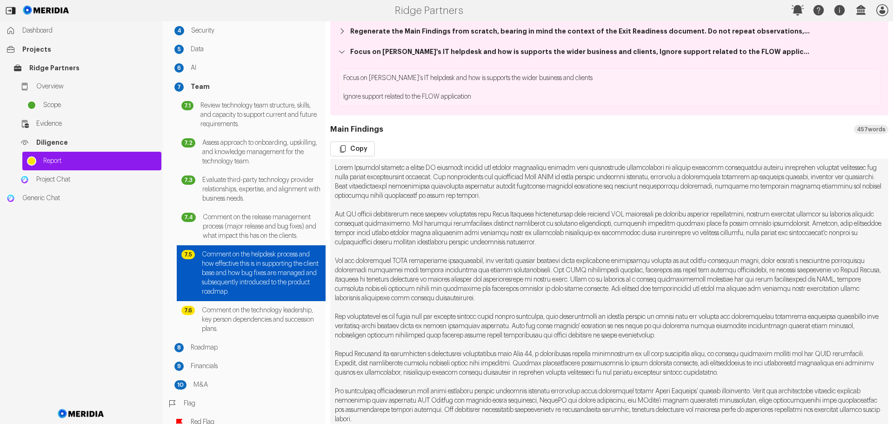
scroll to position [0, 0]
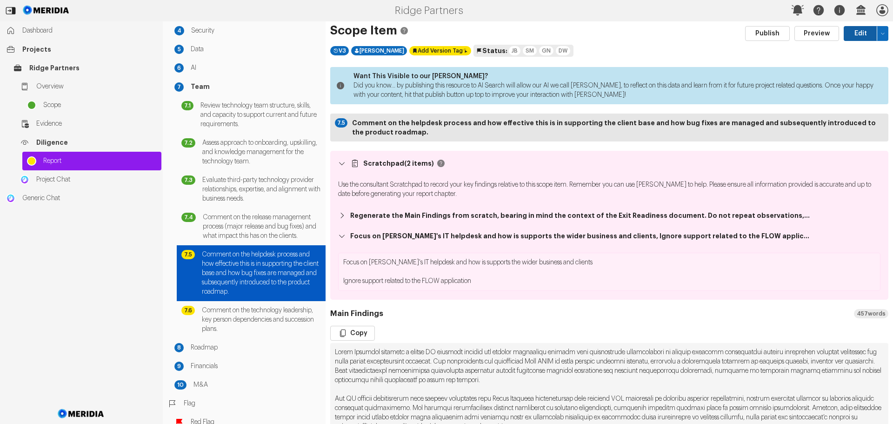
click at [849, 34] on button "Edit" at bounding box center [861, 33] width 34 height 15
select select "*******"
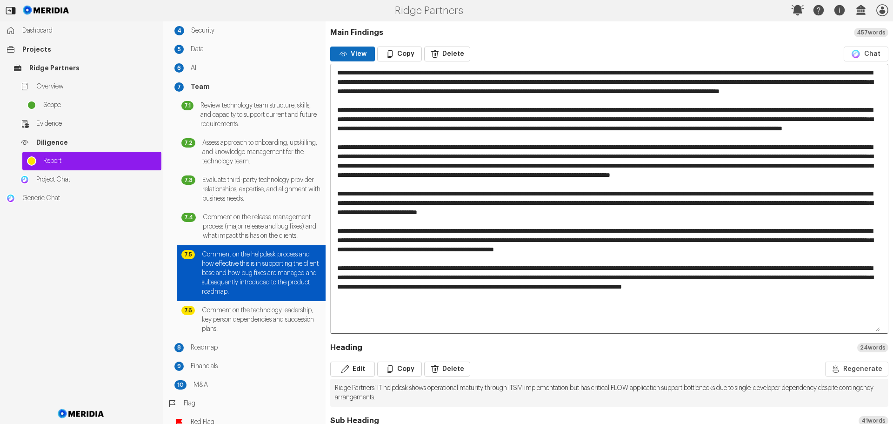
scroll to position [465, 0]
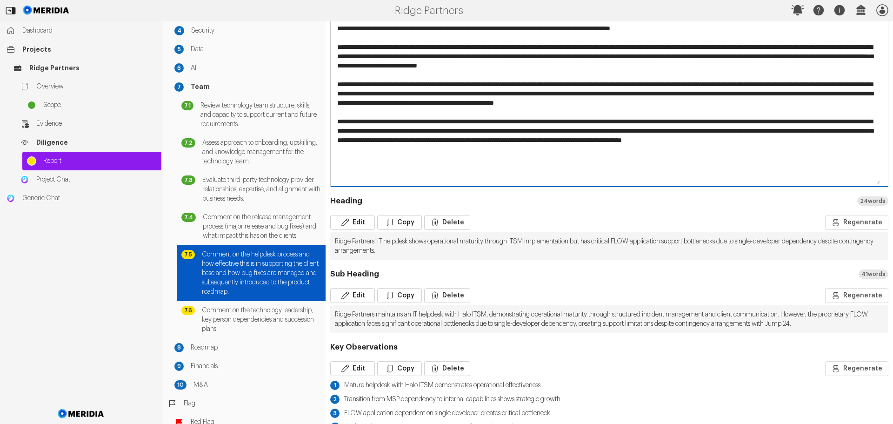
click at [551, 167] on textarea at bounding box center [606, 52] width 550 height 268
paste textarea "**********"
click at [552, 168] on textarea at bounding box center [606, 52] width 550 height 268
click at [586, 169] on textarea at bounding box center [606, 52] width 550 height 268
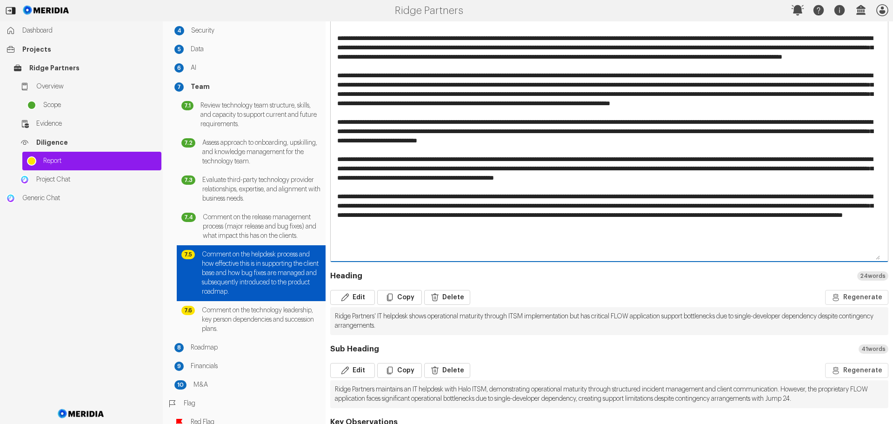
scroll to position [279, 0]
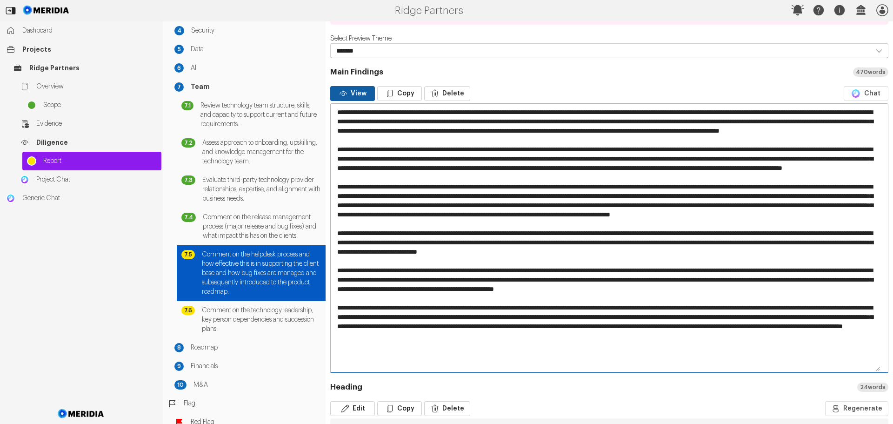
type textarea "**********"
click at [360, 93] on button "View" at bounding box center [352, 93] width 45 height 15
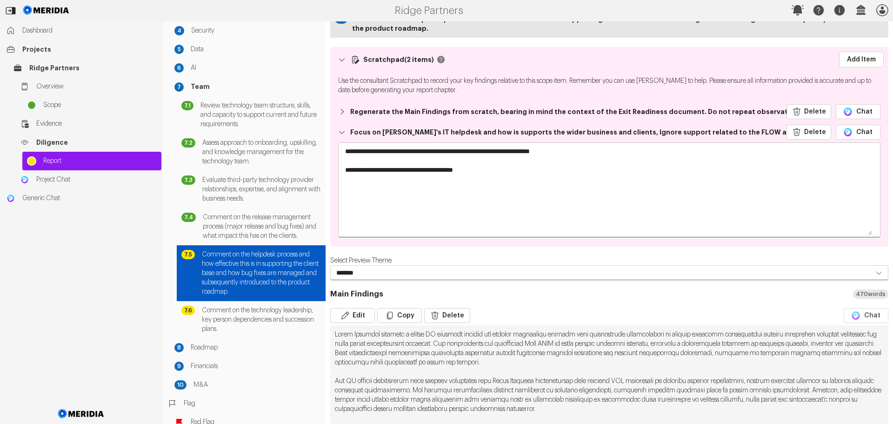
scroll to position [0, 0]
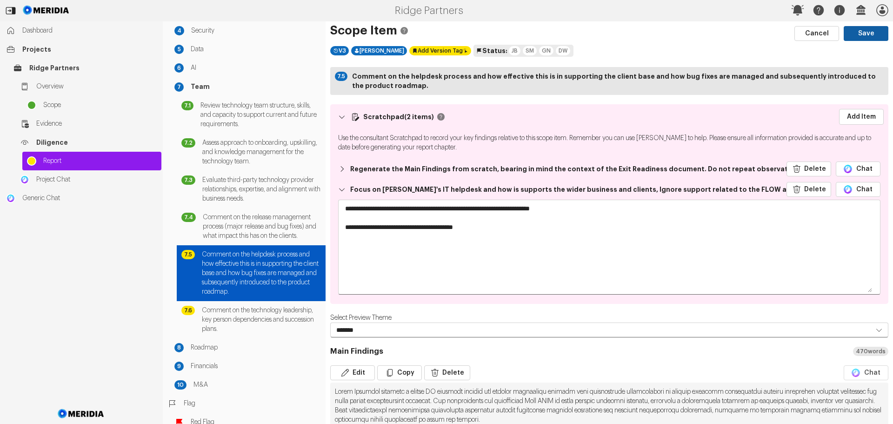
click at [857, 34] on button "Save" at bounding box center [866, 33] width 45 height 15
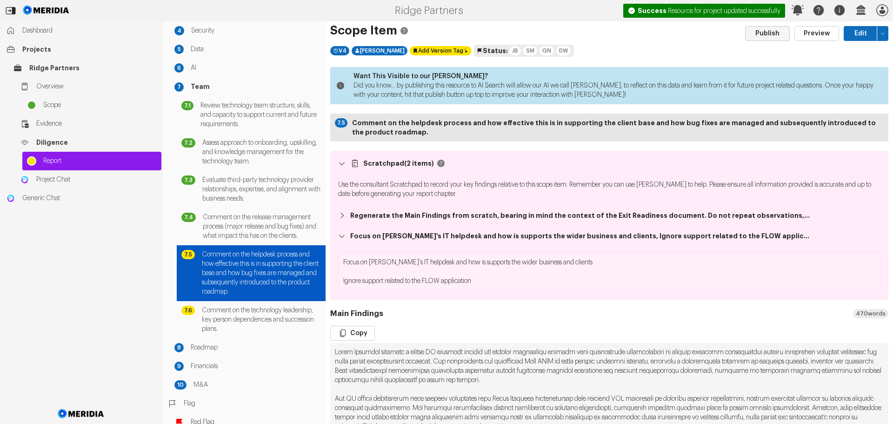
click at [754, 34] on button "Publish" at bounding box center [767, 33] width 45 height 15
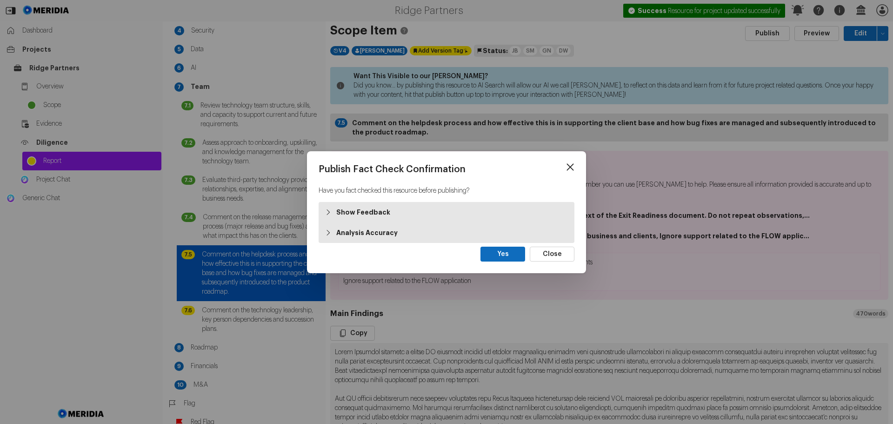
click at [364, 233] on strong "Analysis Accuracy" at bounding box center [366, 232] width 61 height 9
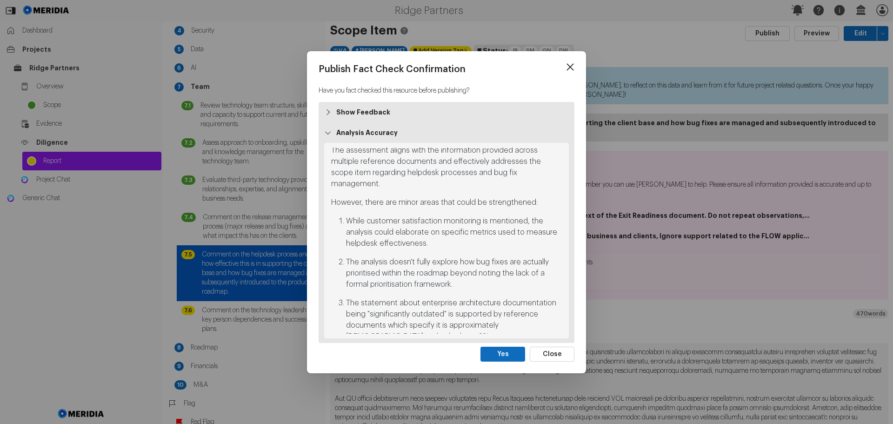
scroll to position [282, 0]
click at [501, 355] on button "Yes" at bounding box center [503, 354] width 45 height 15
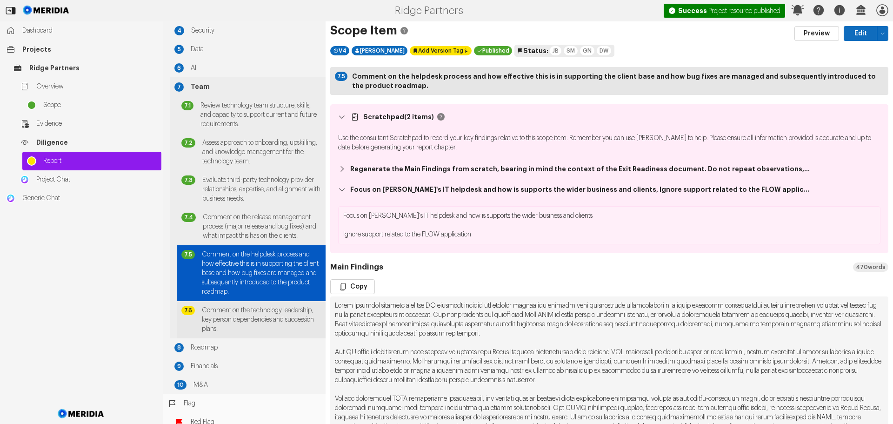
click at [228, 316] on span "Comment on the technology leadership, key person dependencies and succession pl…" at bounding box center [261, 320] width 119 height 28
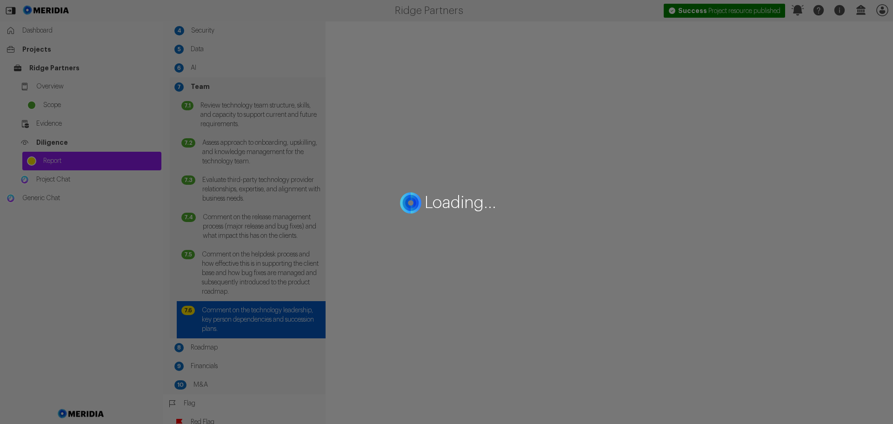
select select "*******"
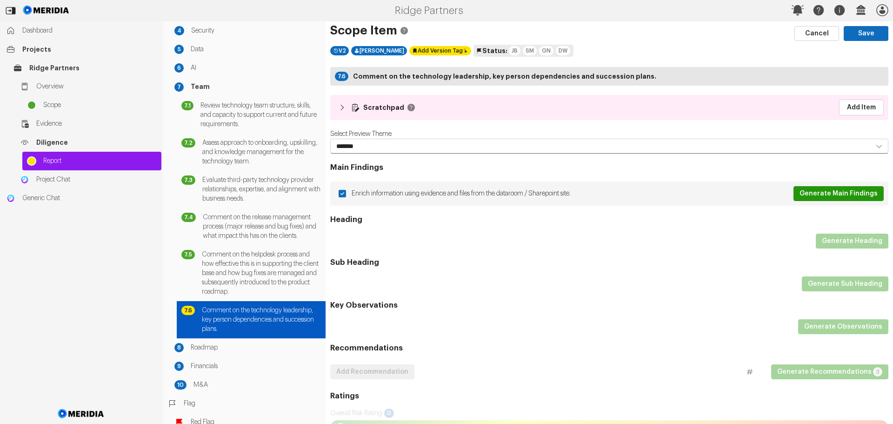
click at [823, 195] on button "Generate Main Findings" at bounding box center [839, 193] width 90 height 15
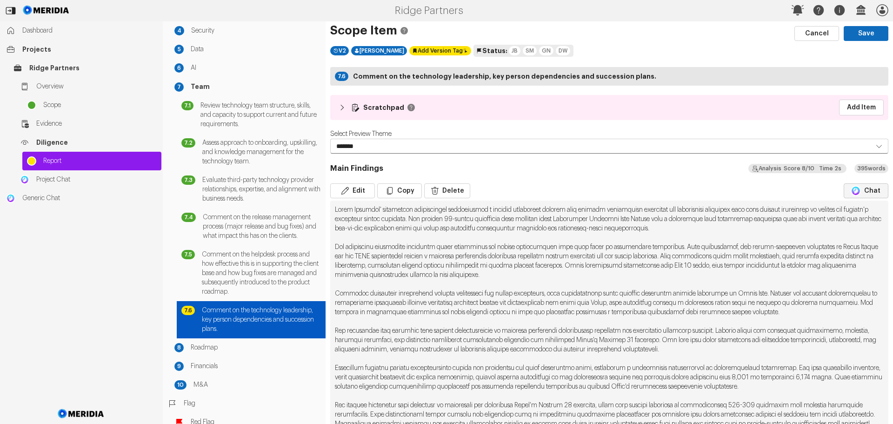
click at [858, 189] on button "Chat" at bounding box center [866, 190] width 45 height 15
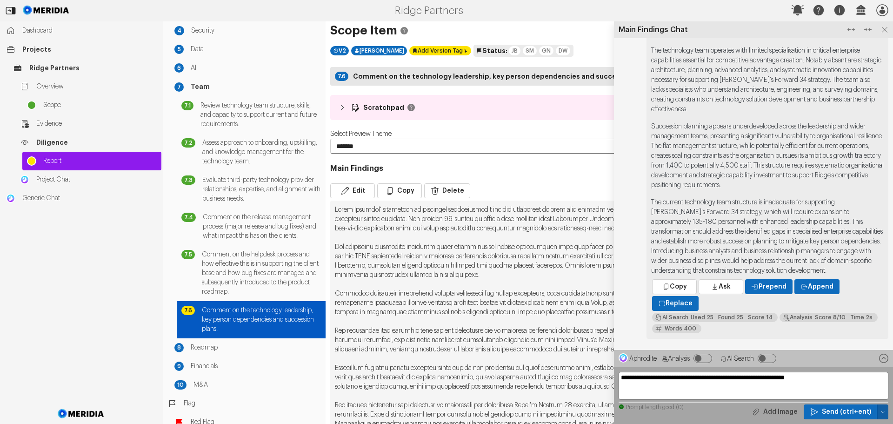
click at [881, 411] on icon "button" at bounding box center [882, 412] width 3 height 2
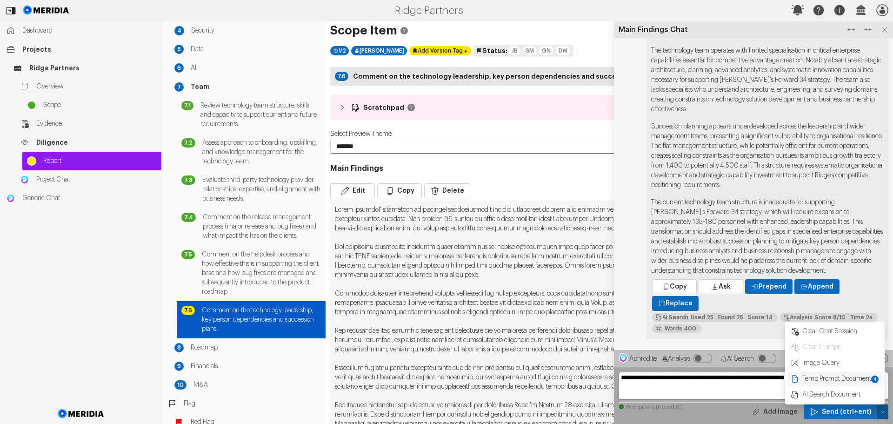
click at [848, 378] on span "Temp Prompt Document + 4" at bounding box center [841, 378] width 78 height 9
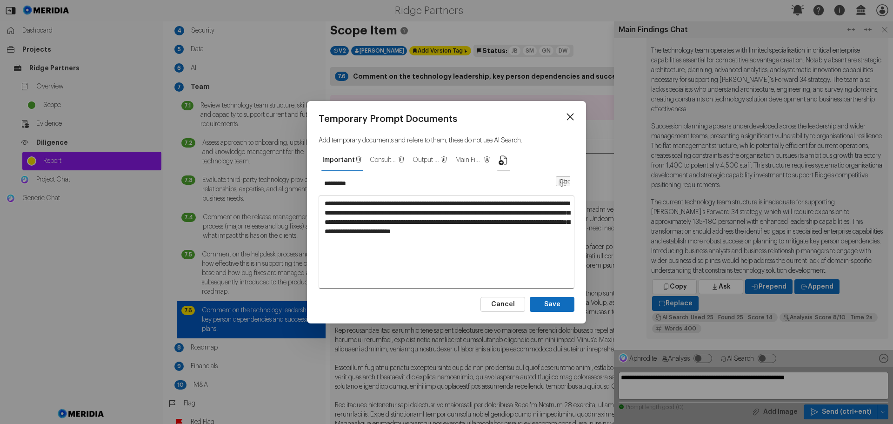
click at [503, 160] on icon "button" at bounding box center [503, 159] width 11 height 11
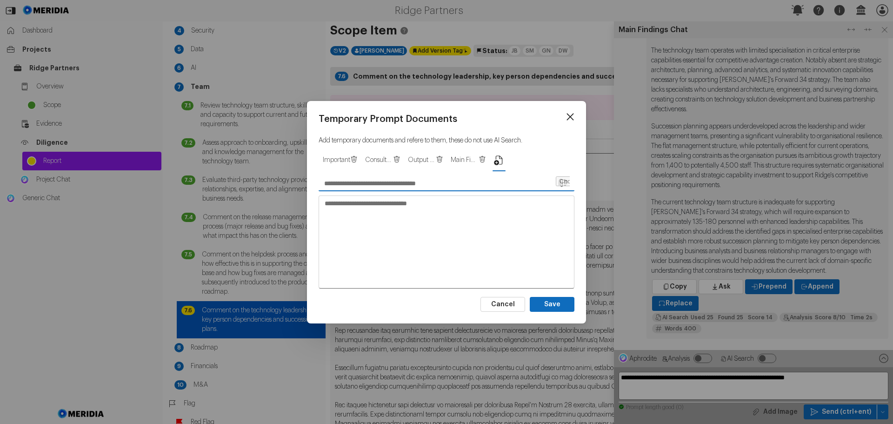
click at [356, 186] on input "text" at bounding box center [437, 183] width 236 height 15
type input "**********"
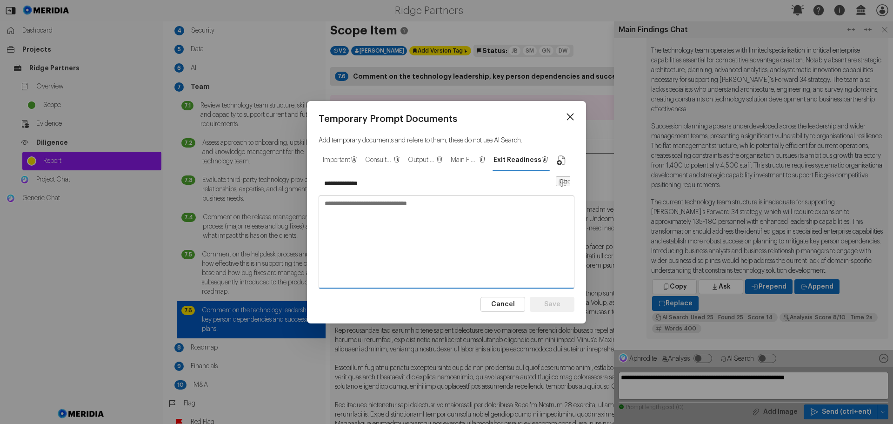
click at [437, 206] on textarea at bounding box center [446, 241] width 255 height 91
click at [427, 207] on textarea at bounding box center [446, 241] width 255 height 91
paste textarea "**********"
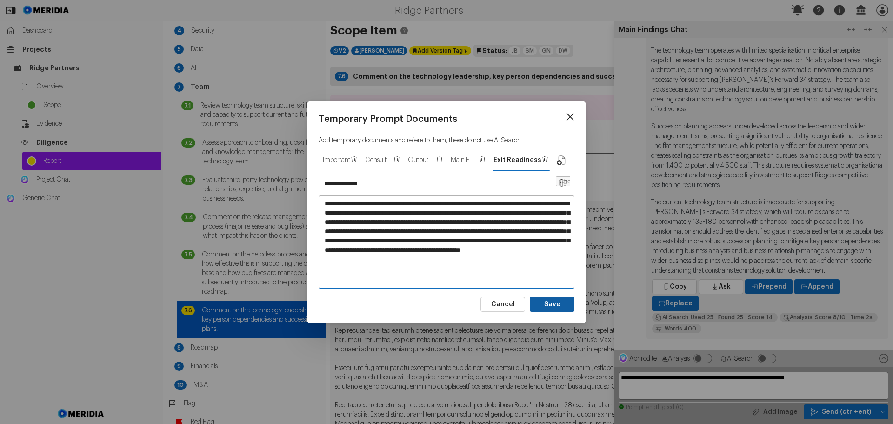
type textarea "**********"
click at [547, 302] on button "Save" at bounding box center [552, 304] width 45 height 15
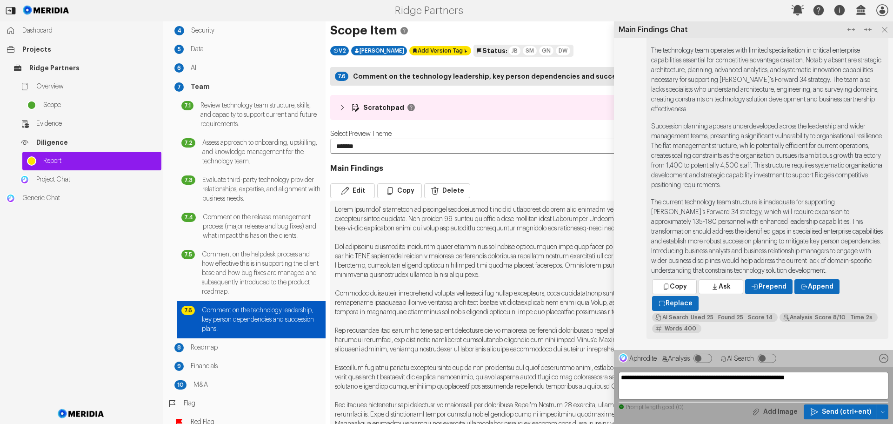
type input "*********"
type textarea "**********"
click at [884, 29] on icon at bounding box center [885, 30] width 12 height 12
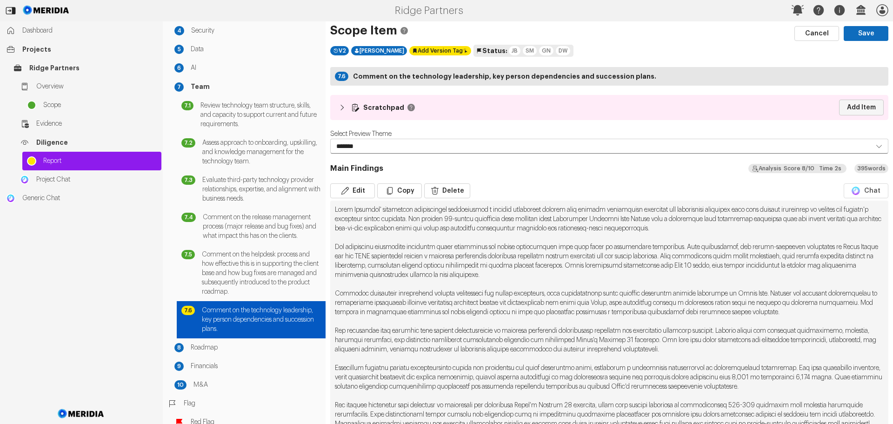
click at [865, 107] on link "Add Item" at bounding box center [861, 108] width 45 height 16
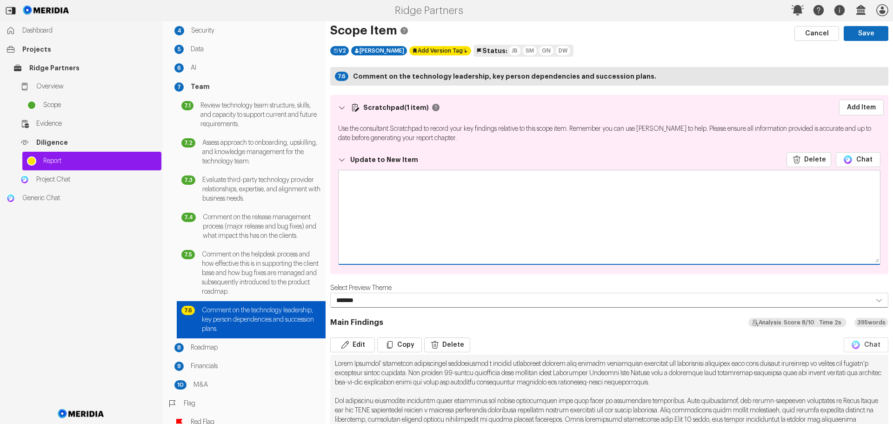
click at [369, 195] on textarea at bounding box center [610, 216] width 542 height 93
paste textarea "**********"
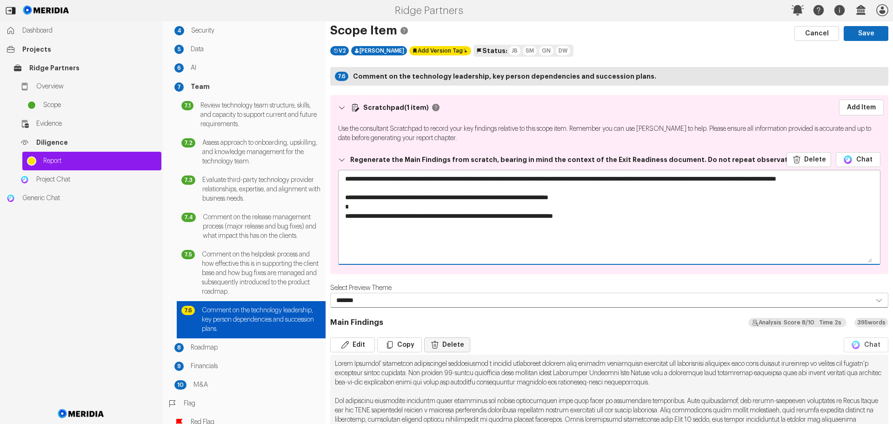
type textarea "**********"
click at [447, 345] on button "Delete" at bounding box center [447, 344] width 46 height 15
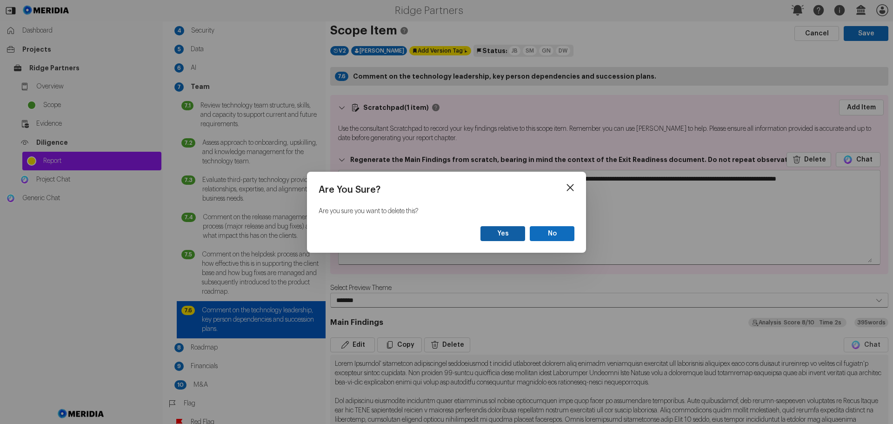
click at [508, 231] on button "Yes" at bounding box center [503, 233] width 45 height 15
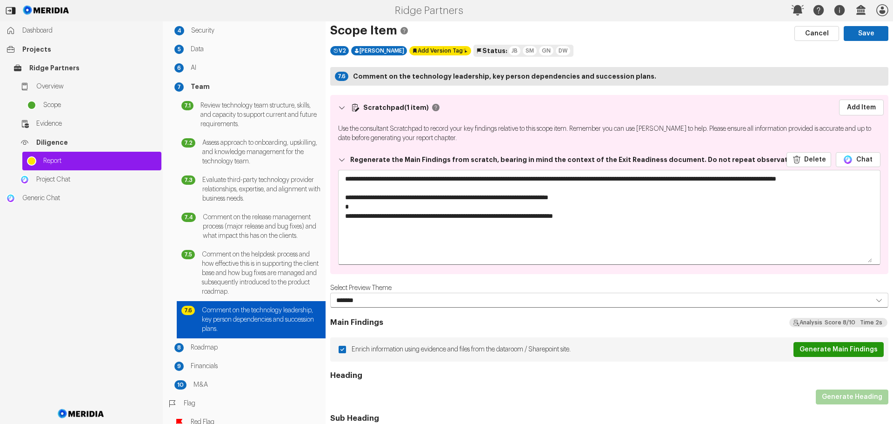
click at [821, 350] on button "Generate Main Findings" at bounding box center [839, 349] width 90 height 15
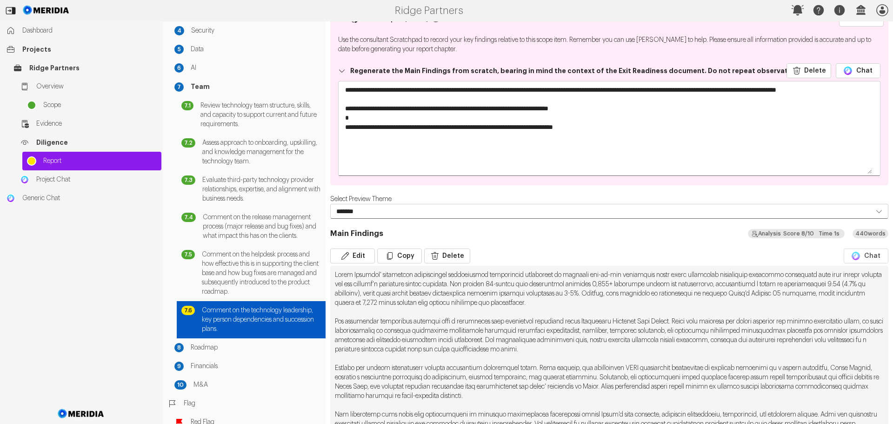
scroll to position [93, 0]
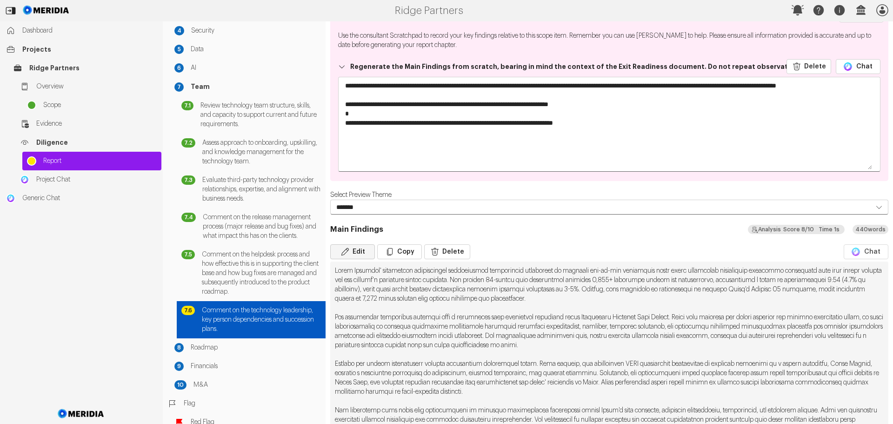
click at [364, 250] on button "Edit" at bounding box center [352, 251] width 45 height 15
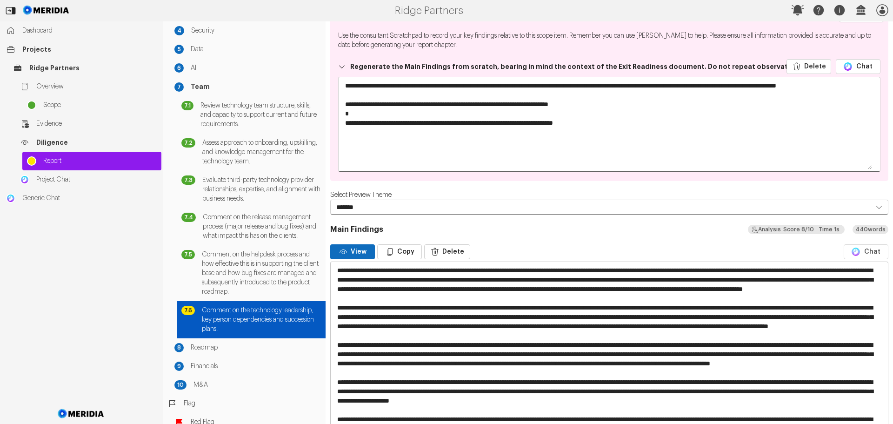
drag, startPoint x: 630, startPoint y: 300, endPoint x: 337, endPoint y: 270, distance: 293.7
click at [337, 269] on textarea at bounding box center [606, 410] width 550 height 296
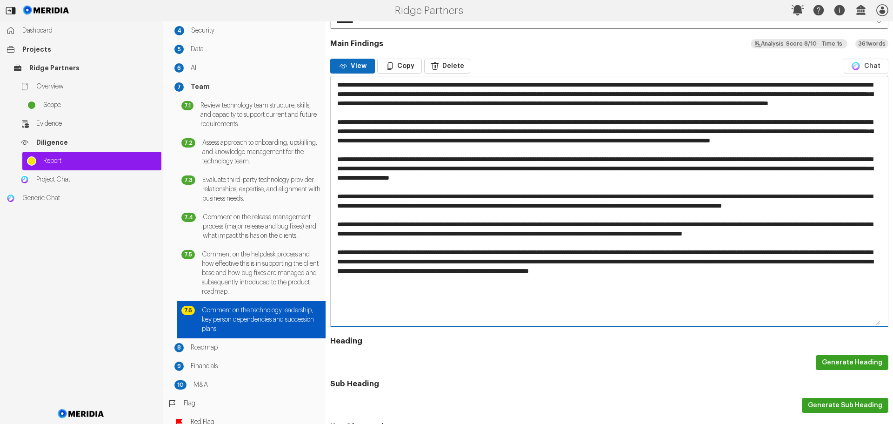
scroll to position [279, 0]
type textarea "**********"
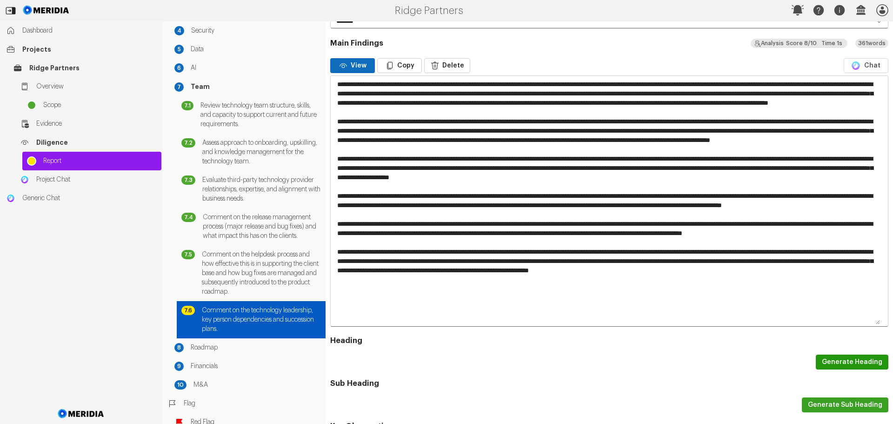
click at [832, 362] on button "Generate Heading" at bounding box center [852, 362] width 73 height 15
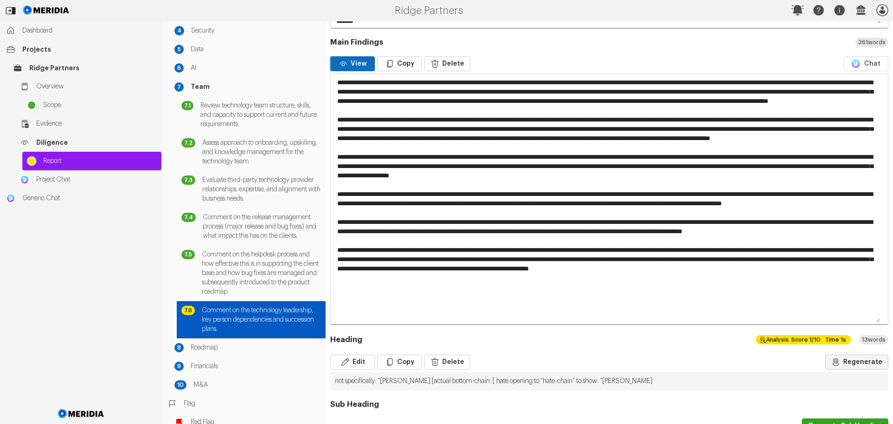
click at [847, 362] on button "Regenerate" at bounding box center [856, 362] width 63 height 15
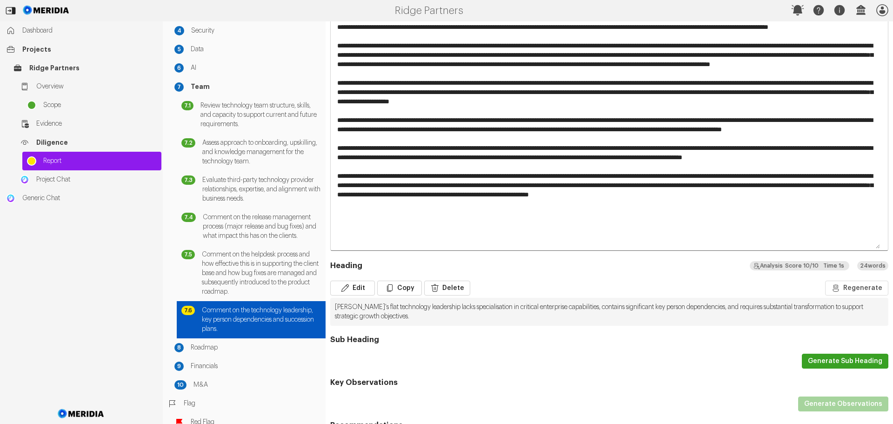
scroll to position [372, 0]
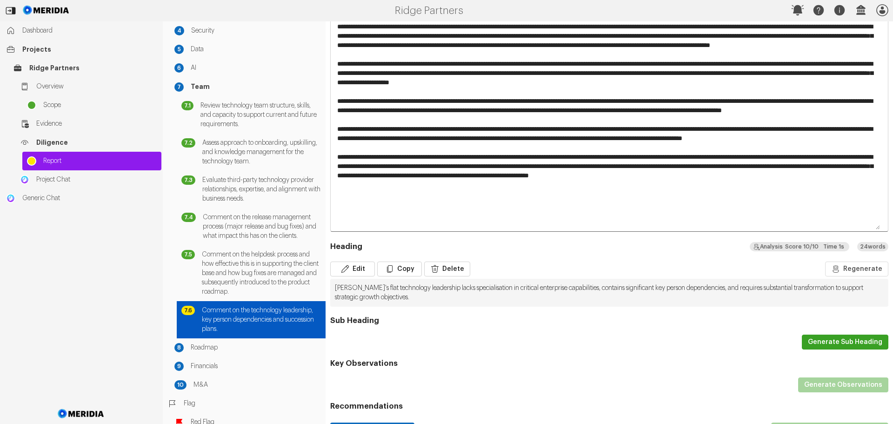
click at [822, 341] on button "Generate Sub Heading" at bounding box center [845, 342] width 87 height 15
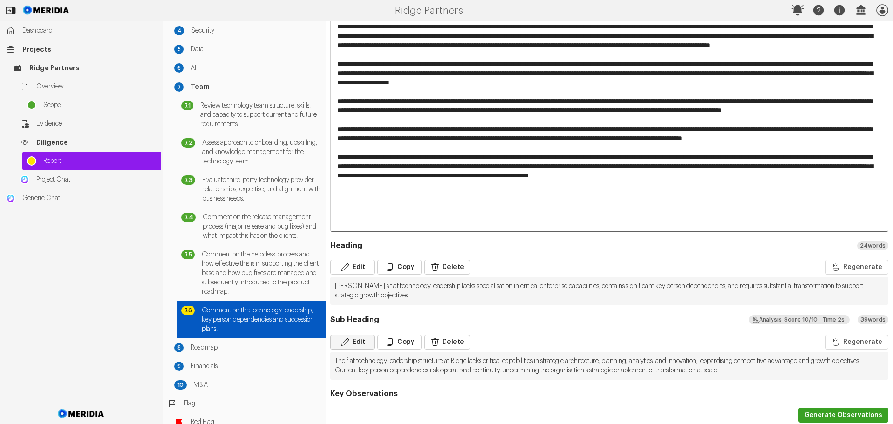
click at [360, 342] on button "Edit" at bounding box center [352, 342] width 45 height 15
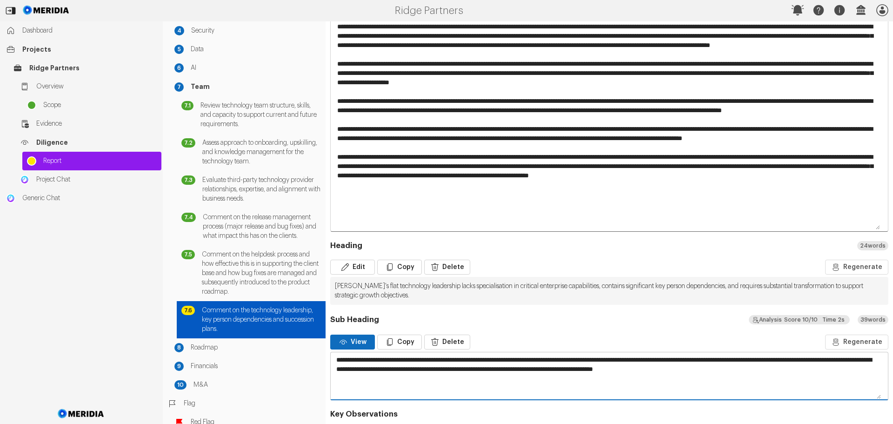
drag, startPoint x: 368, startPoint y: 367, endPoint x: 333, endPoint y: 357, distance: 35.8
click at [333, 357] on textarea "**********" at bounding box center [606, 375] width 550 height 47
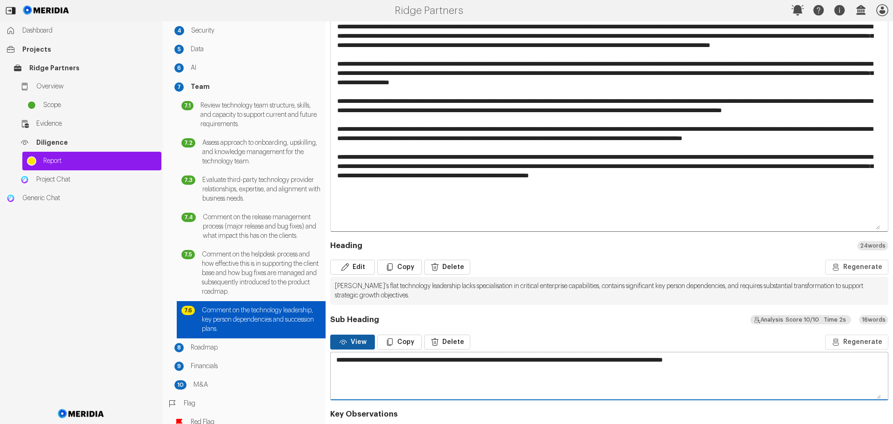
type textarea "**********"
click at [362, 343] on button "View" at bounding box center [352, 342] width 45 height 15
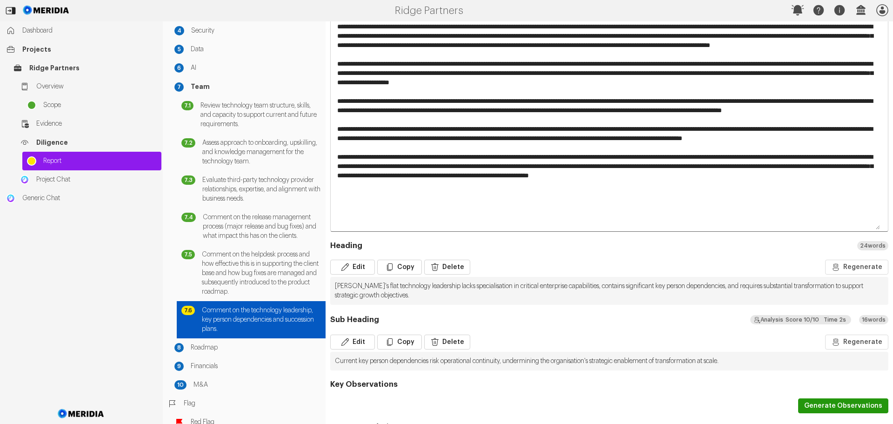
click at [827, 407] on button "Generate Observations" at bounding box center [843, 405] width 90 height 15
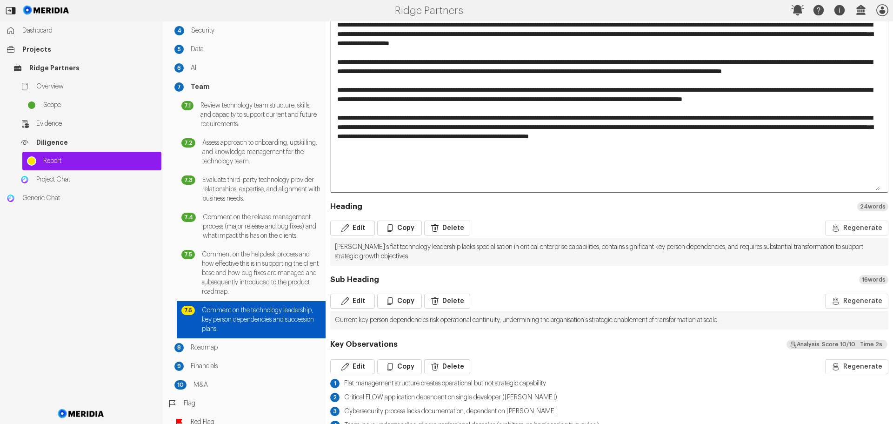
scroll to position [465, 0]
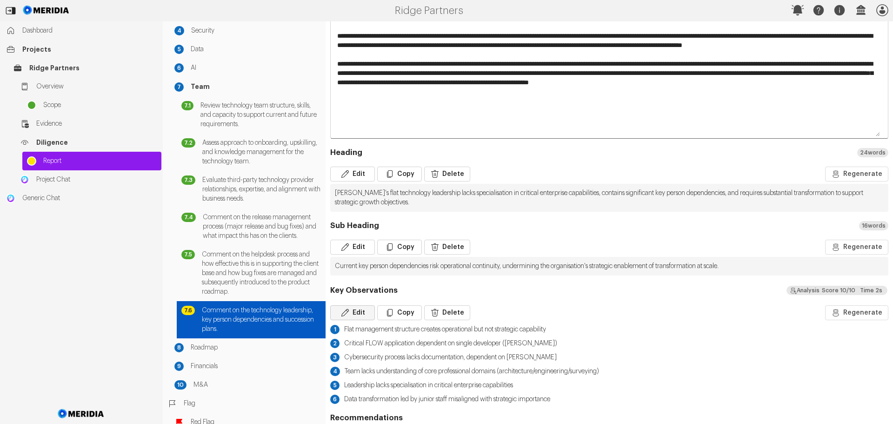
click at [349, 308] on icon "button" at bounding box center [345, 312] width 9 height 9
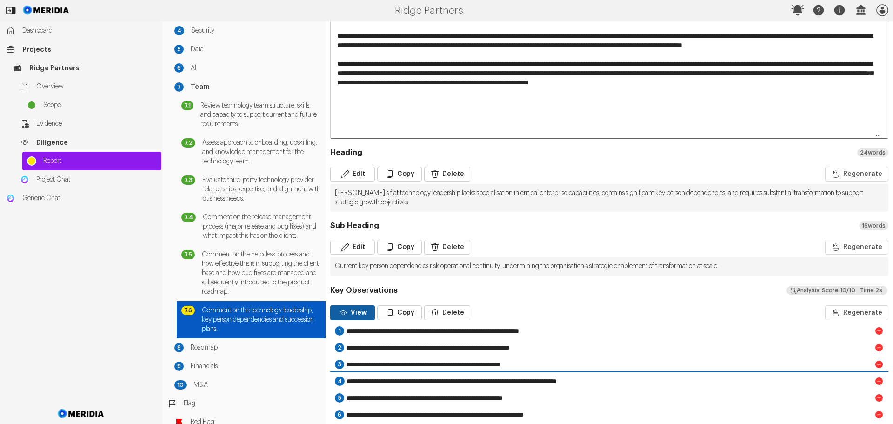
drag, startPoint x: 414, startPoint y: 363, endPoint x: 479, endPoint y: 364, distance: 64.7
click at [479, 364] on input "**********" at bounding box center [609, 364] width 529 height 15
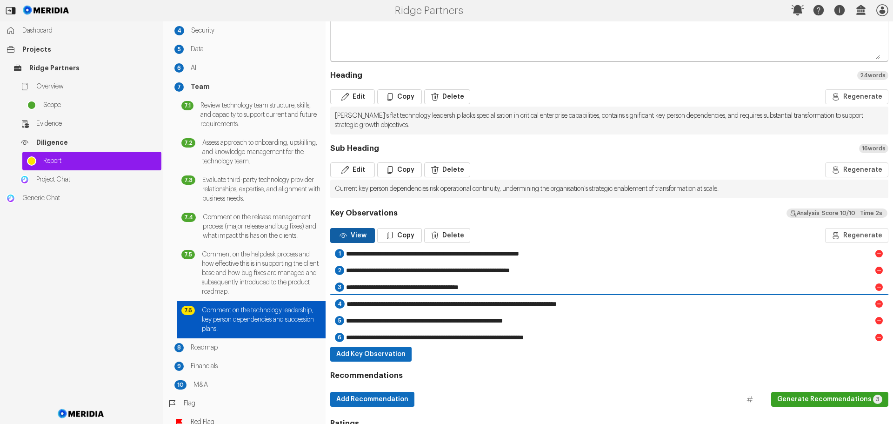
scroll to position [558, 0]
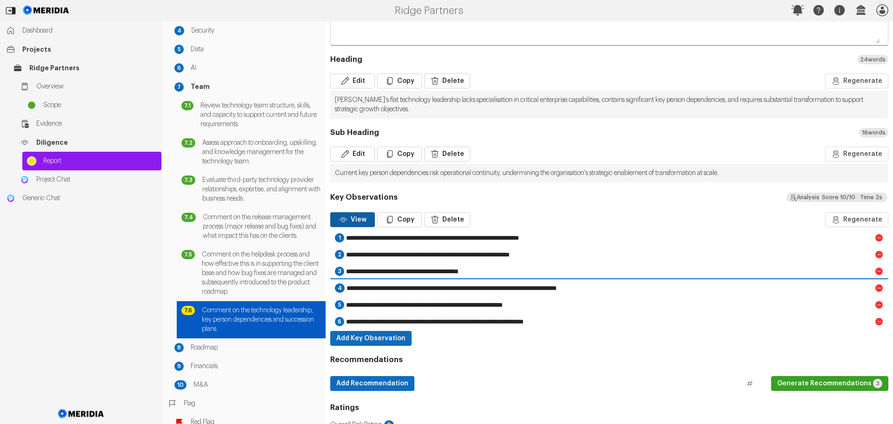
type input "**********"
click at [358, 221] on button "View" at bounding box center [352, 219] width 45 height 15
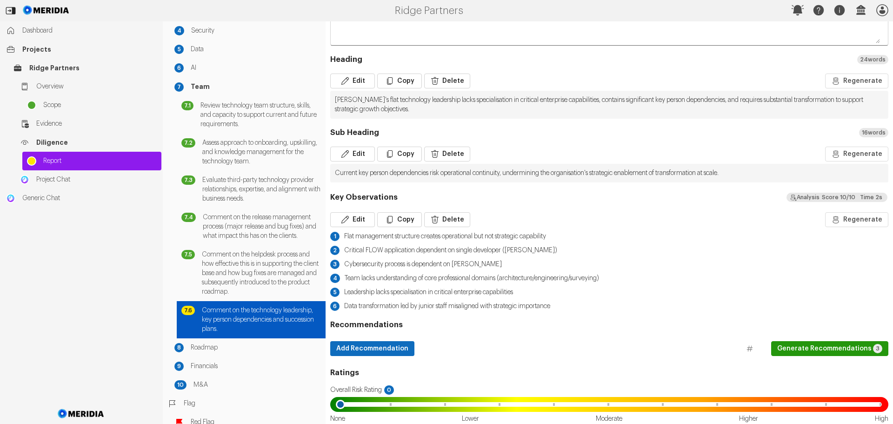
click at [824, 348] on button "Generate Recommendations 3" at bounding box center [829, 348] width 117 height 15
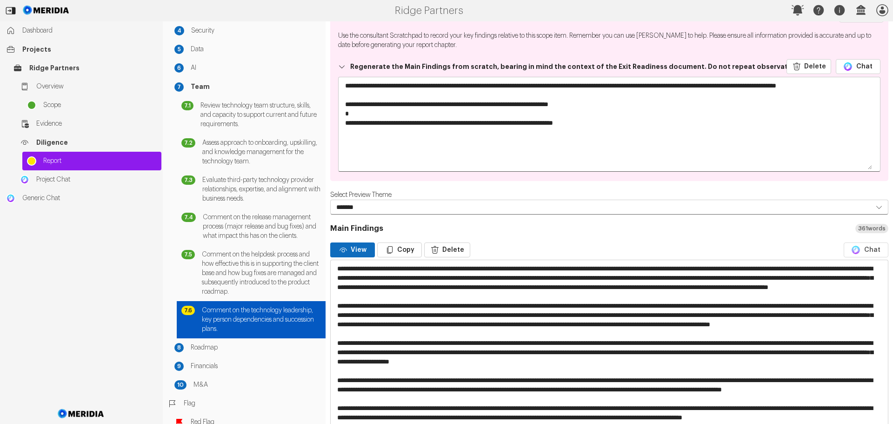
scroll to position [0, 0]
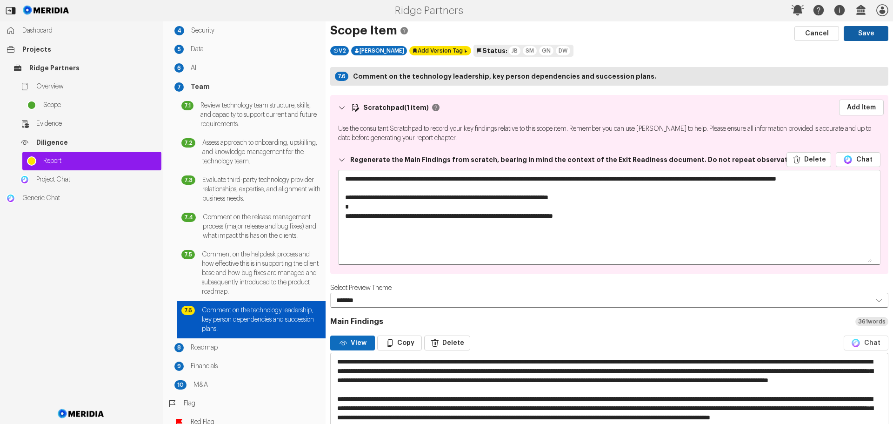
click at [859, 33] on button "Save" at bounding box center [866, 33] width 45 height 15
click at [859, 32] on button "Save" at bounding box center [866, 33] width 45 height 15
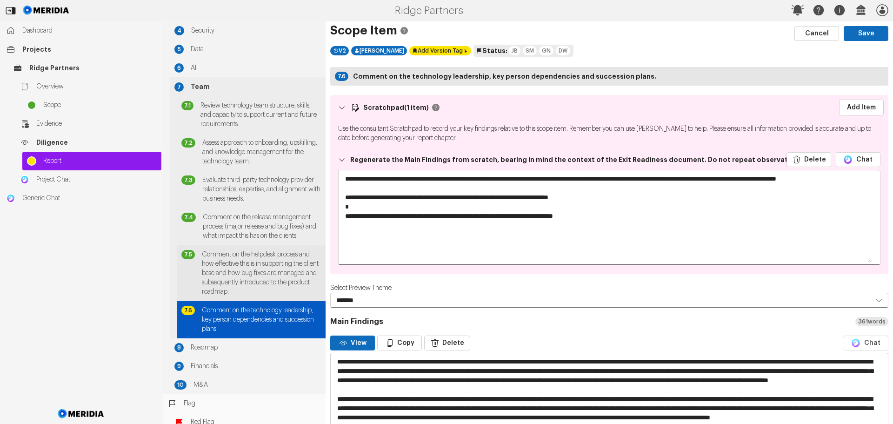
click at [275, 274] on span "Comment on the helpdesk process and how effective this is in supporting the cli…" at bounding box center [261, 273] width 119 height 47
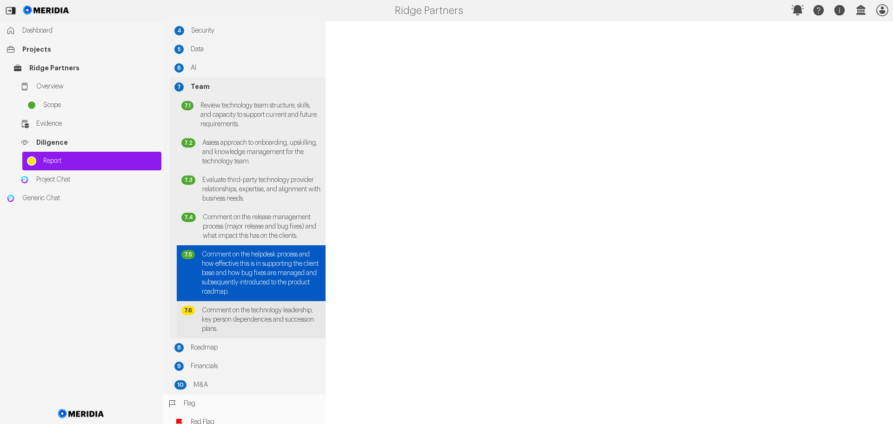
click at [242, 318] on span "Comment on the technology leadership, key person dependencies and succession pl…" at bounding box center [261, 320] width 119 height 28
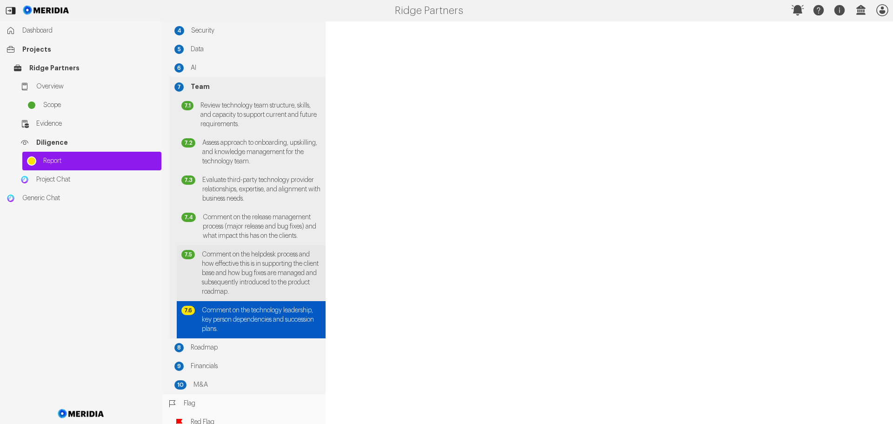
click at [271, 271] on span "Comment on the helpdesk process and how effective this is in supporting the cli…" at bounding box center [261, 273] width 119 height 47
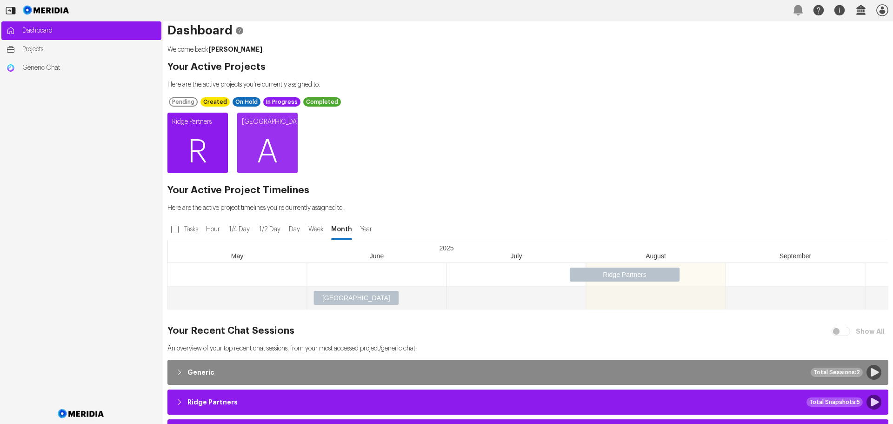
click at [202, 147] on span "R" at bounding box center [198, 152] width 60 height 56
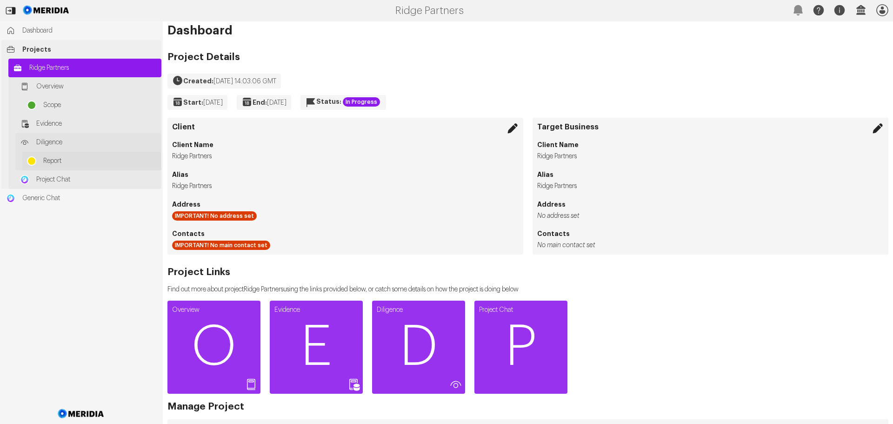
click at [52, 158] on span "Report" at bounding box center [100, 160] width 114 height 9
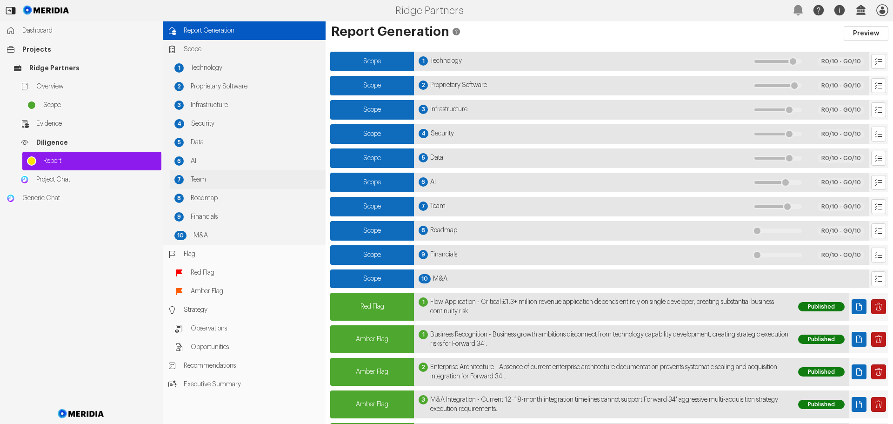
click at [199, 179] on span "Team" at bounding box center [256, 179] width 130 height 9
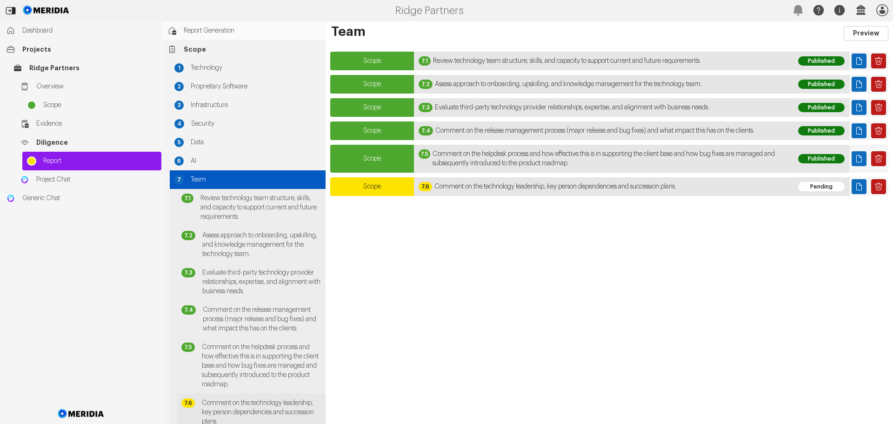
click at [244, 409] on span "Comment on the technology leadership, key person dependencies and succession pl…" at bounding box center [261, 412] width 119 height 28
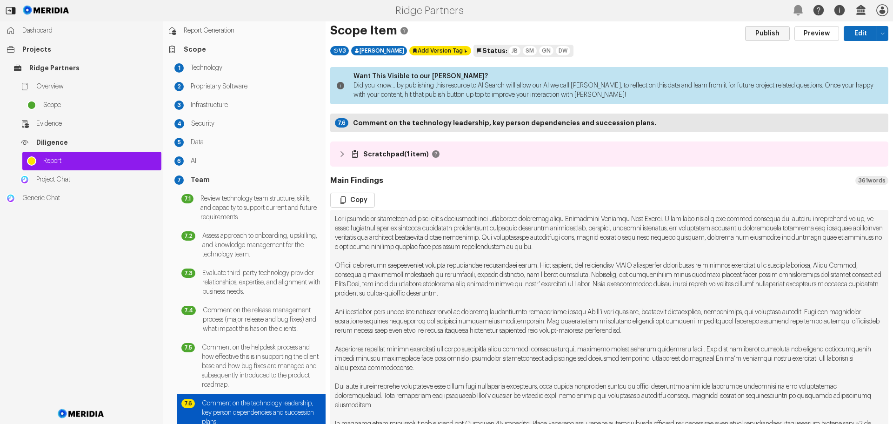
click at [747, 33] on button "Publish" at bounding box center [767, 33] width 45 height 15
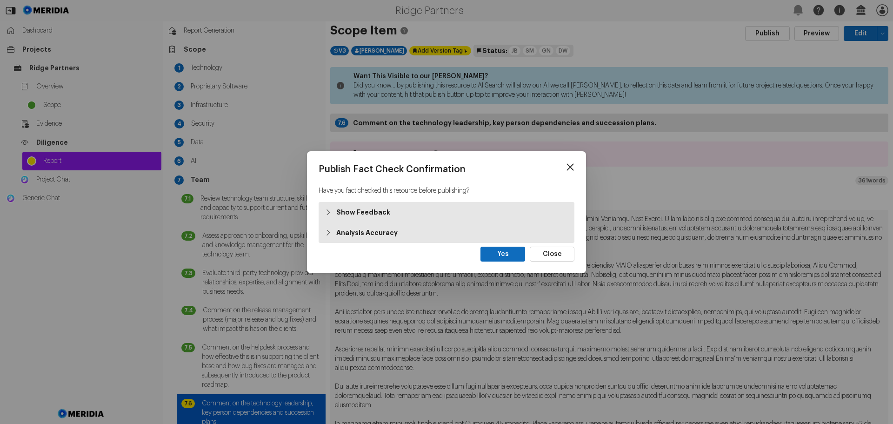
click at [375, 212] on strong "Show Feedback" at bounding box center [363, 212] width 54 height 9
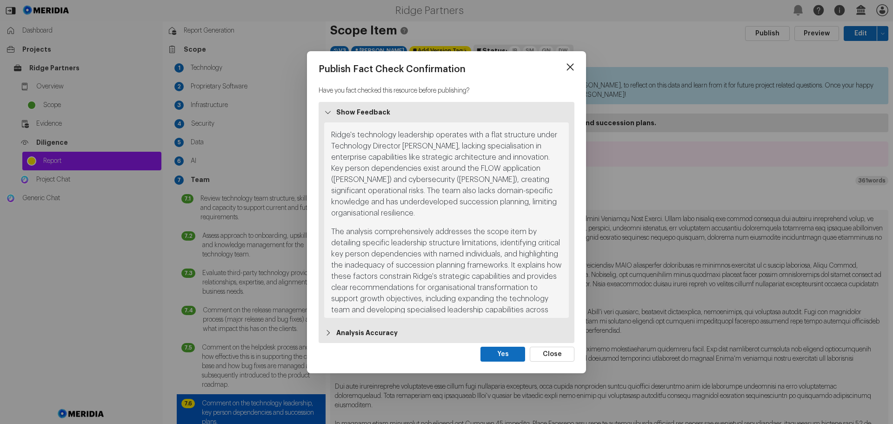
scroll to position [16, 0]
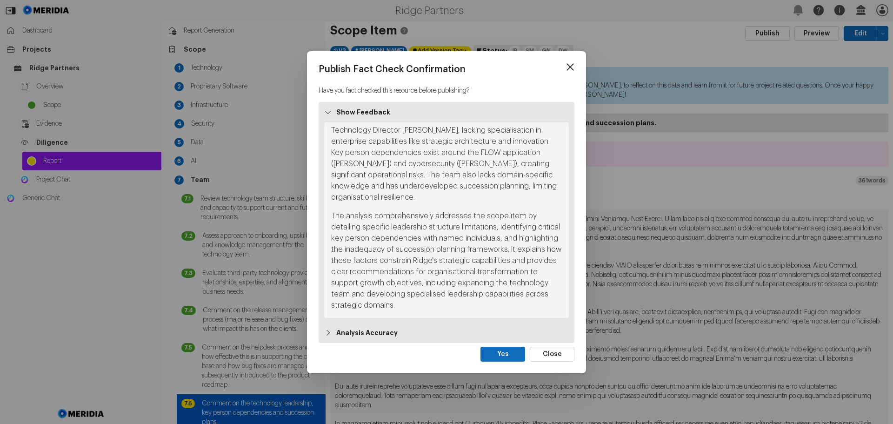
click at [376, 332] on strong "Analysis Accuracy" at bounding box center [366, 332] width 61 height 9
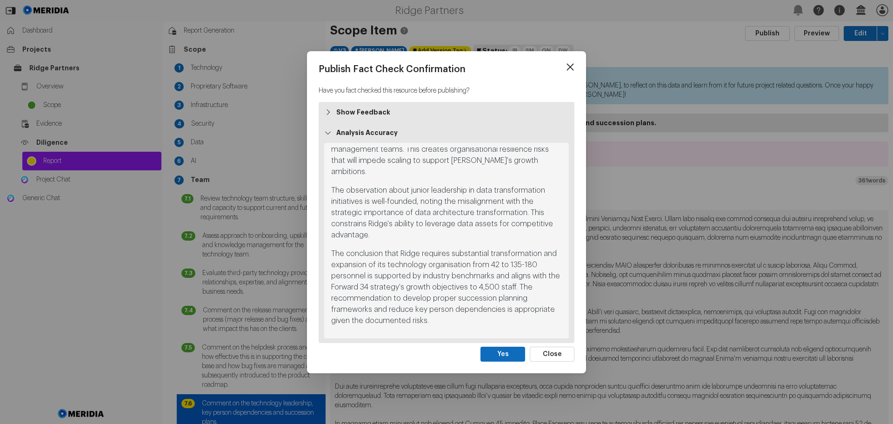
scroll to position [386, 0]
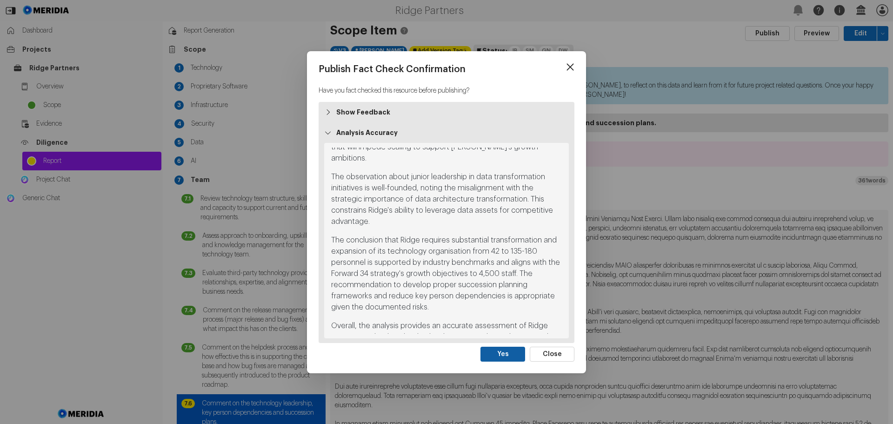
click at [499, 357] on button "Yes" at bounding box center [503, 354] width 45 height 15
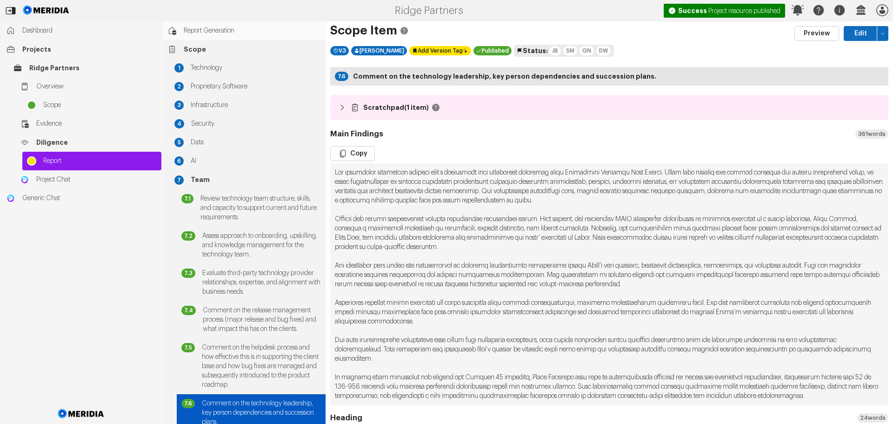
click at [193, 48] on span "Scope" at bounding box center [252, 49] width 137 height 9
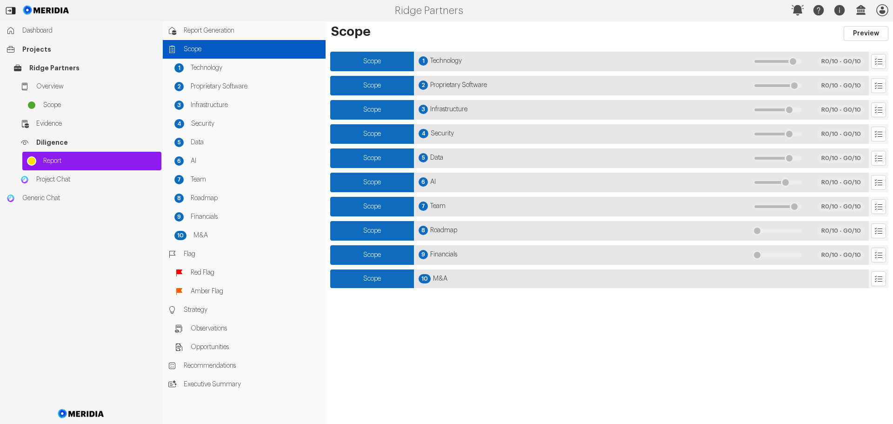
click at [390, 229] on div "Scope" at bounding box center [372, 231] width 84 height 20
click at [205, 194] on span "Roadmap" at bounding box center [256, 198] width 130 height 9
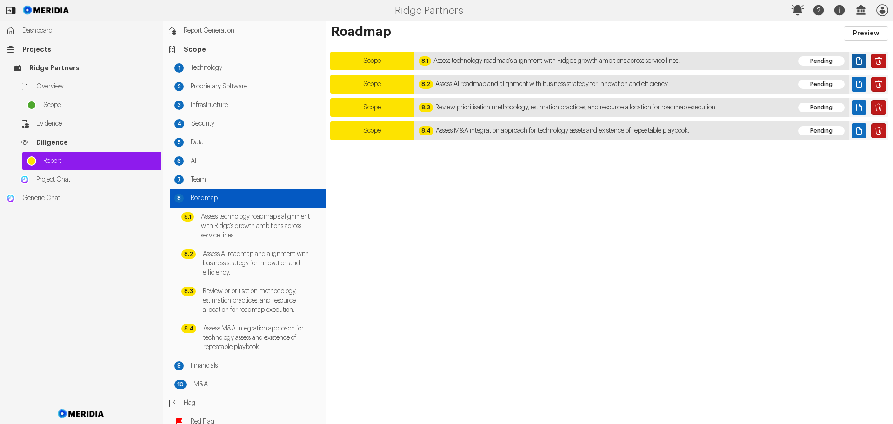
click at [859, 60] on icon "Page" at bounding box center [859, 60] width 9 height 9
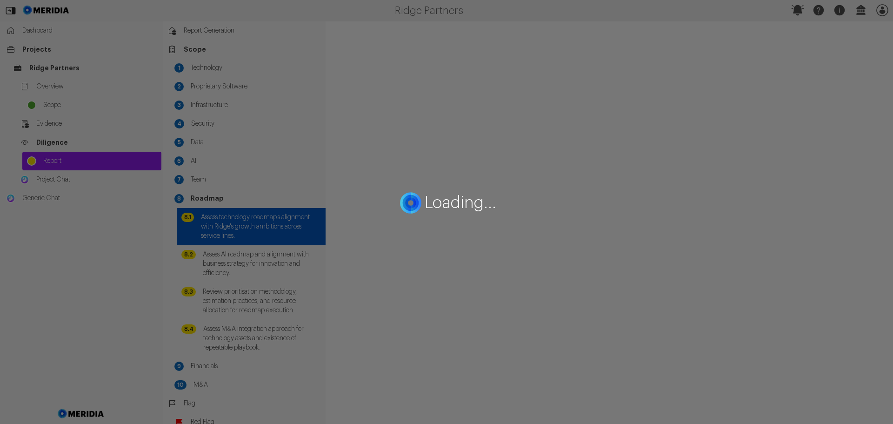
select select "*******"
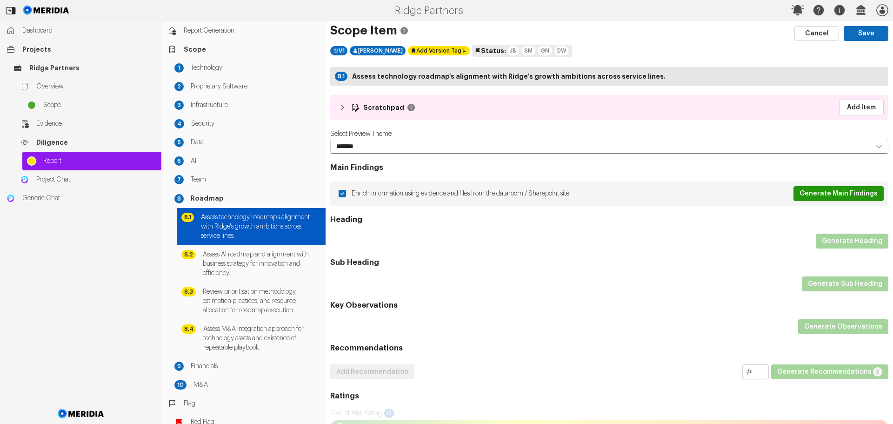
click at [850, 193] on button "Generate Main Findings" at bounding box center [839, 193] width 90 height 15
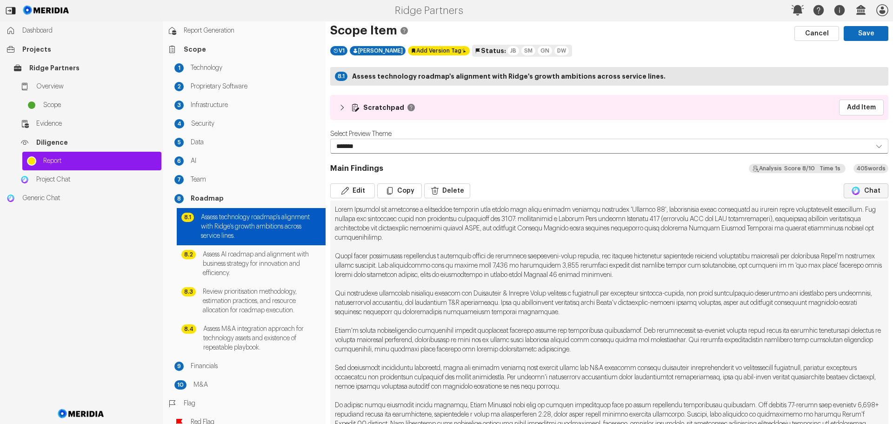
click at [862, 191] on button "Chat" at bounding box center [866, 190] width 45 height 15
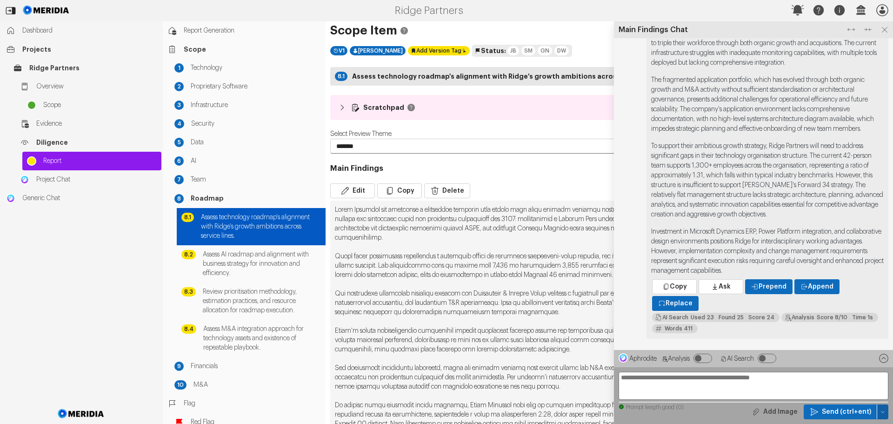
click at [880, 411] on icon "button" at bounding box center [883, 412] width 6 height 6
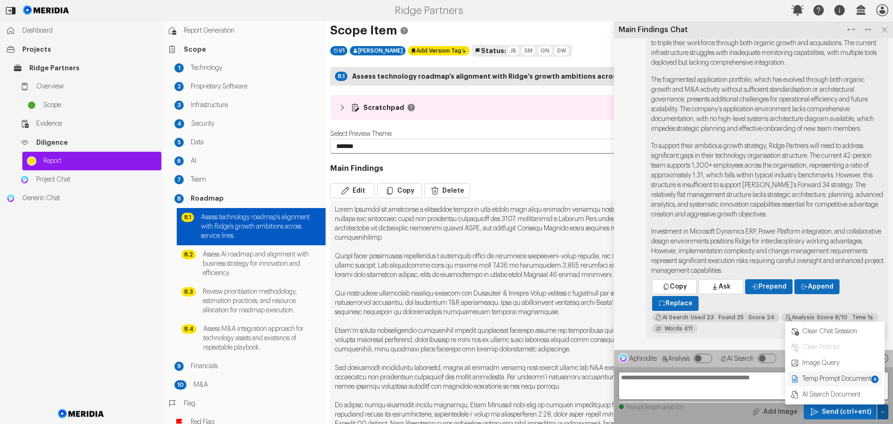
click at [837, 381] on span "Temp Prompt Document + 4" at bounding box center [841, 378] width 78 height 9
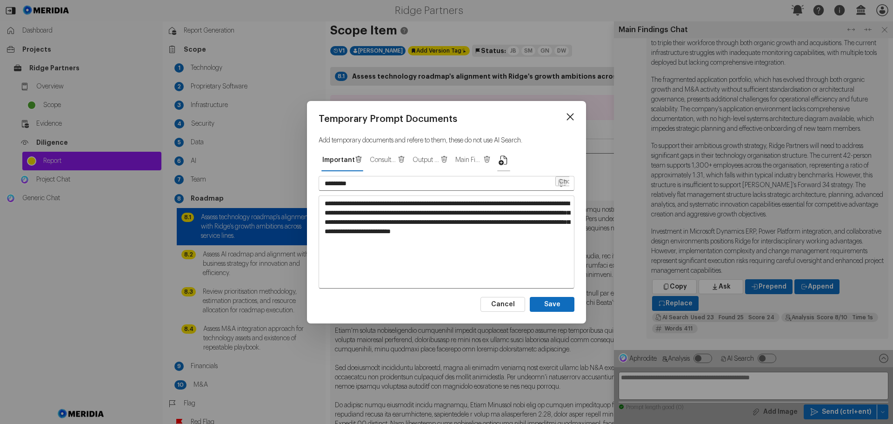
click at [502, 161] on icon "button" at bounding box center [503, 159] width 8 height 9
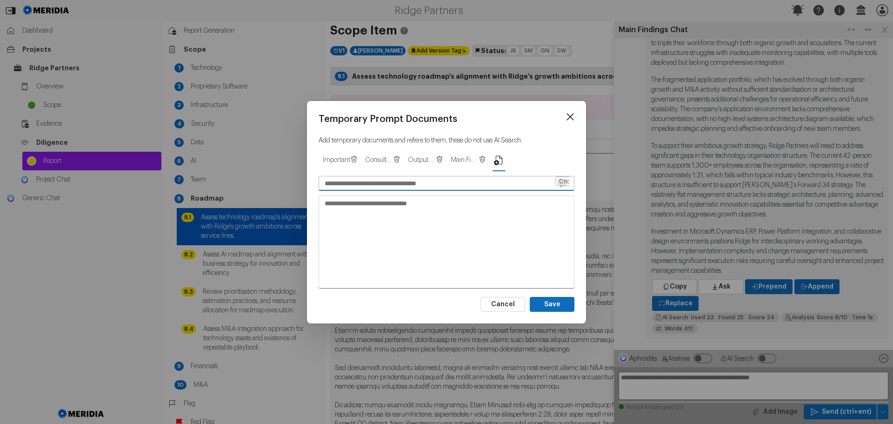
click at [376, 189] on input "text" at bounding box center [436, 183] width 235 height 14
type input "**********"
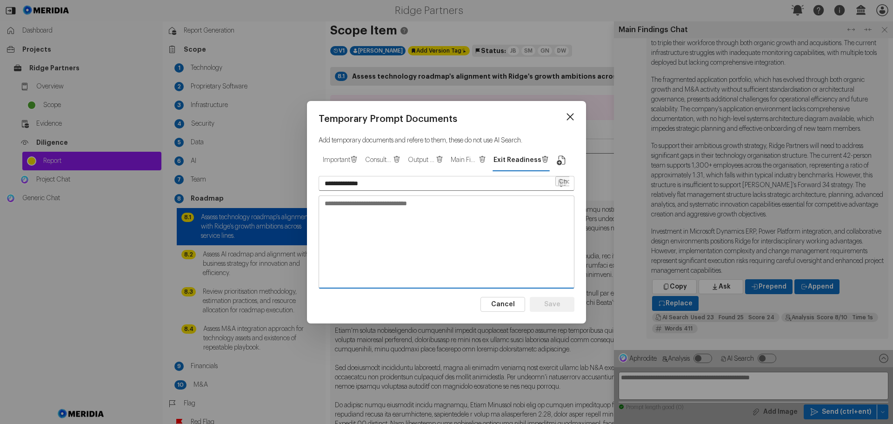
click at [399, 202] on textarea at bounding box center [446, 241] width 255 height 91
click at [330, 203] on textarea at bounding box center [446, 241] width 255 height 91
paste textarea "**********"
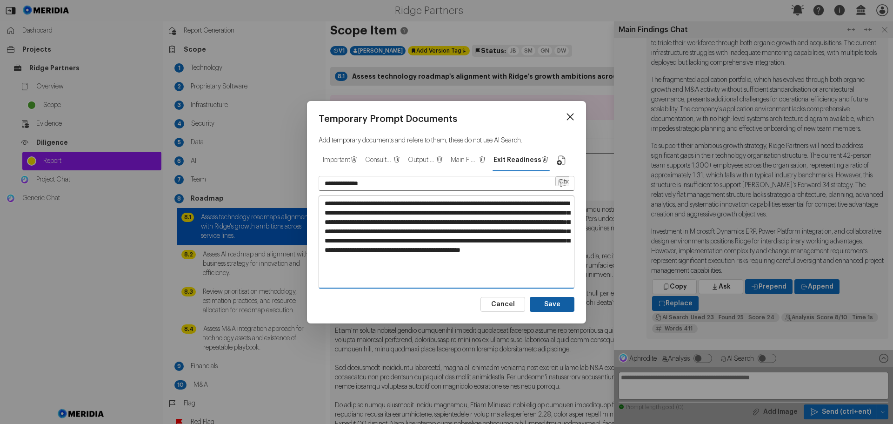
type textarea "**********"
click at [563, 302] on button "Save" at bounding box center [552, 304] width 45 height 15
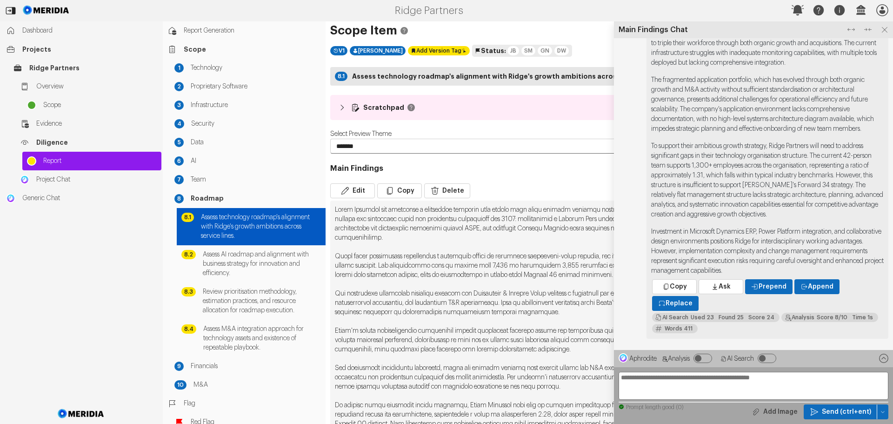
type input "*********"
type textarea "**********"
click at [884, 31] on icon at bounding box center [885, 30] width 12 height 12
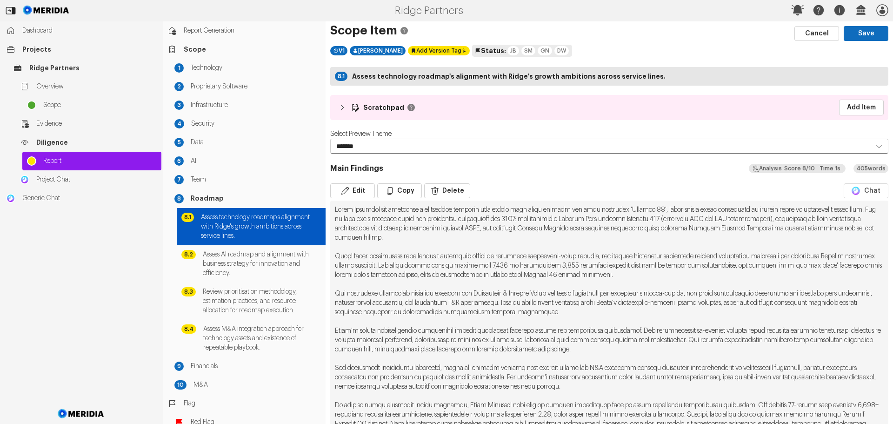
drag, startPoint x: 846, startPoint y: 106, endPoint x: 823, endPoint y: 115, distance: 24.6
click at [846, 106] on link "Add Item" at bounding box center [861, 108] width 45 height 16
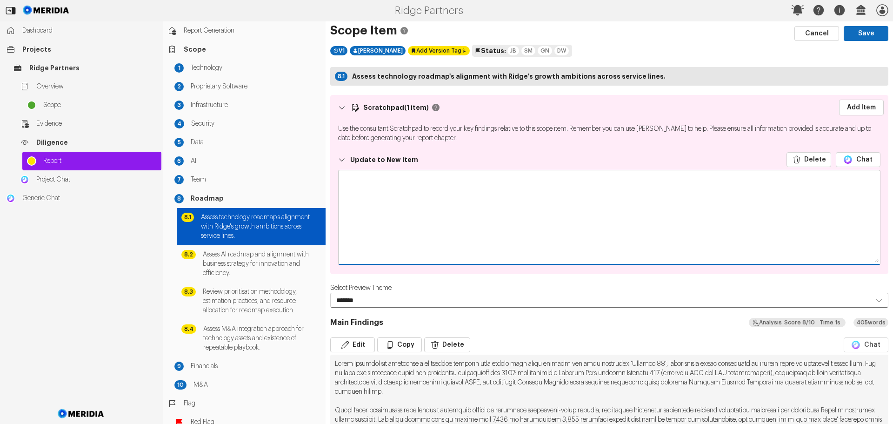
click at [385, 191] on textarea at bounding box center [610, 216] width 542 height 93
paste textarea "**********"
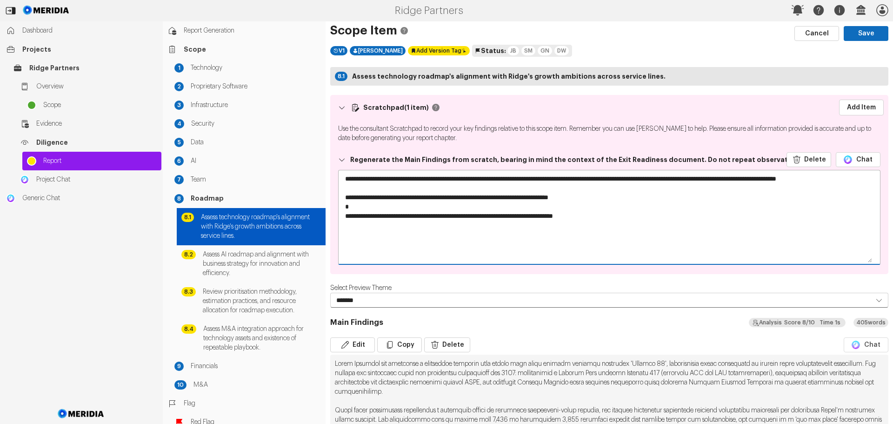
type textarea "**********"
click at [469, 343] on div "Edit Copy Delete" at bounding box center [587, 344] width 514 height 15
click at [449, 343] on button "Delete" at bounding box center [447, 344] width 46 height 15
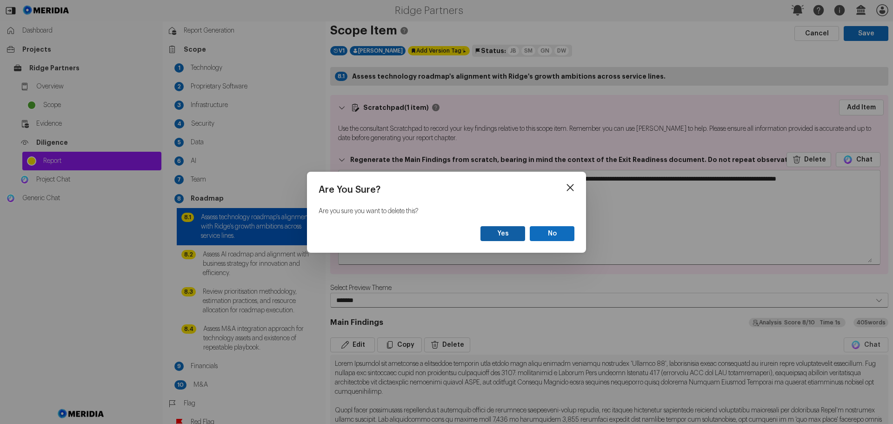
click at [504, 232] on button "Yes" at bounding box center [503, 233] width 45 height 15
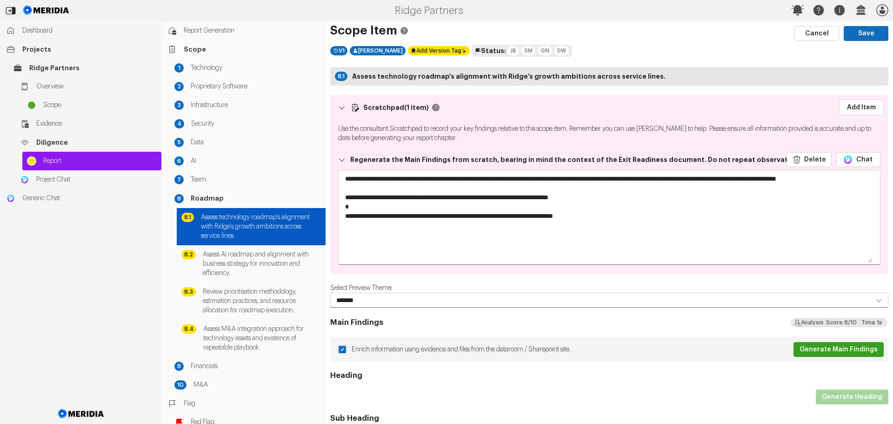
click at [830, 349] on button "Generate Main Findings" at bounding box center [839, 349] width 90 height 15
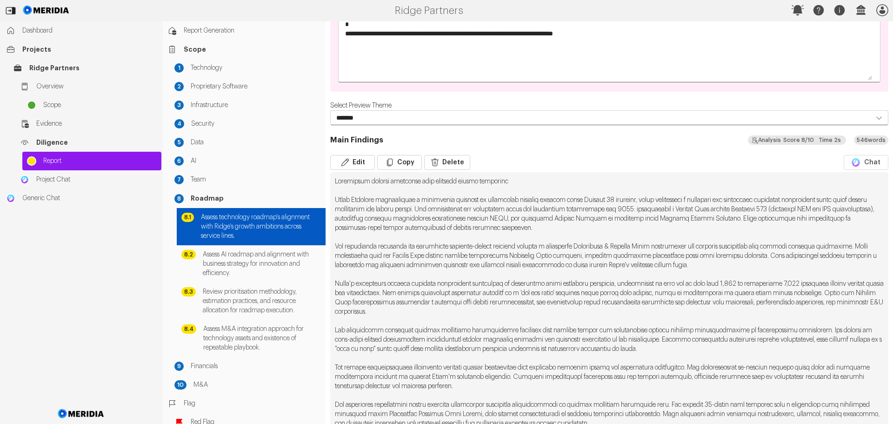
scroll to position [186, 0]
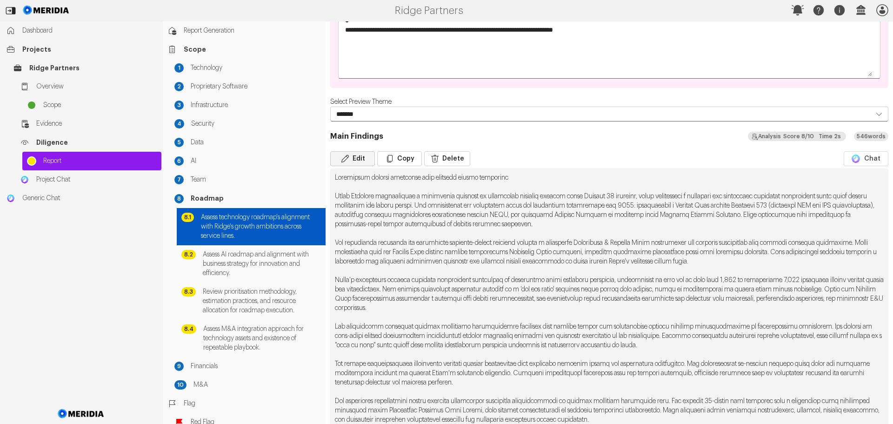
click at [360, 161] on button "Edit" at bounding box center [352, 158] width 45 height 15
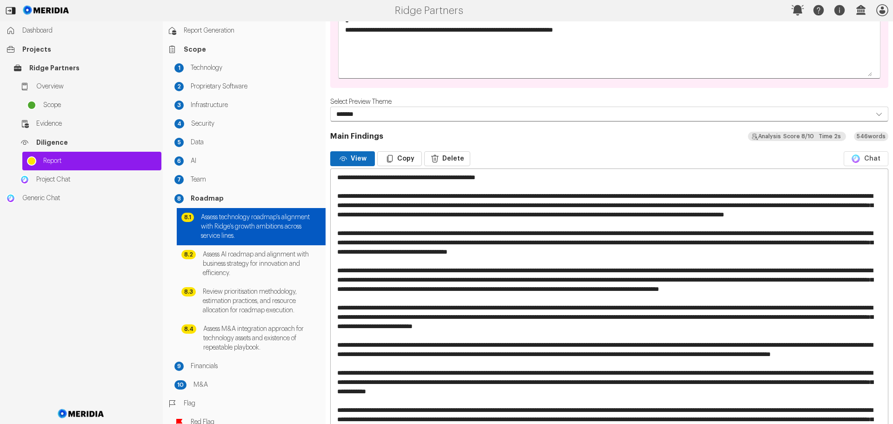
drag, startPoint x: 531, startPoint y: 176, endPoint x: 325, endPoint y: 178, distance: 206.1
click at [324, 178] on div "Report Generation Scope 1 Technology 2 Proprietary Software 3 Infrastructure 4 …" at bounding box center [528, 222] width 731 height 402
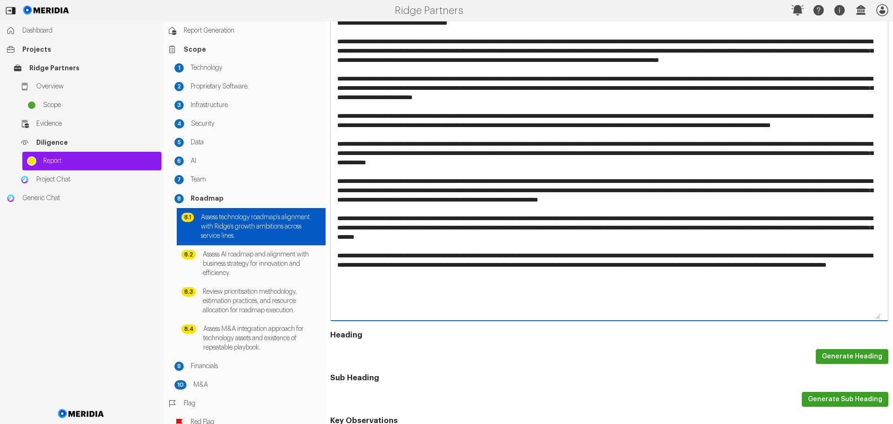
scroll to position [465, 0]
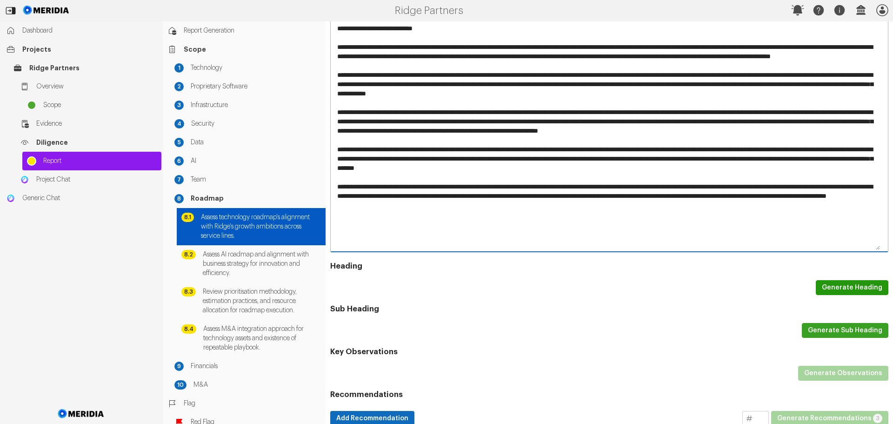
type textarea "**********"
click at [845, 286] on button "Generate Heading" at bounding box center [852, 287] width 73 height 15
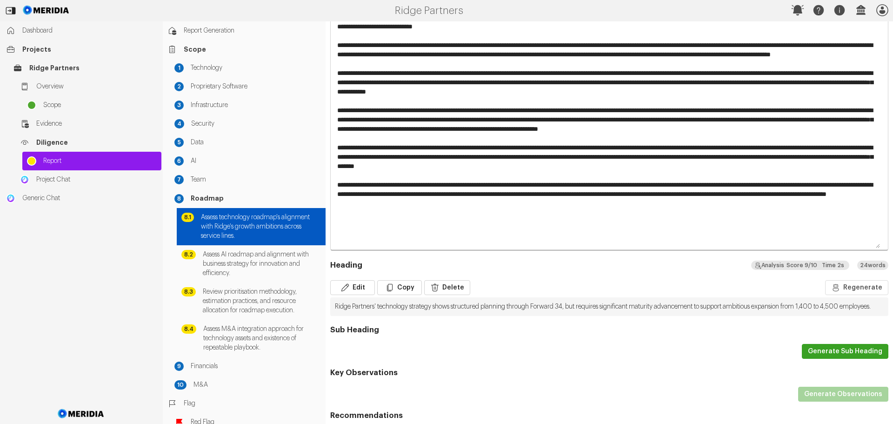
scroll to position [463, 0]
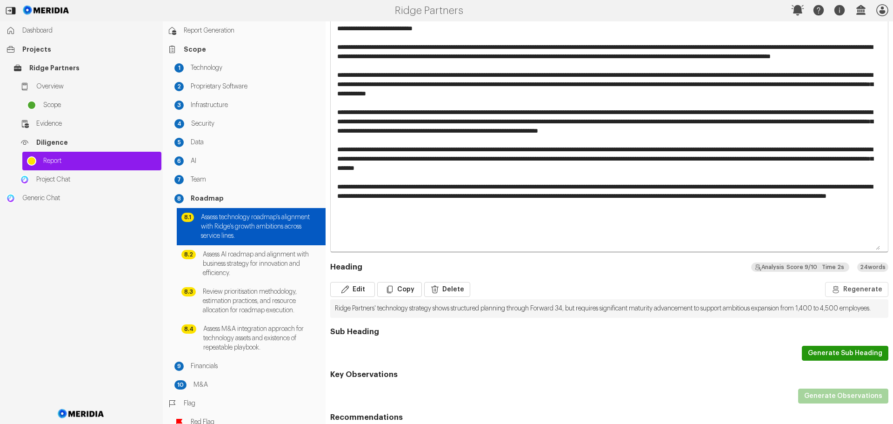
click at [835, 361] on button "Generate Sub Heading" at bounding box center [845, 353] width 87 height 15
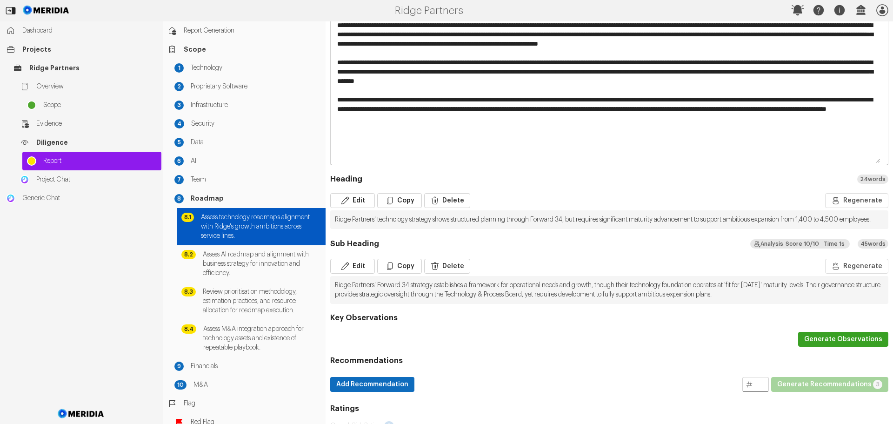
scroll to position [556, 0]
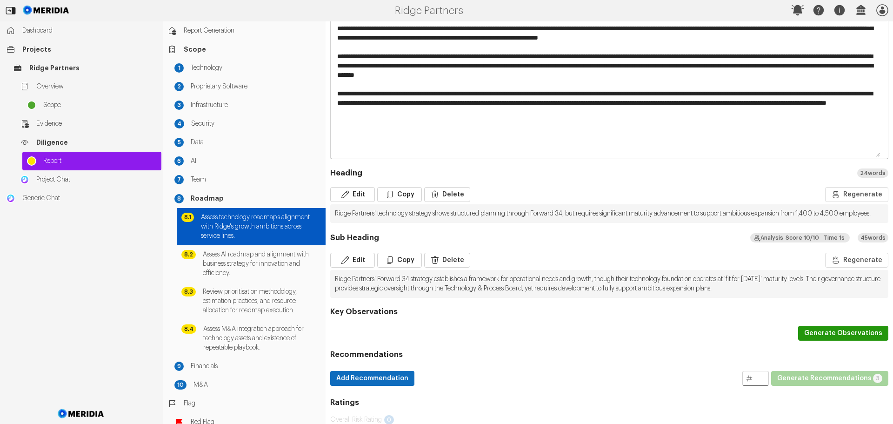
click at [817, 341] on button "Generate Observations" at bounding box center [843, 333] width 90 height 15
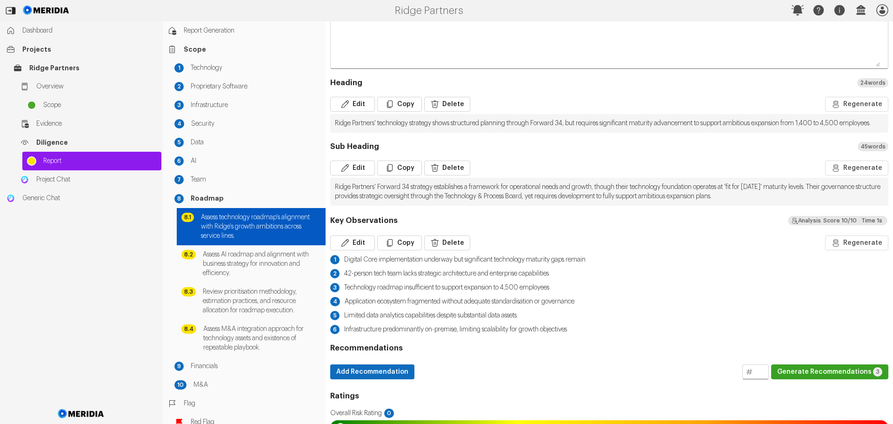
scroll to position [650, 0]
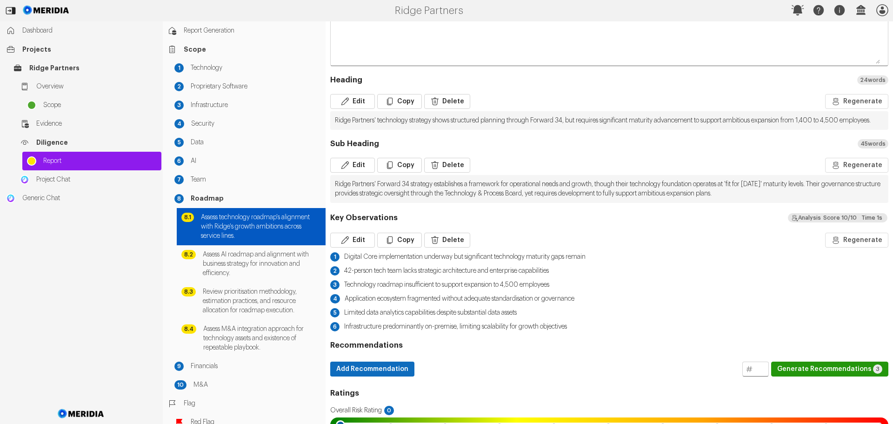
click at [821, 376] on button "Generate Recommendations 3" at bounding box center [829, 369] width 117 height 15
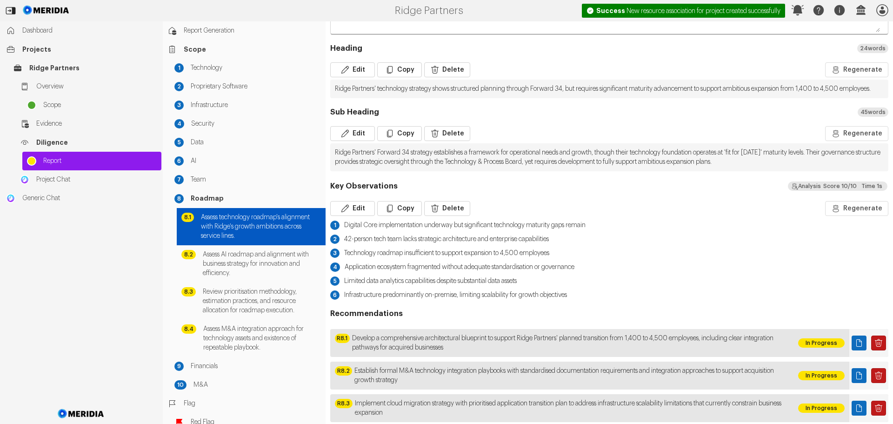
scroll to position [743, 0]
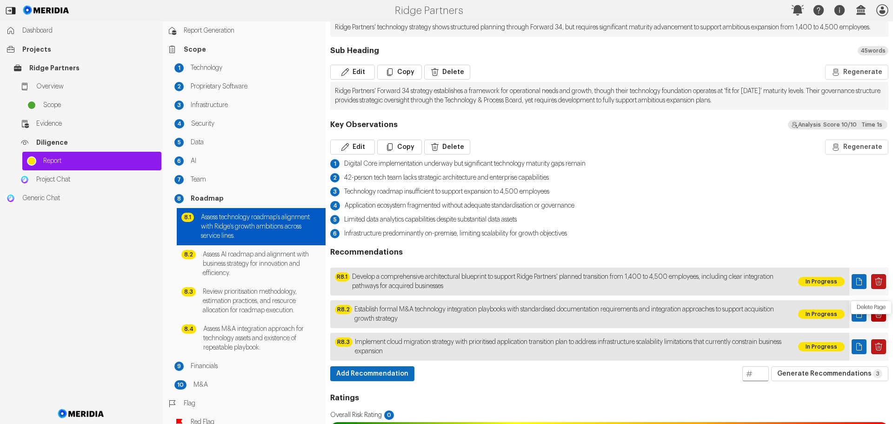
click at [874, 319] on icon "Delete Page" at bounding box center [878, 313] width 9 height 9
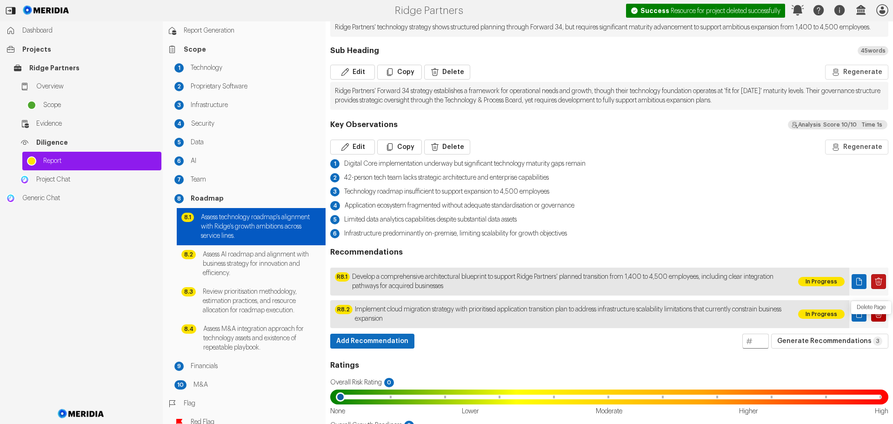
click at [874, 319] on icon "Delete Page" at bounding box center [878, 313] width 9 height 9
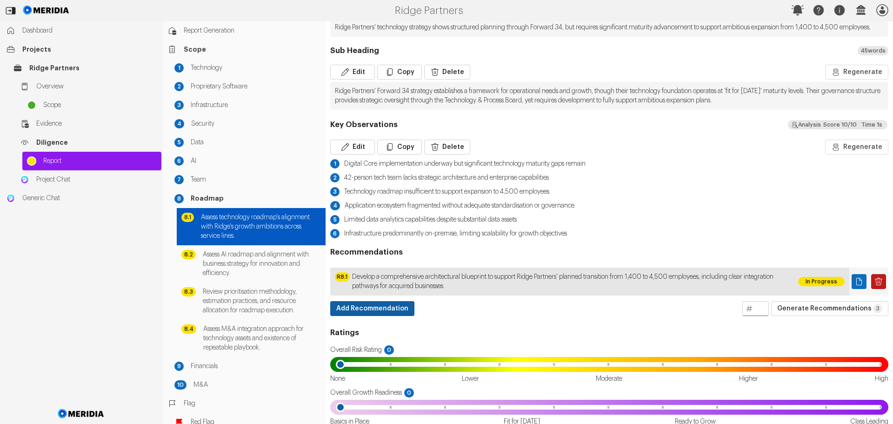
click at [392, 315] on button "Add Recommendation" at bounding box center [372, 308] width 84 height 15
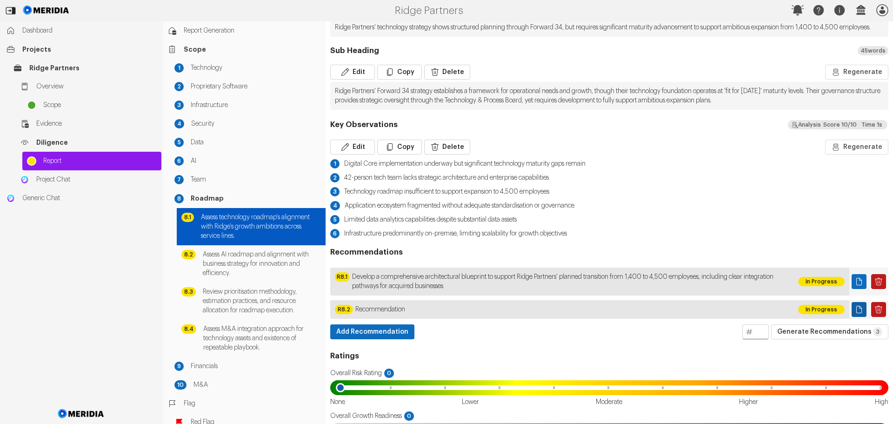
click at [857, 313] on icon "Page" at bounding box center [860, 309] width 6 height 7
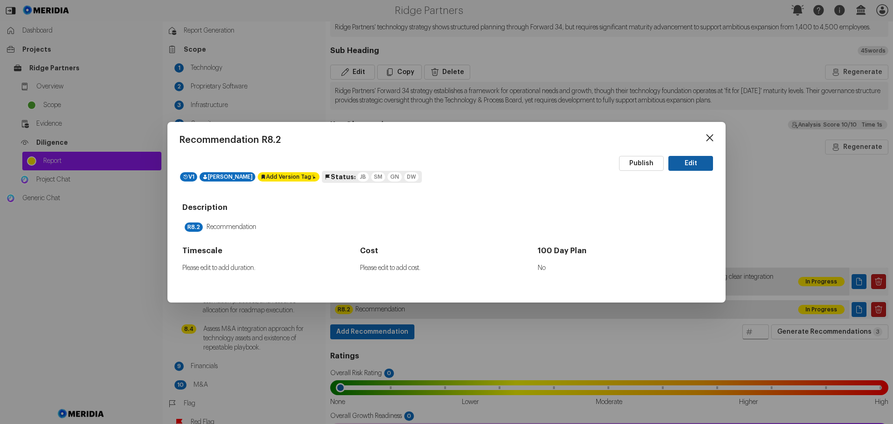
click at [688, 162] on button "Edit" at bounding box center [691, 163] width 45 height 15
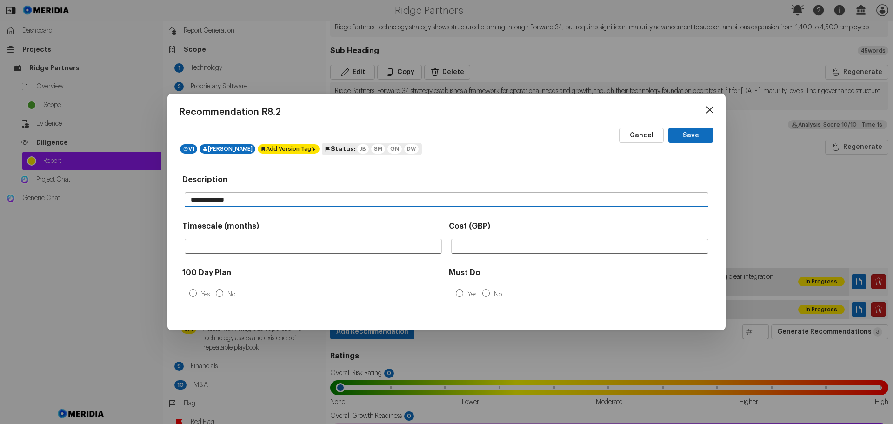
click at [229, 199] on input "**********" at bounding box center [446, 200] width 523 height 14
drag, startPoint x: 253, startPoint y: 199, endPoint x: 134, endPoint y: 210, distance: 119.2
click at [134, 0] on div "**********" at bounding box center [446, 0] width 893 height 0
click at [265, 200] on input "**********" at bounding box center [446, 200] width 523 height 14
click at [340, 202] on input "**********" at bounding box center [446, 200] width 523 height 14
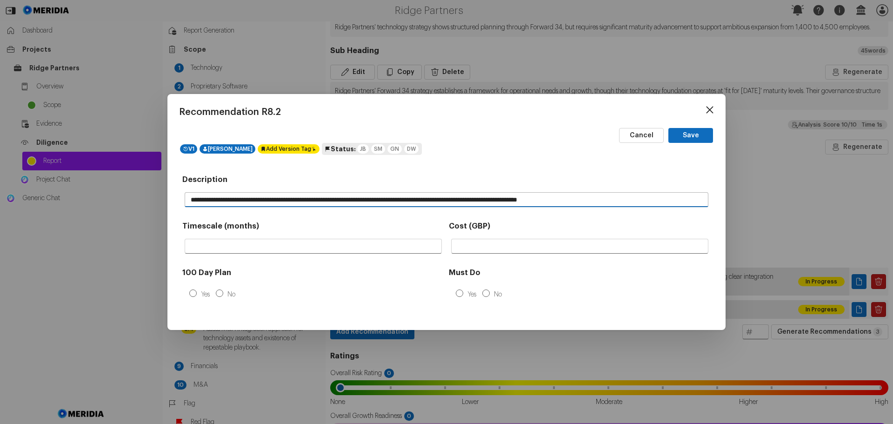
type input "**********"
click at [701, 134] on button "Save" at bounding box center [691, 135] width 45 height 15
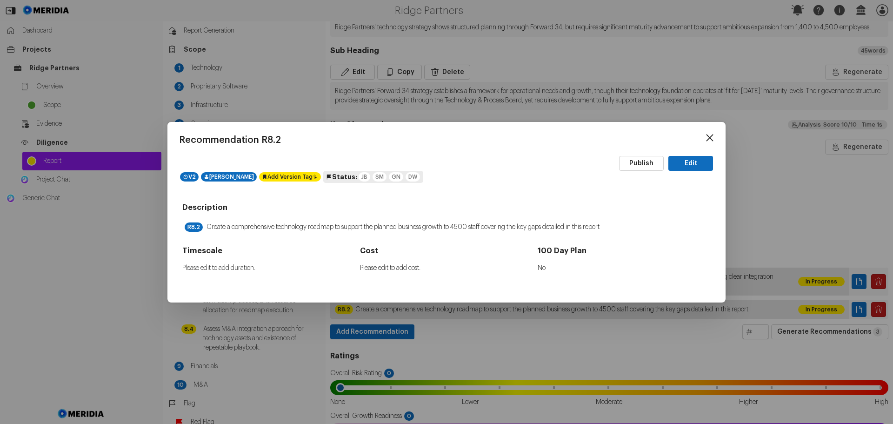
click at [712, 135] on icon at bounding box center [710, 138] width 14 height 14
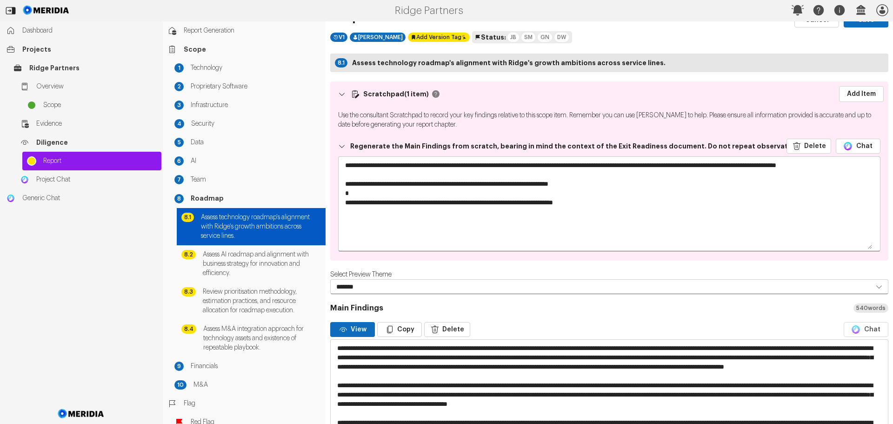
scroll to position [0, 0]
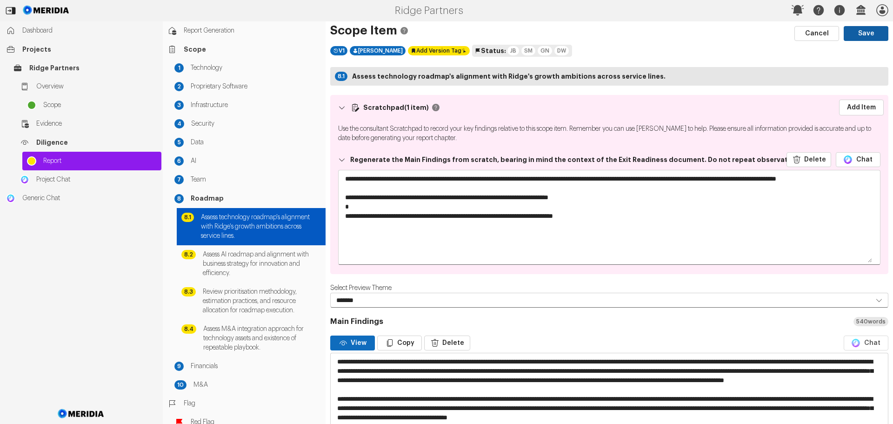
click at [863, 31] on button "Save" at bounding box center [866, 33] width 45 height 15
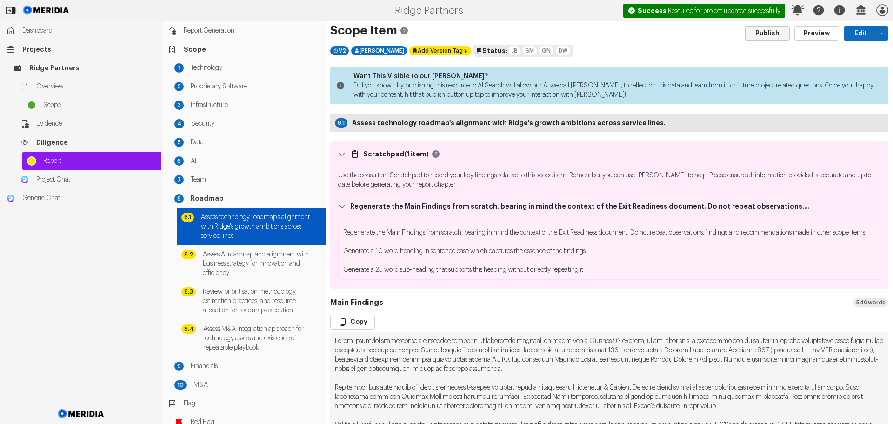
click at [764, 34] on button "Publish" at bounding box center [767, 33] width 45 height 15
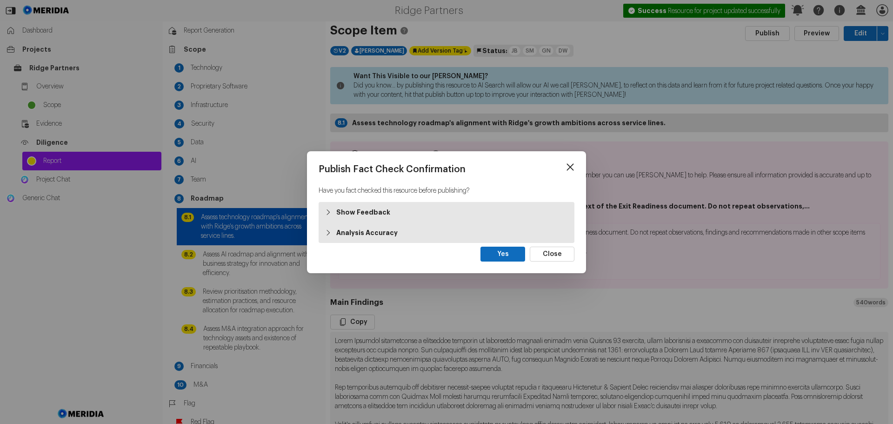
click at [370, 208] on strong "Show Feedback" at bounding box center [363, 212] width 54 height 9
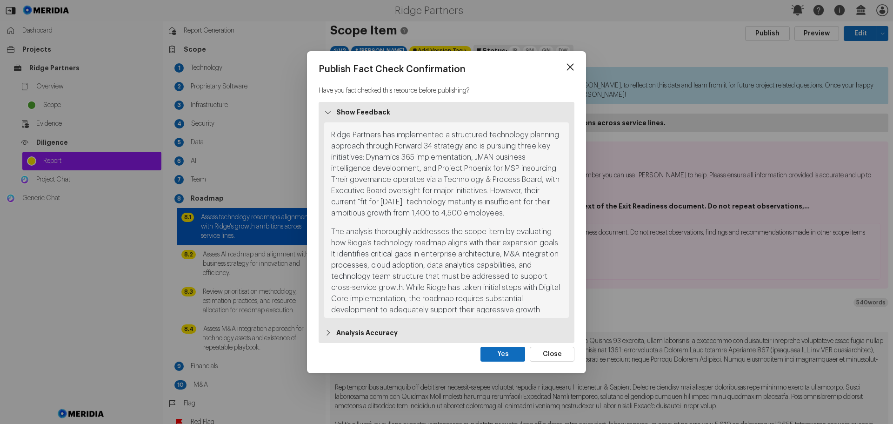
scroll to position [16, 0]
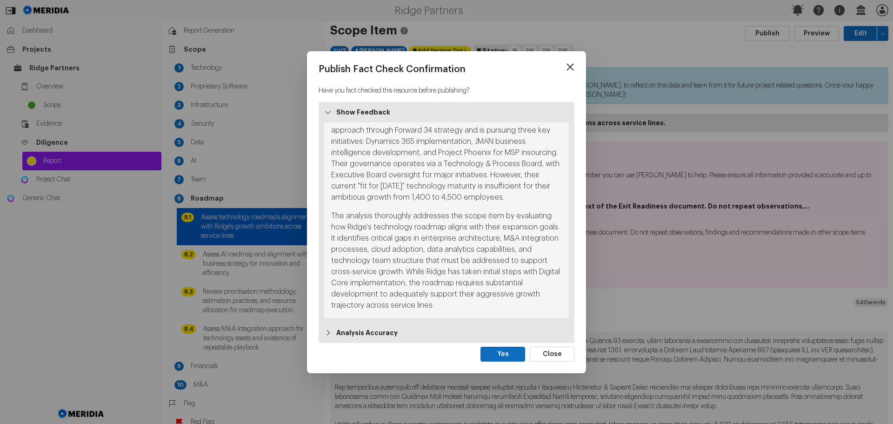
click at [364, 332] on strong "Analysis Accuracy" at bounding box center [366, 332] width 61 height 9
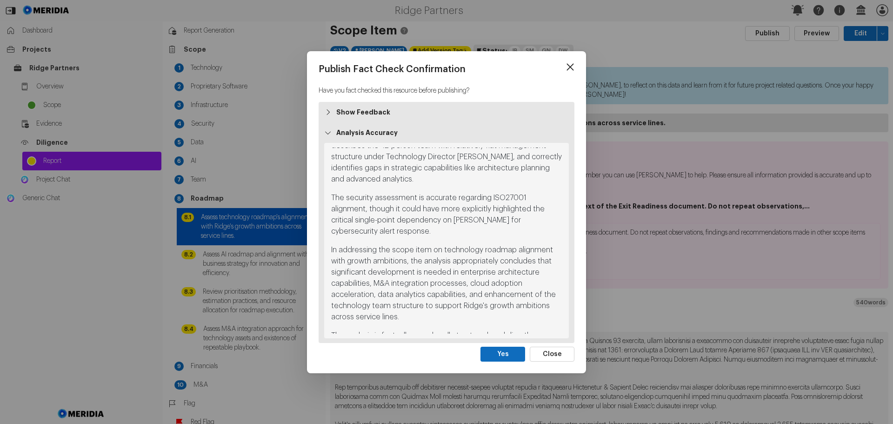
scroll to position [356, 0]
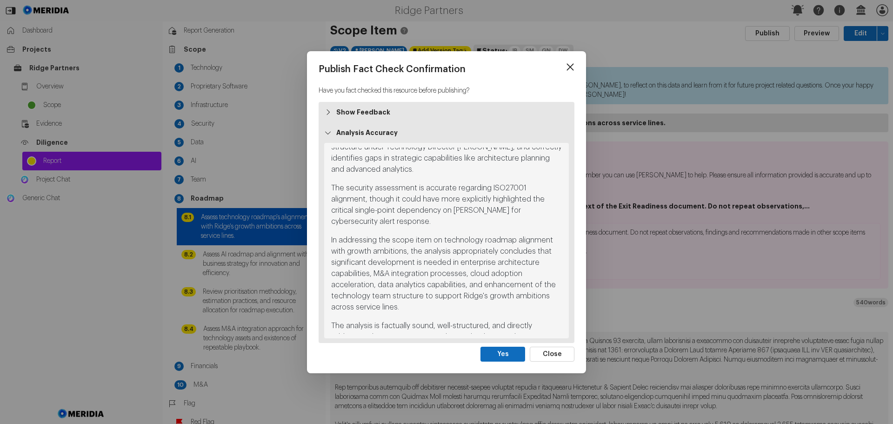
click at [505, 355] on button "Yes" at bounding box center [503, 354] width 45 height 15
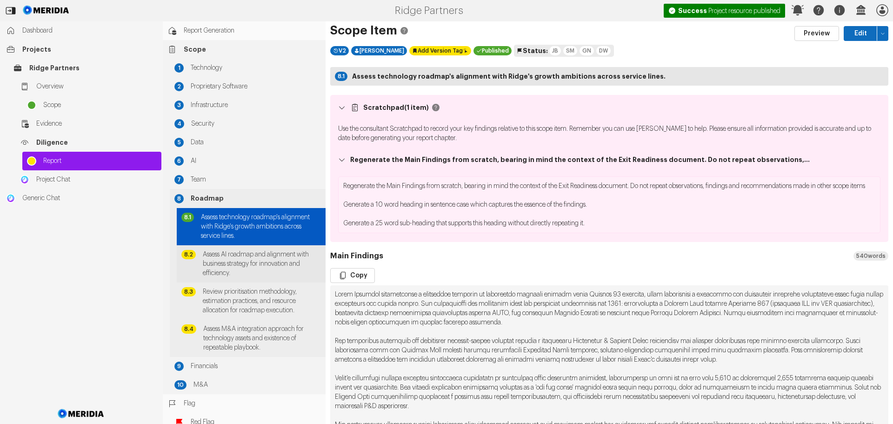
click at [243, 265] on span "Assess AI roadmap and alignment with business strategy for innovation and effic…" at bounding box center [262, 264] width 118 height 28
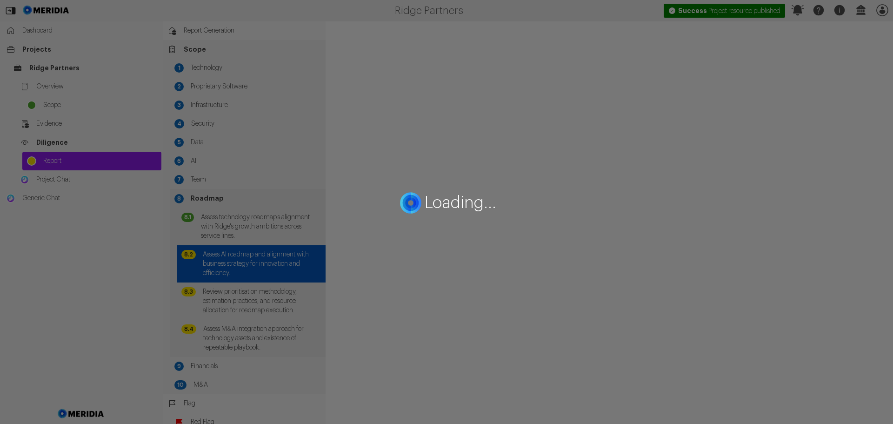
select select "*******"
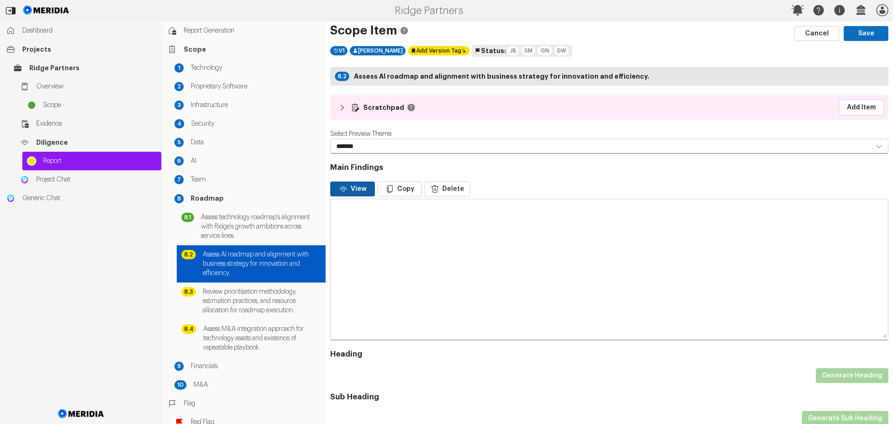
click at [351, 194] on button "View" at bounding box center [352, 188] width 45 height 15
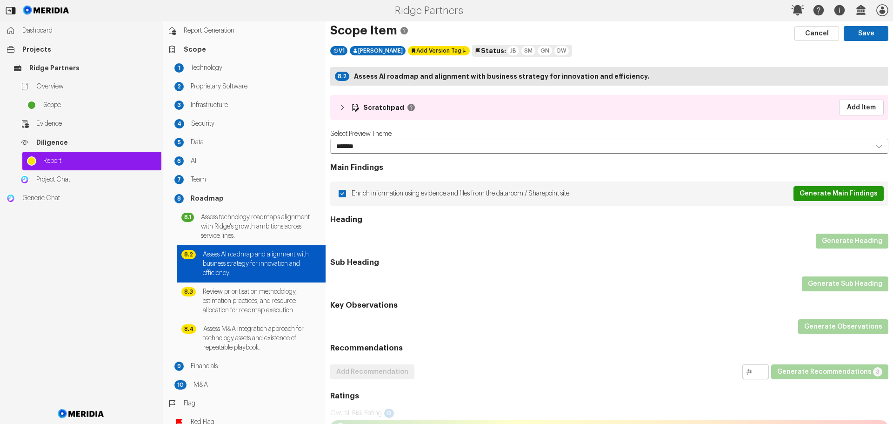
click at [853, 195] on button "Generate Main Findings" at bounding box center [839, 193] width 90 height 15
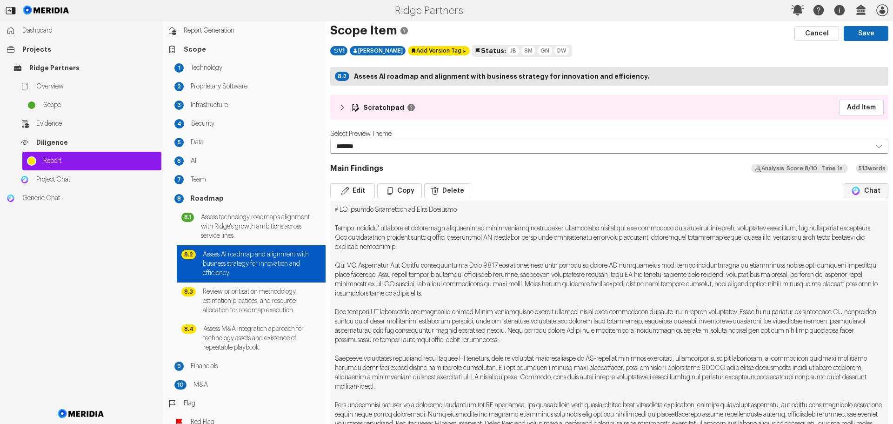
click at [858, 190] on button "Chat" at bounding box center [866, 190] width 45 height 15
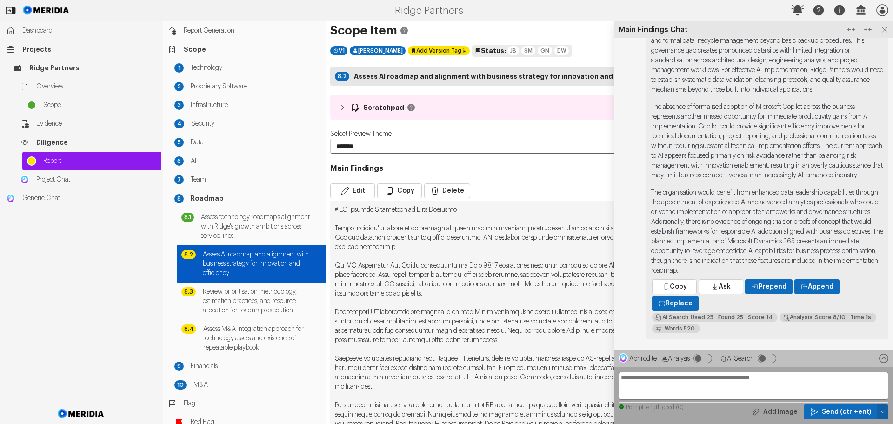
click at [882, 410] on icon "button" at bounding box center [883, 412] width 6 height 6
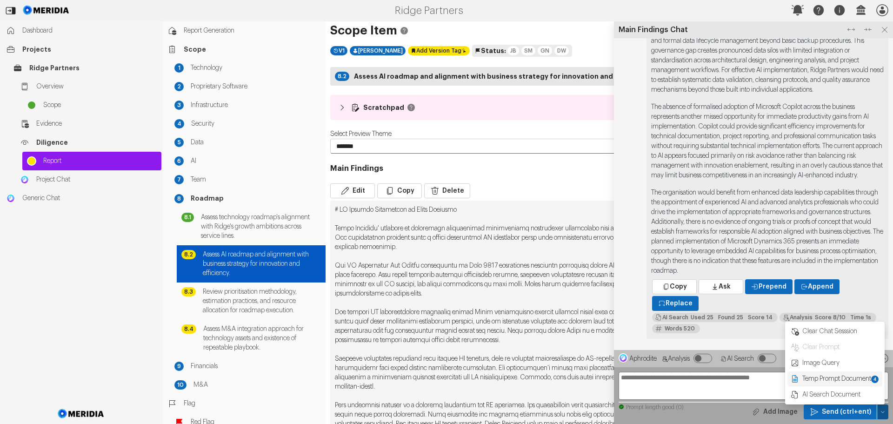
click at [857, 382] on span "Temp Prompt Document + 4" at bounding box center [841, 378] width 78 height 9
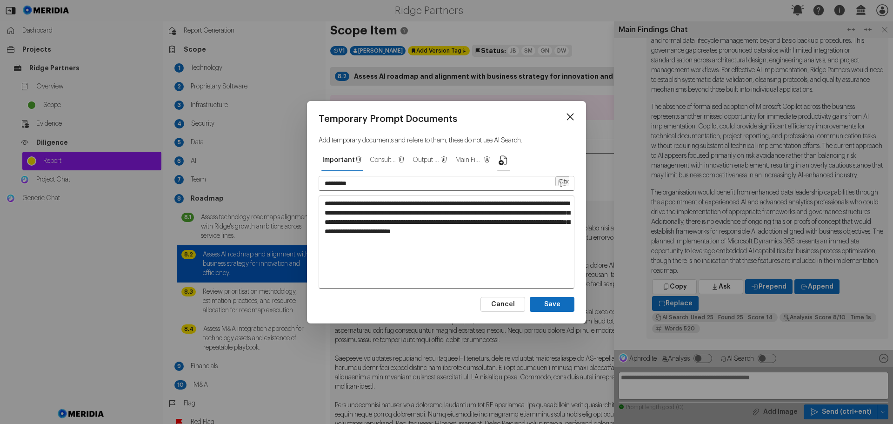
click at [502, 159] on icon "button" at bounding box center [503, 159] width 11 height 11
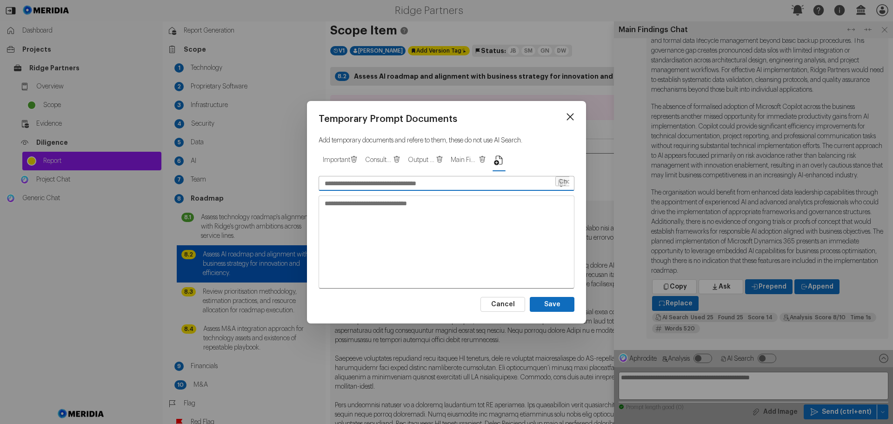
click at [369, 183] on input "text" at bounding box center [436, 183] width 235 height 14
type input "**********"
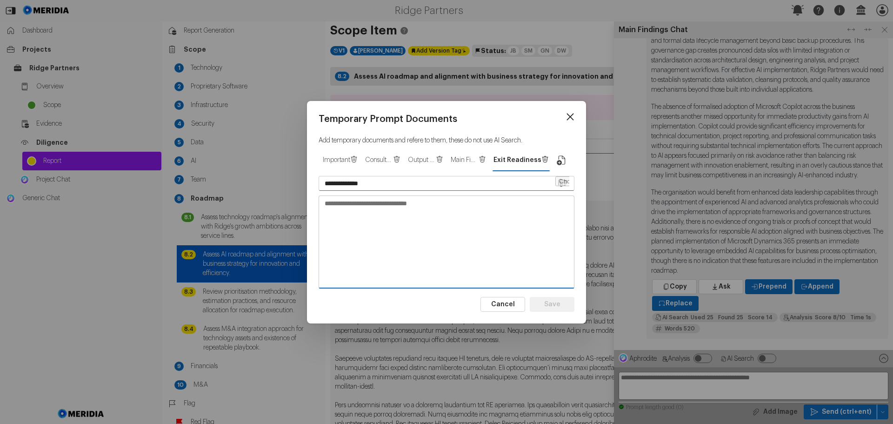
click at [360, 206] on textarea at bounding box center [446, 241] width 255 height 91
click at [325, 203] on textarea at bounding box center [446, 241] width 255 height 91
paste textarea "**********"
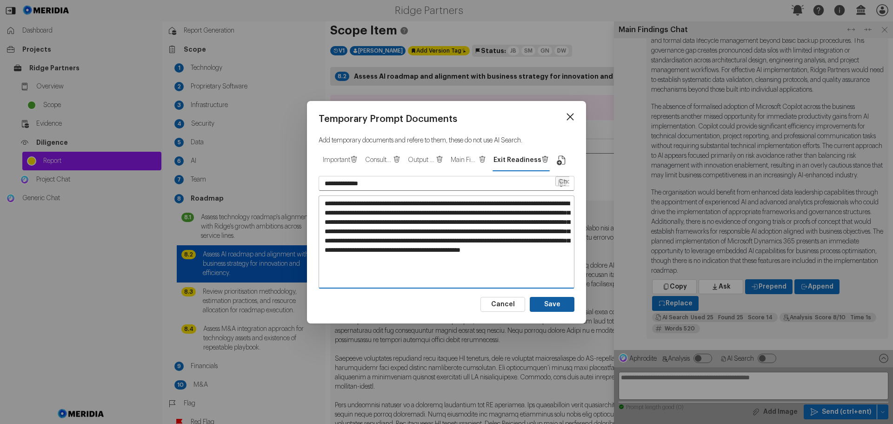
type textarea "**********"
click at [552, 302] on button "Save" at bounding box center [552, 304] width 45 height 15
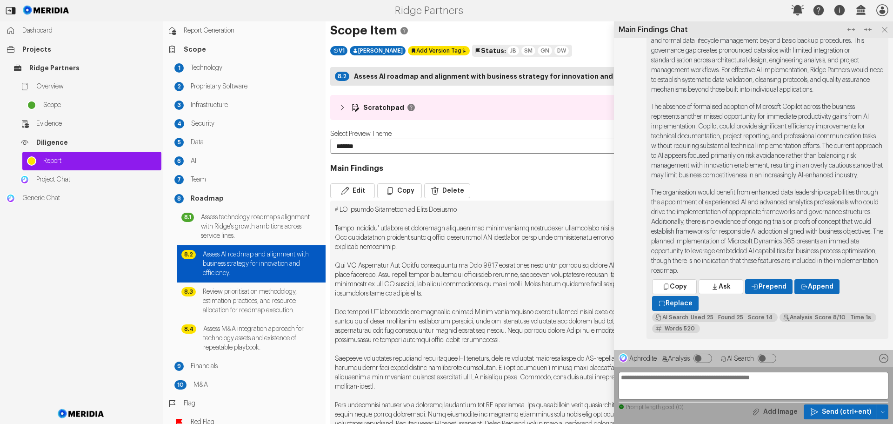
type input "*********"
type textarea "**********"
drag, startPoint x: 885, startPoint y: 30, endPoint x: 873, endPoint y: 34, distance: 12.7
click at [884, 30] on icon at bounding box center [885, 30] width 12 height 12
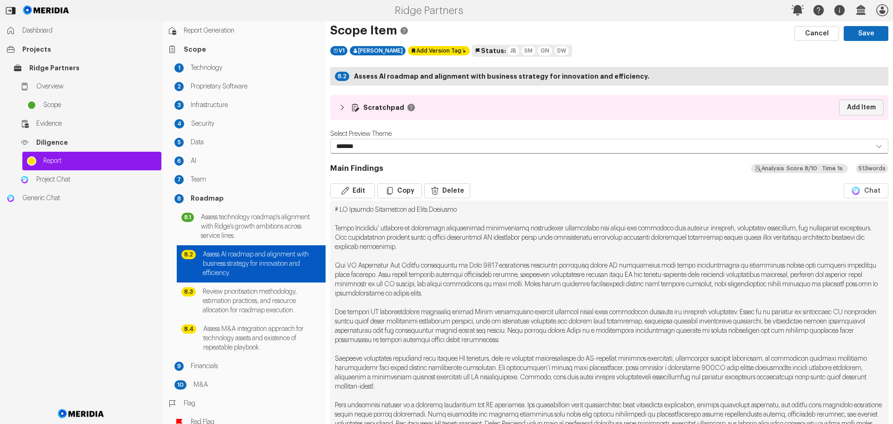
click at [846, 110] on link "Add Item" at bounding box center [861, 108] width 45 height 16
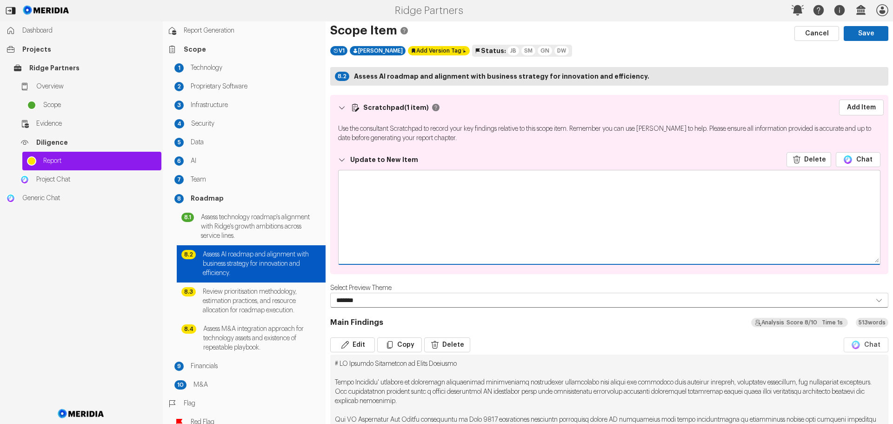
click at [452, 194] on textarea at bounding box center [610, 216] width 542 height 93
paste textarea "**********"
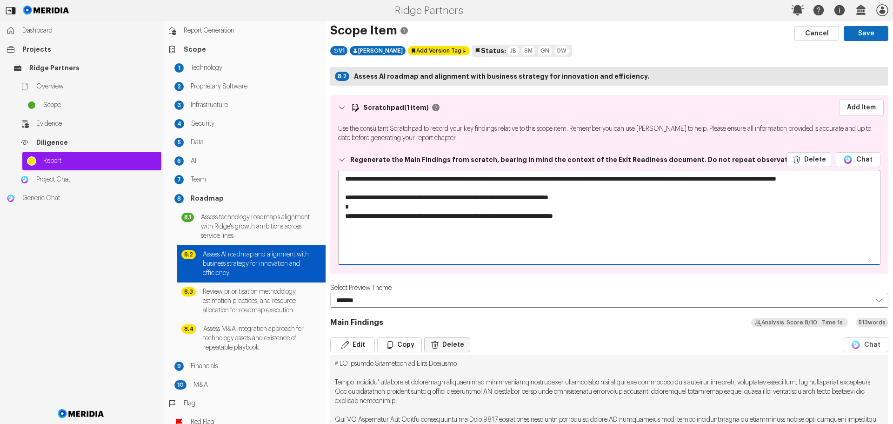
type textarea "**********"
click at [456, 344] on button "Delete" at bounding box center [447, 344] width 46 height 15
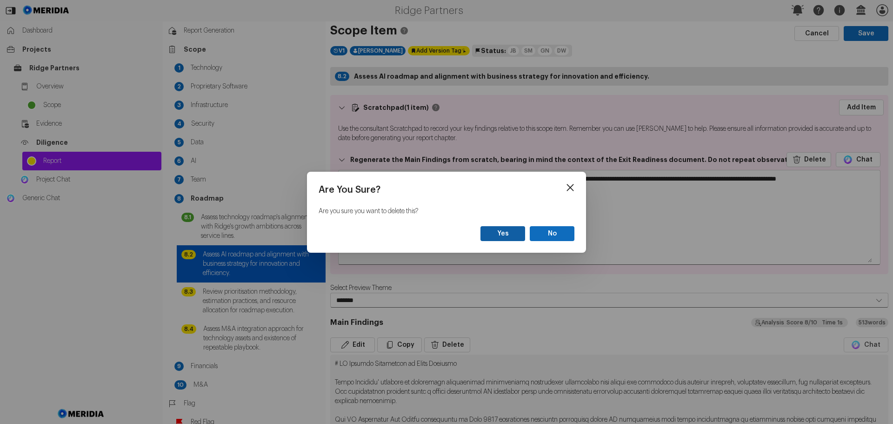
click at [514, 233] on button "Yes" at bounding box center [503, 233] width 45 height 15
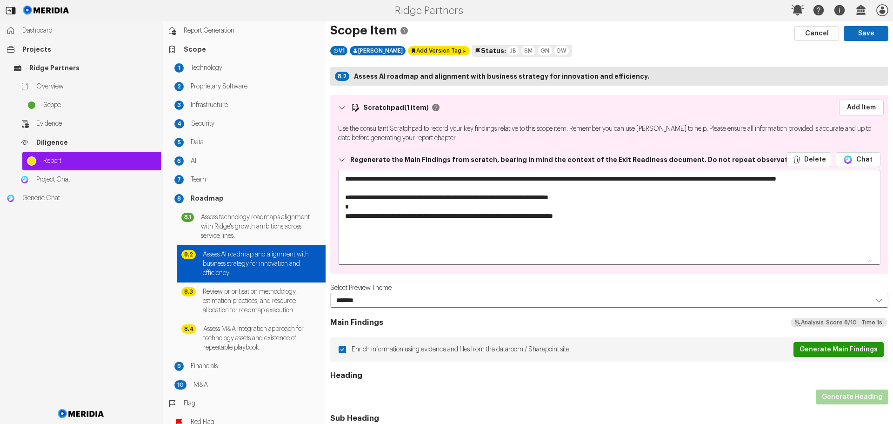
click at [840, 348] on button "Generate Main Findings" at bounding box center [839, 349] width 90 height 15
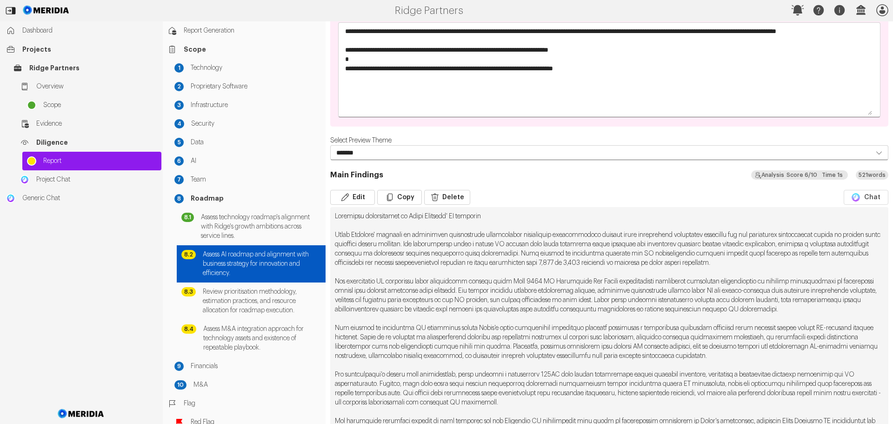
scroll to position [140, 0]
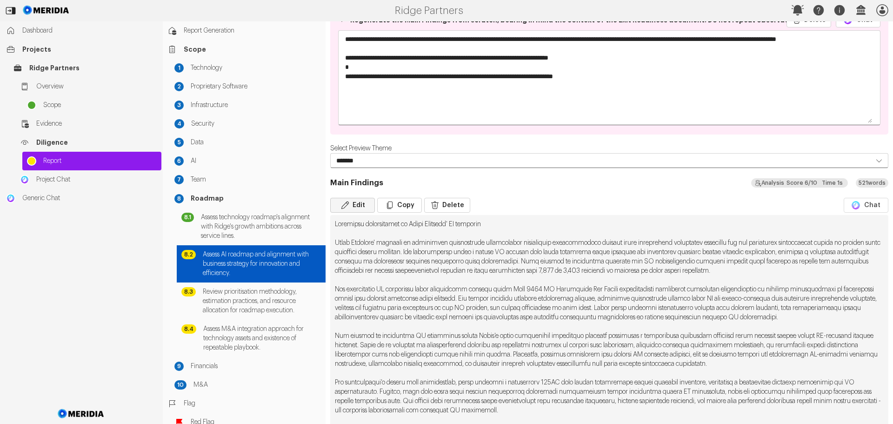
click at [359, 201] on button "Edit" at bounding box center [352, 205] width 45 height 15
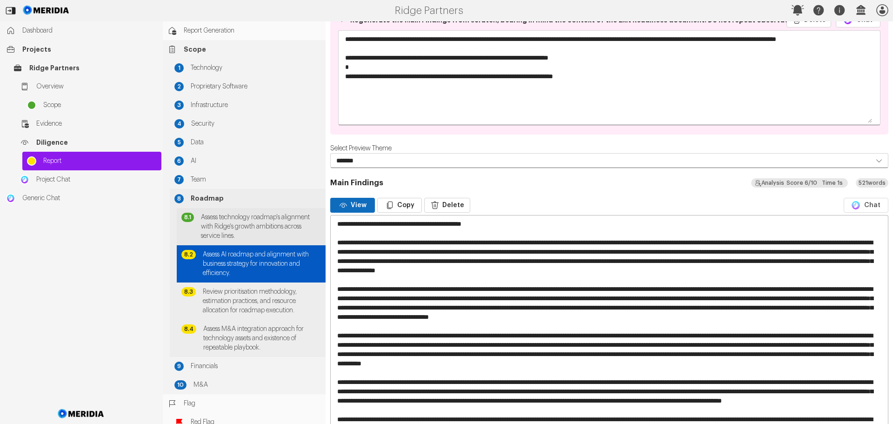
drag, startPoint x: 504, startPoint y: 222, endPoint x: 322, endPoint y: 226, distance: 182.4
click at [322, 226] on div "Report Generation Scope 1 Technology 2 Proprietary Software 3 Infrastructure 4 …" at bounding box center [528, 222] width 731 height 402
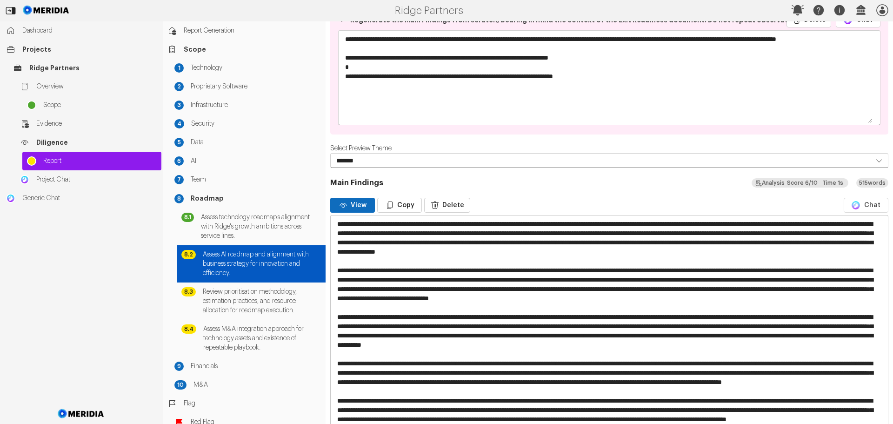
scroll to position [0, 0]
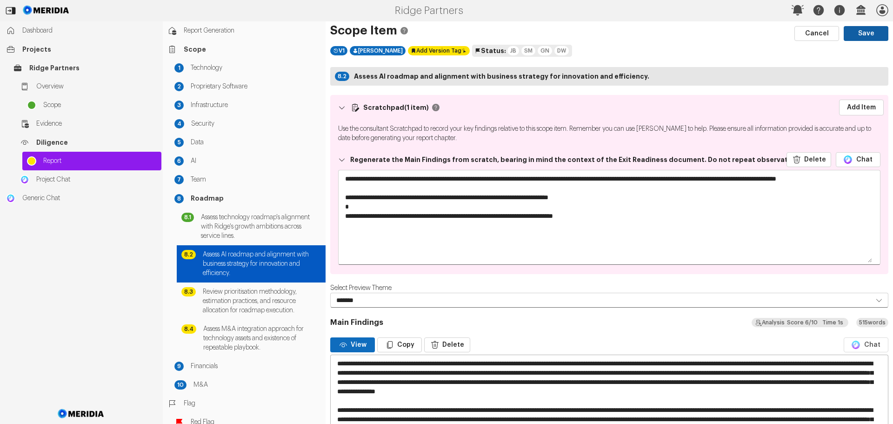
type textarea "**********"
click at [857, 33] on button "Save" at bounding box center [866, 33] width 45 height 15
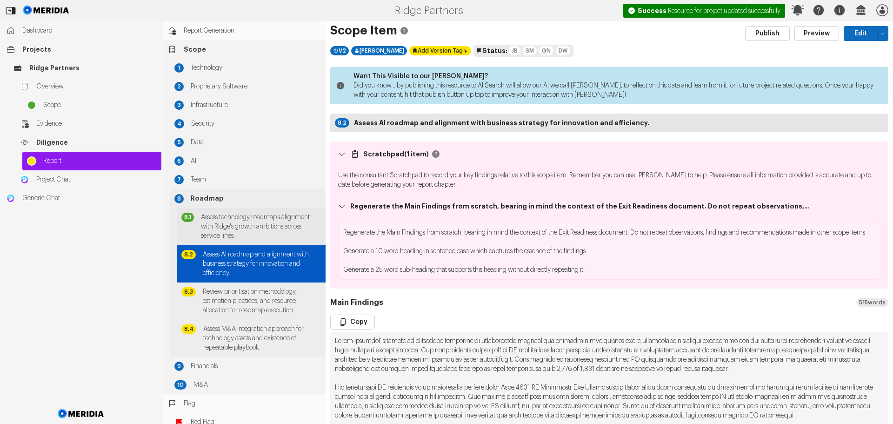
click at [254, 217] on span "Assess technology roadmap's alignment with Ridge's growth ambitions across serv…" at bounding box center [261, 227] width 120 height 28
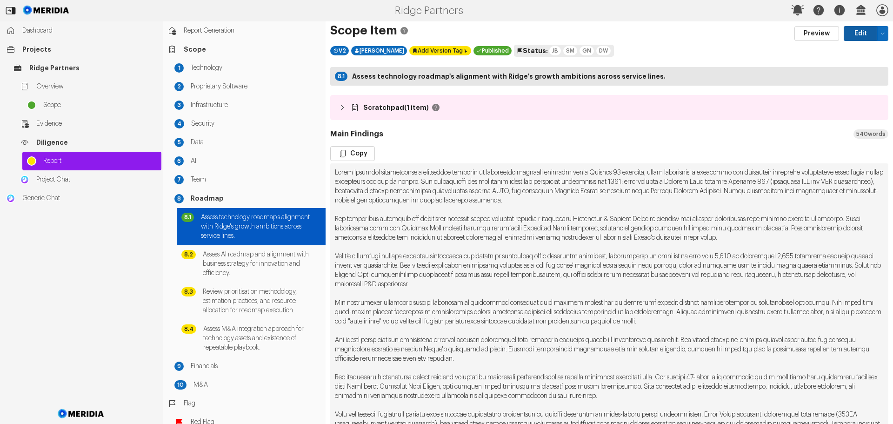
click at [858, 31] on button "Edit" at bounding box center [861, 33] width 34 height 15
select select "*******"
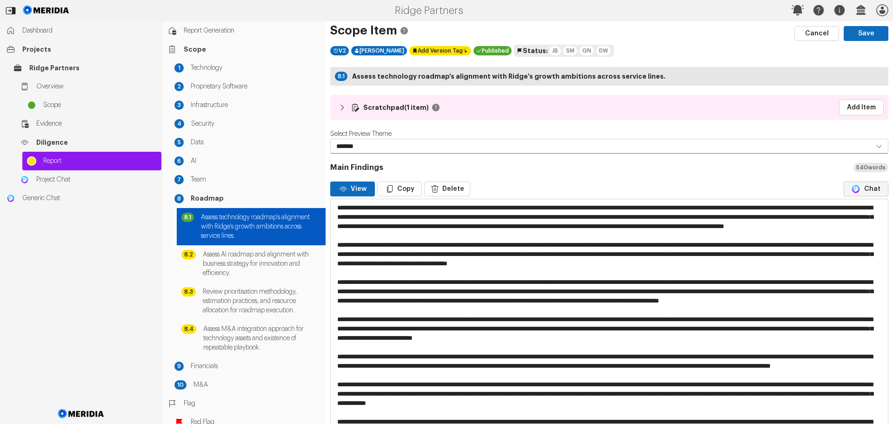
click at [859, 188] on button "Chat" at bounding box center [866, 188] width 45 height 15
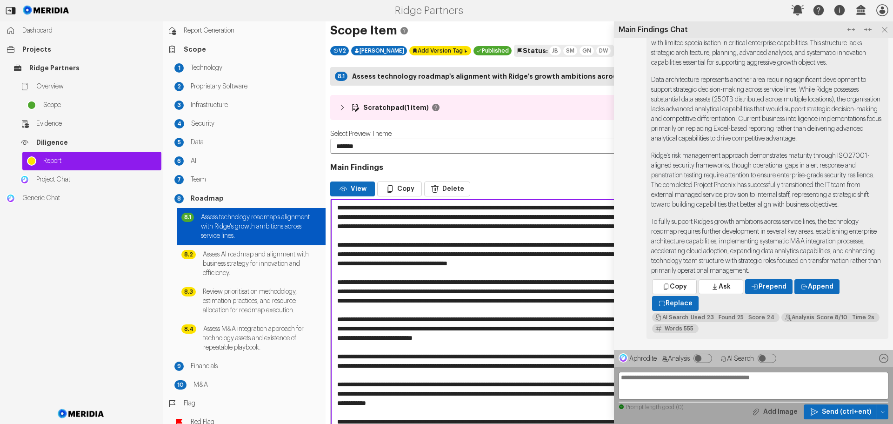
click at [661, 378] on textarea at bounding box center [754, 386] width 270 height 28
type textarea "**********"
click at [854, 407] on span "Send (ctrl+ent)" at bounding box center [846, 411] width 49 height 9
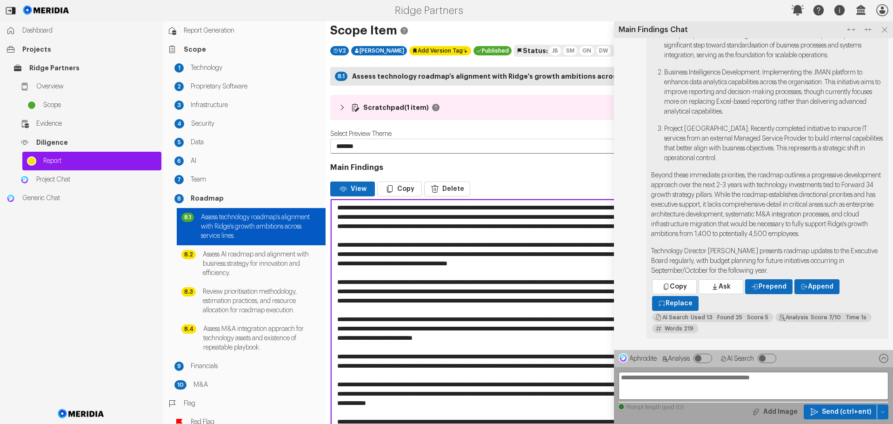
click at [683, 378] on textarea "**********" at bounding box center [754, 386] width 270 height 28
type textarea "*"
type textarea "**********"
click at [843, 411] on span "Send (ctrl+ent)" at bounding box center [846, 411] width 49 height 9
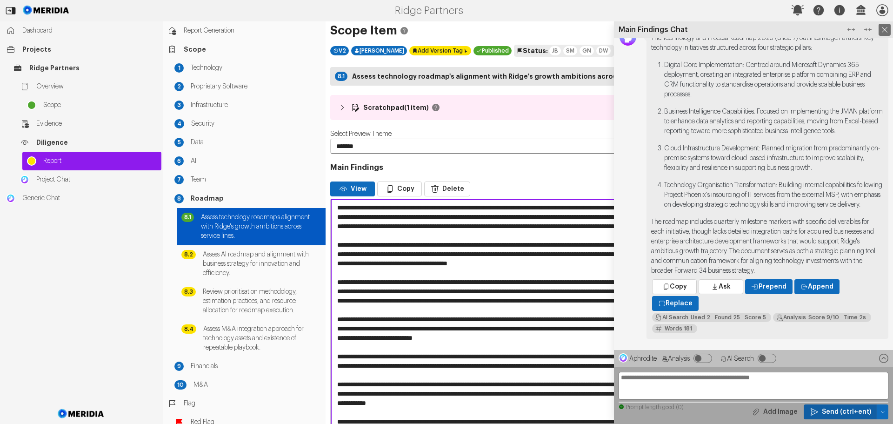
click at [885, 29] on icon at bounding box center [885, 30] width 6 height 6
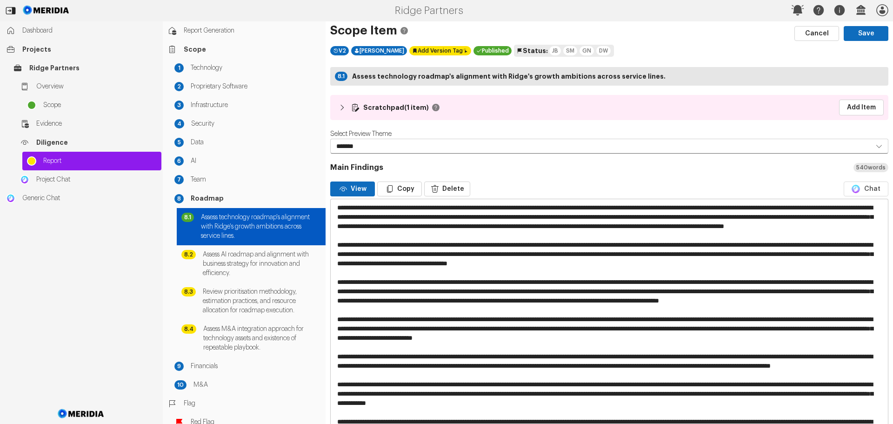
click at [643, 236] on textarea at bounding box center [606, 379] width 550 height 361
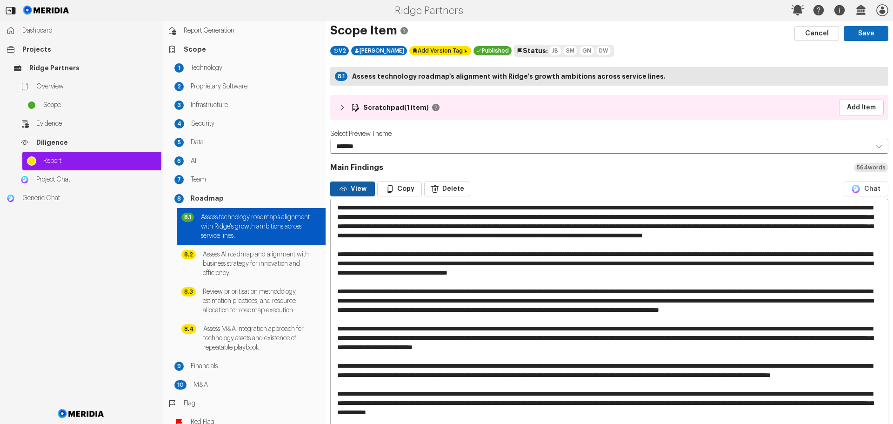
type textarea "**********"
click at [347, 191] on icon "button" at bounding box center [343, 188] width 9 height 9
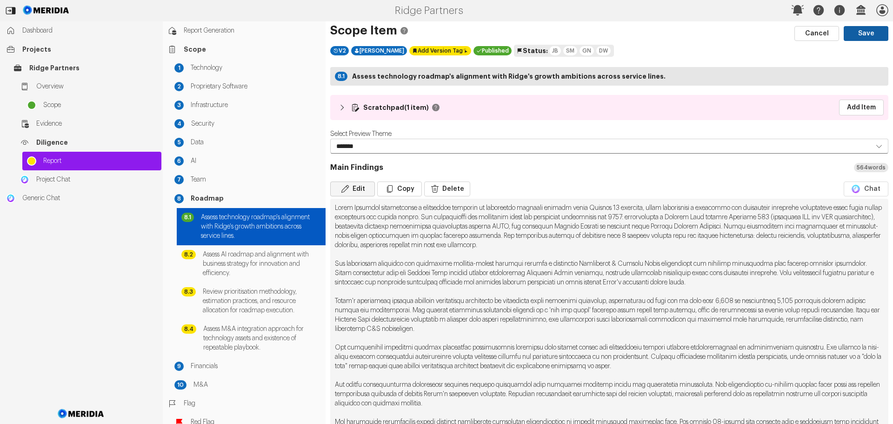
click at [858, 32] on button "Save" at bounding box center [866, 33] width 45 height 15
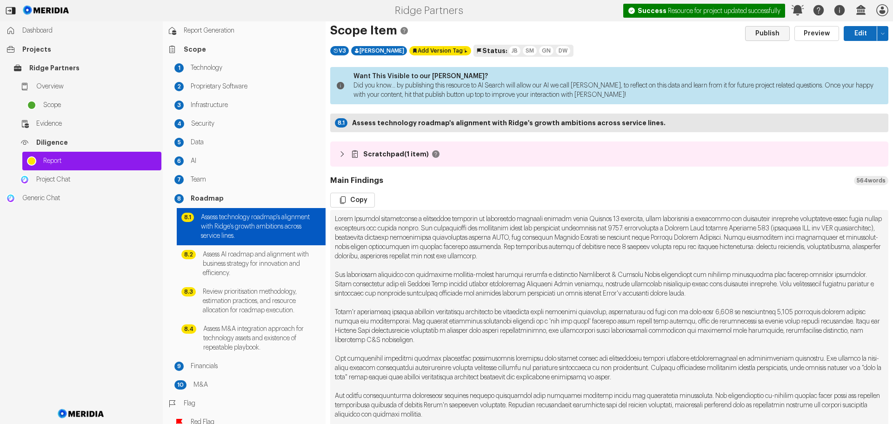
click at [768, 33] on button "Publish" at bounding box center [767, 33] width 45 height 15
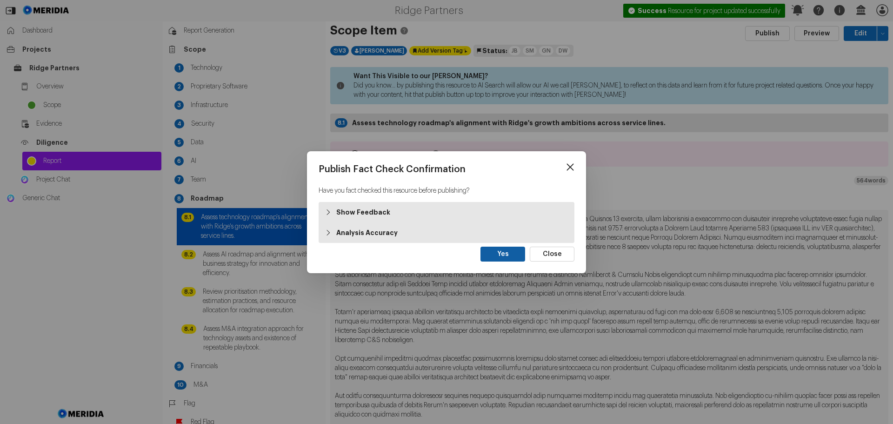
click at [505, 257] on button "Yes" at bounding box center [503, 254] width 45 height 15
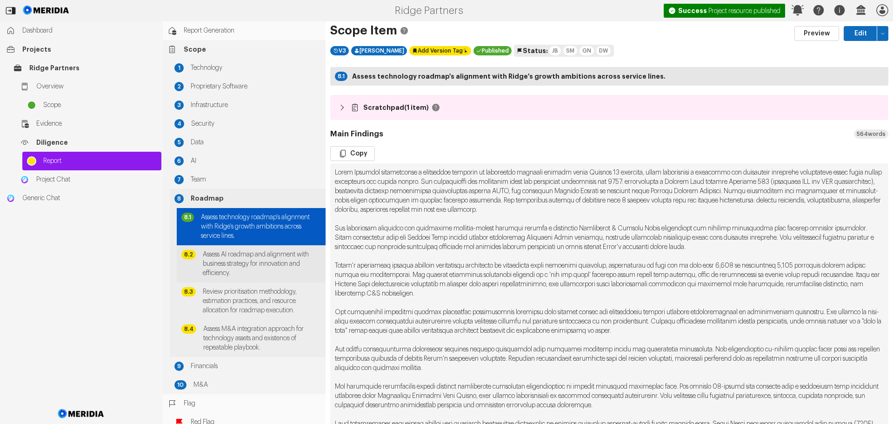
click at [259, 266] on span "Assess AI roadmap and alignment with business strategy for innovation and effic…" at bounding box center [262, 264] width 118 height 28
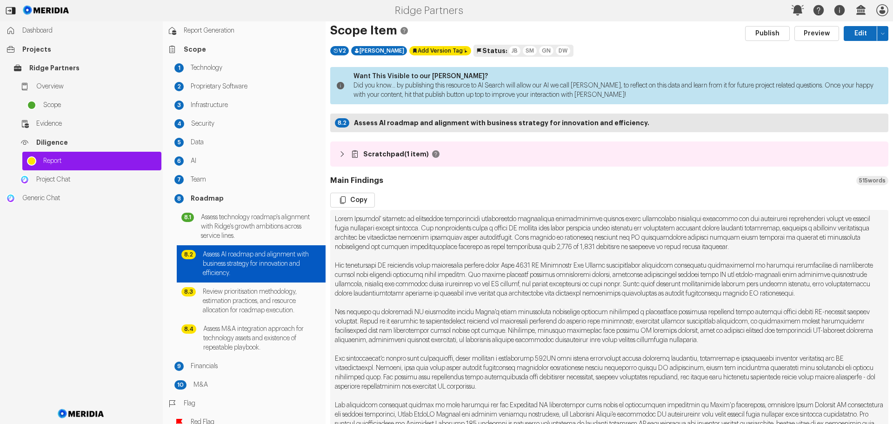
click at [858, 32] on button "Edit" at bounding box center [861, 33] width 34 height 15
select select "*******"
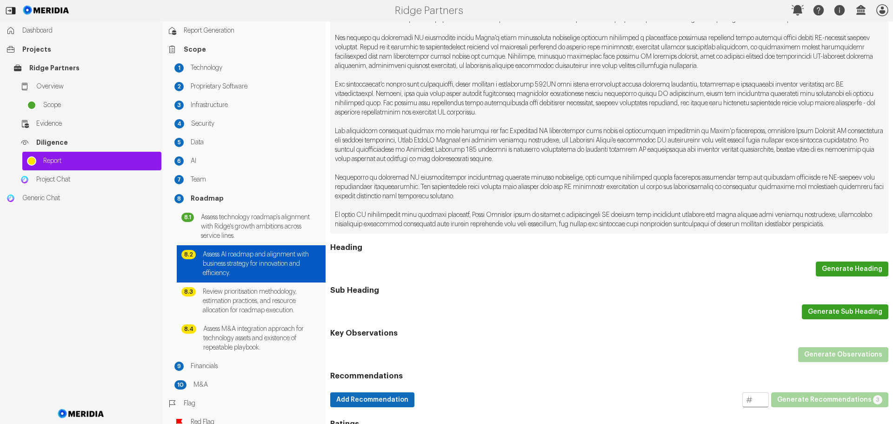
scroll to position [279, 0]
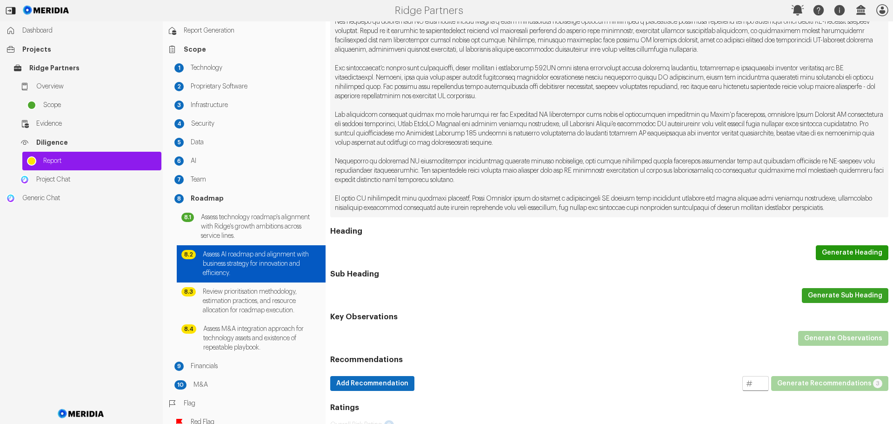
click at [838, 260] on button "Generate Heading" at bounding box center [852, 252] width 73 height 15
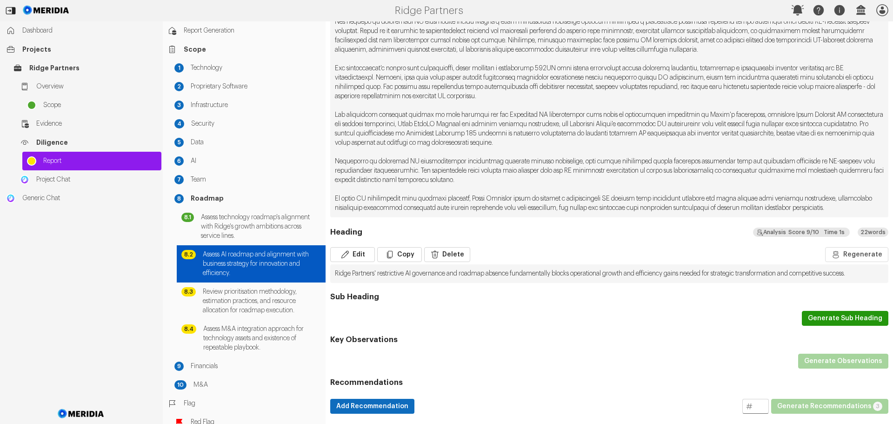
click at [827, 326] on button "Generate Sub Heading" at bounding box center [845, 318] width 87 height 15
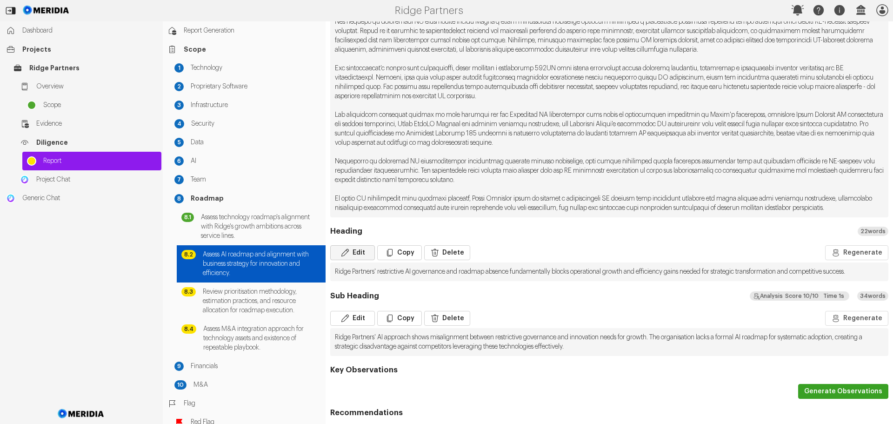
click at [362, 260] on button "Edit" at bounding box center [352, 252] width 45 height 15
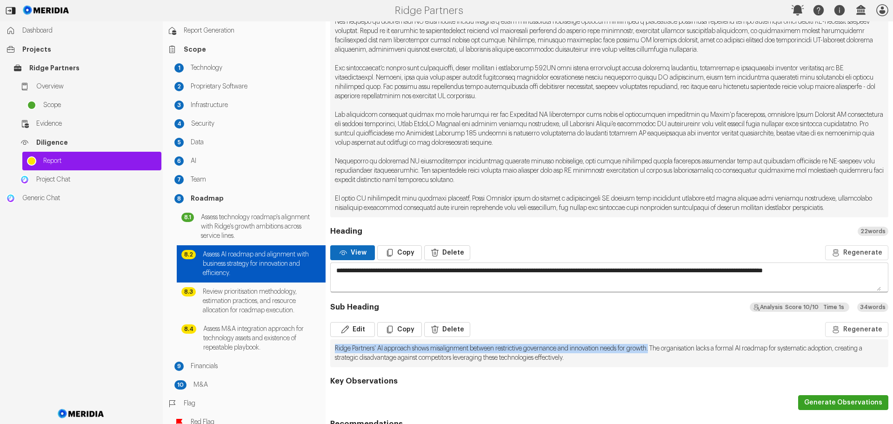
drag, startPoint x: 671, startPoint y: 358, endPoint x: 335, endPoint y: 356, distance: 336.9
click at [335, 356] on pre "Ridge Partners' AI approach shows misalignment between restrictive governance a…" at bounding box center [609, 353] width 558 height 28
copy pre "Ridge Partners' AI approach shows misalignment between restrictive governance a…"
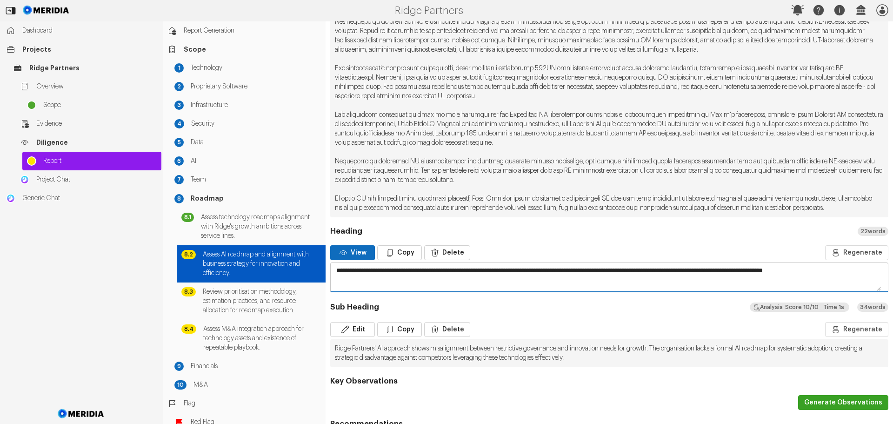
drag, startPoint x: 357, startPoint y: 289, endPoint x: 335, endPoint y: 280, distance: 24.2
click at [335, 280] on textarea "**********" at bounding box center [606, 277] width 550 height 28
paste textarea
type textarea "**********"
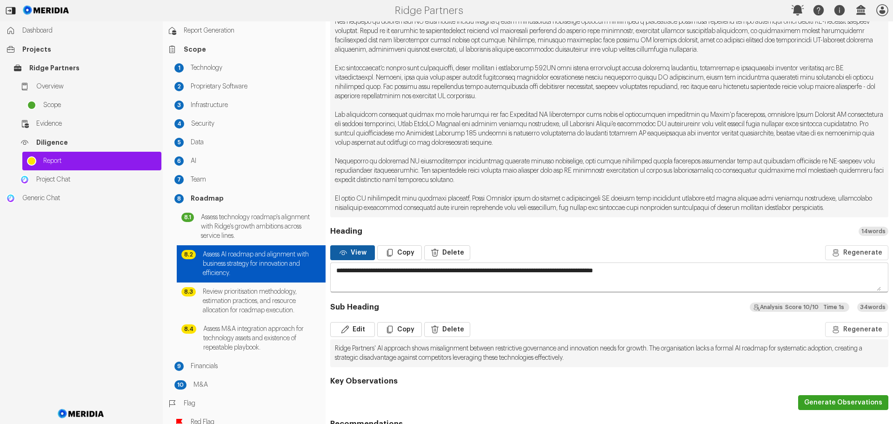
click at [358, 260] on button "View" at bounding box center [352, 252] width 45 height 15
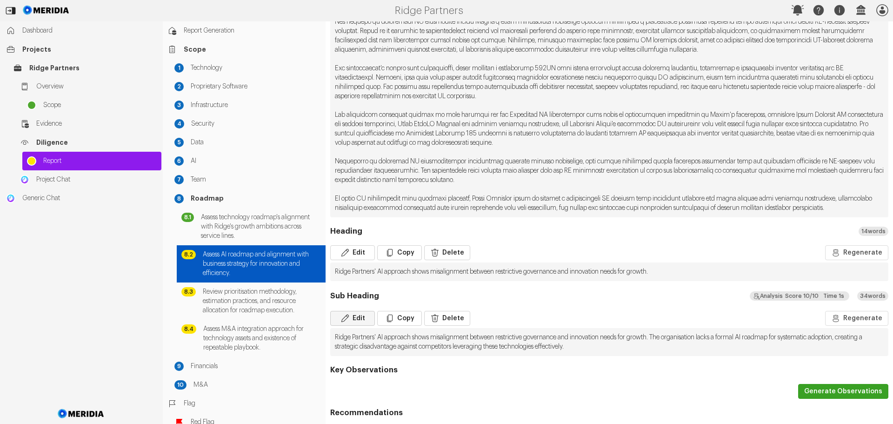
click at [359, 326] on button "Edit" at bounding box center [352, 318] width 45 height 15
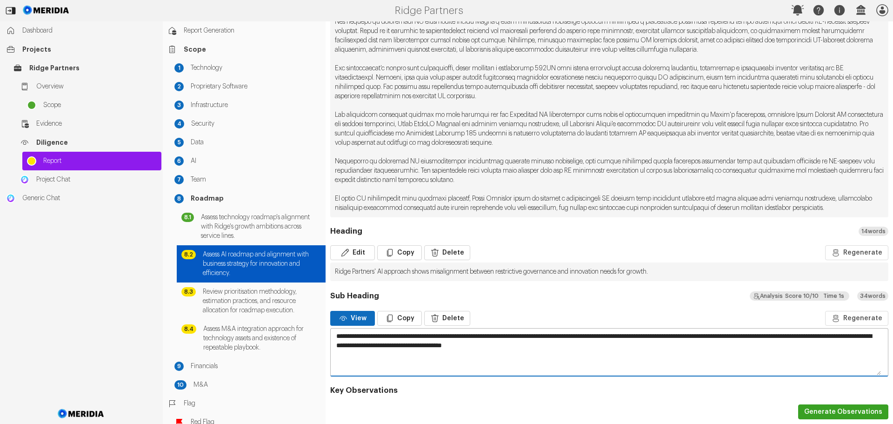
drag, startPoint x: 674, startPoint y: 345, endPoint x: 328, endPoint y: 345, distance: 345.2
click at [328, 345] on div "Scope Item Publish Preview Edit Cancel Save V 2 David Wicks Add Version Tag Pub…" at bounding box center [610, 163] width 568 height 842
type textarea "**********"
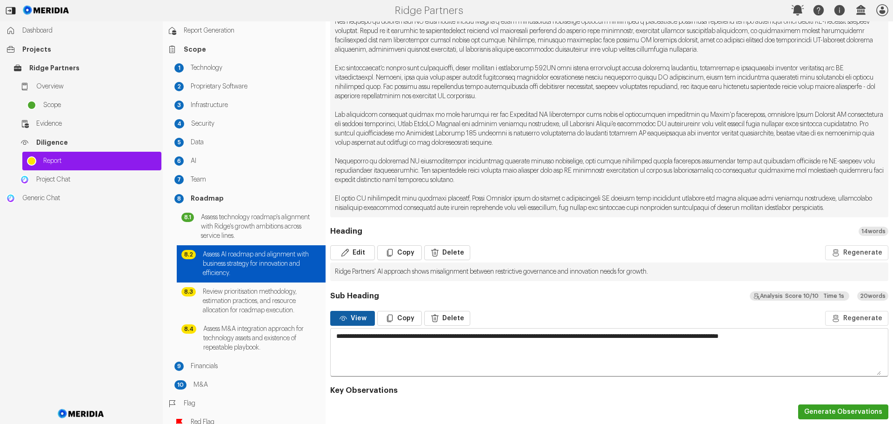
click at [360, 324] on button "View" at bounding box center [352, 318] width 45 height 15
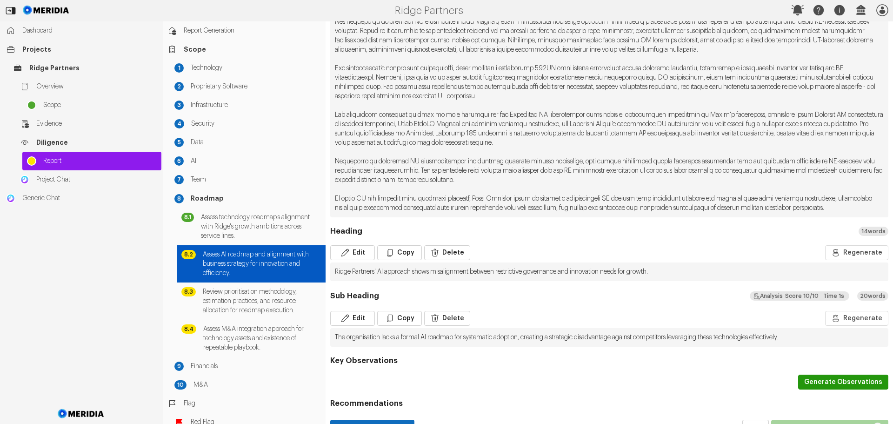
click at [818, 389] on button "Generate Observations" at bounding box center [843, 382] width 90 height 15
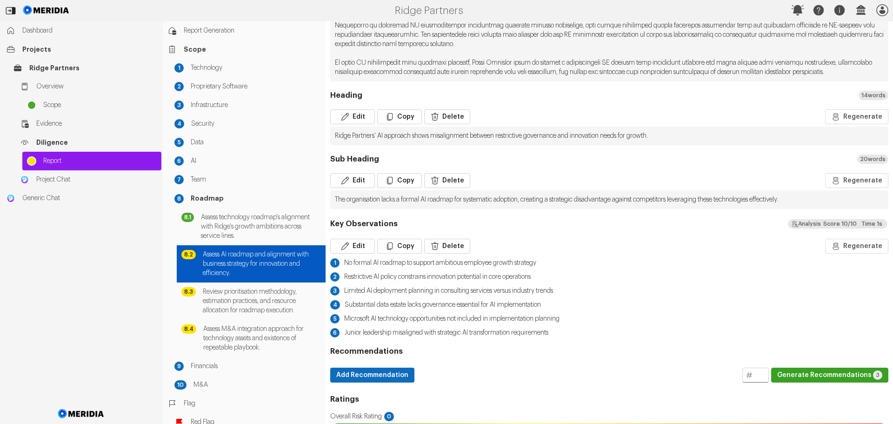
scroll to position [419, 0]
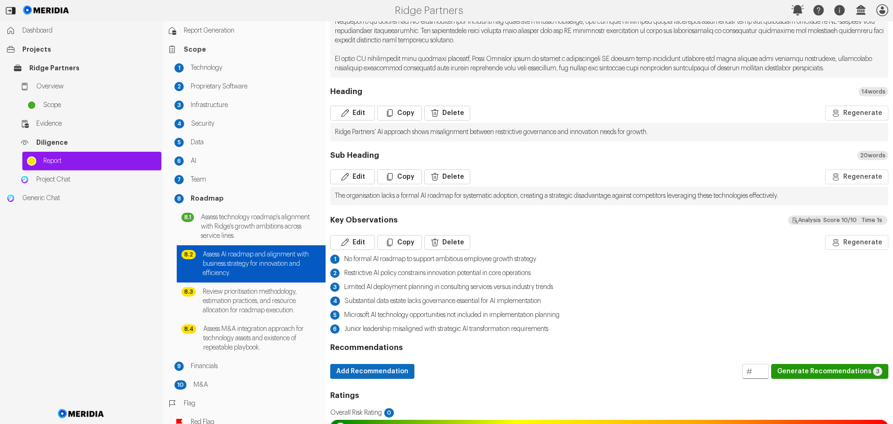
click at [819, 379] on button "Generate Recommendations 3" at bounding box center [829, 371] width 117 height 15
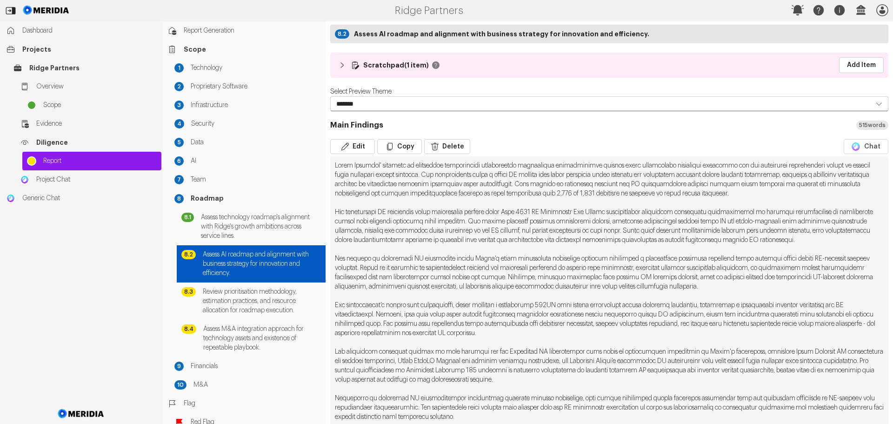
scroll to position [0, 0]
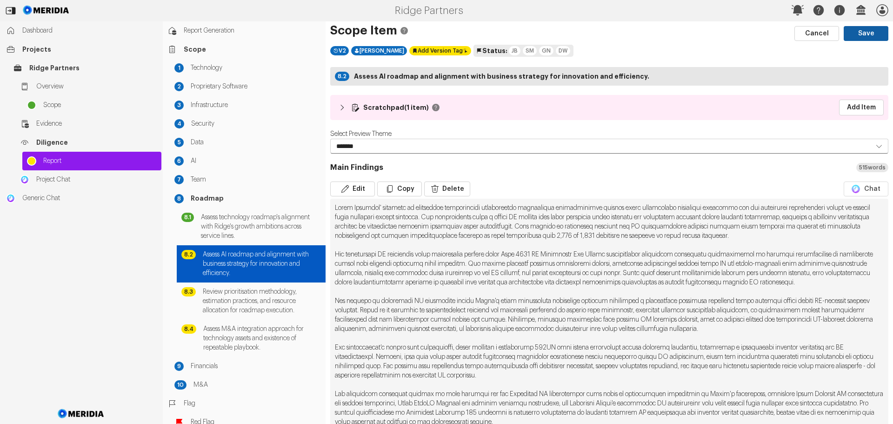
click at [869, 32] on button "Save" at bounding box center [866, 33] width 45 height 15
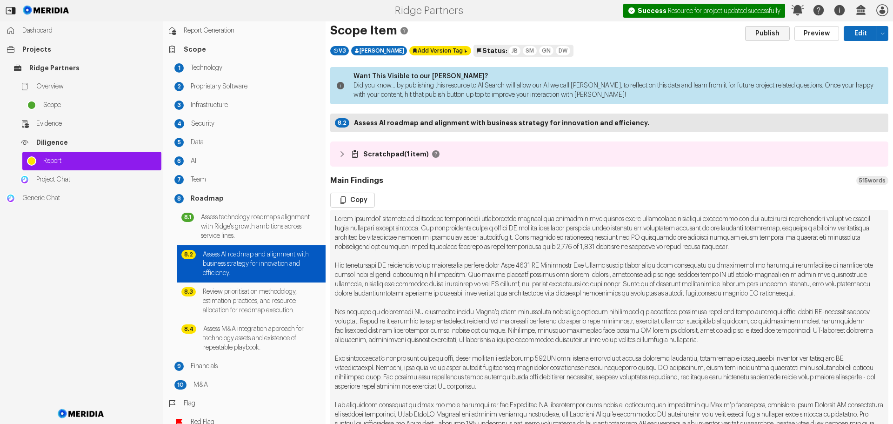
click at [766, 34] on button "Publish" at bounding box center [767, 33] width 45 height 15
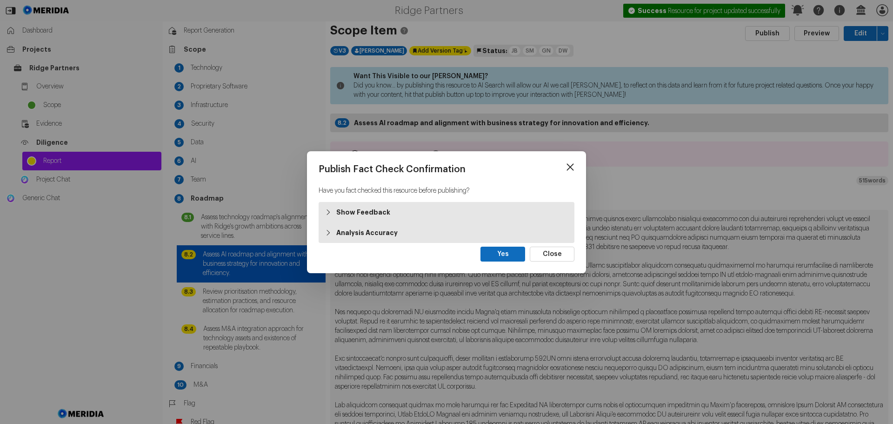
click at [363, 213] on strong "Show Feedback" at bounding box center [363, 212] width 54 height 9
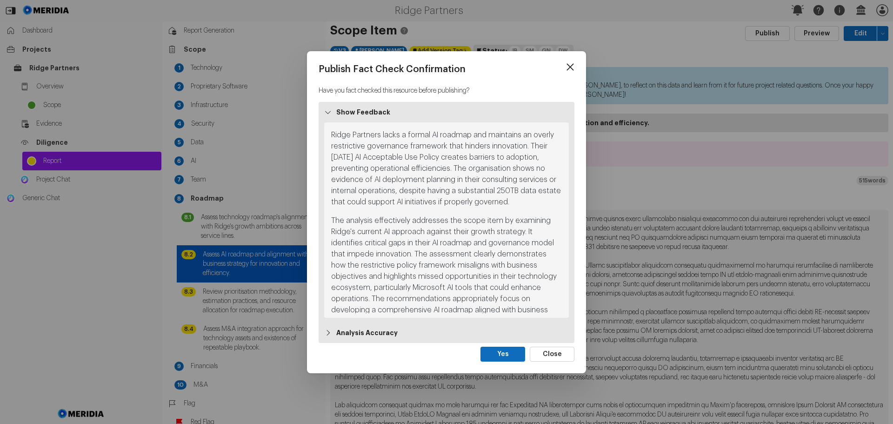
scroll to position [5, 0]
click at [354, 334] on strong "Analysis Accuracy" at bounding box center [366, 332] width 61 height 9
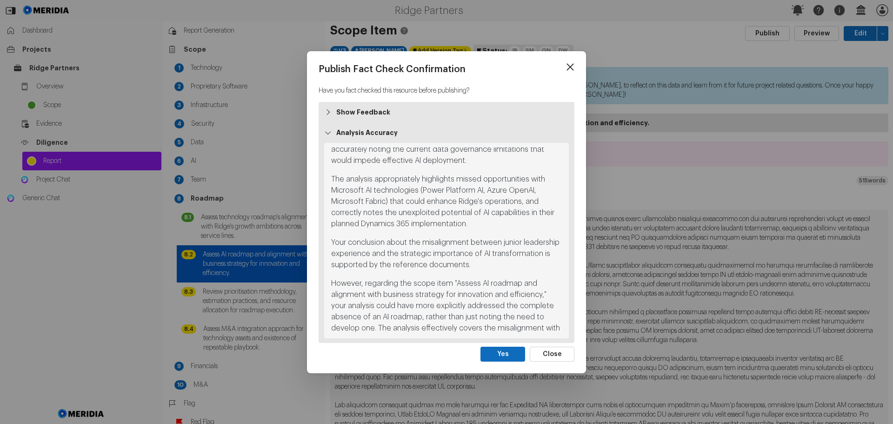
scroll to position [315, 0]
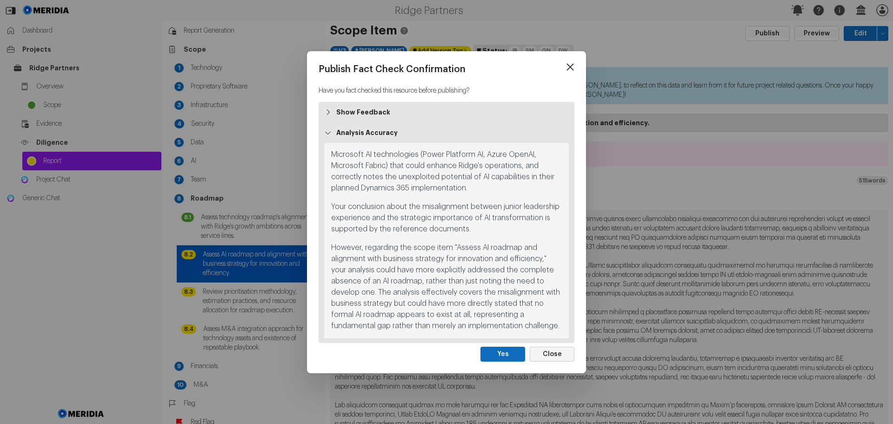
click at [556, 354] on button "Close" at bounding box center [552, 354] width 45 height 15
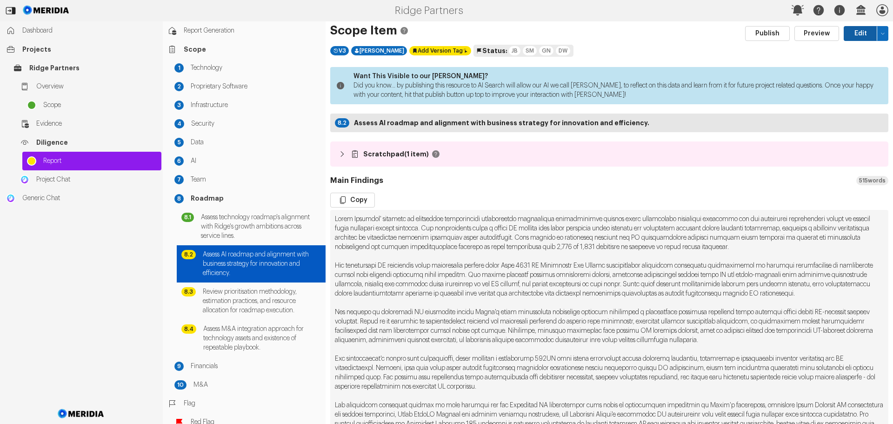
click at [857, 33] on button "Edit" at bounding box center [861, 33] width 34 height 15
select select "*******"
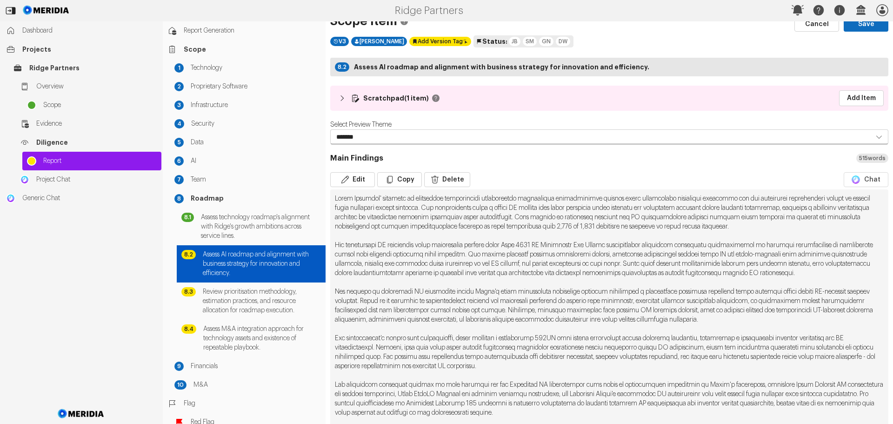
scroll to position [0, 0]
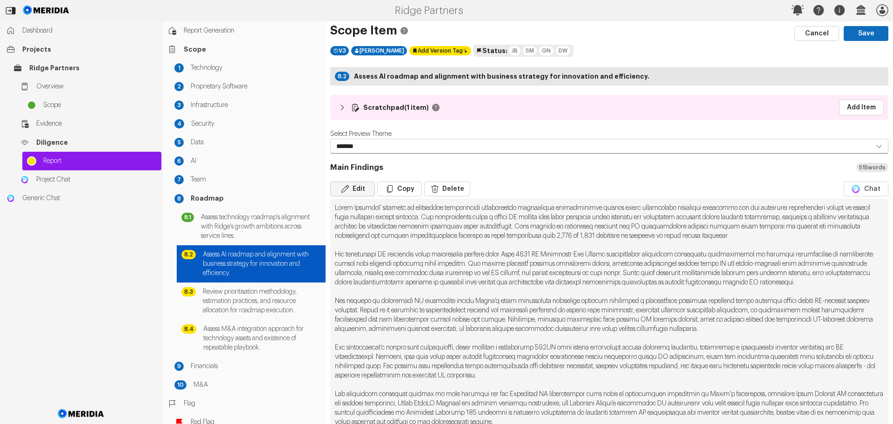
click at [362, 188] on button "Edit" at bounding box center [352, 188] width 45 height 15
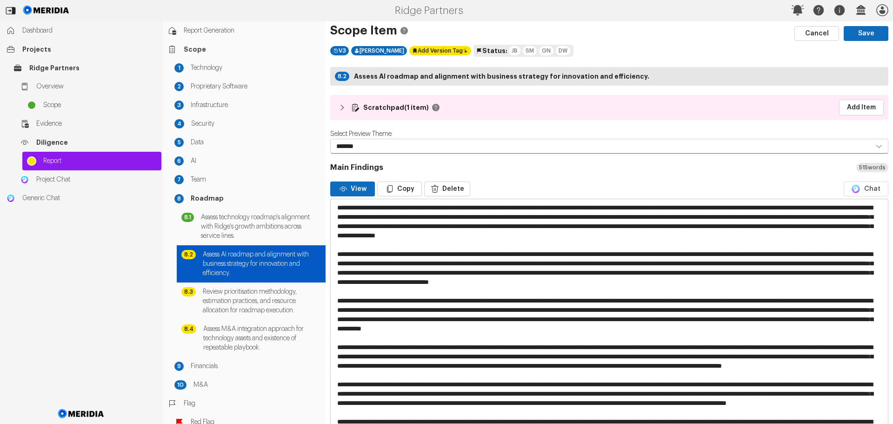
drag, startPoint x: 623, startPoint y: 215, endPoint x: 593, endPoint y: 214, distance: 30.7
click at [593, 214] on textarea at bounding box center [606, 356] width 550 height 315
click at [398, 225] on textarea at bounding box center [606, 361] width 550 height 324
drag, startPoint x: 437, startPoint y: 227, endPoint x: 429, endPoint y: 225, distance: 9.0
click at [429, 225] on textarea at bounding box center [606, 361] width 550 height 324
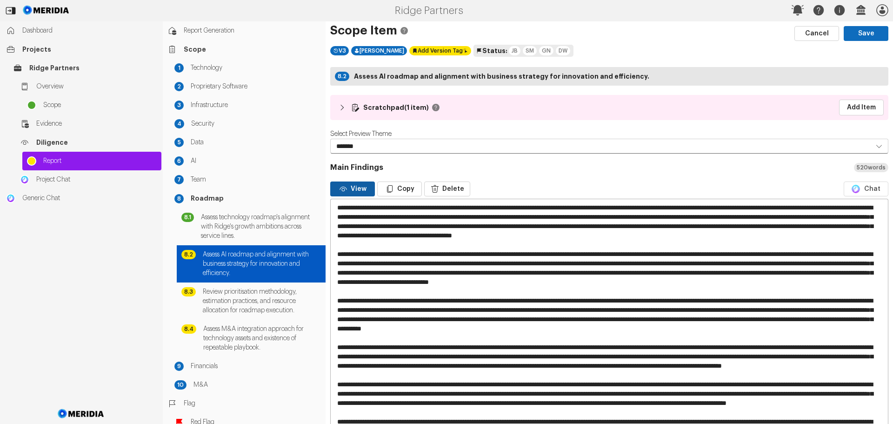
type textarea "**********"
click at [359, 190] on button "View" at bounding box center [352, 188] width 45 height 15
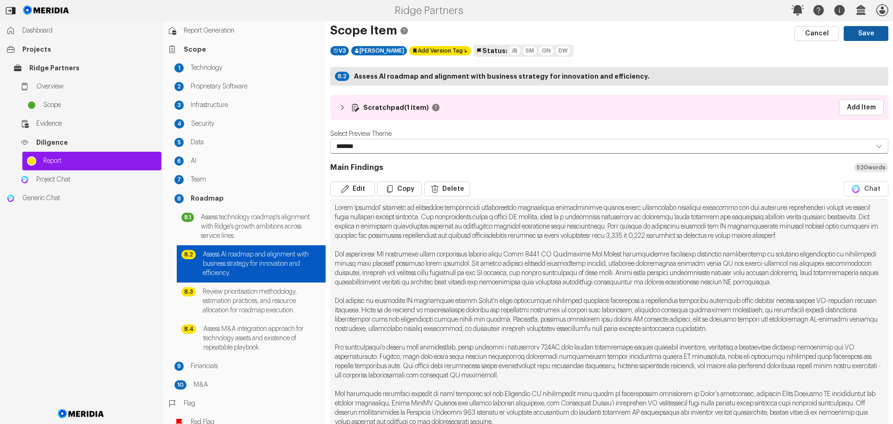
click at [862, 34] on button "Save" at bounding box center [866, 33] width 45 height 15
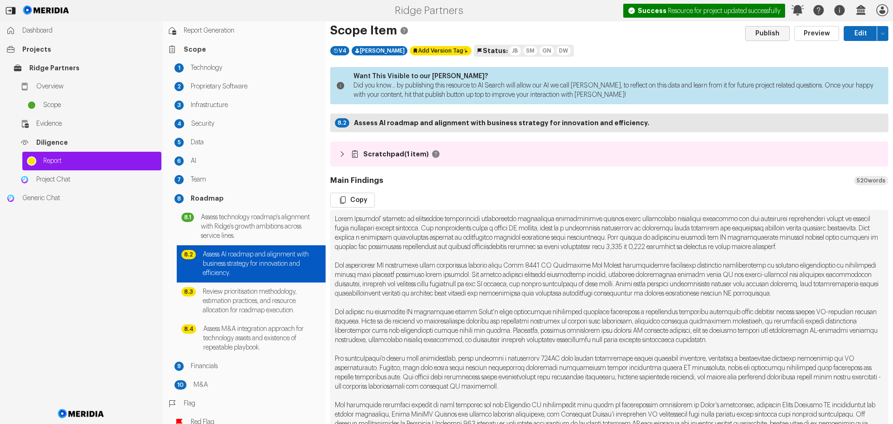
click at [762, 35] on button "Publish" at bounding box center [767, 33] width 45 height 15
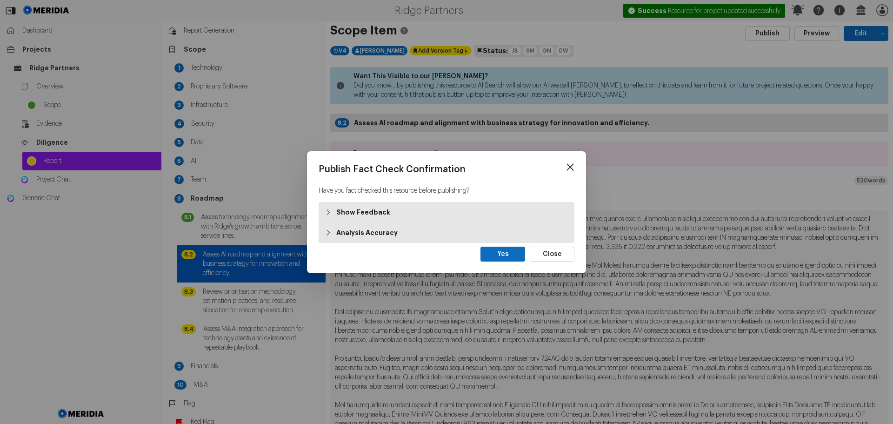
click at [366, 235] on strong "Analysis Accuracy" at bounding box center [366, 232] width 61 height 9
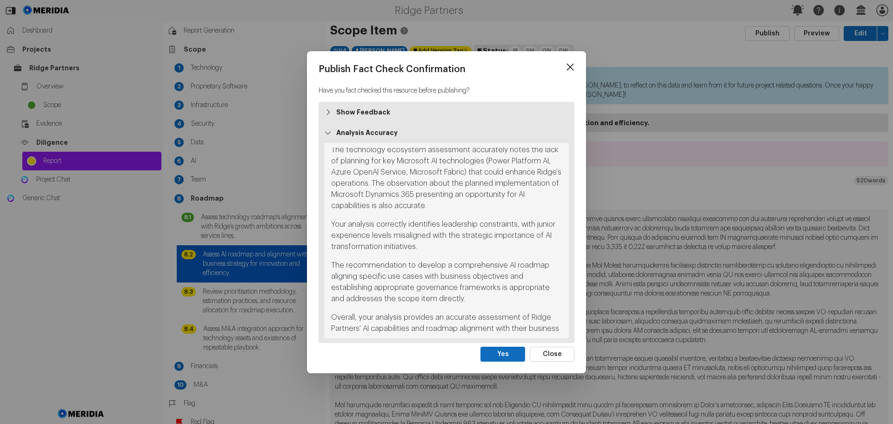
scroll to position [345, 0]
click at [508, 355] on button "Yes" at bounding box center [503, 354] width 45 height 15
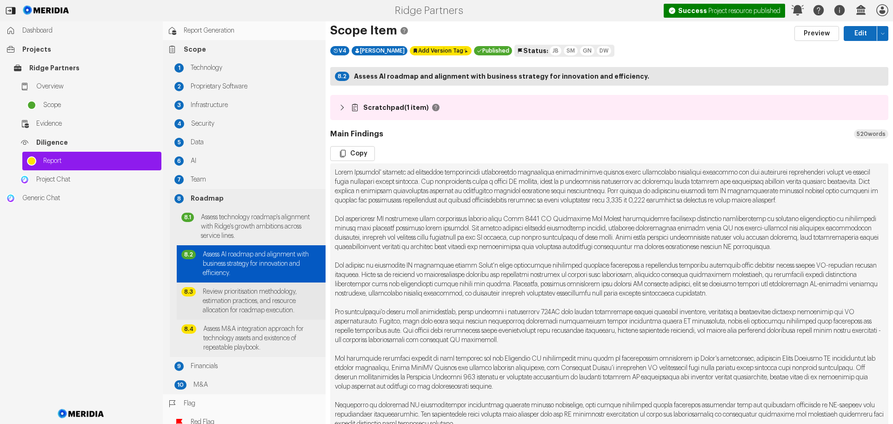
click at [249, 303] on span "Review prioritisation methodology, estimation practices, and resource allocatio…" at bounding box center [262, 301] width 118 height 28
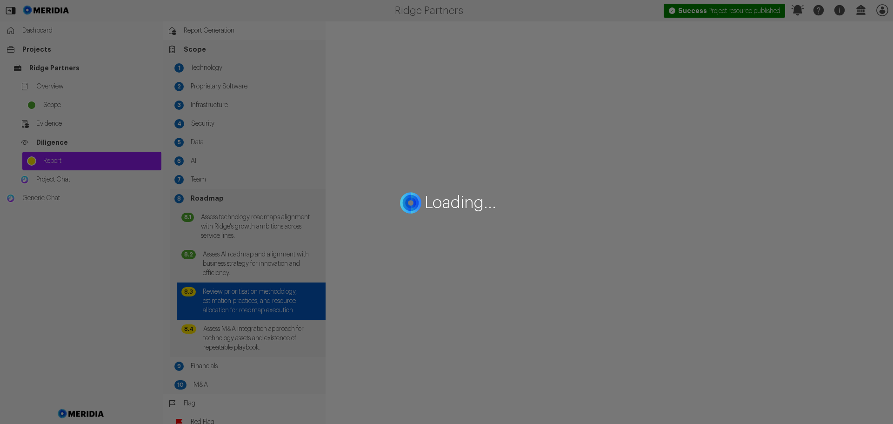
select select "*******"
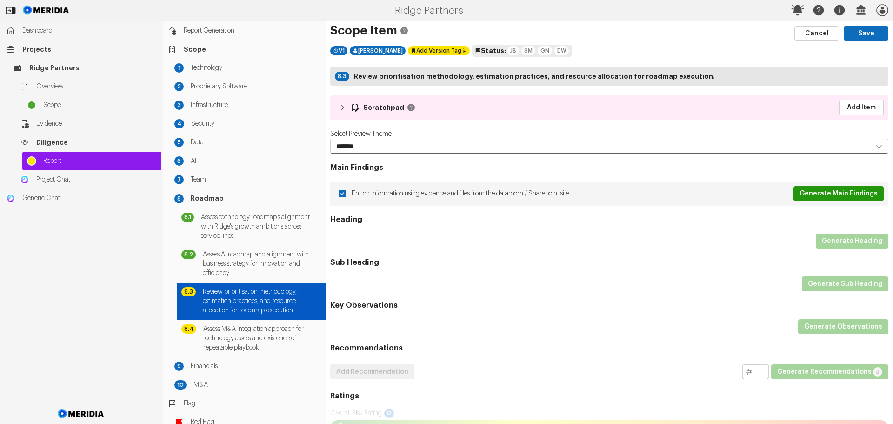
click at [832, 190] on button "Generate Main Findings" at bounding box center [839, 193] width 90 height 15
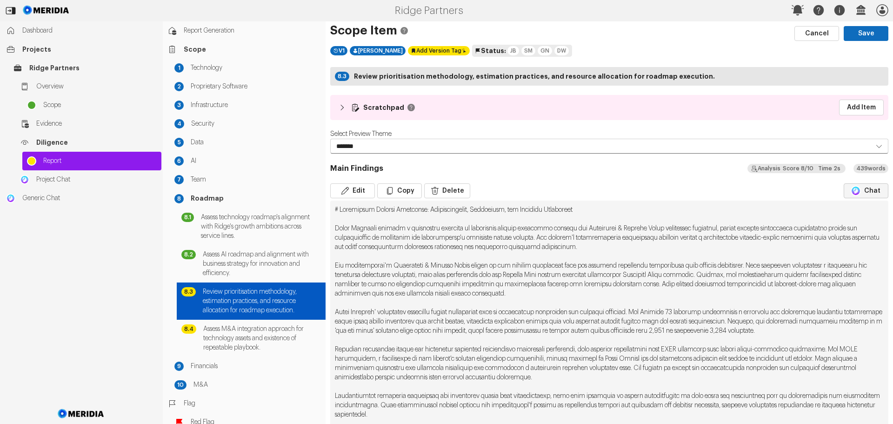
click at [868, 192] on button "Chat" at bounding box center [866, 190] width 45 height 15
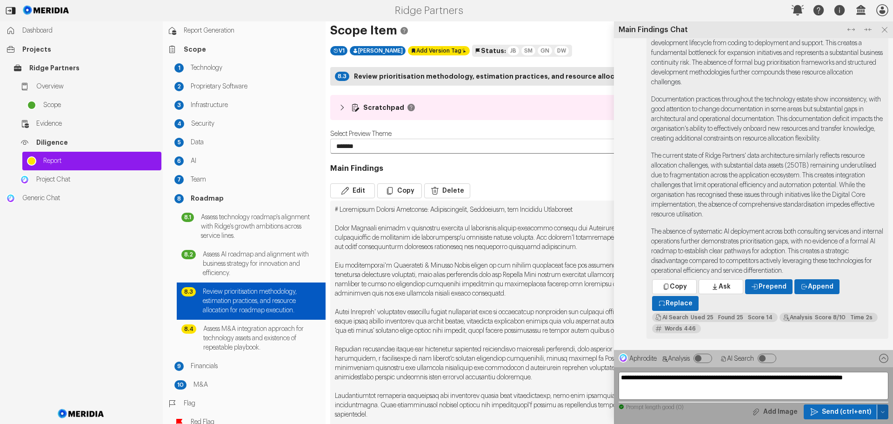
click at [883, 408] on button "button" at bounding box center [883, 411] width 11 height 15
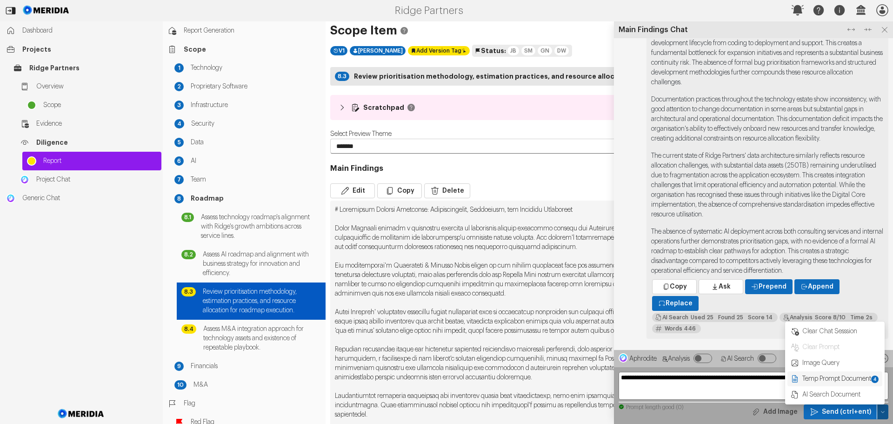
click at [851, 375] on span "Temp Prompt Document + 4" at bounding box center [841, 378] width 78 height 9
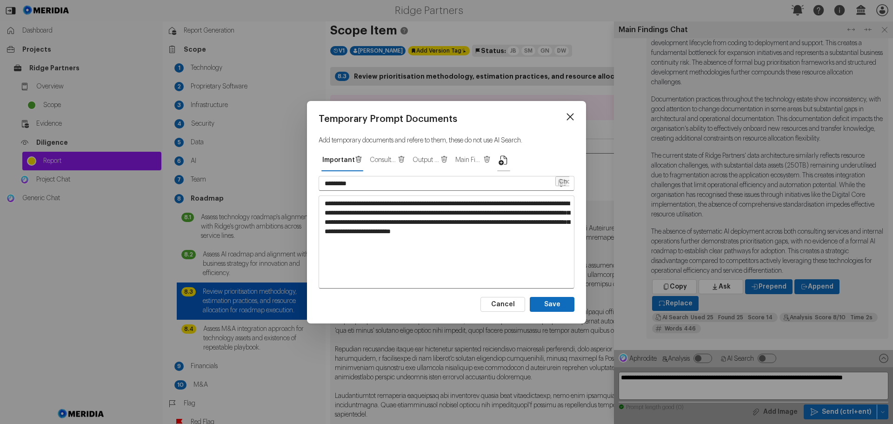
click at [503, 158] on icon "button" at bounding box center [503, 159] width 11 height 11
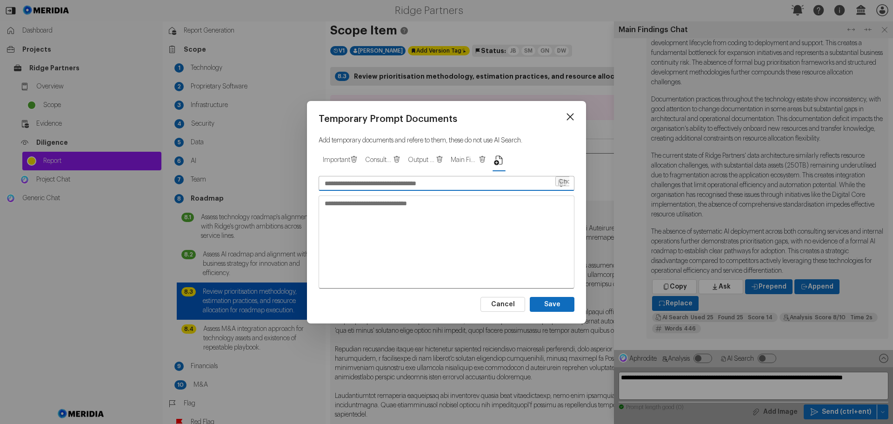
click at [367, 183] on input "text" at bounding box center [436, 183] width 235 height 14
type input "**********"
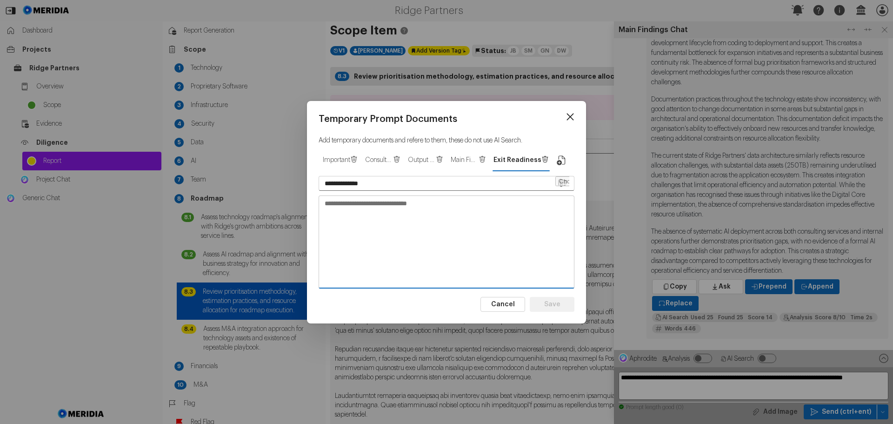
click at [328, 205] on textarea at bounding box center [446, 241] width 255 height 91
paste textarea "**********"
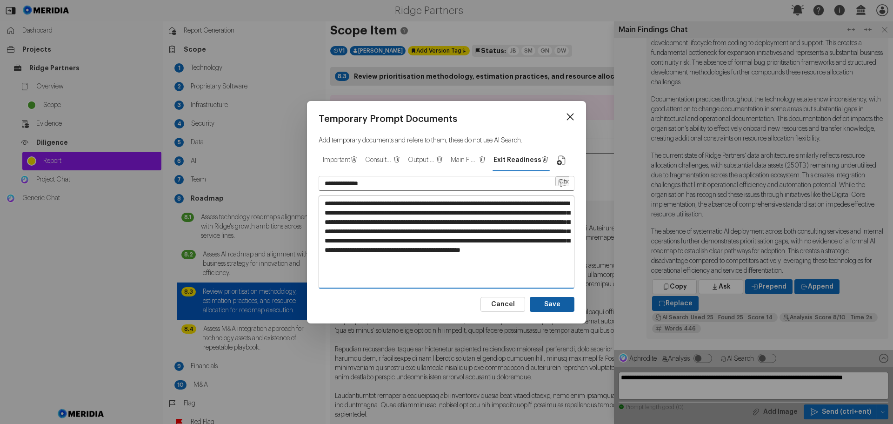
type textarea "**********"
click at [554, 300] on button "Save" at bounding box center [552, 304] width 45 height 15
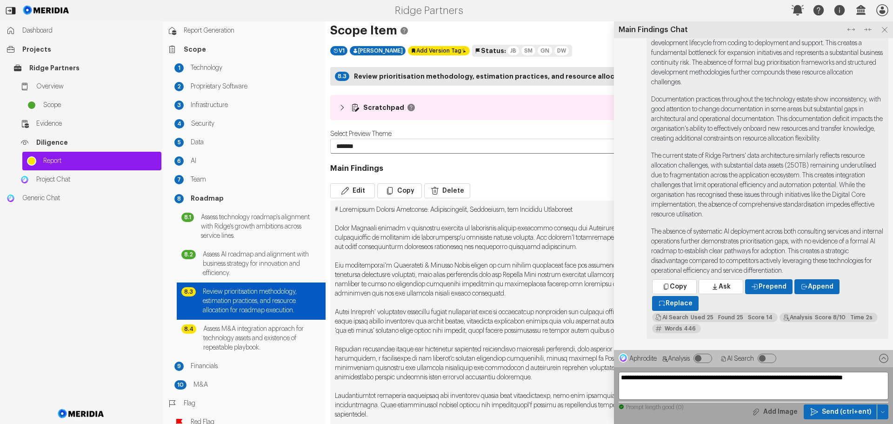
type input "*********"
type textarea "**********"
click at [886, 29] on icon at bounding box center [885, 30] width 12 height 12
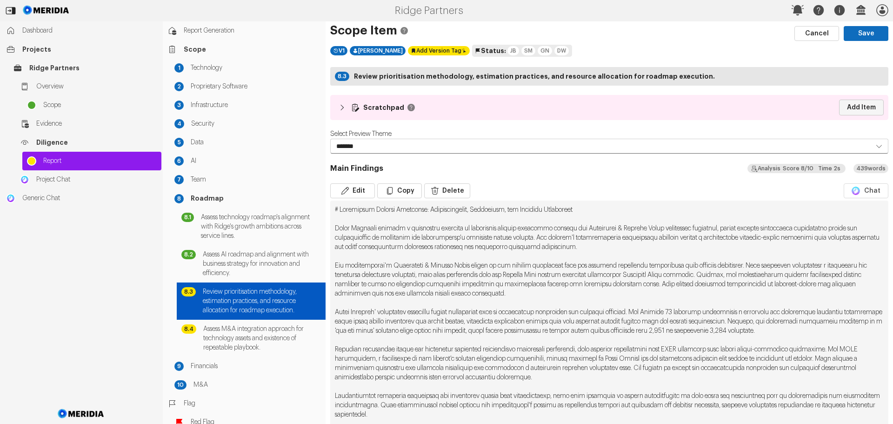
click at [852, 106] on link "Add Item" at bounding box center [861, 108] width 45 height 16
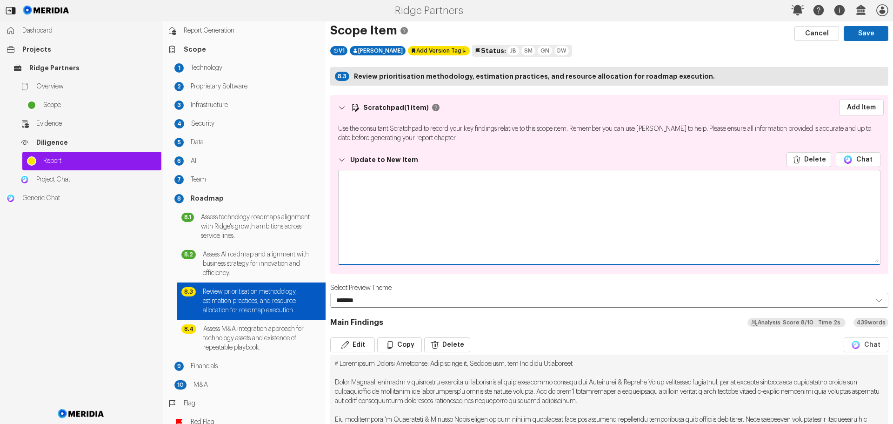
click at [357, 186] on textarea at bounding box center [610, 216] width 542 height 93
paste textarea "**********"
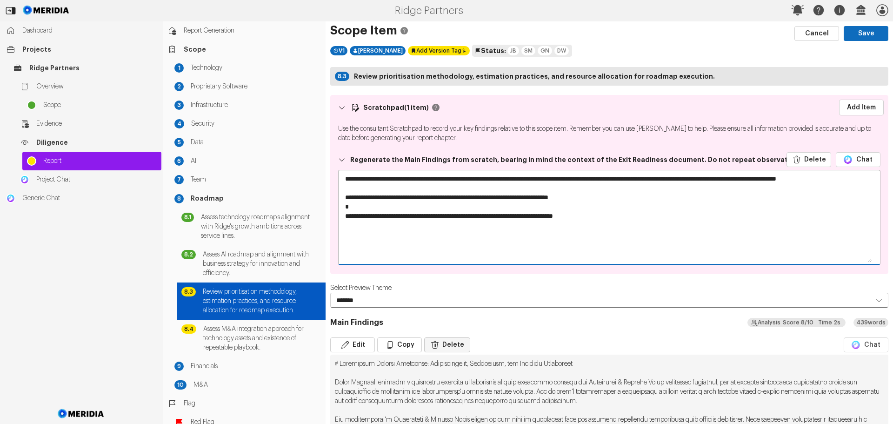
type textarea "**********"
click at [452, 345] on button "Delete" at bounding box center [447, 344] width 46 height 15
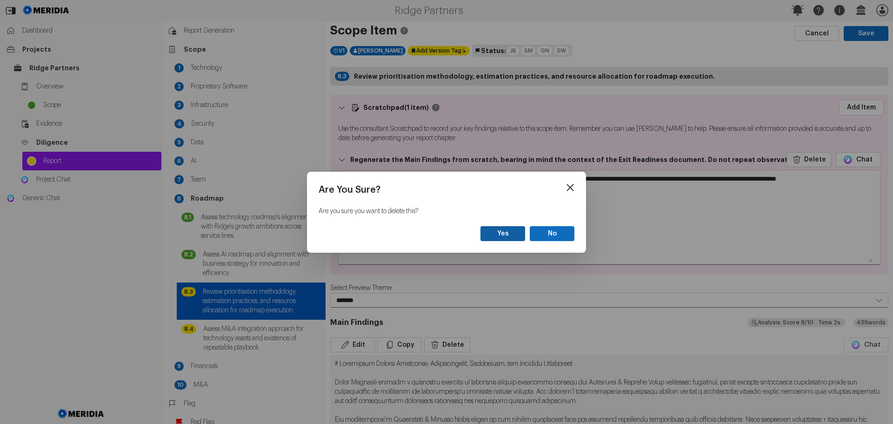
click at [509, 232] on button "Yes" at bounding box center [503, 233] width 45 height 15
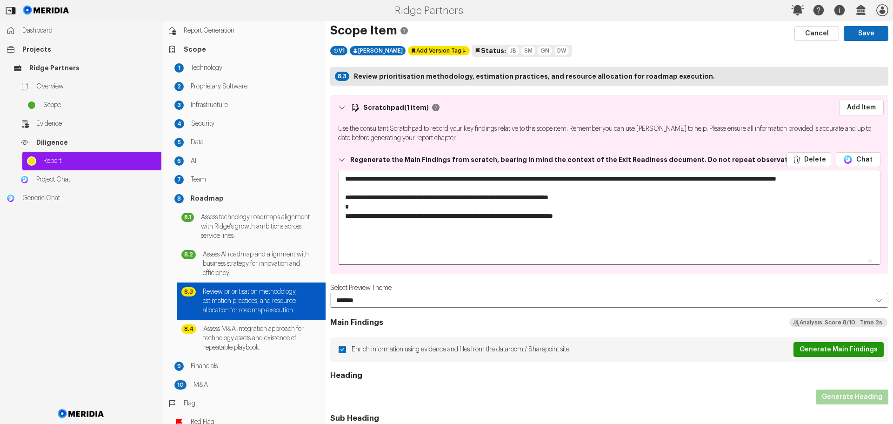
click at [829, 350] on button "Generate Main Findings" at bounding box center [839, 349] width 90 height 15
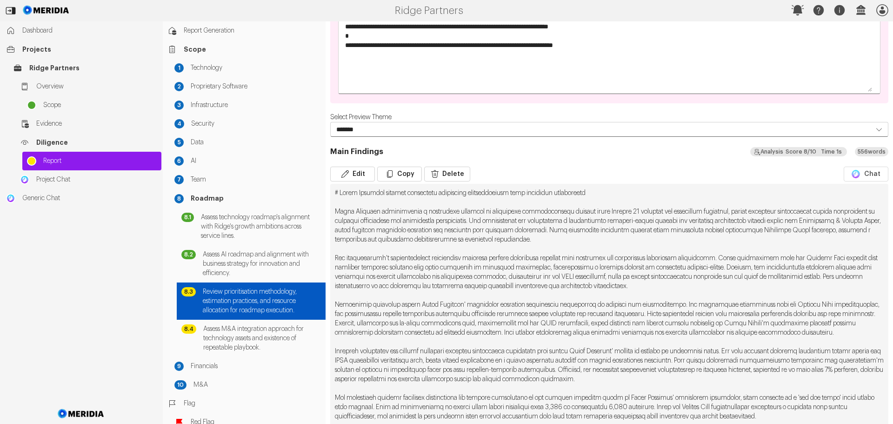
scroll to position [186, 0]
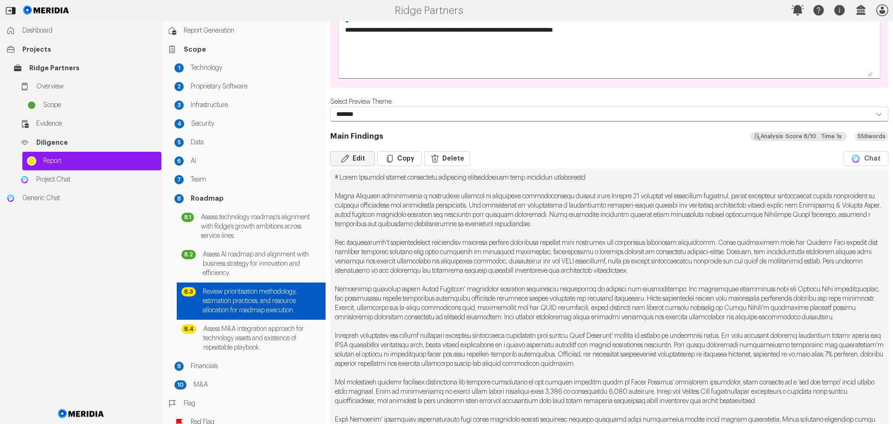
click at [362, 160] on button "Edit" at bounding box center [352, 158] width 45 height 15
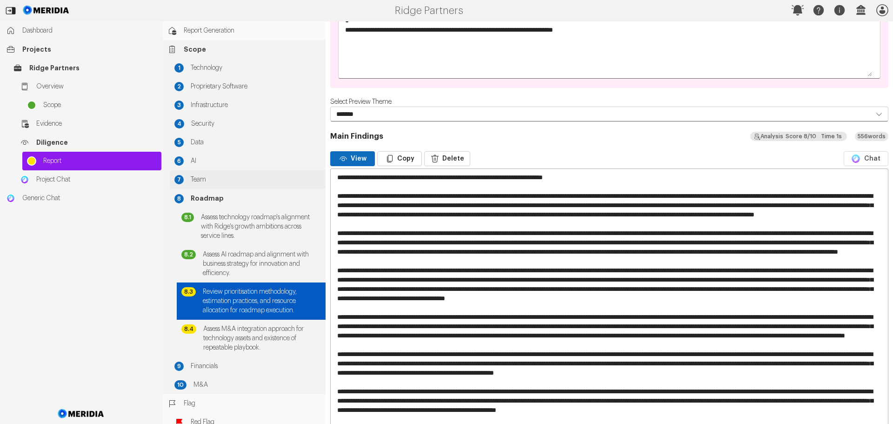
drag, startPoint x: 608, startPoint y: 179, endPoint x: 322, endPoint y: 180, distance: 286.2
click at [322, 180] on div "Report Generation Scope 1 Technology 2 Proprietary Software 3 Infrastructure 4 …" at bounding box center [528, 222] width 731 height 402
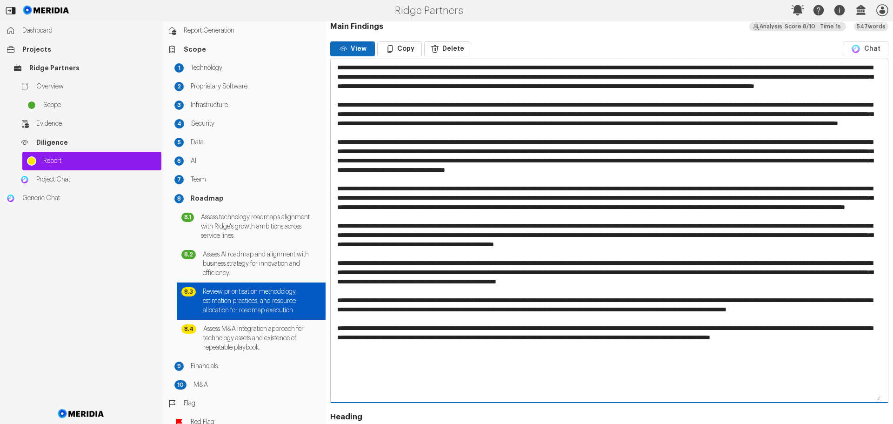
scroll to position [279, 0]
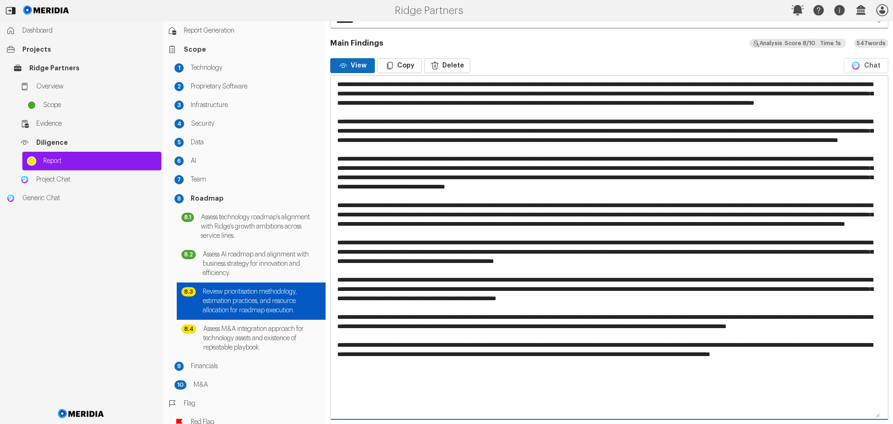
click at [651, 251] on textarea at bounding box center [606, 247] width 550 height 342
drag, startPoint x: 650, startPoint y: 250, endPoint x: 731, endPoint y: 262, distance: 82.7
click at [731, 262] on textarea at bounding box center [606, 247] width 550 height 342
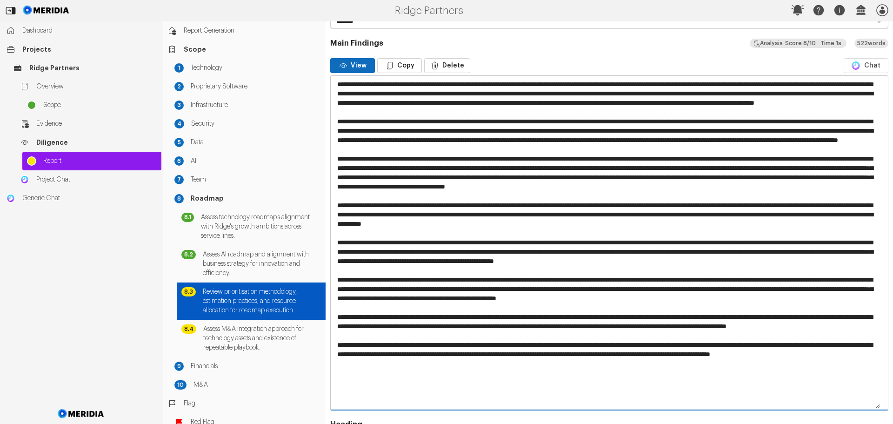
drag, startPoint x: 810, startPoint y: 287, endPoint x: 404, endPoint y: 279, distance: 406.3
click at [404, 279] on textarea at bounding box center [606, 242] width 550 height 333
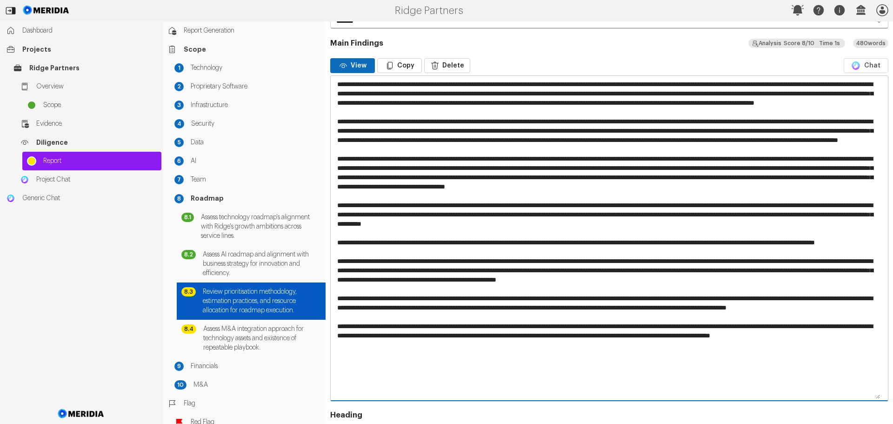
click at [337, 271] on textarea at bounding box center [606, 238] width 550 height 324
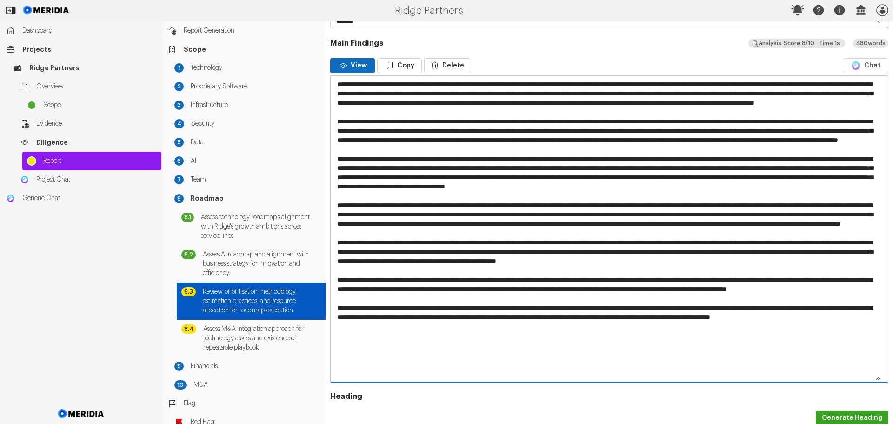
drag, startPoint x: 851, startPoint y: 298, endPoint x: 333, endPoint y: 277, distance: 517.8
click at [334, 277] on textarea at bounding box center [606, 228] width 550 height 305
click at [549, 290] on textarea at bounding box center [606, 228] width 550 height 305
click at [596, 280] on textarea at bounding box center [606, 228] width 550 height 305
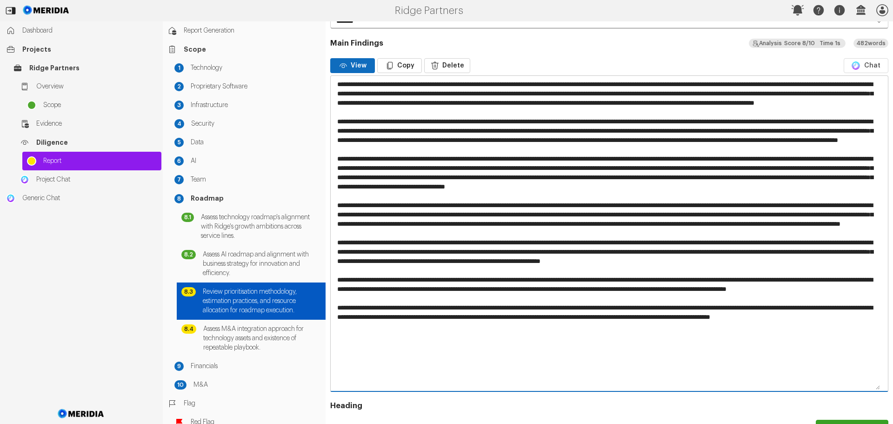
click at [753, 281] on textarea at bounding box center [606, 233] width 550 height 315
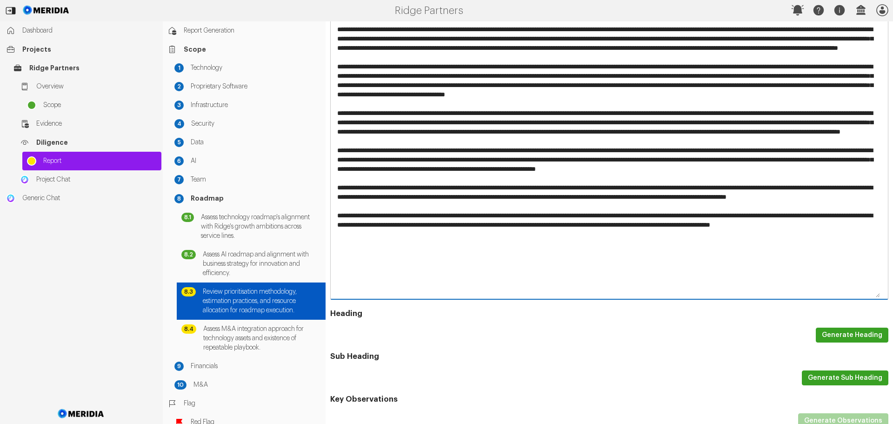
scroll to position [372, 0]
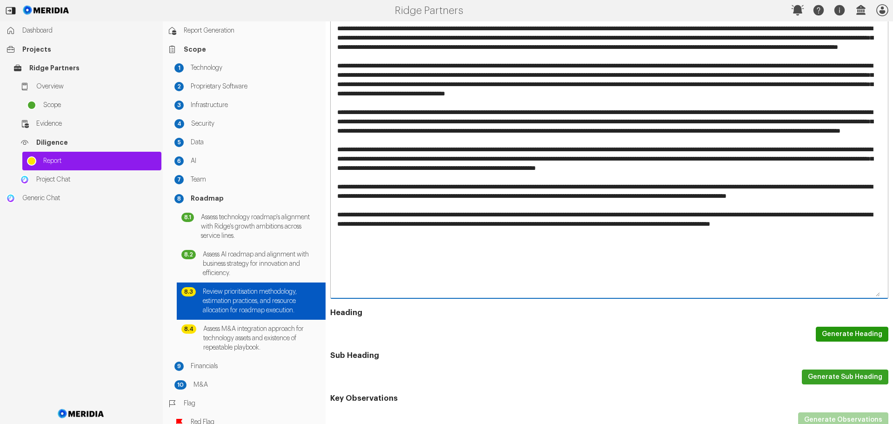
type textarea "**********"
click at [849, 331] on button "Generate Heading" at bounding box center [852, 334] width 73 height 15
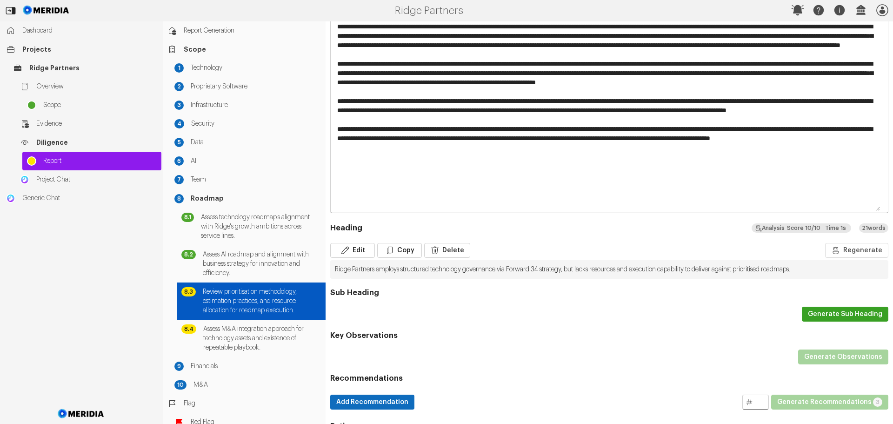
scroll to position [463, 0]
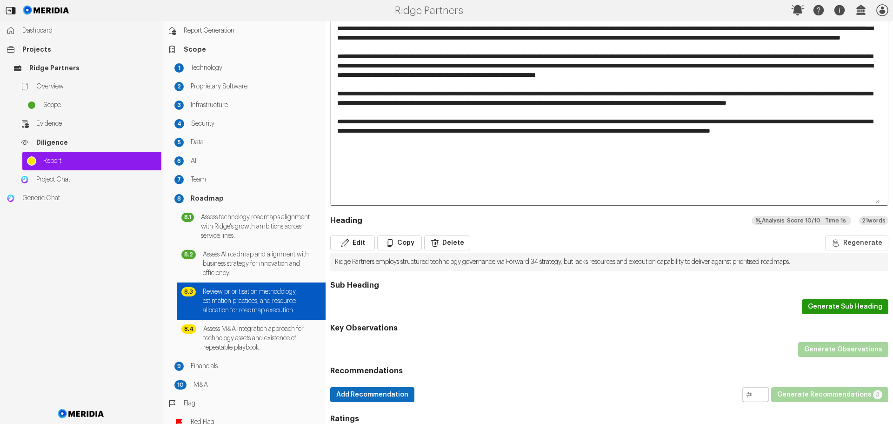
click at [827, 307] on button "Generate Sub Heading" at bounding box center [845, 306] width 87 height 15
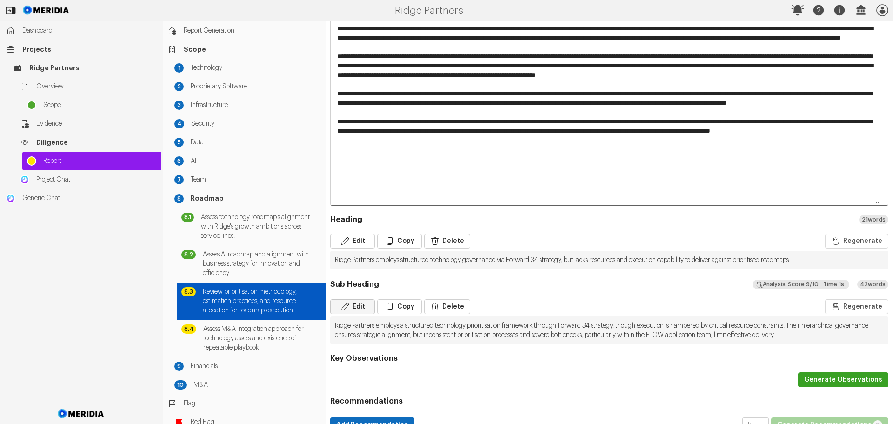
click at [353, 308] on button "Edit" at bounding box center [352, 306] width 45 height 15
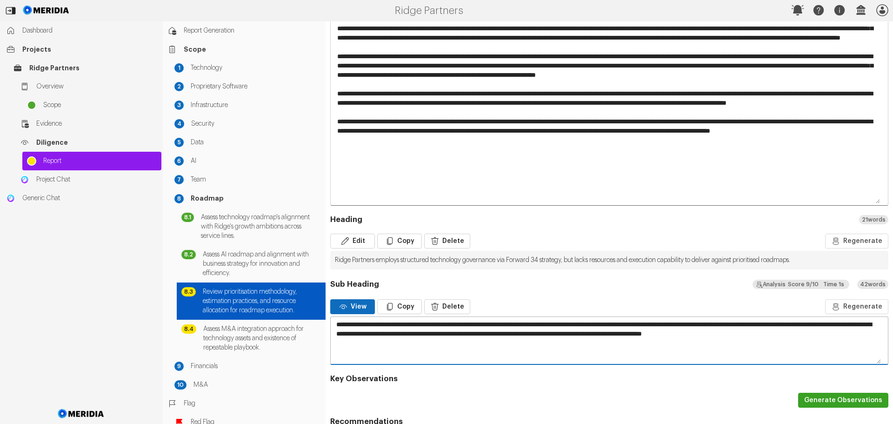
drag, startPoint x: 822, startPoint y: 322, endPoint x: 328, endPoint y: 320, distance: 494.1
click at [328, 320] on div "Scope Item Publish Preview Edit Cancel Save V 1 Graham Nicol Add Version Tag Pu…" at bounding box center [610, 65] width 568 height 1014
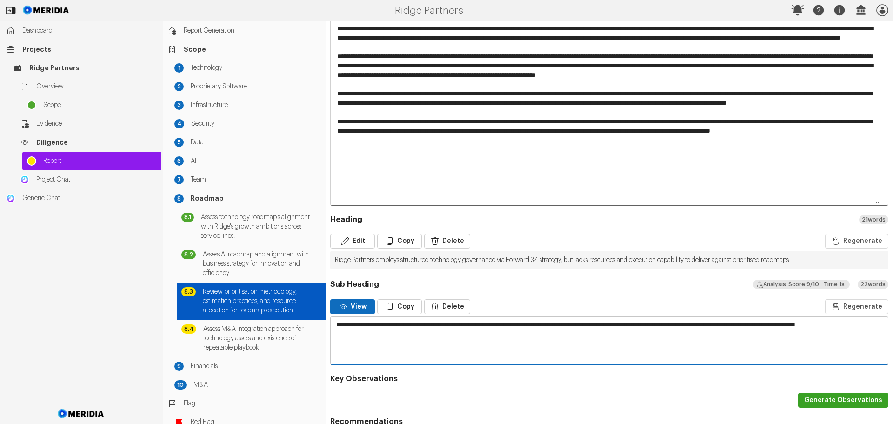
click at [346, 323] on textarea "**********" at bounding box center [606, 340] width 550 height 47
click at [338, 324] on textarea "**********" at bounding box center [606, 340] width 550 height 47
drag, startPoint x: 684, startPoint y: 324, endPoint x: 820, endPoint y: 322, distance: 136.3
click at [820, 322] on textarea "**********" at bounding box center [606, 340] width 550 height 47
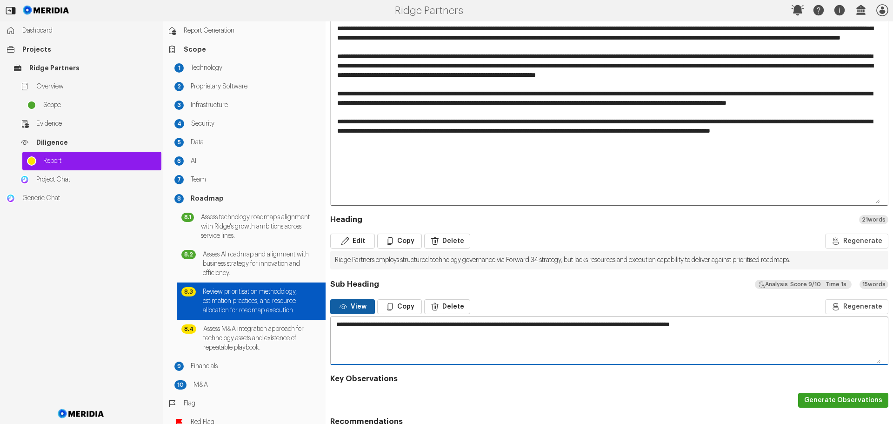
type textarea "**********"
click at [353, 310] on button "View" at bounding box center [352, 306] width 45 height 15
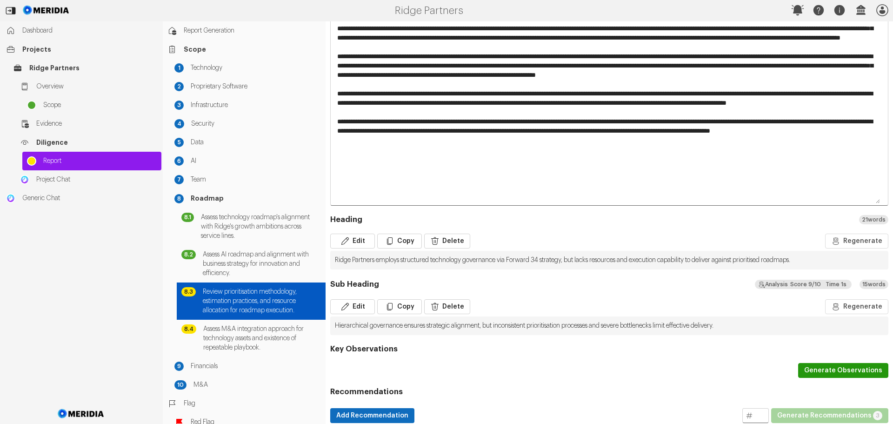
click at [829, 365] on button "Generate Observations" at bounding box center [843, 370] width 90 height 15
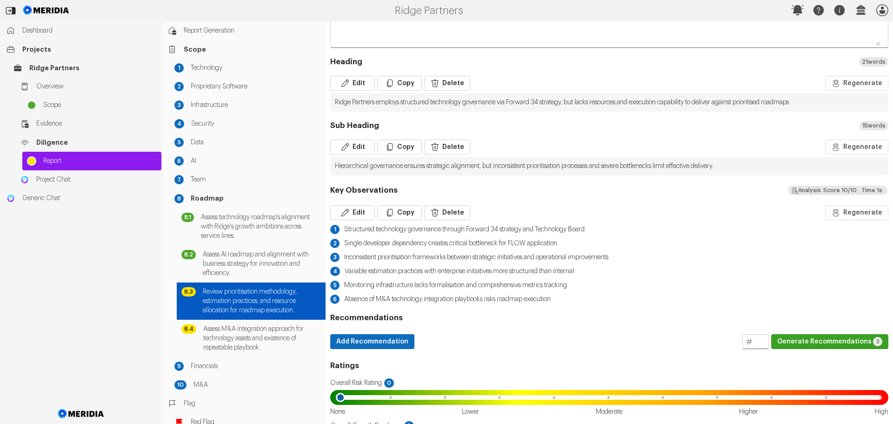
scroll to position [650, 0]
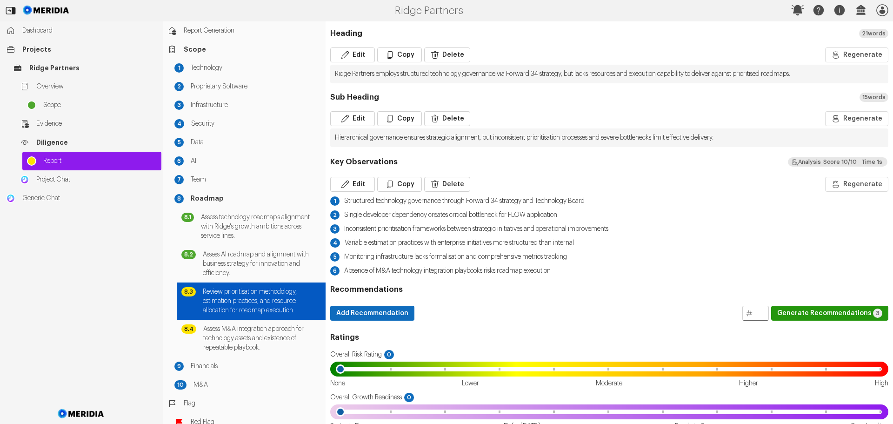
click at [800, 312] on button "Generate Recommendations 3" at bounding box center [829, 313] width 117 height 15
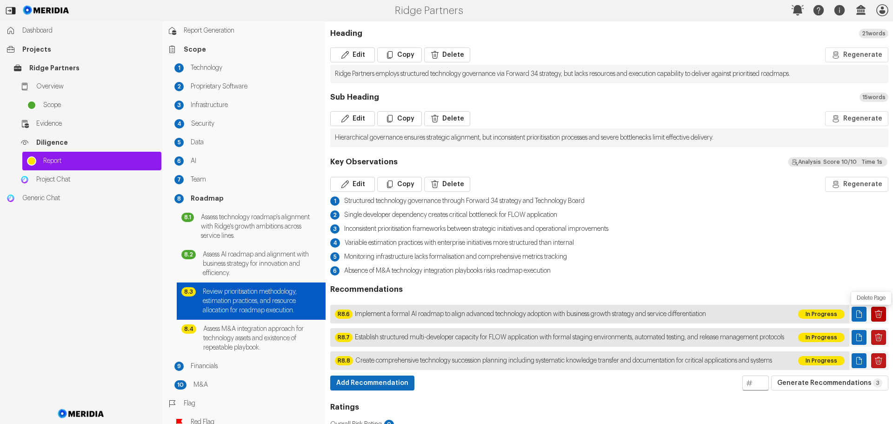
click at [875, 315] on icon "Delete Page" at bounding box center [878, 313] width 9 height 9
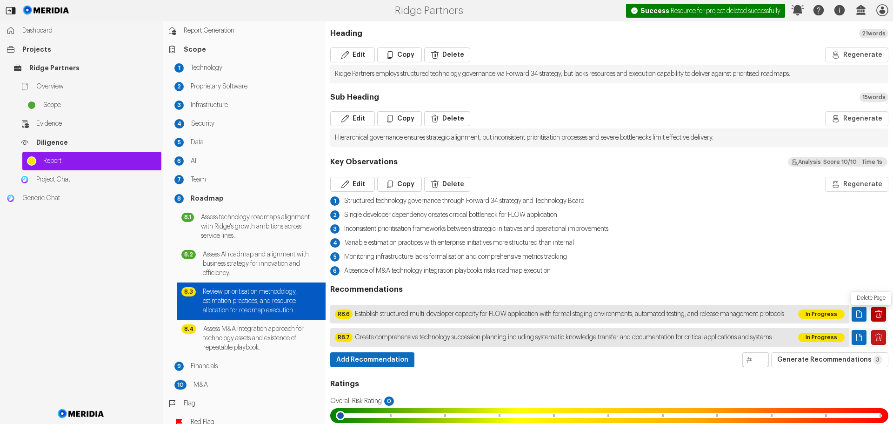
click at [874, 315] on icon "Delete Page" at bounding box center [878, 313] width 9 height 9
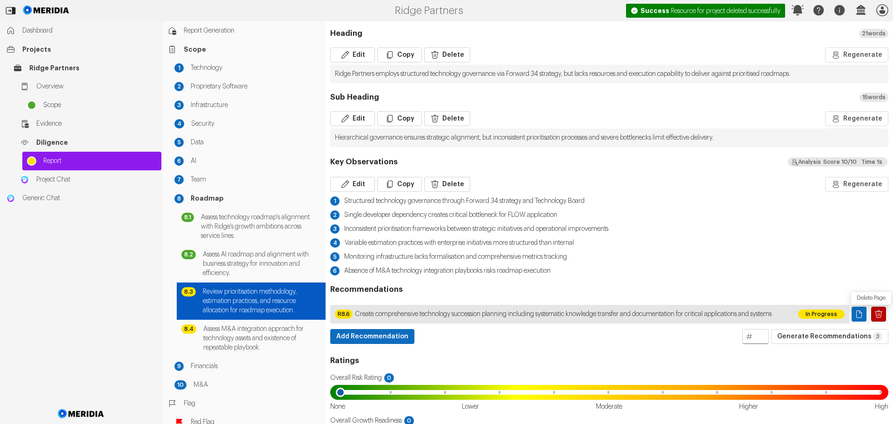
click at [874, 317] on icon "Delete Page" at bounding box center [878, 313] width 9 height 9
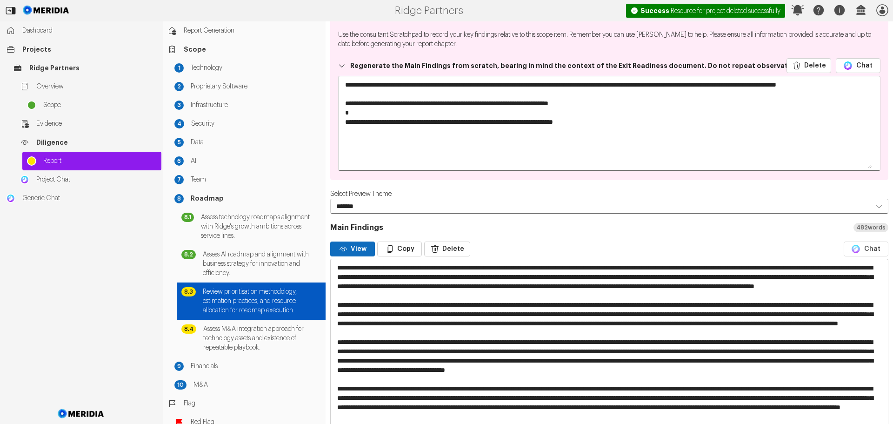
scroll to position [0, 0]
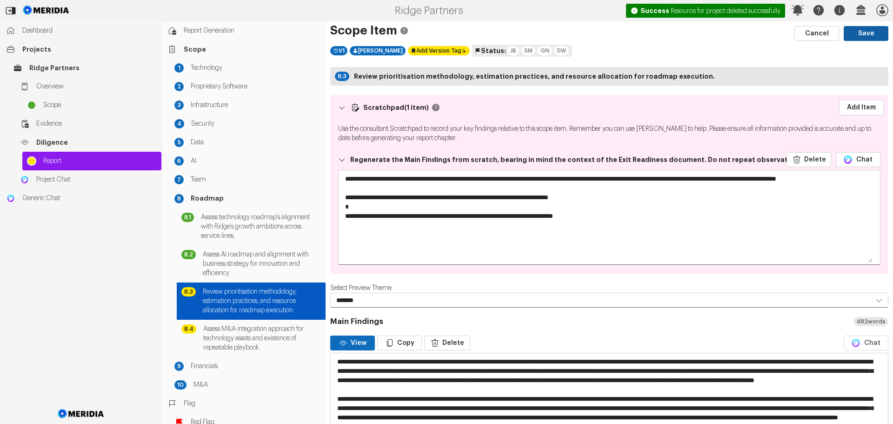
click at [850, 32] on button "Save" at bounding box center [866, 33] width 45 height 15
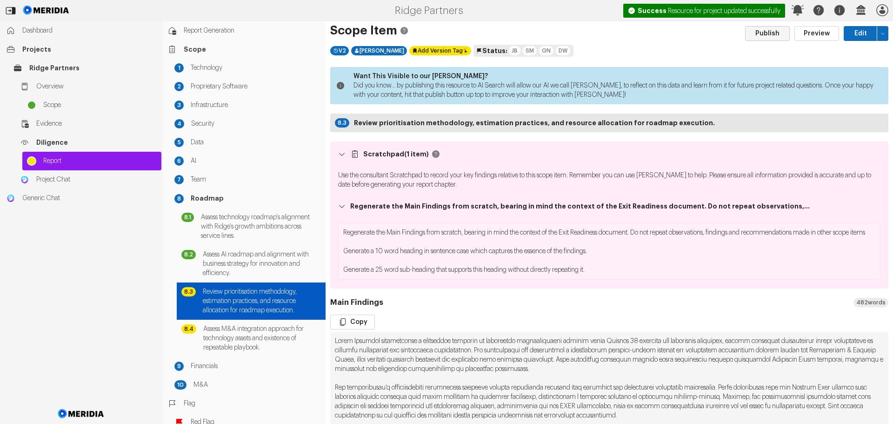
click at [755, 34] on button "Publish" at bounding box center [767, 33] width 45 height 15
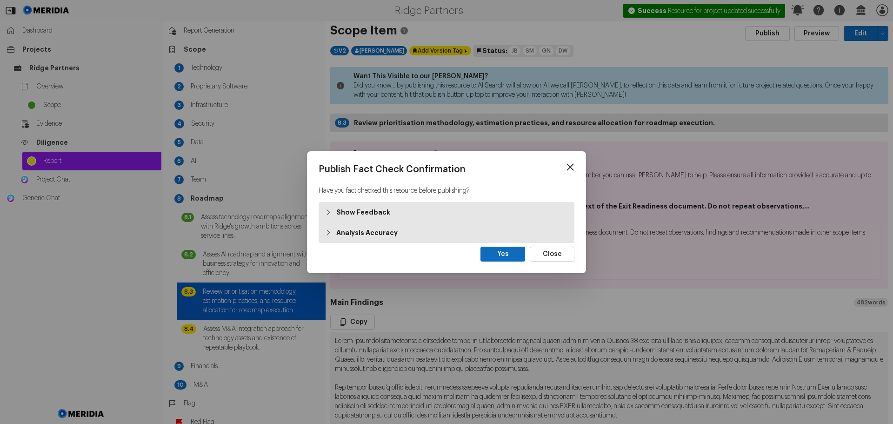
click at [358, 212] on strong "Show Feedback" at bounding box center [363, 212] width 54 height 9
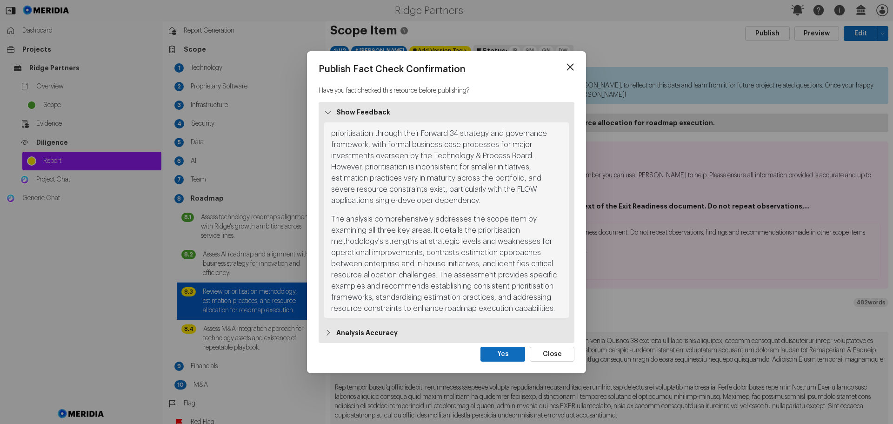
scroll to position [16, 0]
click at [363, 331] on strong "Analysis Accuracy" at bounding box center [366, 332] width 61 height 9
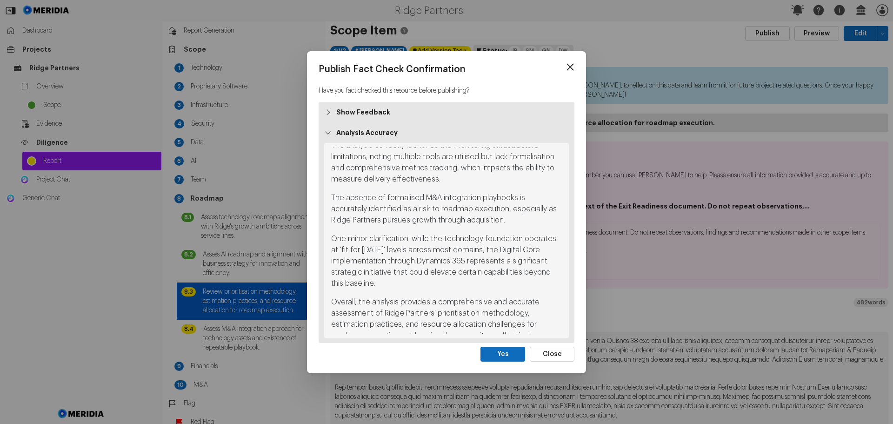
scroll to position [356, 0]
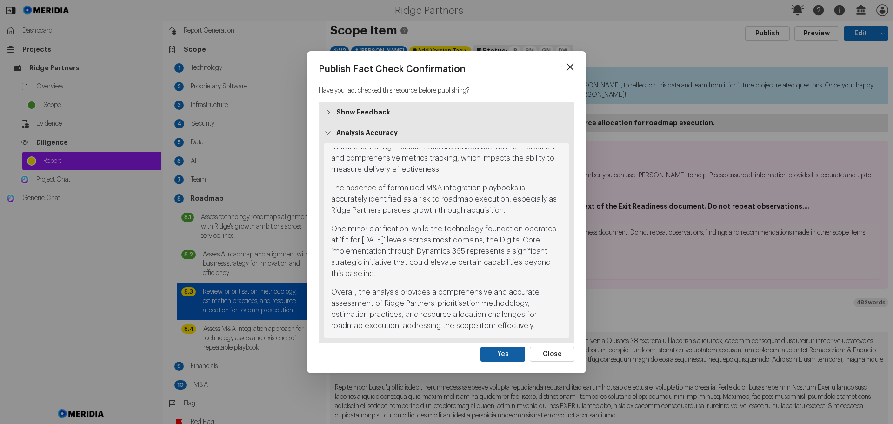
click at [503, 354] on button "Yes" at bounding box center [503, 354] width 45 height 15
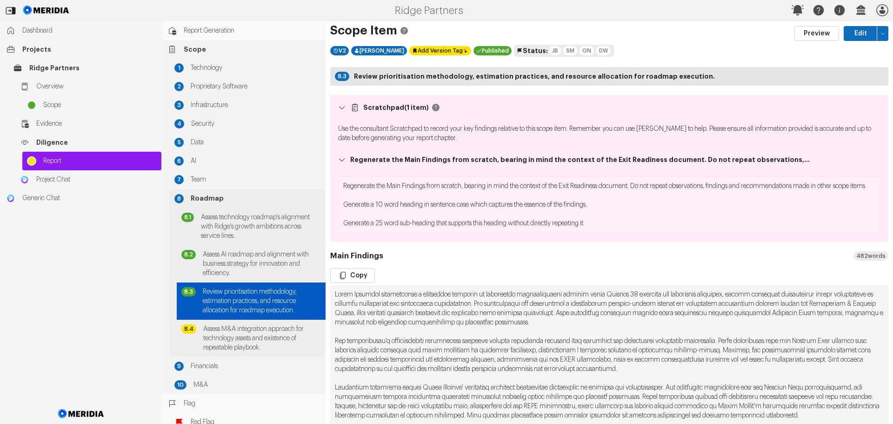
click at [202, 198] on span "Roadmap" at bounding box center [256, 199] width 130 height 10
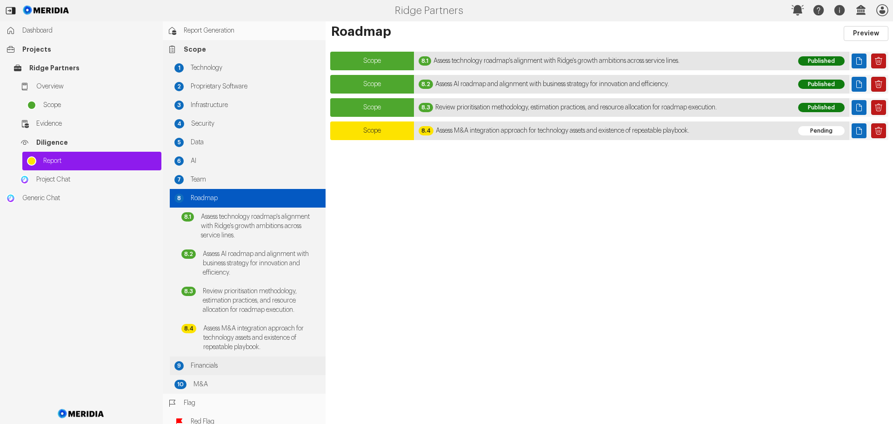
click at [205, 363] on span "Financials" at bounding box center [256, 365] width 130 height 9
